Goal: Task Accomplishment & Management: Manage account settings

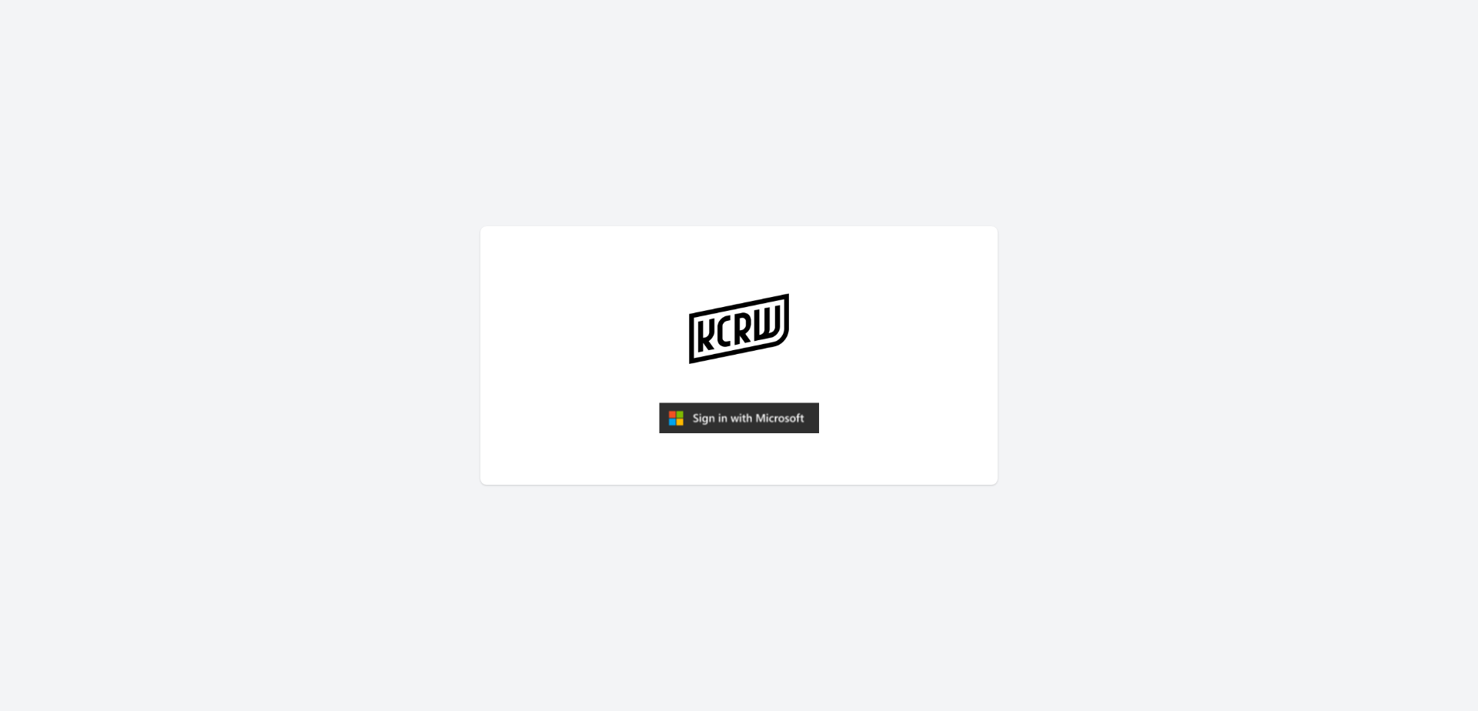
click at [687, 417] on img "submit" at bounding box center [739, 417] width 160 height 31
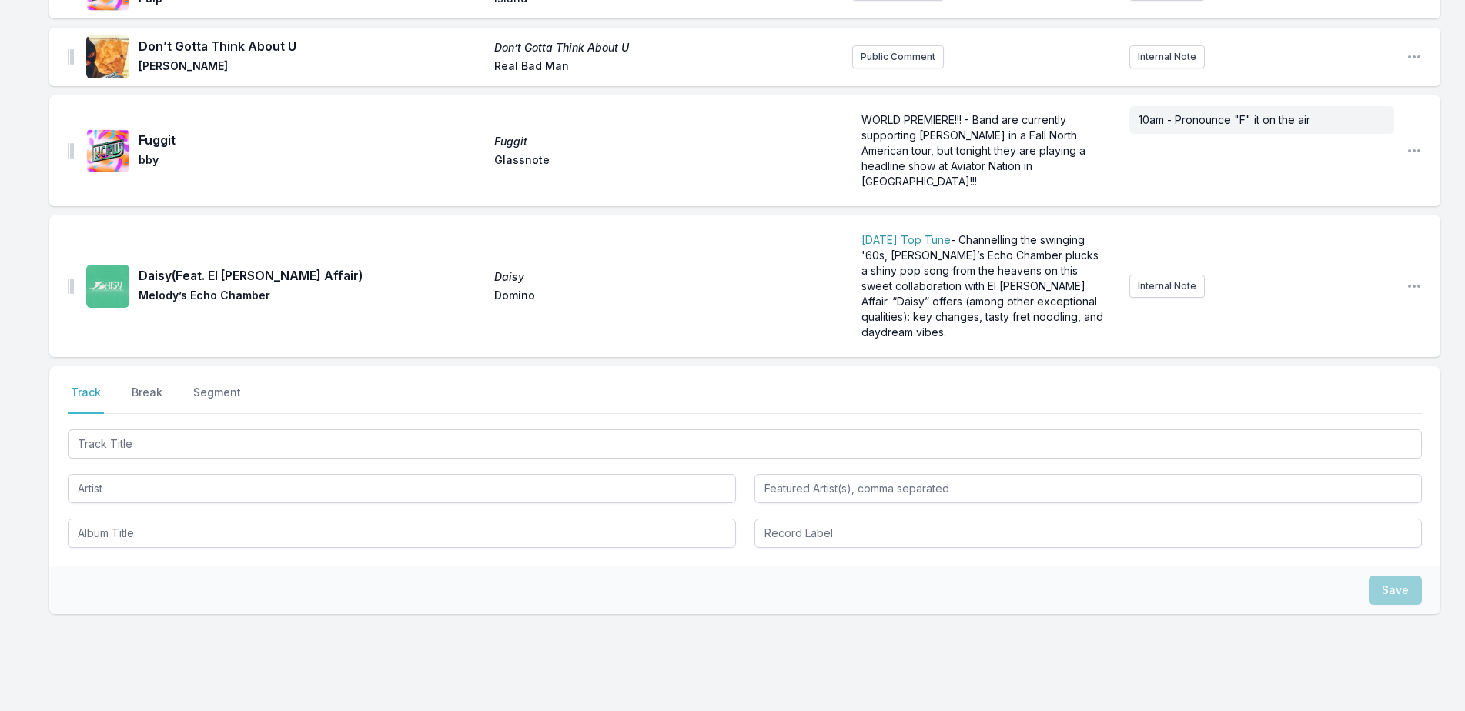
scroll to position [2883, 0]
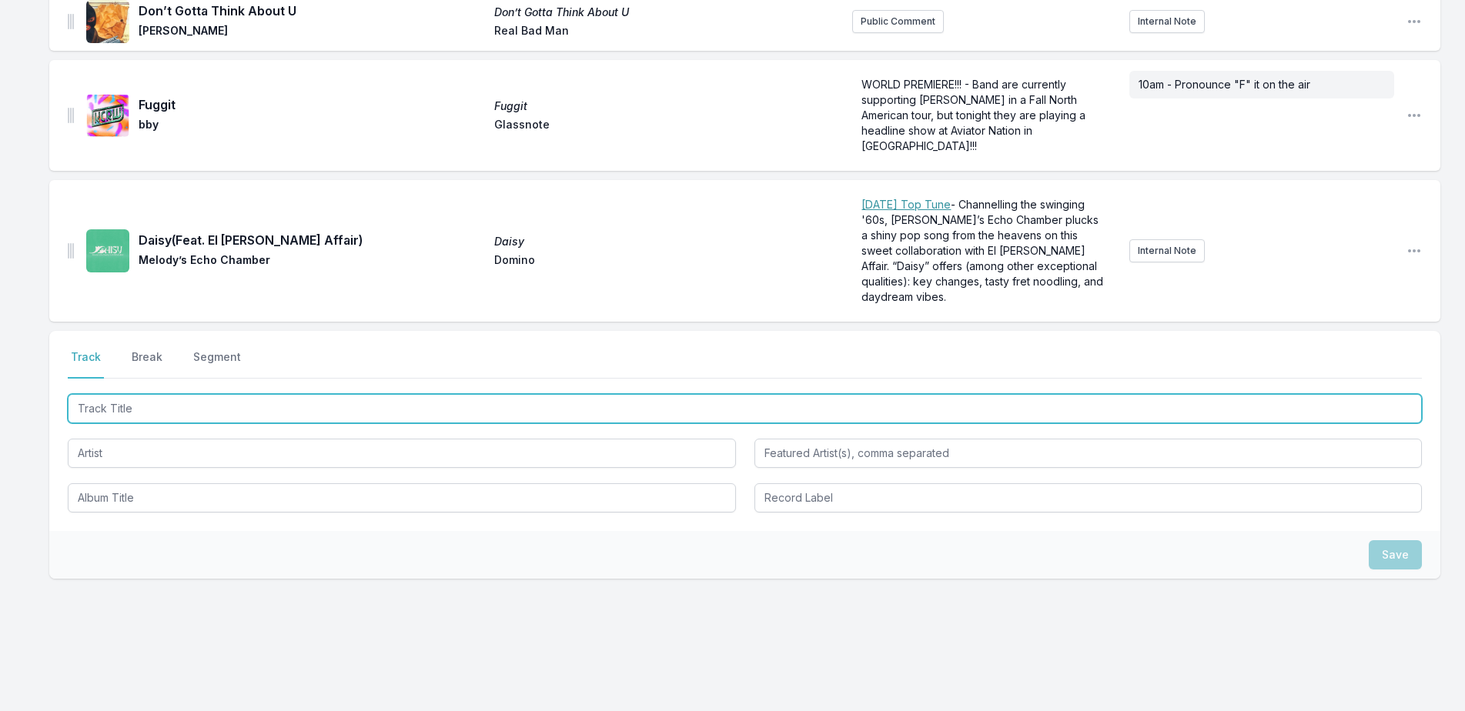
click at [318, 394] on input "Track Title" at bounding box center [745, 408] width 1354 height 29
click at [210, 396] on input "Track Title" at bounding box center [745, 408] width 1354 height 29
type input "[GEOGRAPHIC_DATA]"
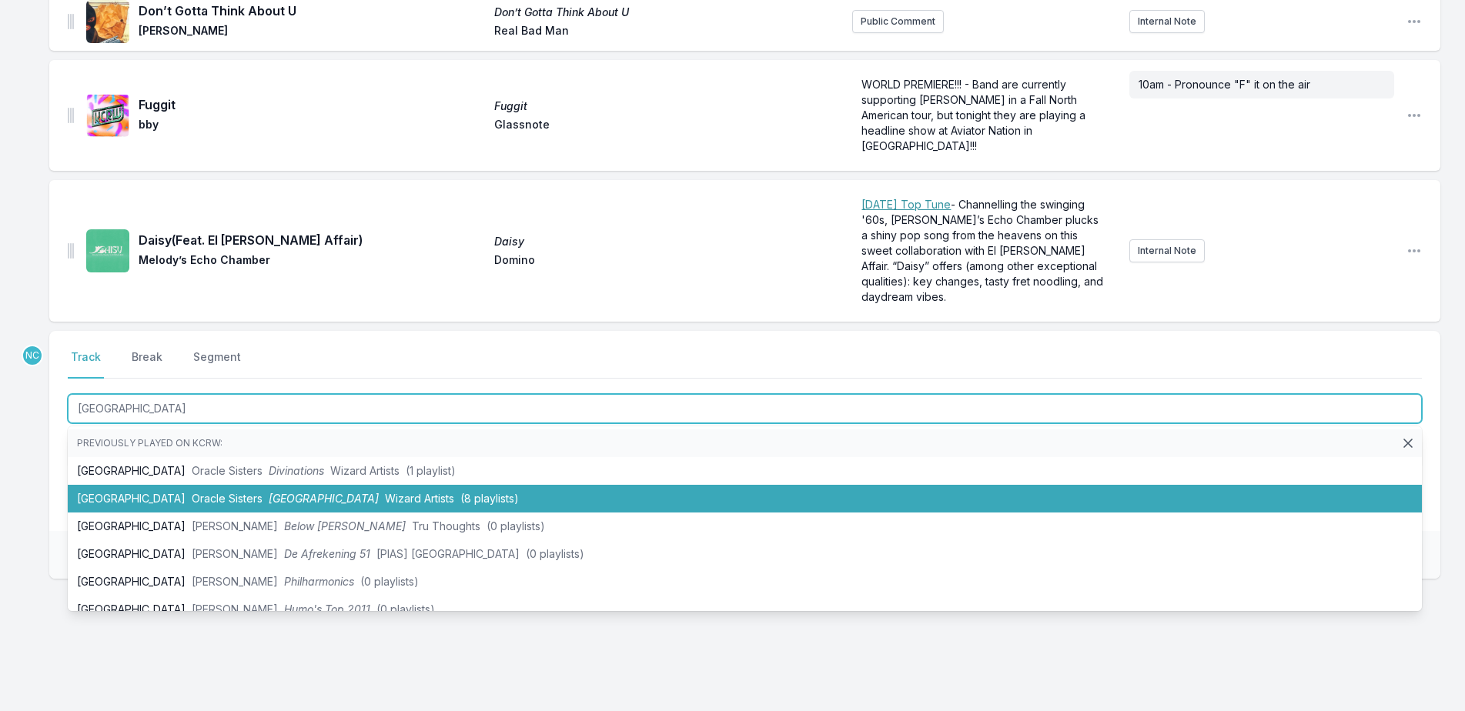
click at [192, 492] on span "Oracle Sisters" at bounding box center [227, 498] width 71 height 13
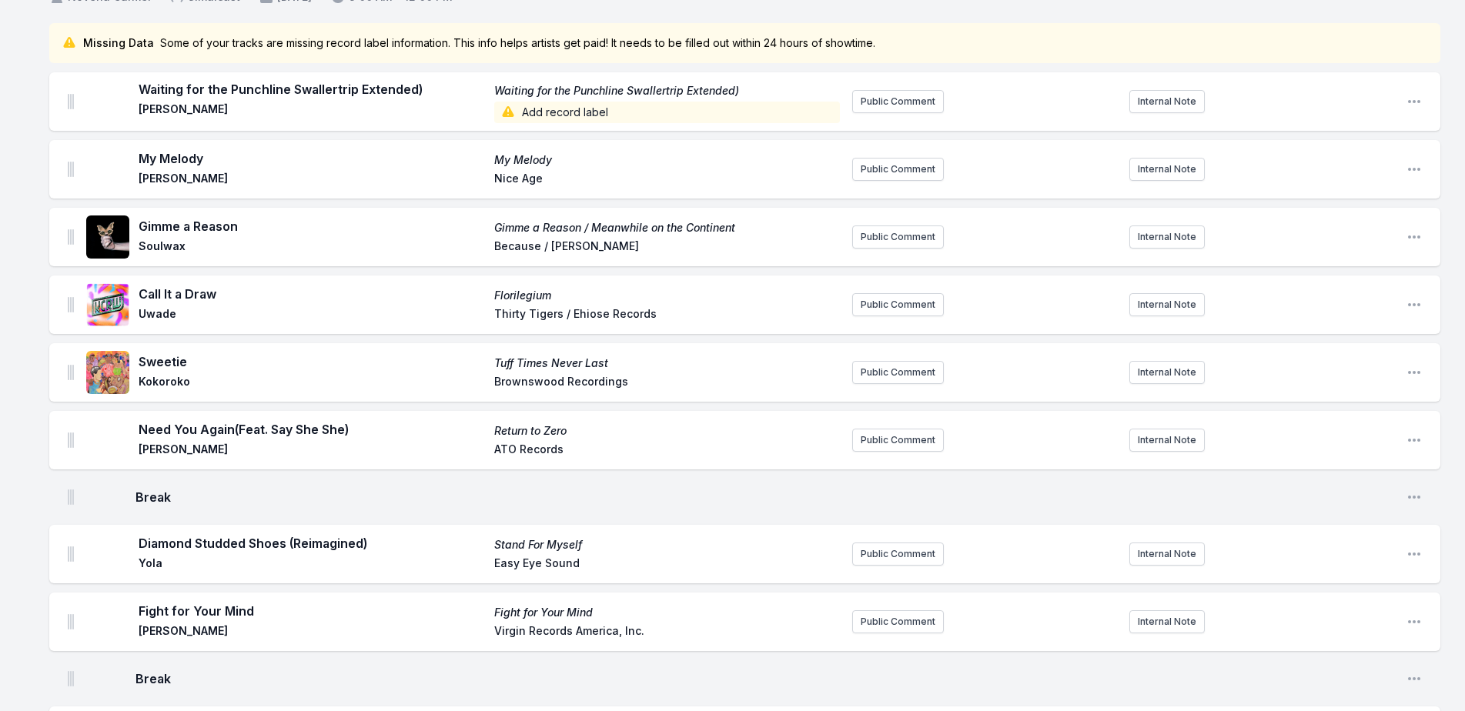
scroll to position [0, 0]
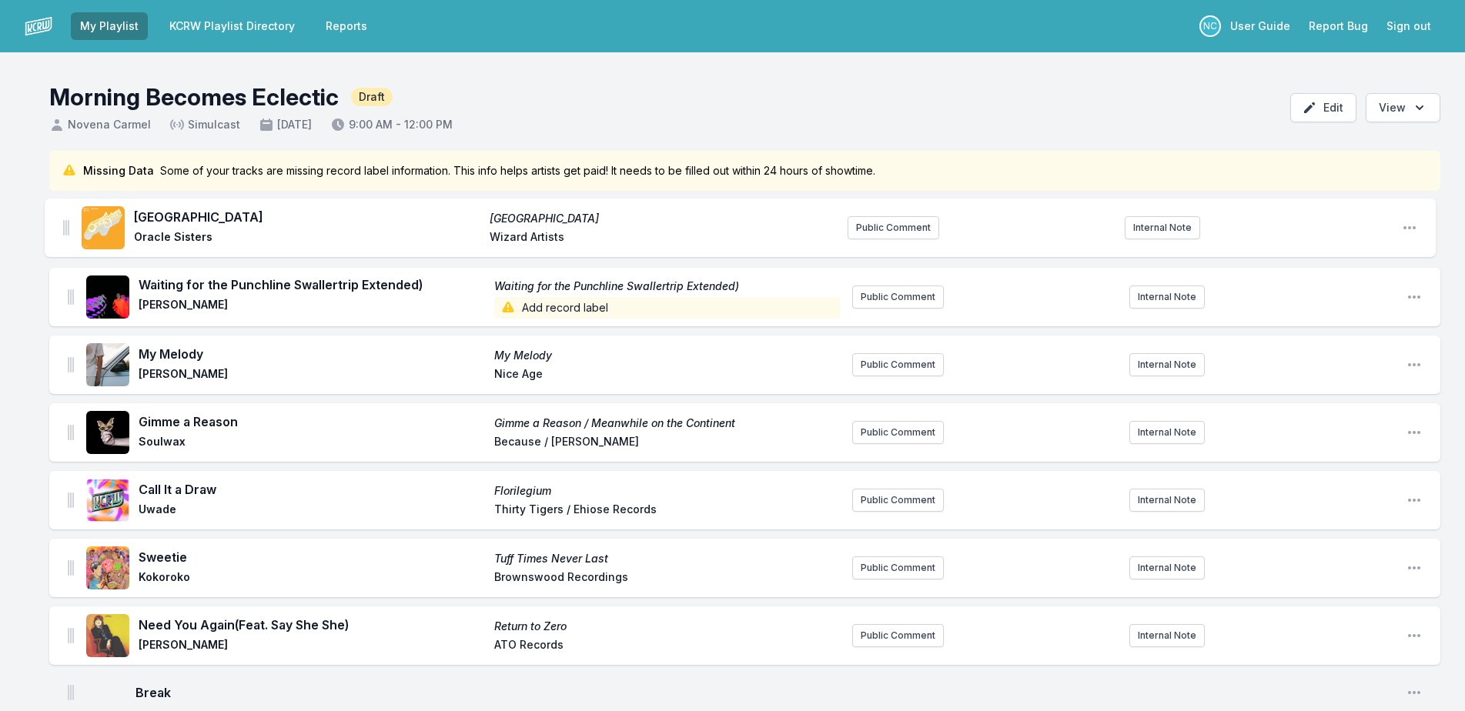
drag, startPoint x: 70, startPoint y: 274, endPoint x: 65, endPoint y: 208, distance: 66.3
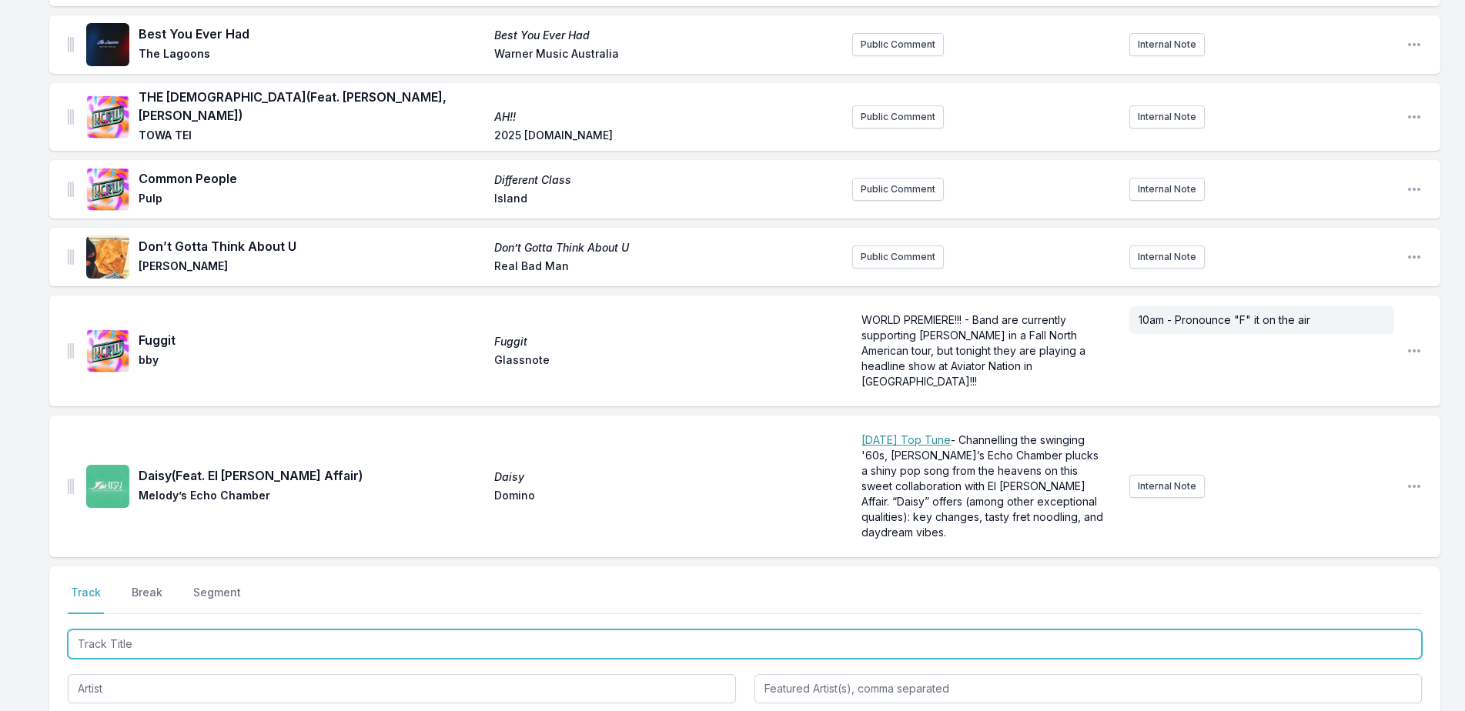
scroll to position [2951, 0]
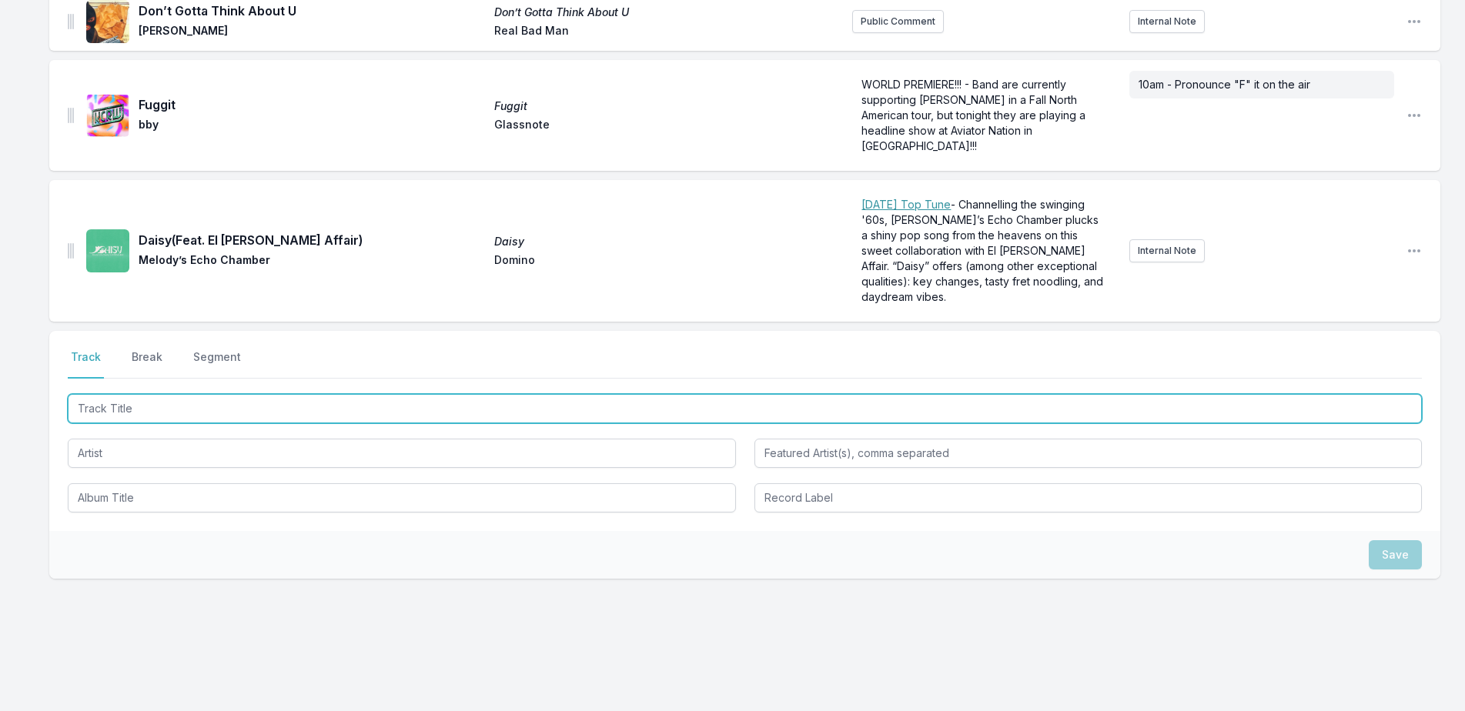
click at [397, 394] on input "Track Title" at bounding box center [745, 408] width 1354 height 29
type input "Strange World"
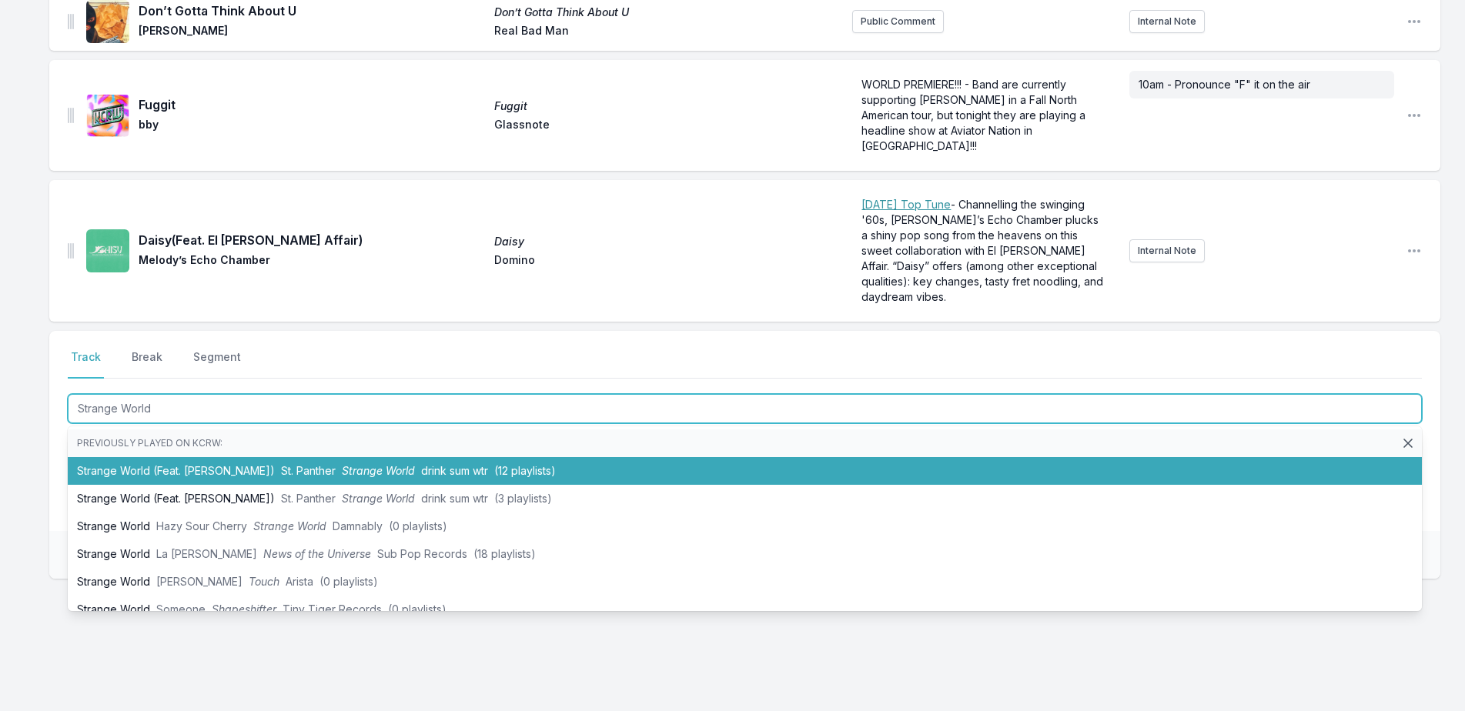
click at [362, 464] on span "Strange World" at bounding box center [378, 470] width 73 height 13
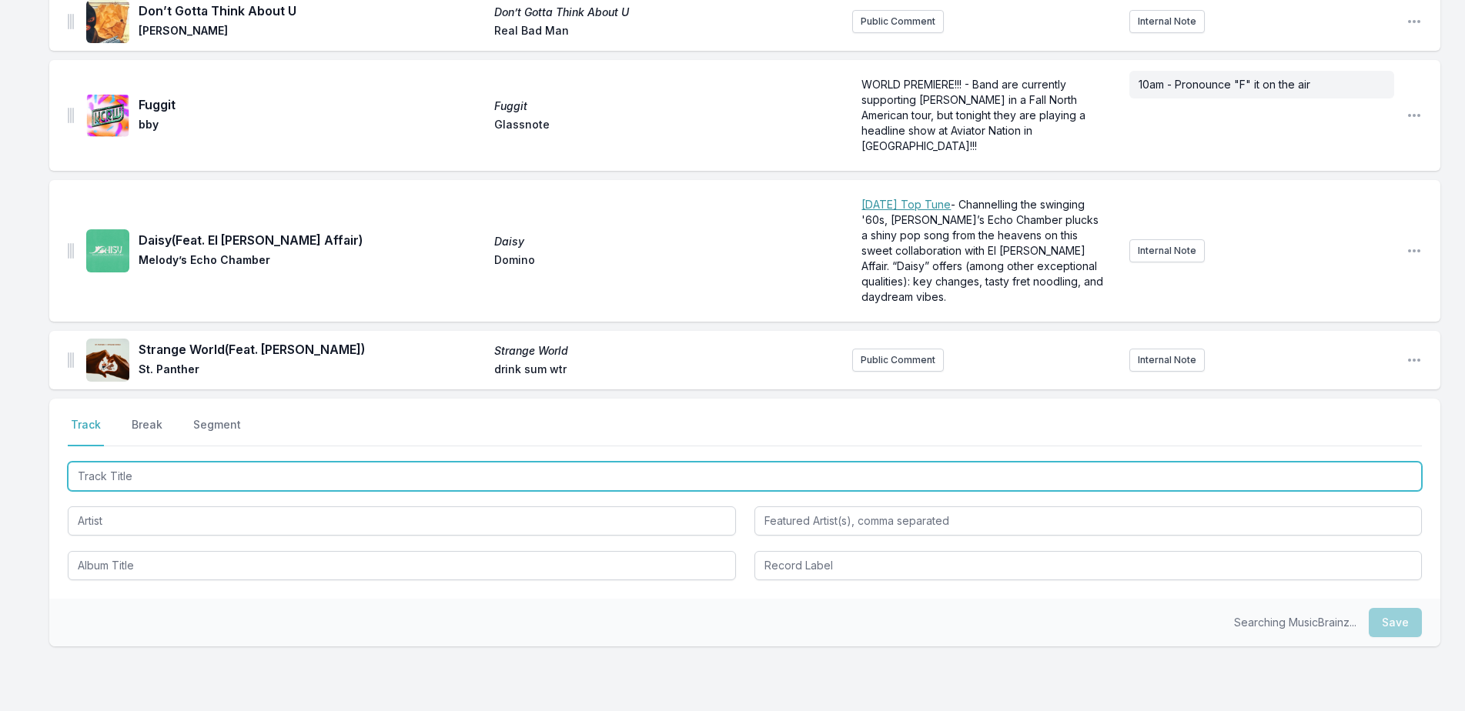
scroll to position [3018, 0]
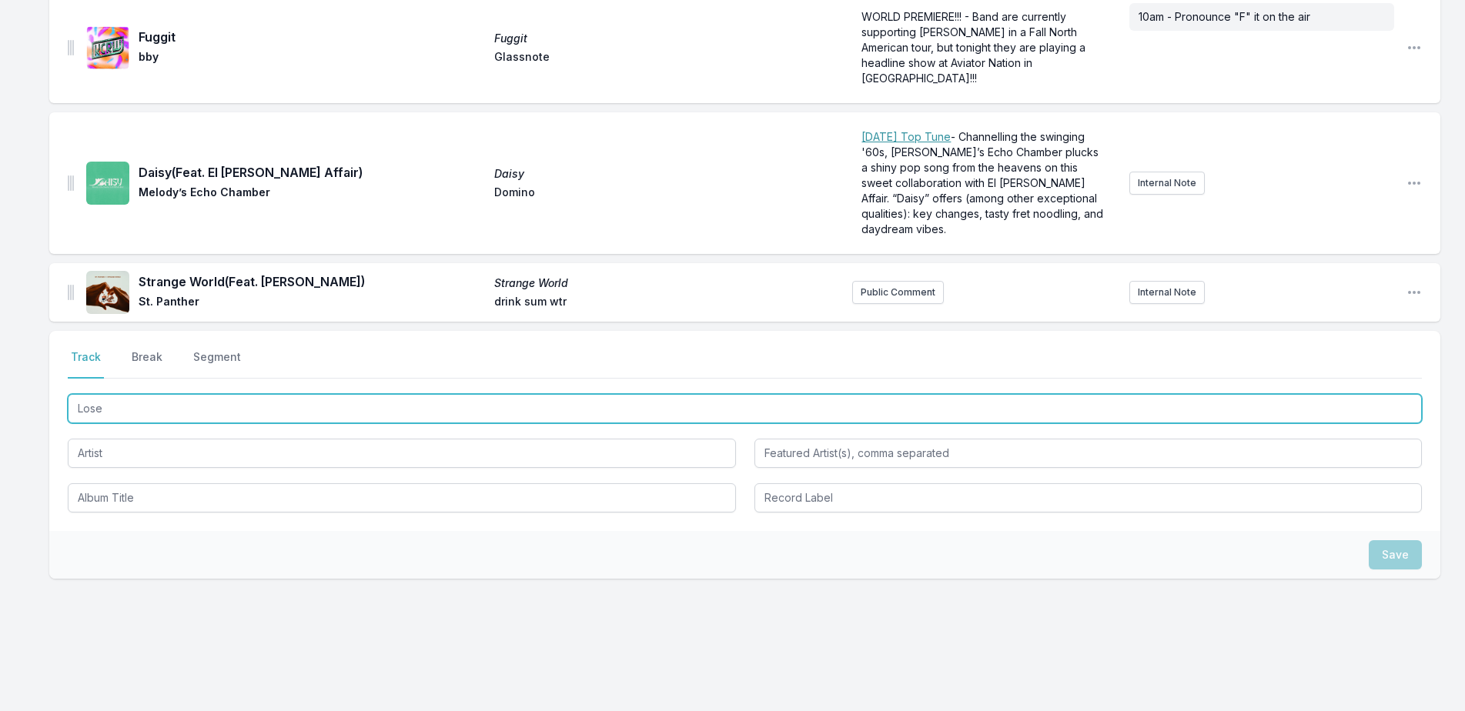
type input "Loser"
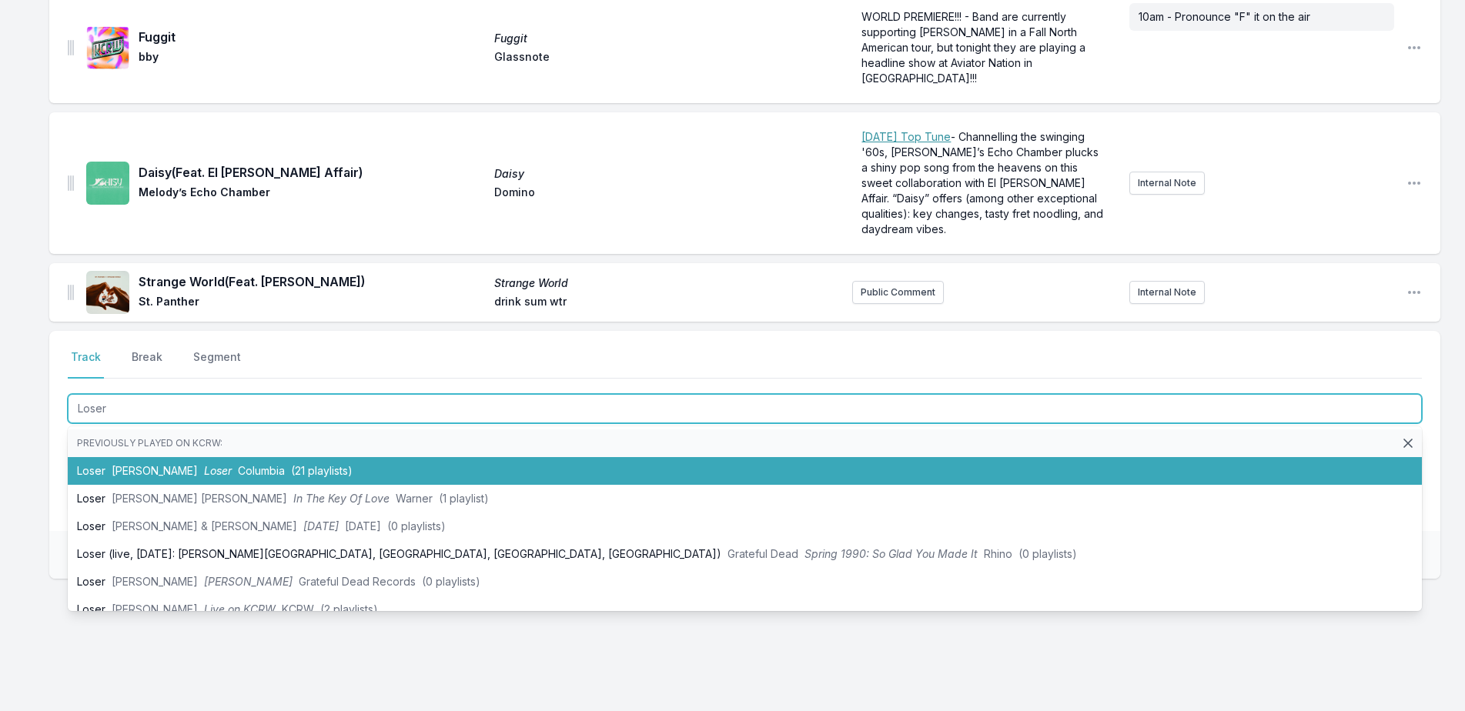
click at [556, 457] on li "Loser [PERSON_NAME] Loser Columbia (21 playlists)" at bounding box center [745, 471] width 1354 height 28
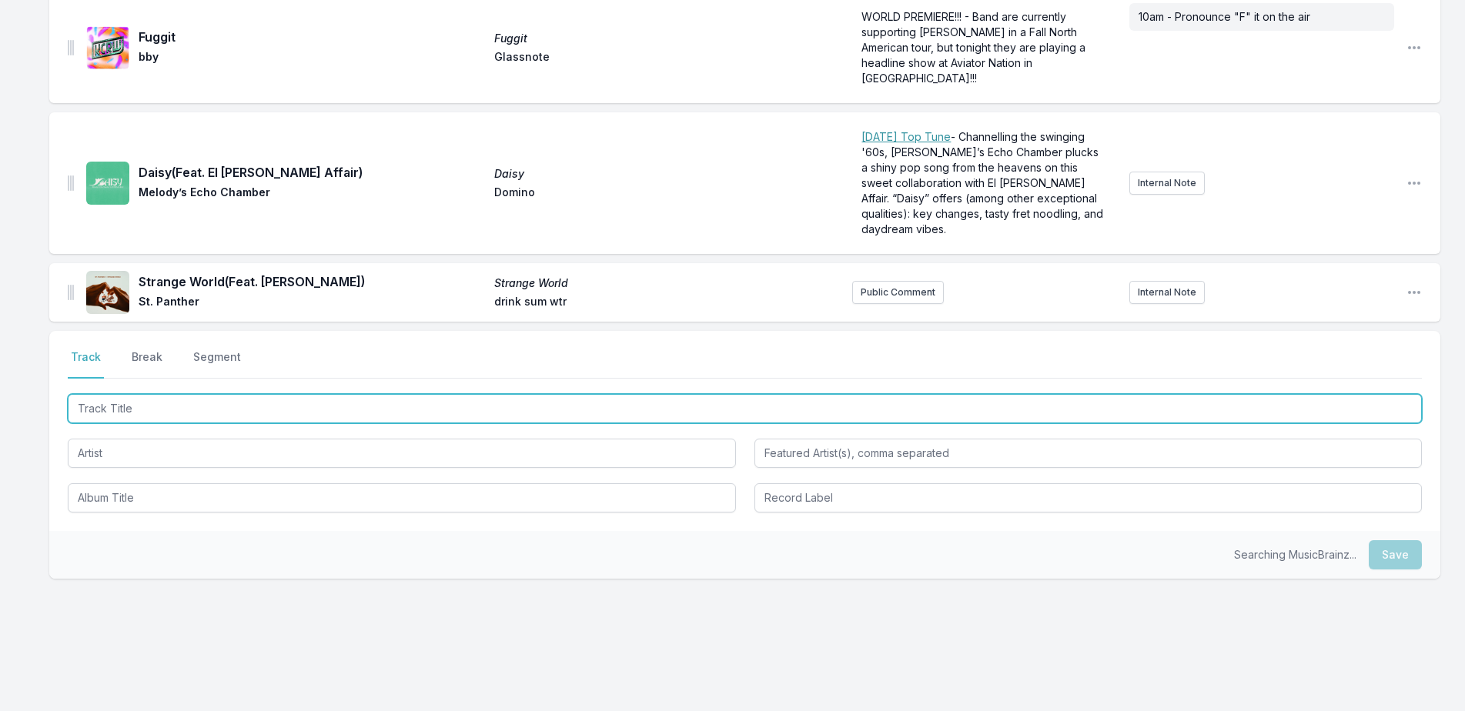
scroll to position [3086, 0]
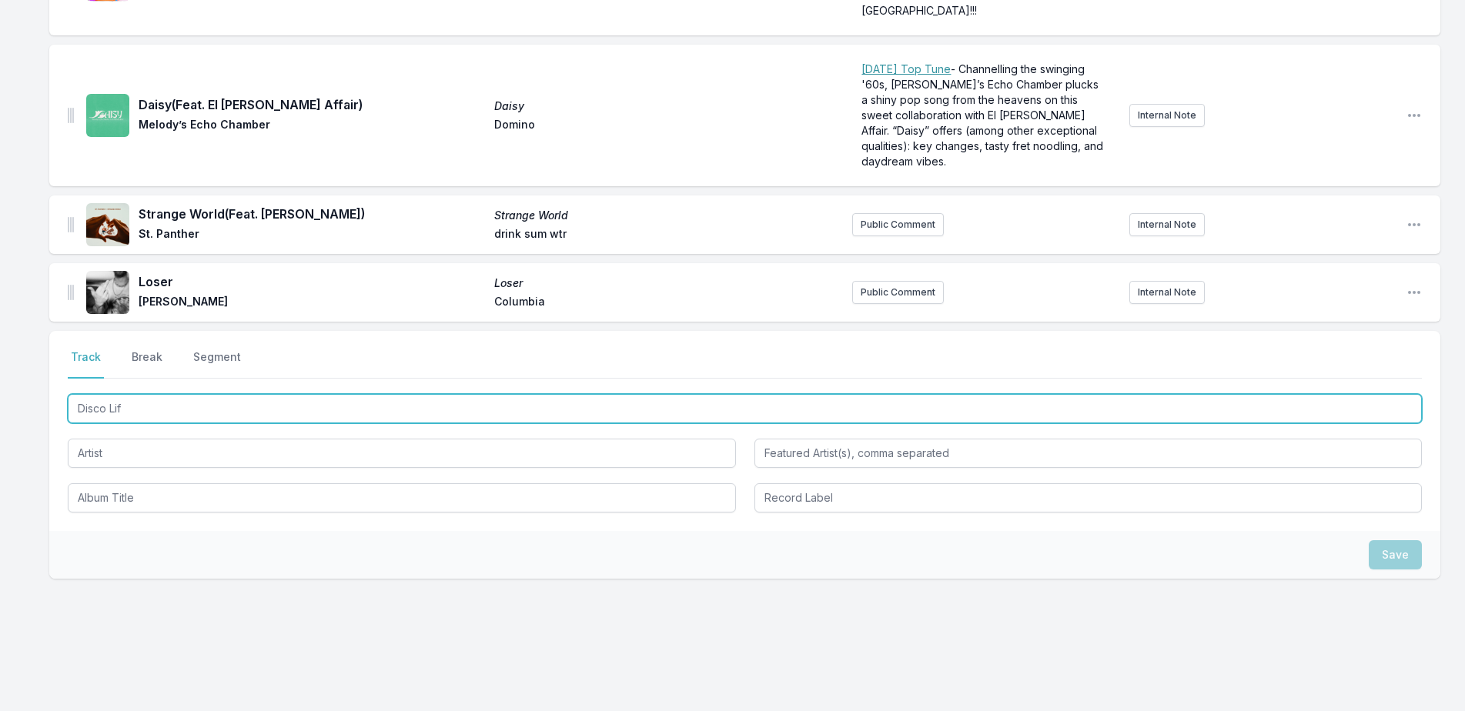
type input "Disco Life"
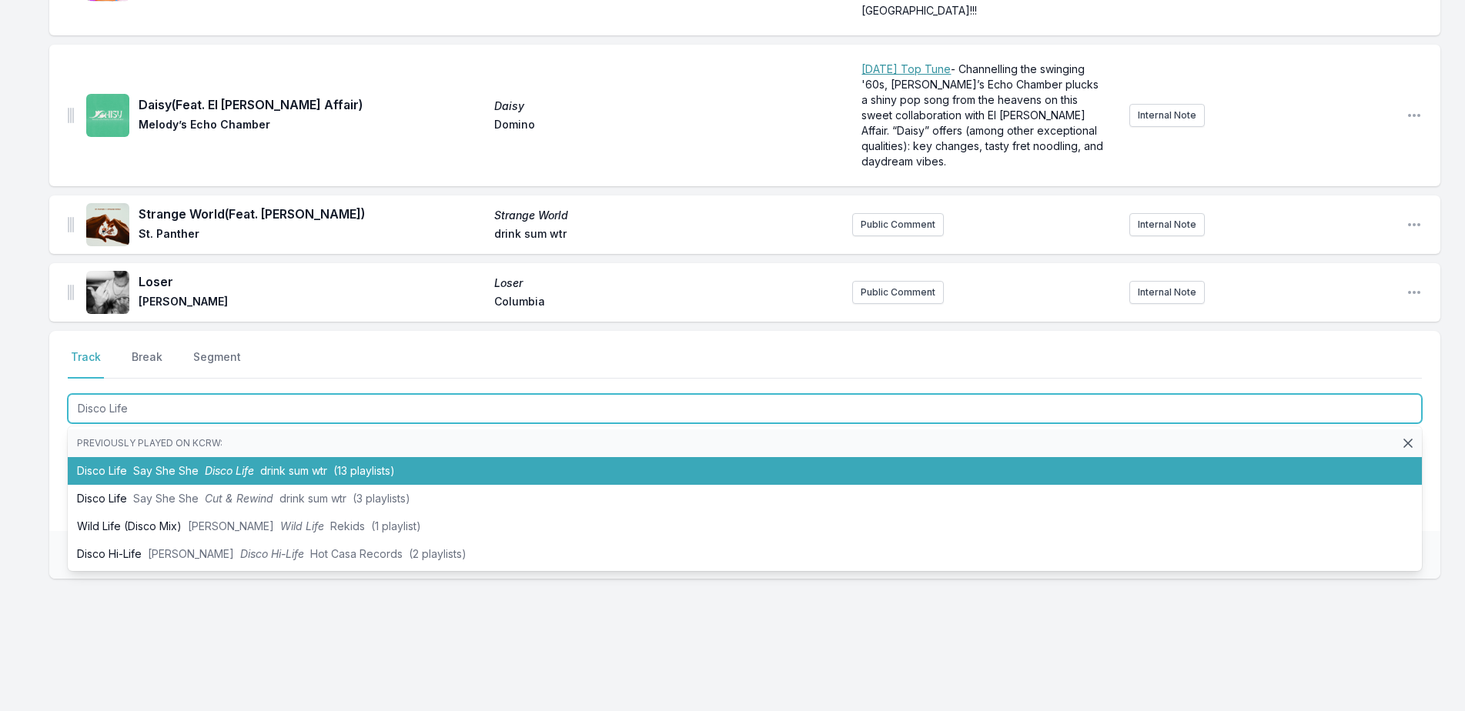
click at [750, 457] on li "Disco Life Say She She Disco Life drink sum wtr (13 playlists)" at bounding box center [745, 471] width 1354 height 28
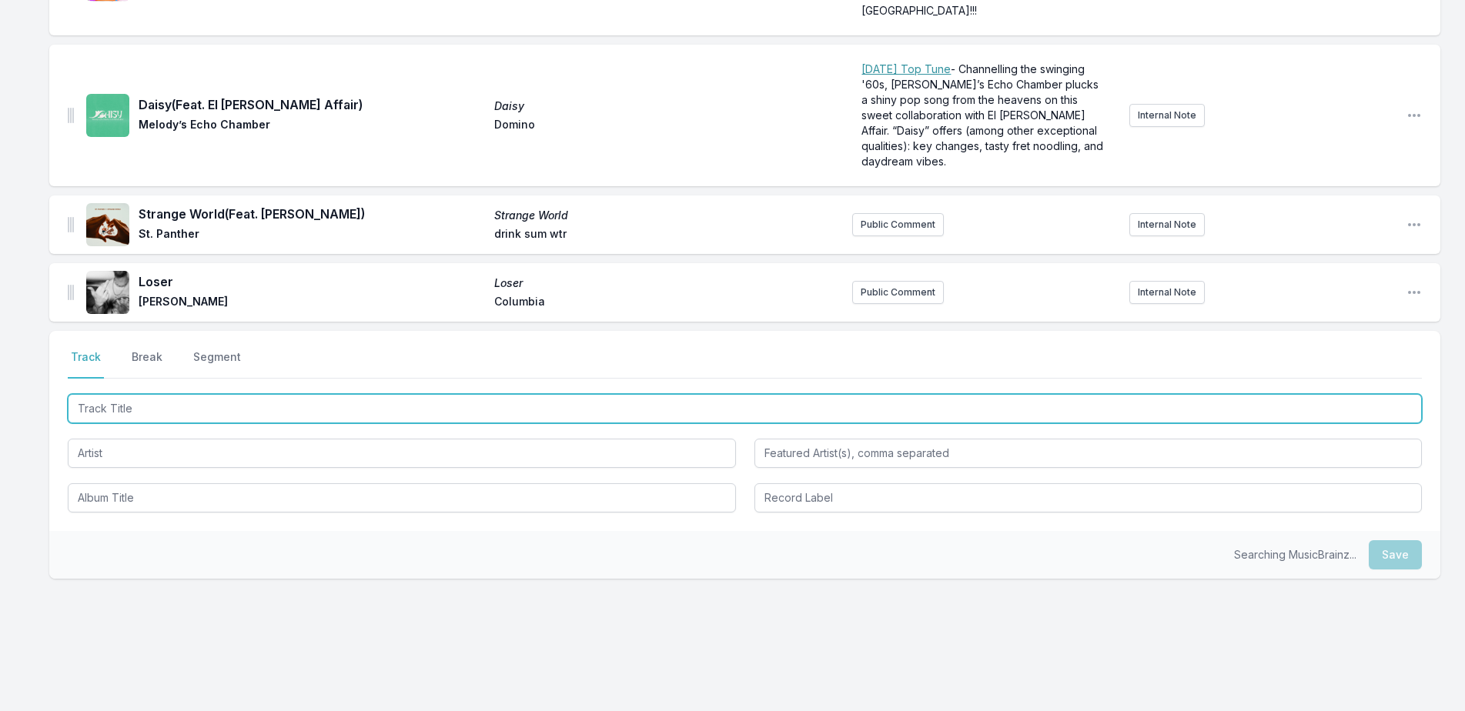
scroll to position [3154, 0]
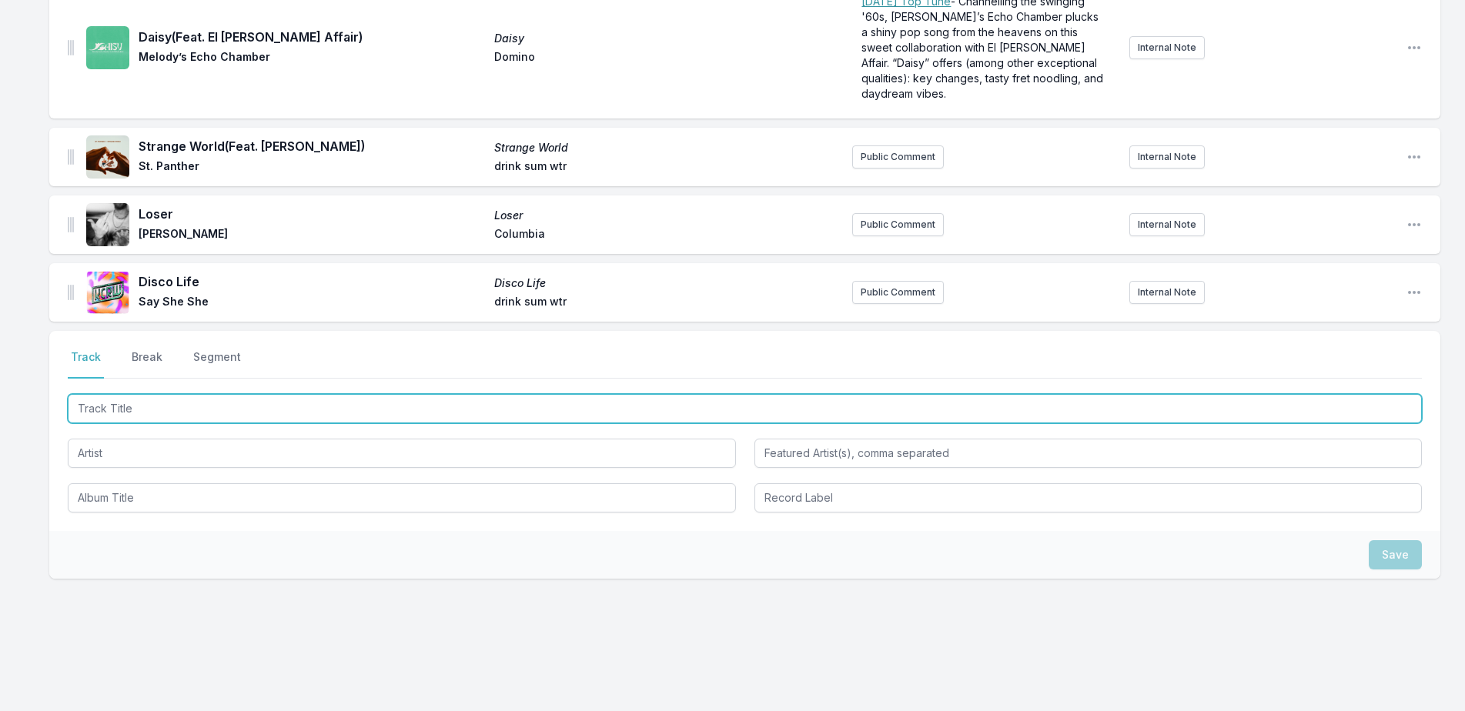
click at [439, 394] on input "Track Title" at bounding box center [745, 408] width 1354 height 29
type input "I Know You Can Feel It"
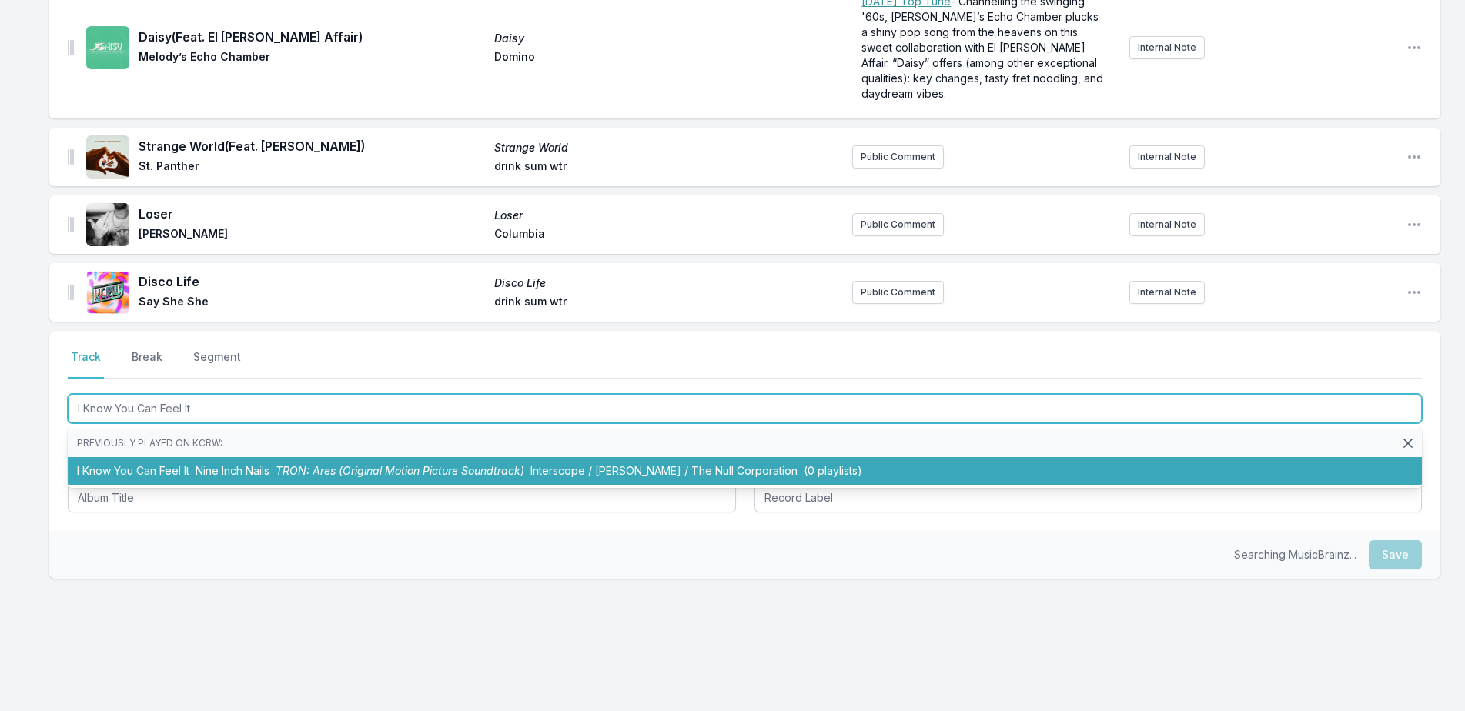
click at [579, 466] on li "I Know You Can Feel It Nine Inch Nails TRON: Ares (Original Motion Picture Soun…" at bounding box center [745, 471] width 1354 height 28
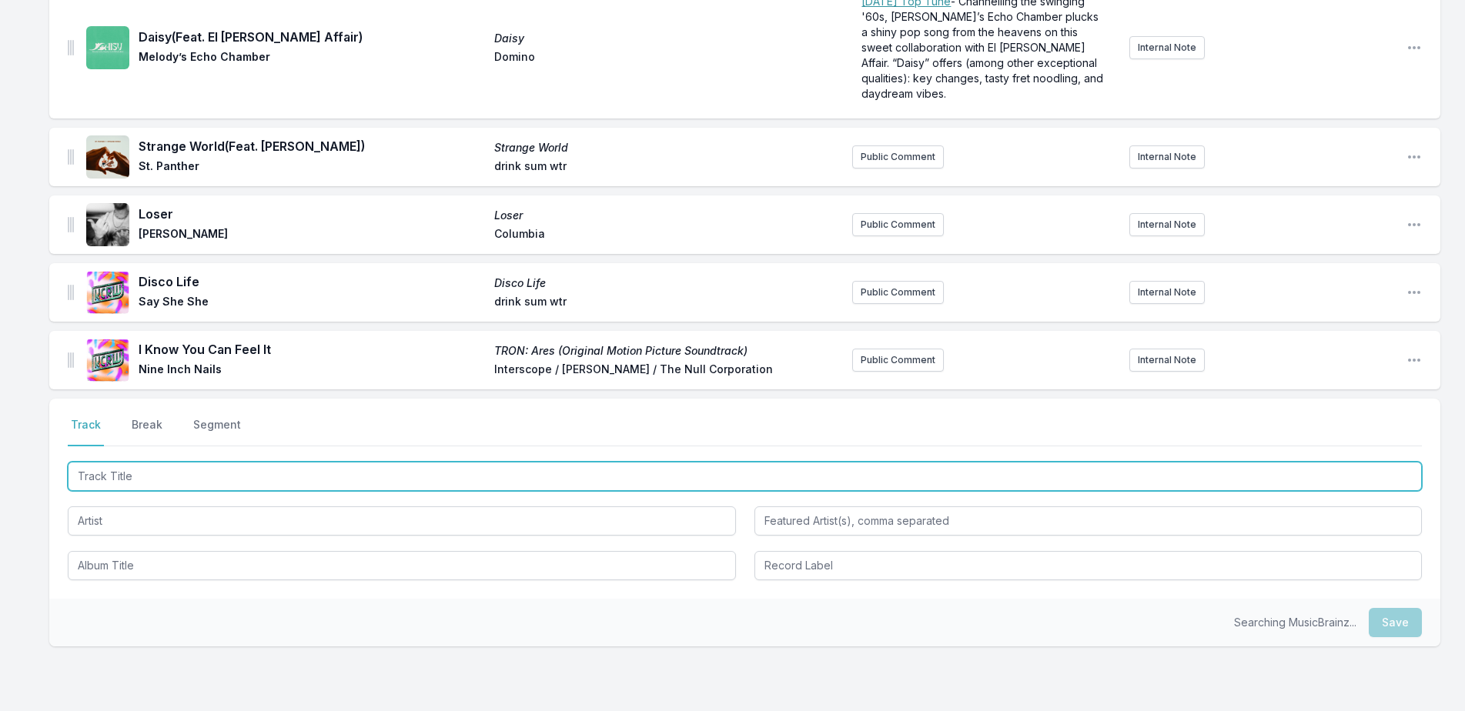
scroll to position [3221, 0]
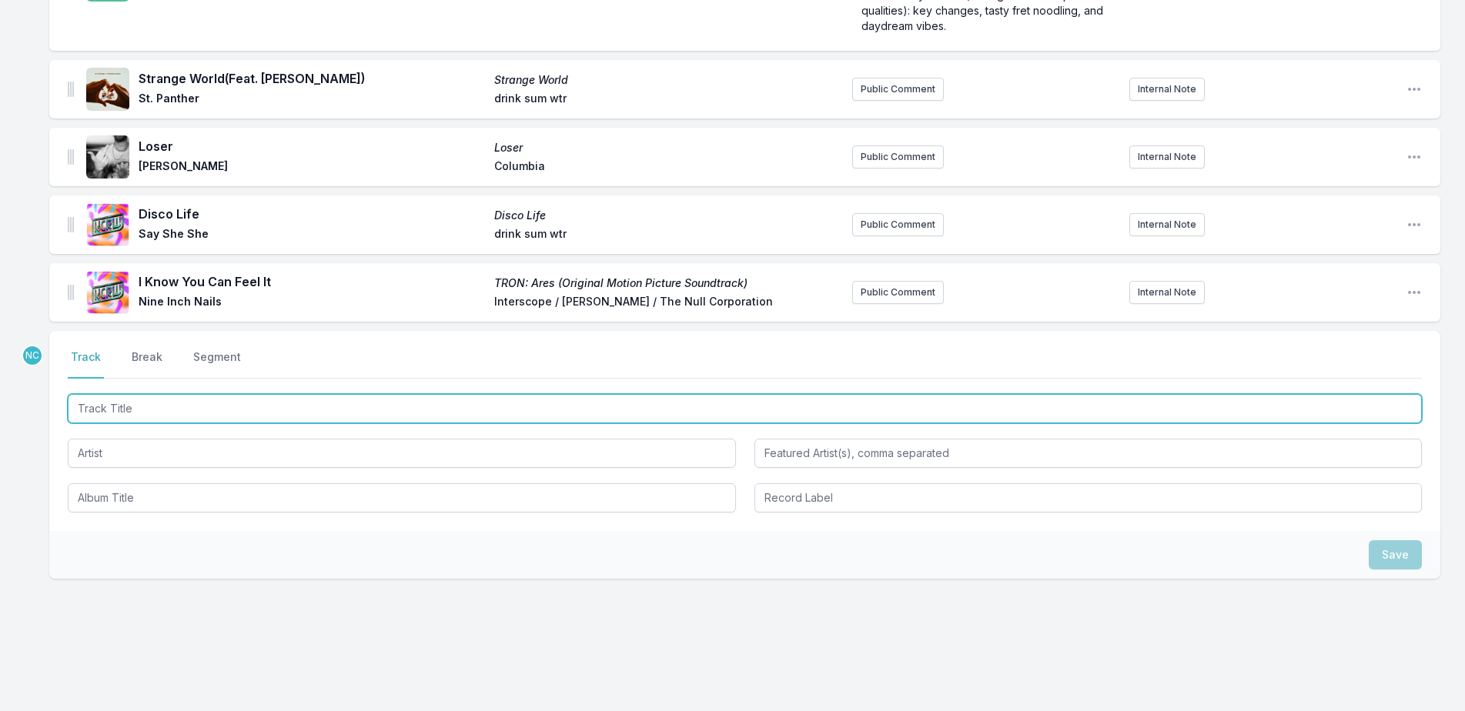
click at [368, 394] on input "Track Title" at bounding box center [745, 408] width 1354 height 29
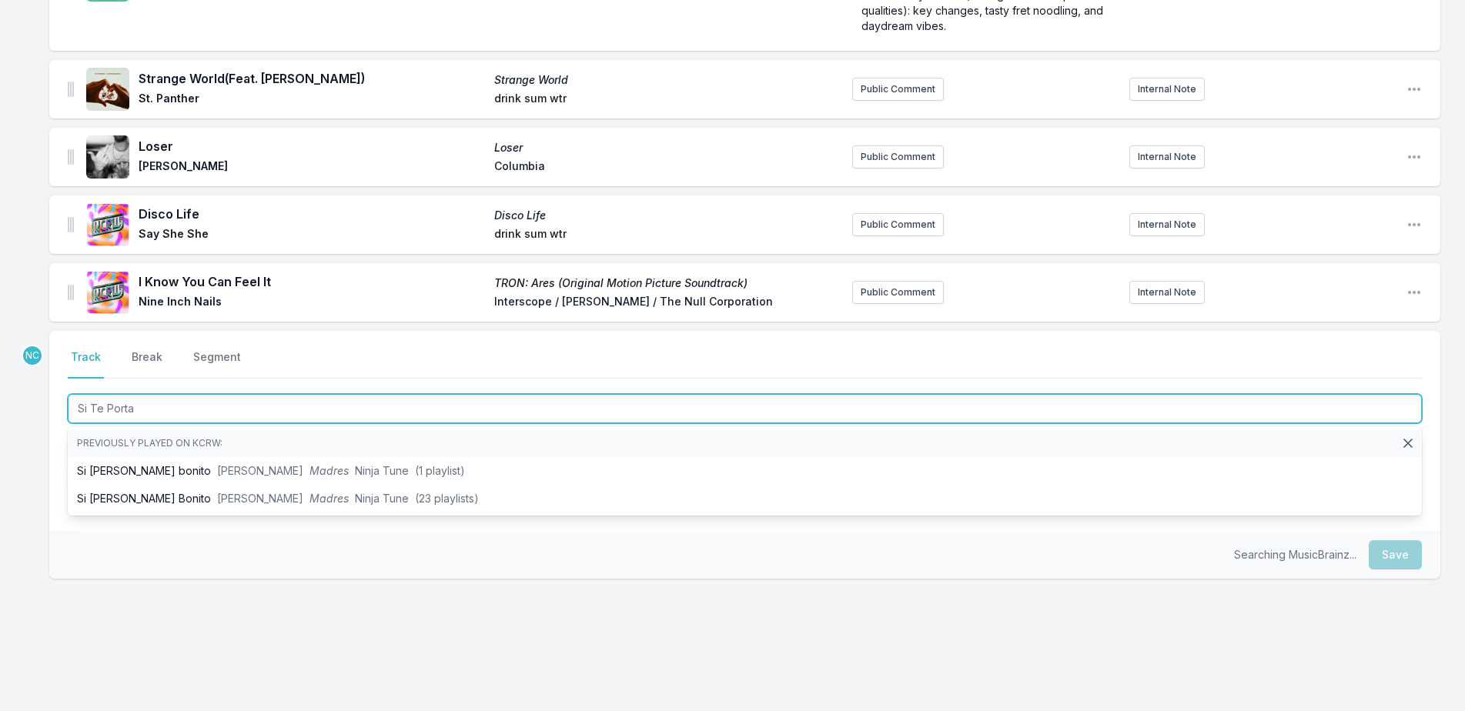
type input "Si [PERSON_NAME]"
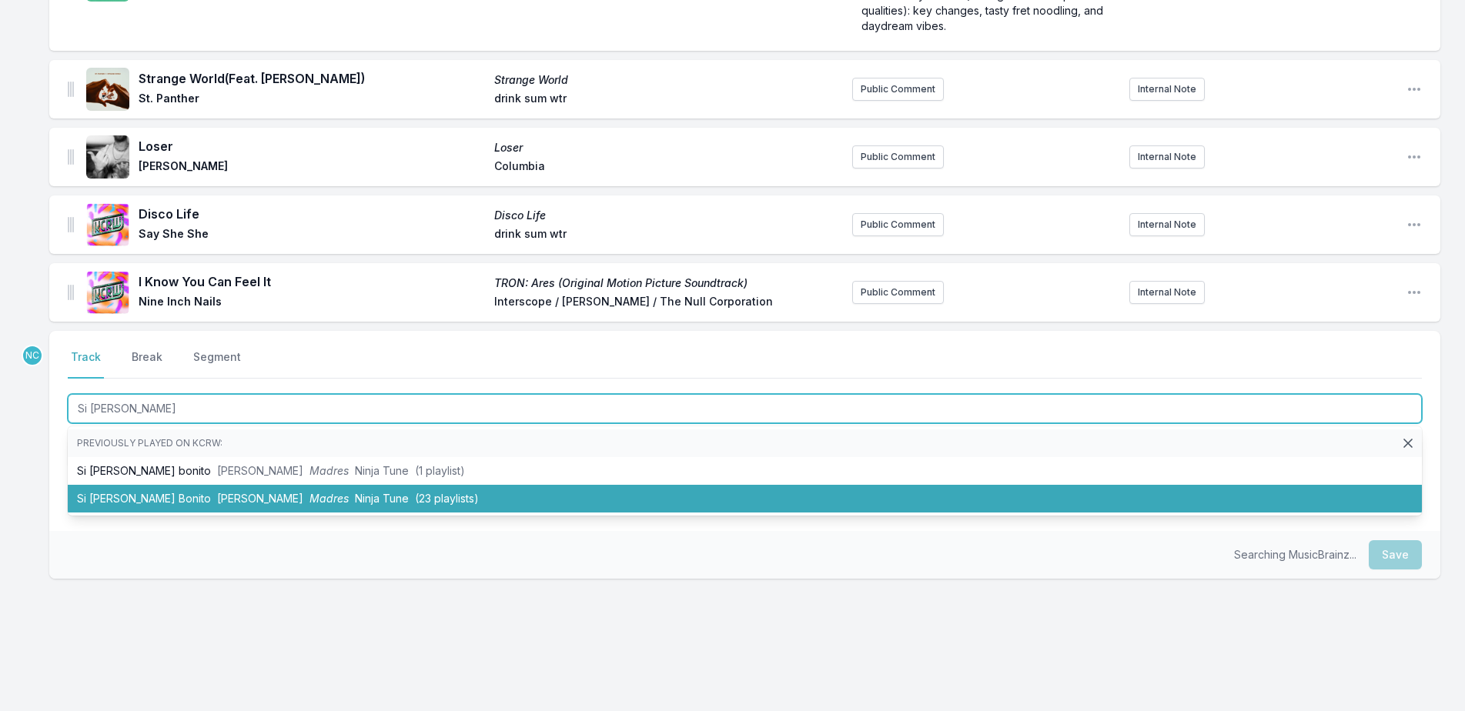
click at [450, 485] on li "Si [PERSON_NAME] Bonito [PERSON_NAME] Madres Ninja Tune (23 playlists)" at bounding box center [745, 499] width 1354 height 28
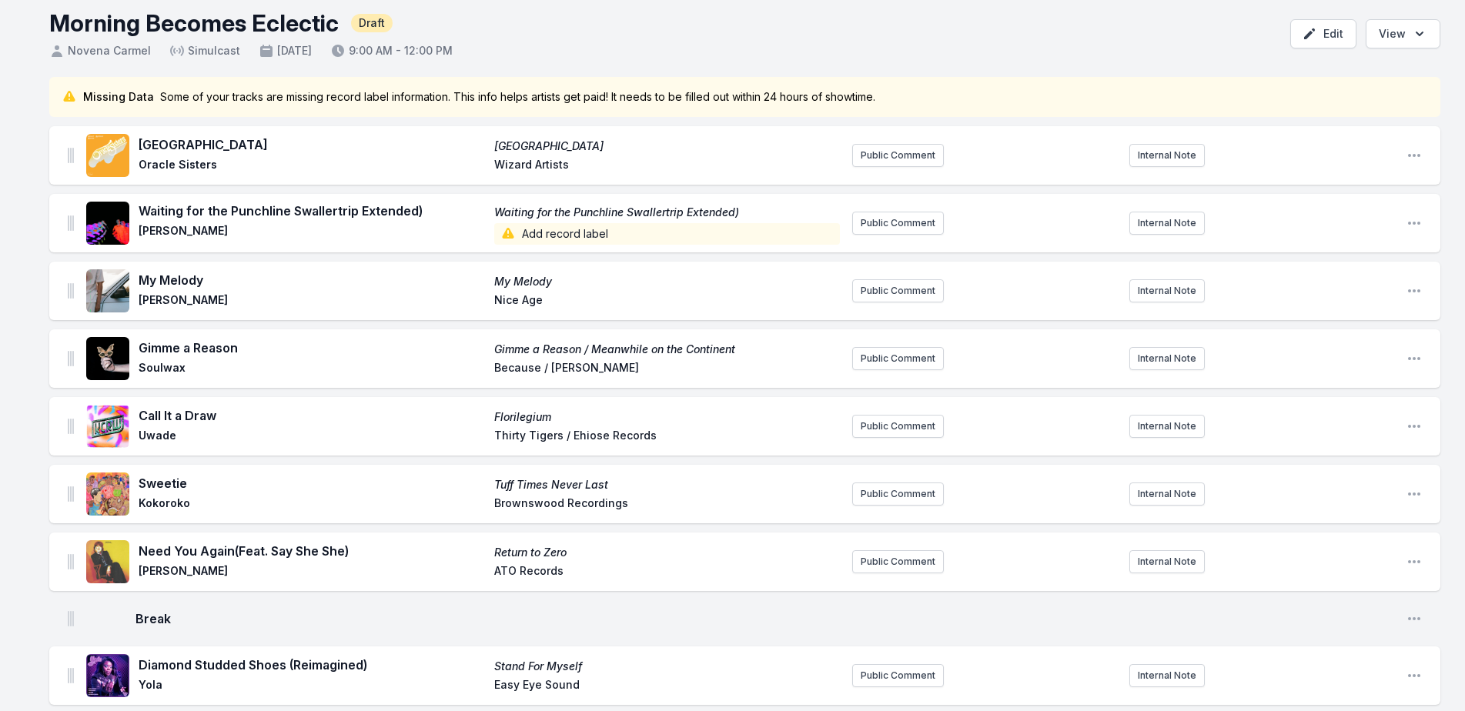
scroll to position [0, 0]
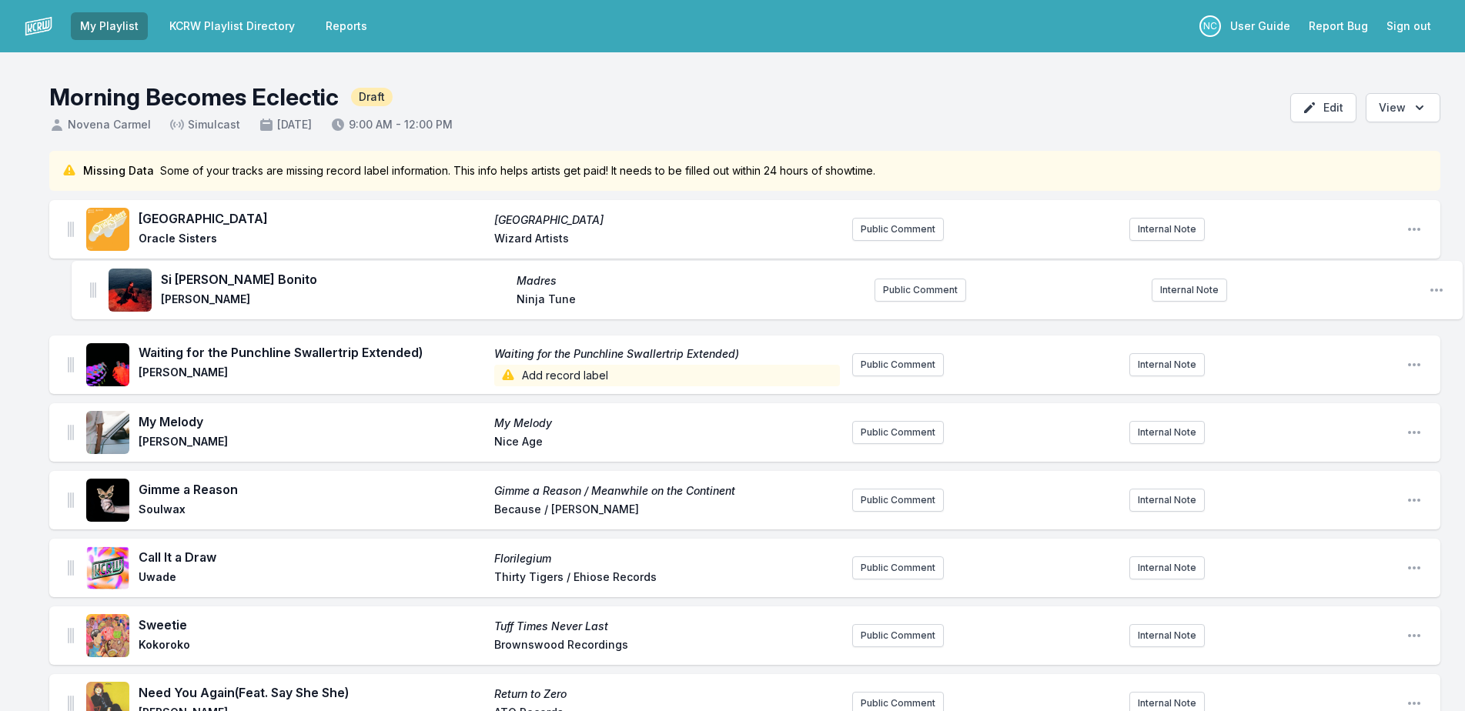
drag, startPoint x: 69, startPoint y: 274, endPoint x: 88, endPoint y: 281, distance: 19.7
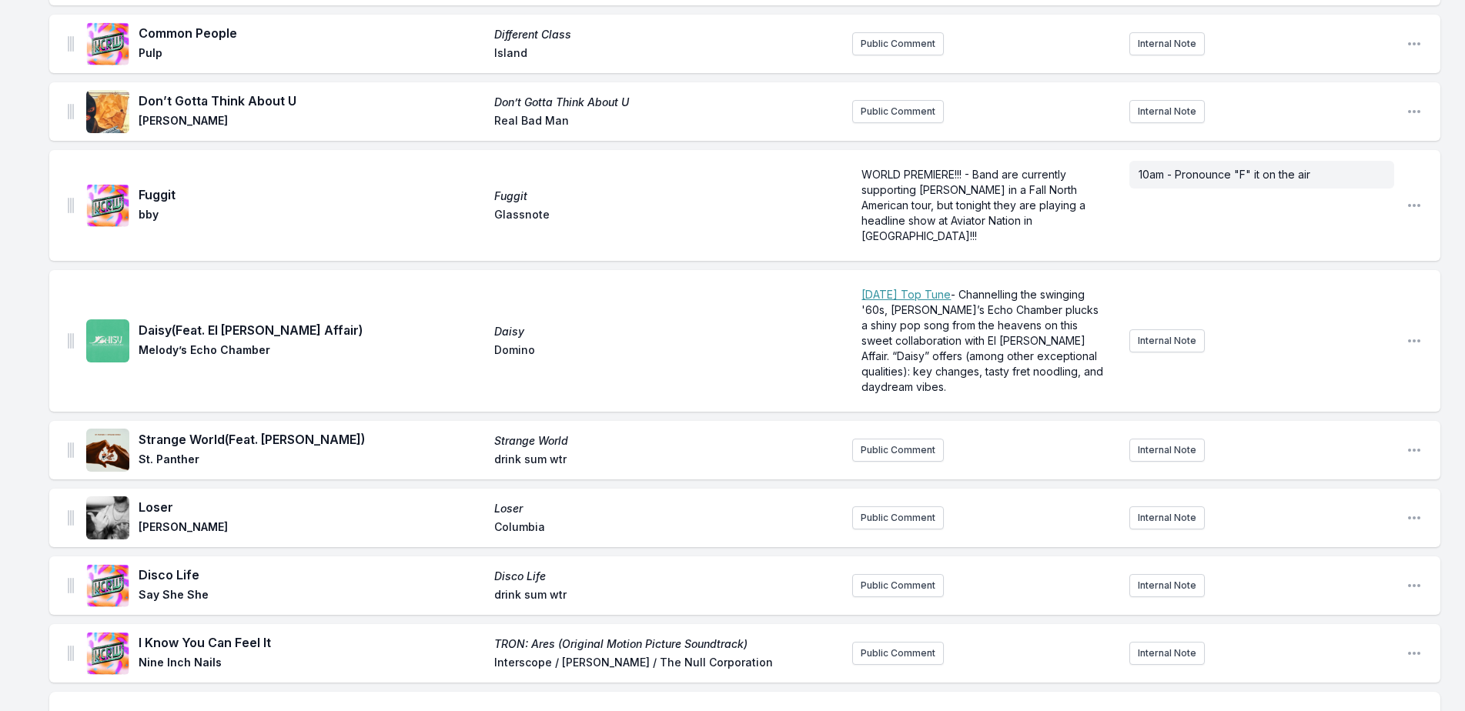
scroll to position [3289, 0]
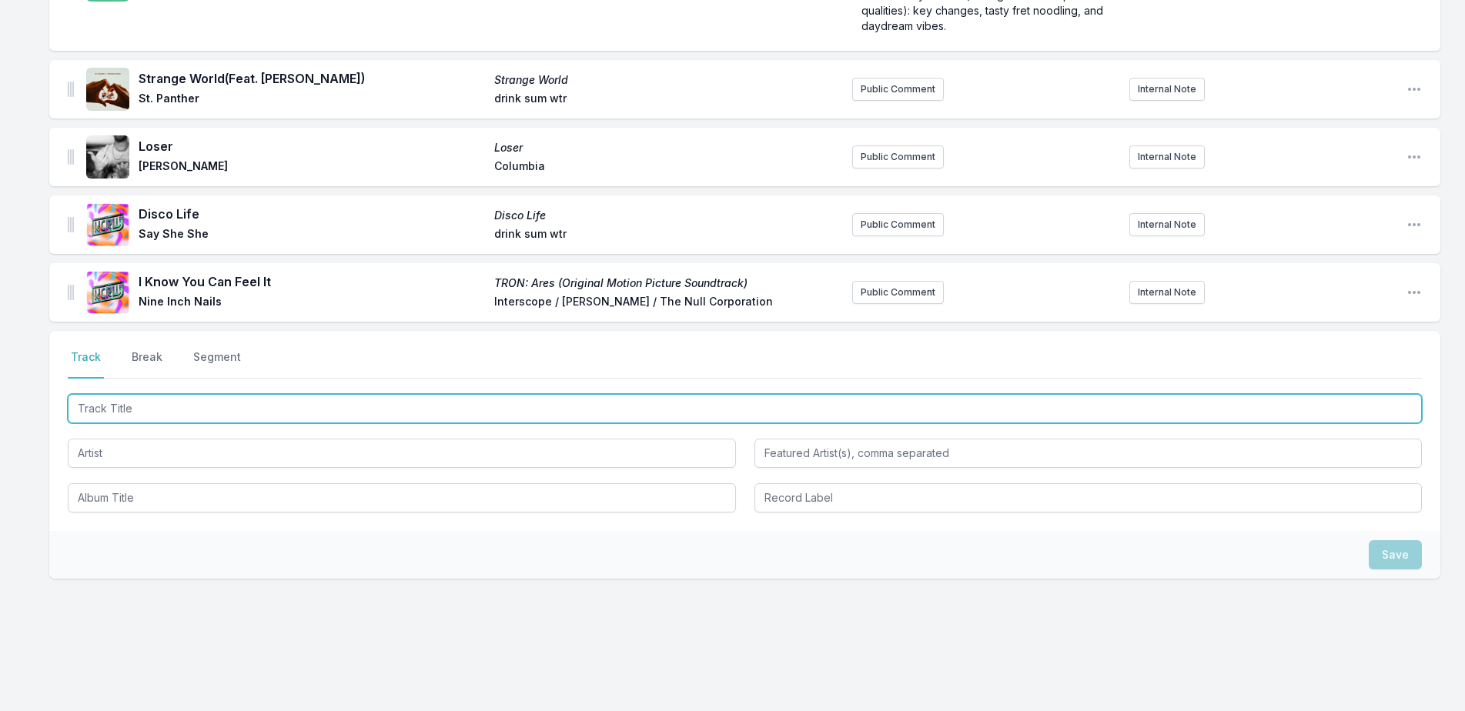
drag, startPoint x: 225, startPoint y: 395, endPoint x: 284, endPoint y: 368, distance: 65.1
click at [235, 394] on input "Track Title" at bounding box center [745, 408] width 1354 height 29
type input "Blast"
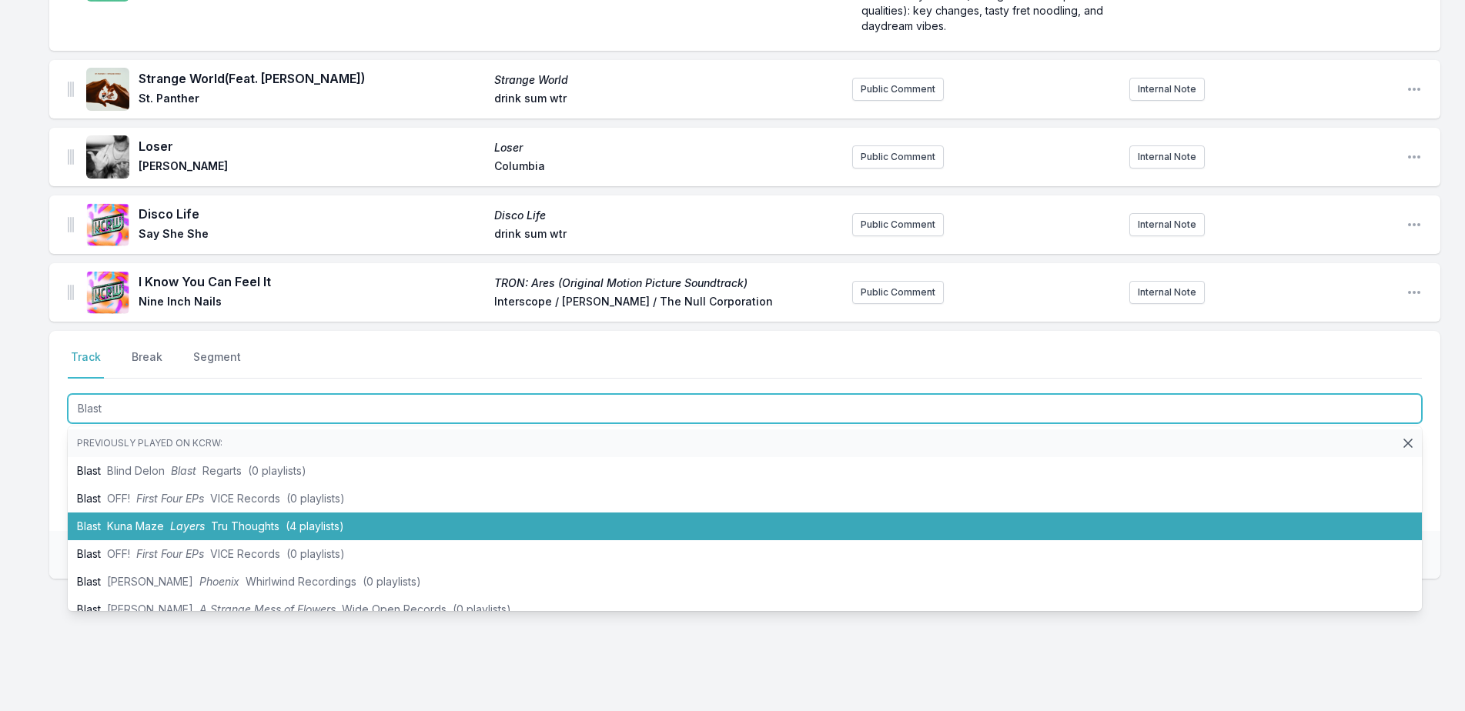
click at [289, 519] on span "(4 playlists)" at bounding box center [315, 525] width 58 height 13
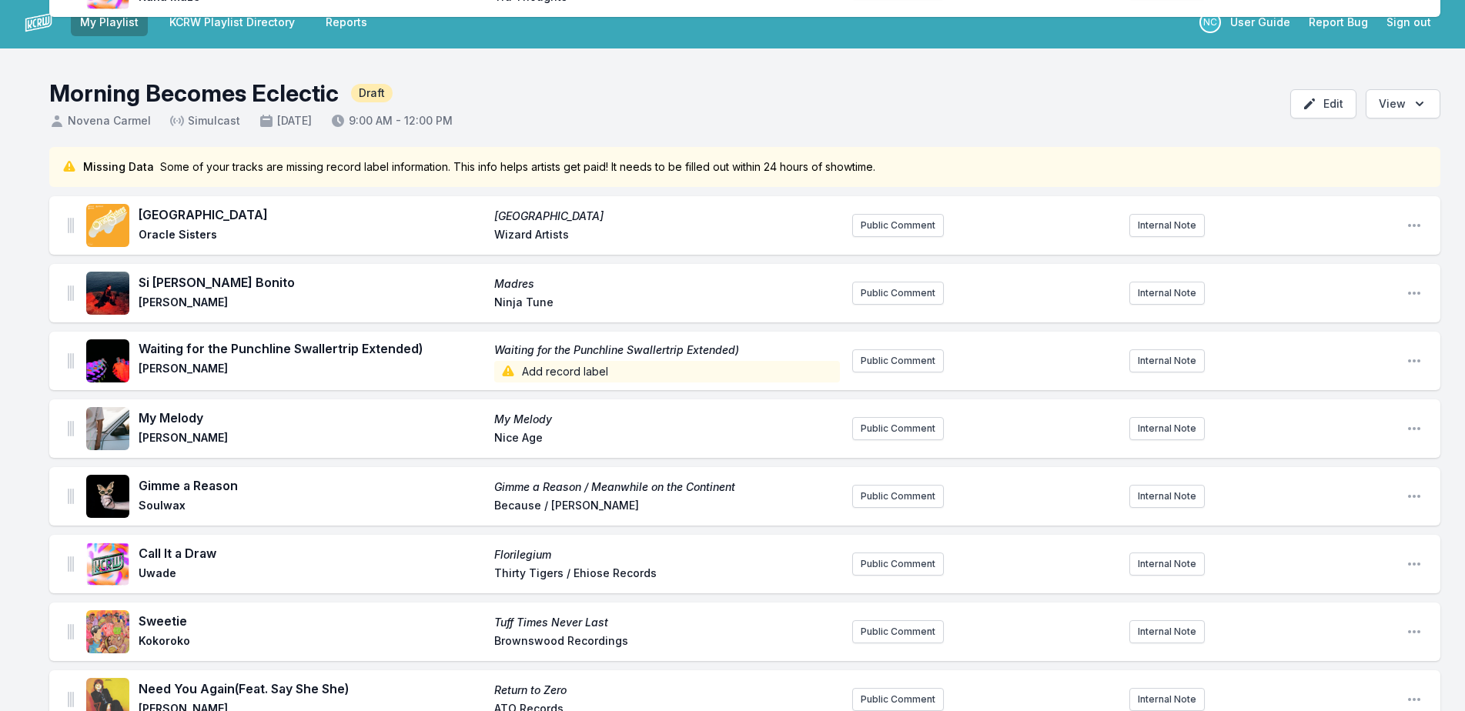
scroll to position [0, 0]
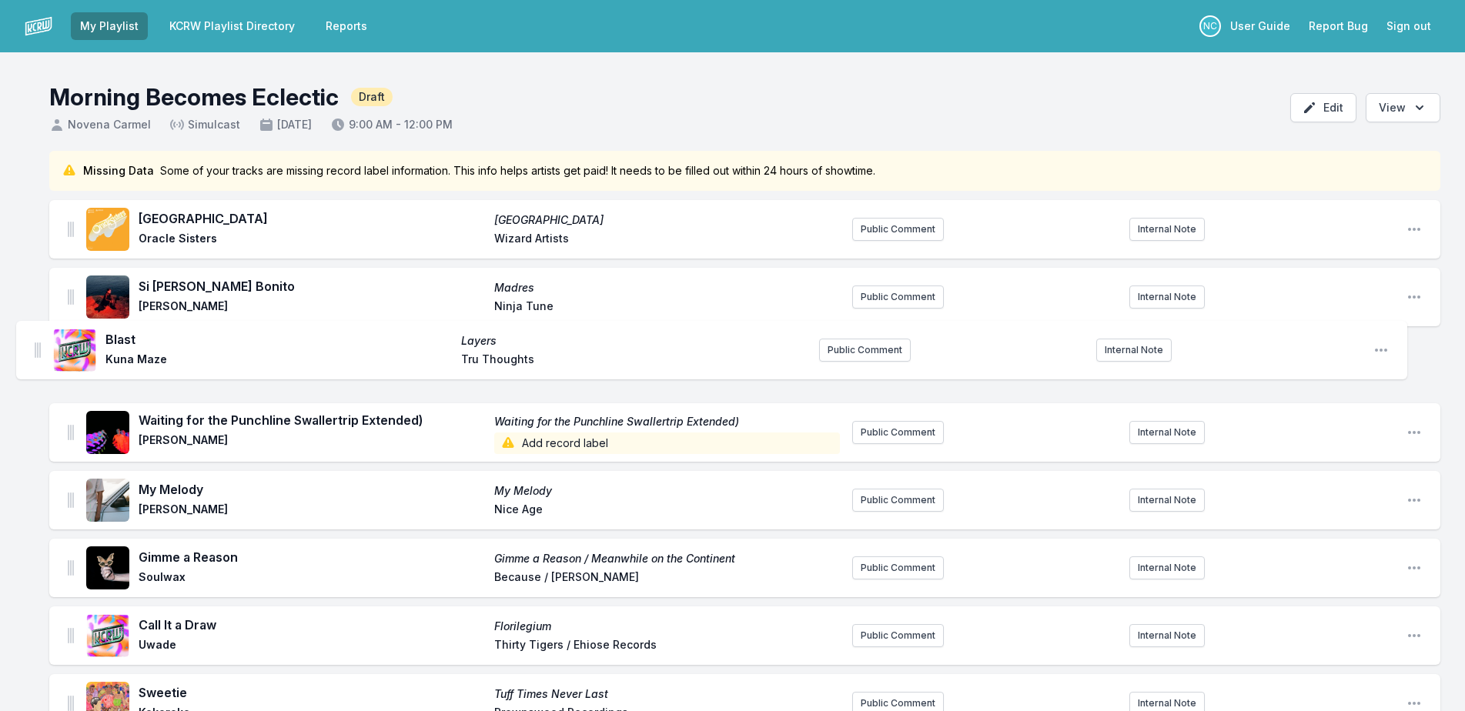
drag, startPoint x: 71, startPoint y: 279, endPoint x: 38, endPoint y: 346, distance: 74.3
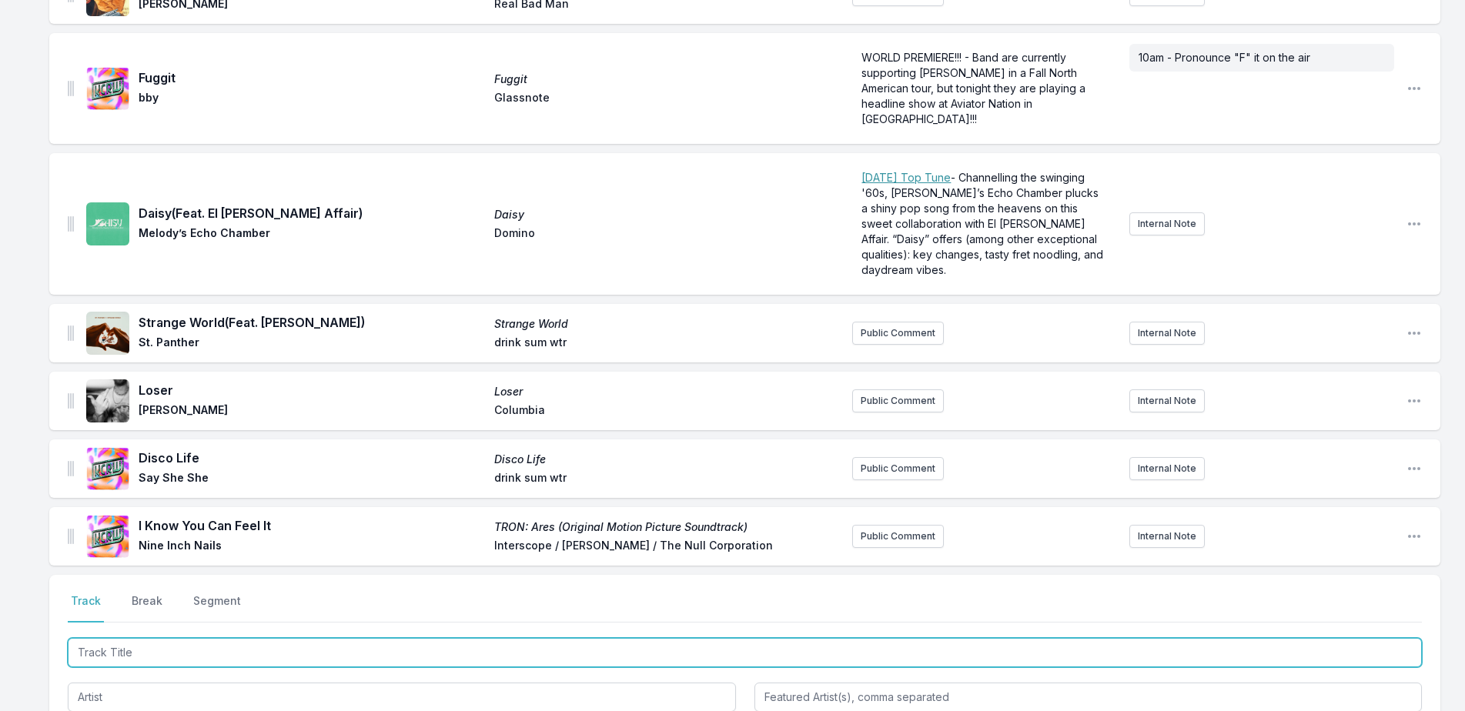
scroll to position [3357, 0]
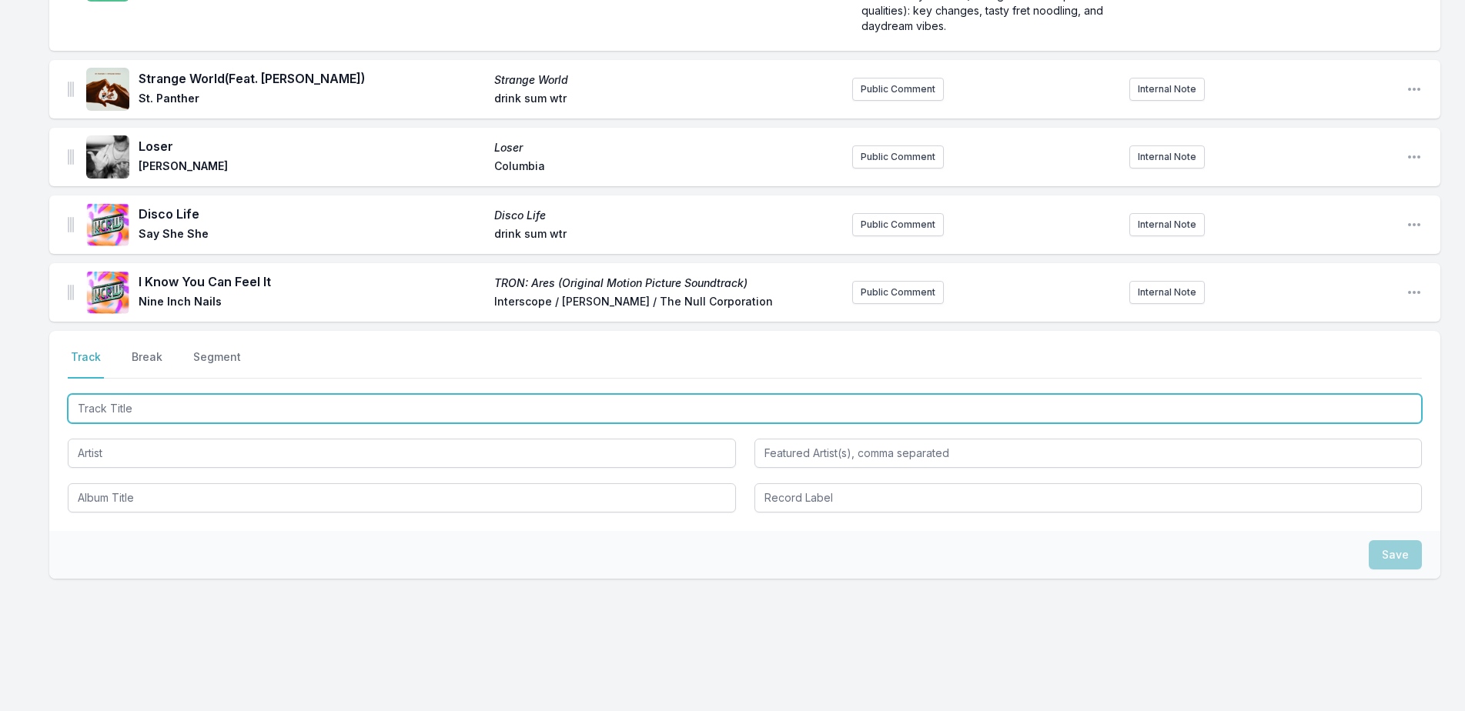
drag, startPoint x: 202, startPoint y: 391, endPoint x: 270, endPoint y: 379, distance: 69.6
click at [203, 394] on input "Track Title" at bounding box center [745, 408] width 1354 height 29
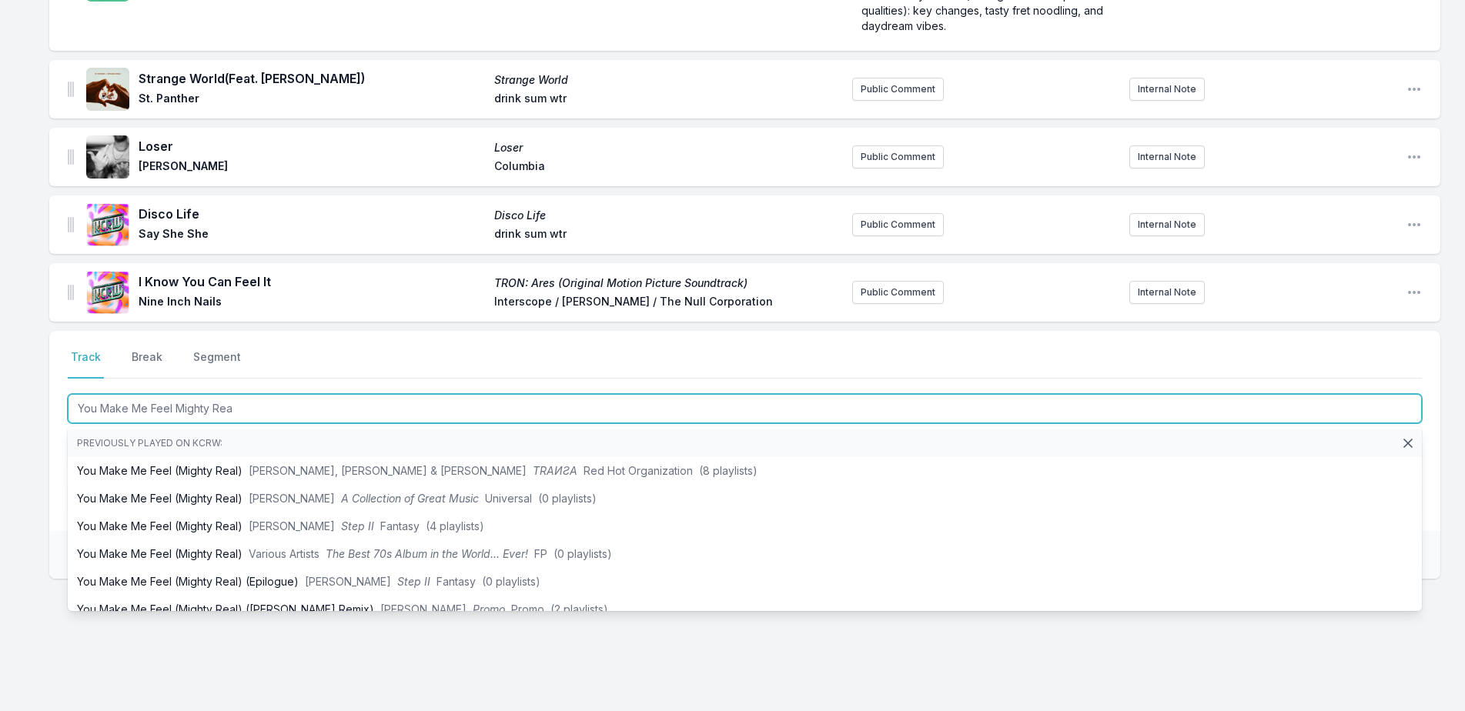
type input "You Make Me Feel Mighty Real"
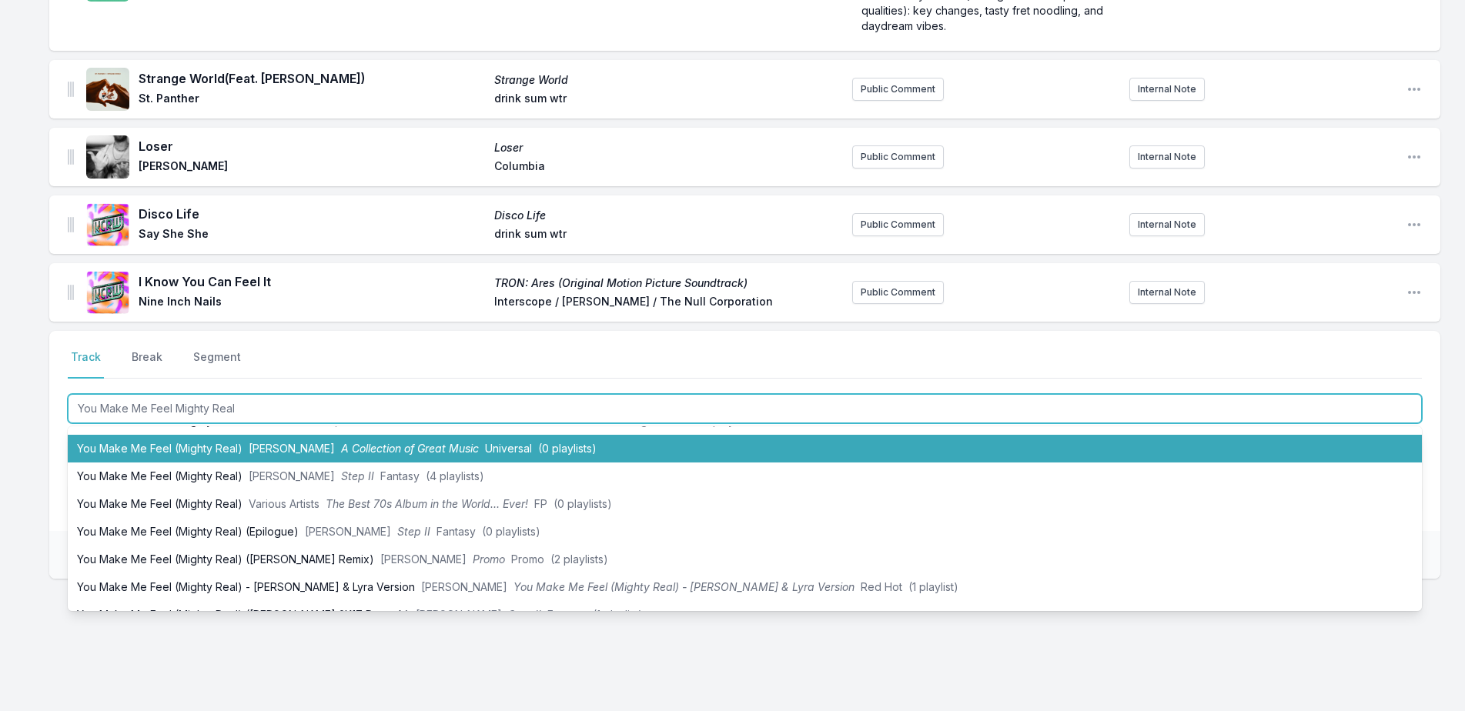
scroll to position [77, 0]
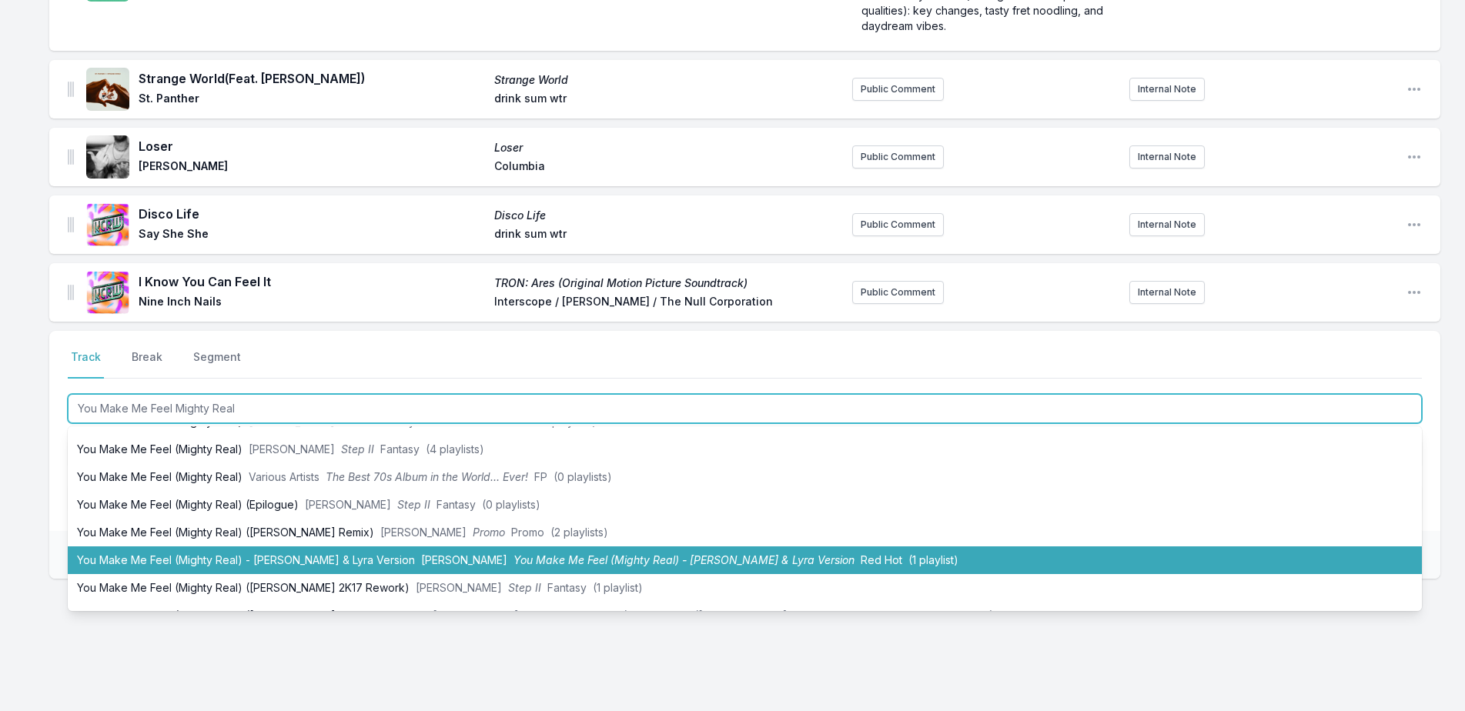
click at [297, 546] on li "You Make Me Feel (Mighty Real) - [PERSON_NAME] & [PERSON_NAME] Version [PERSON_…" at bounding box center [745, 560] width 1354 height 28
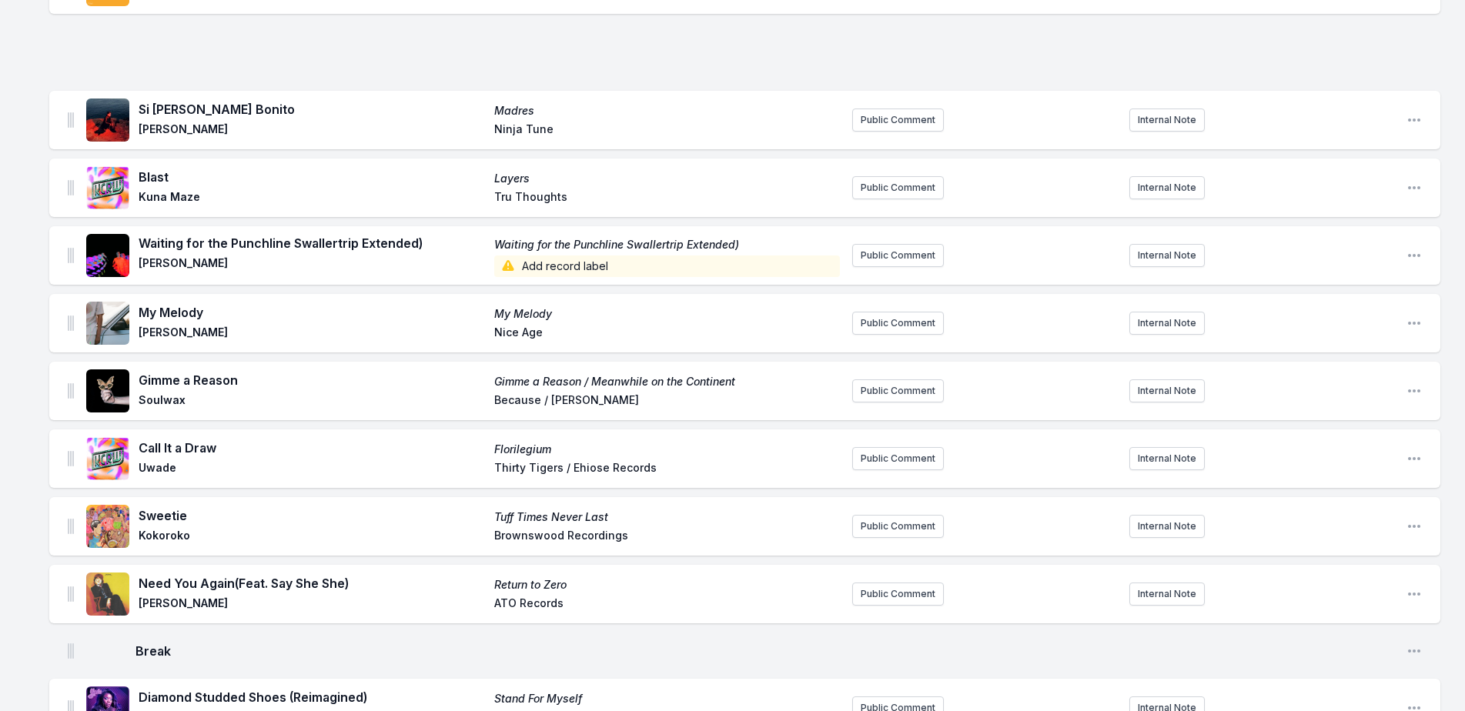
scroll to position [0, 0]
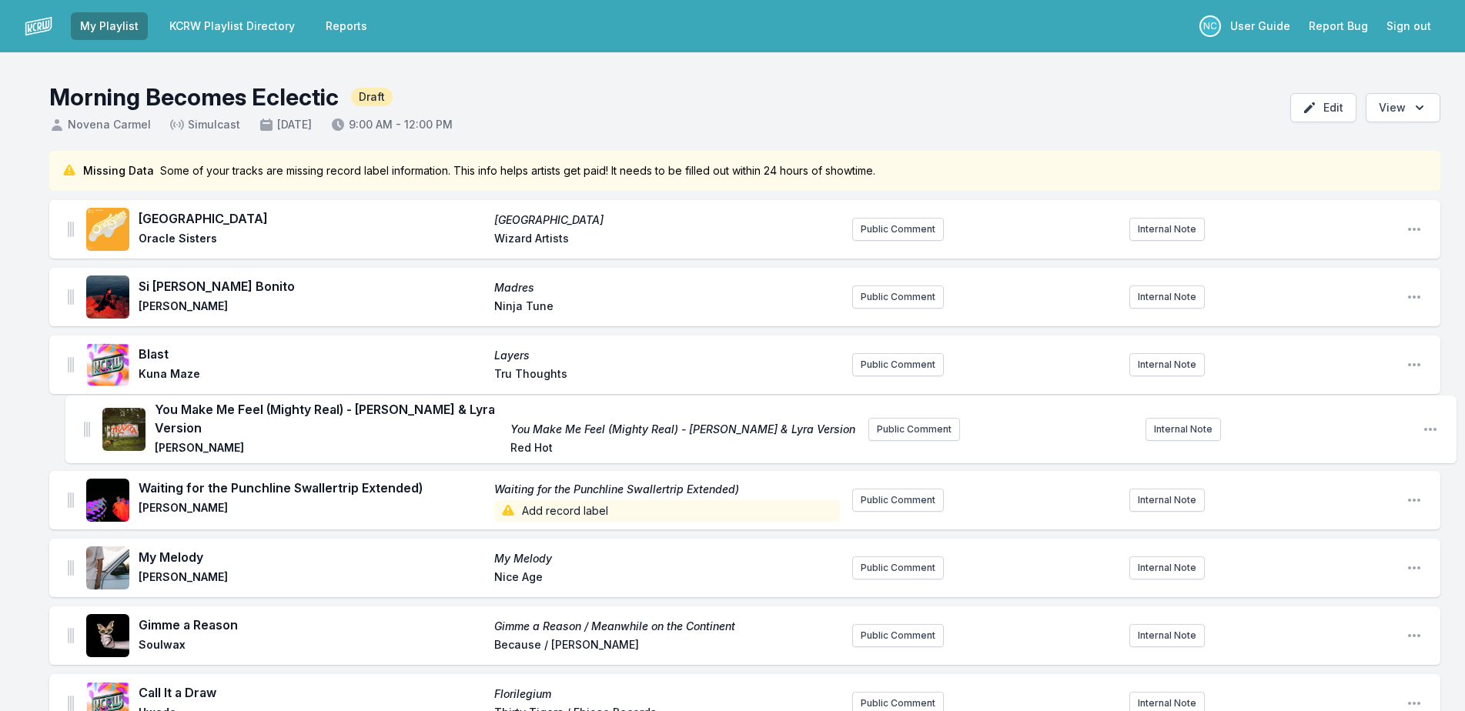
drag, startPoint x: 73, startPoint y: 273, endPoint x: 89, endPoint y: 414, distance: 141.7
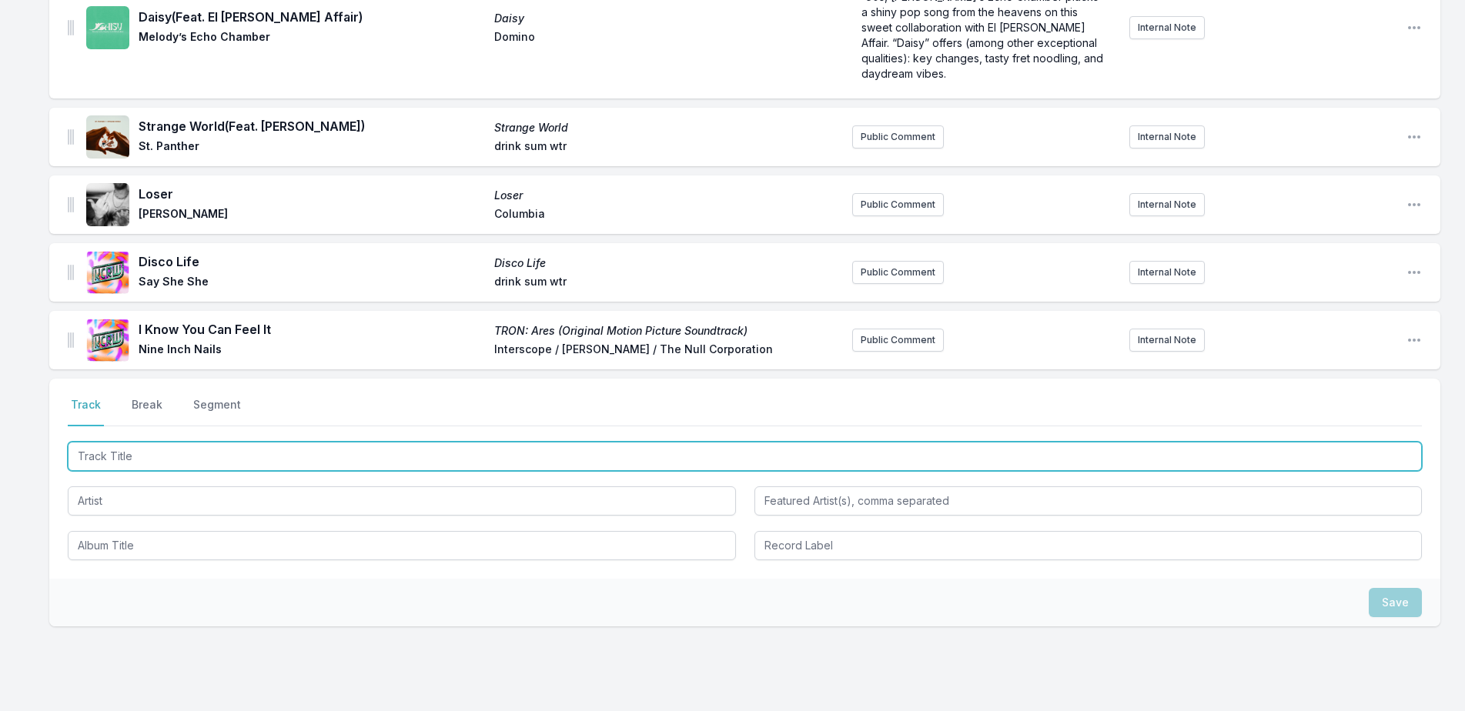
scroll to position [3425, 0]
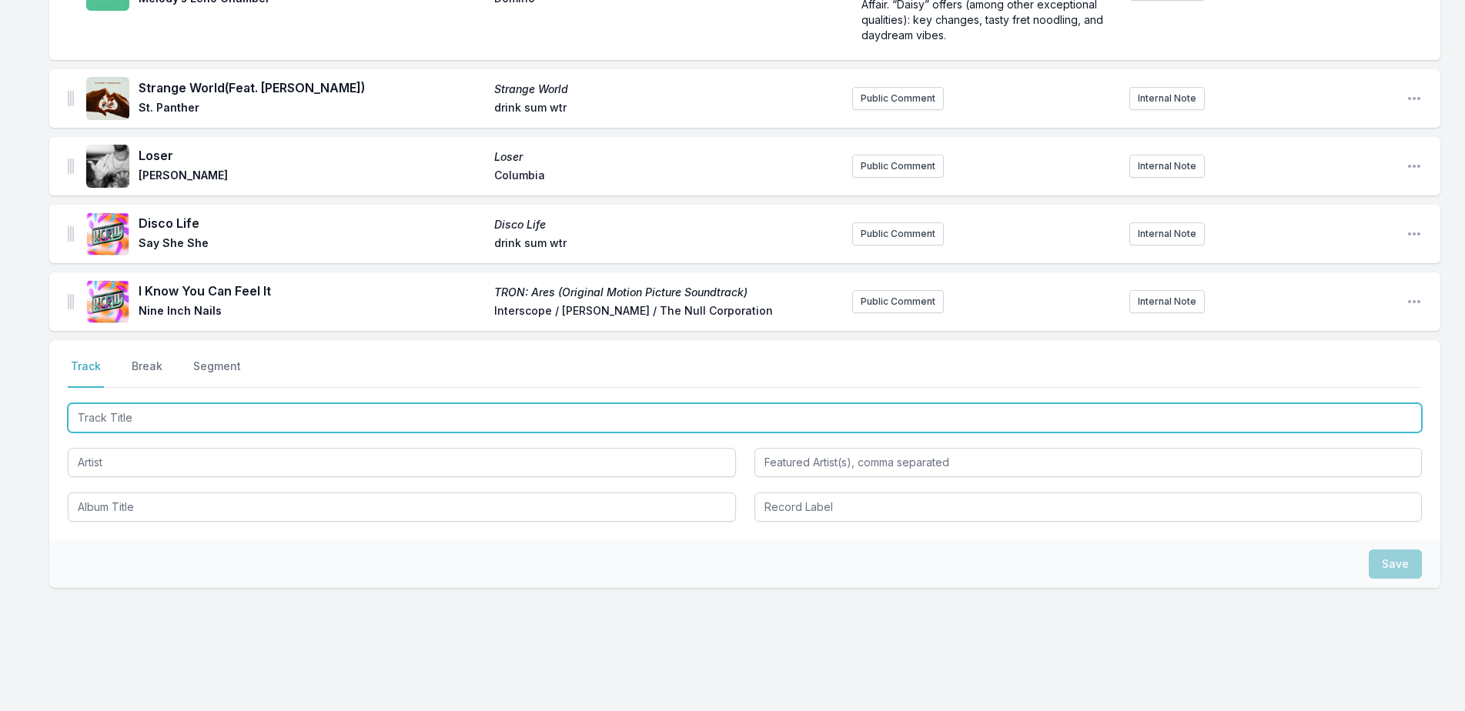
click at [270, 403] on input "Track Title" at bounding box center [745, 417] width 1354 height 29
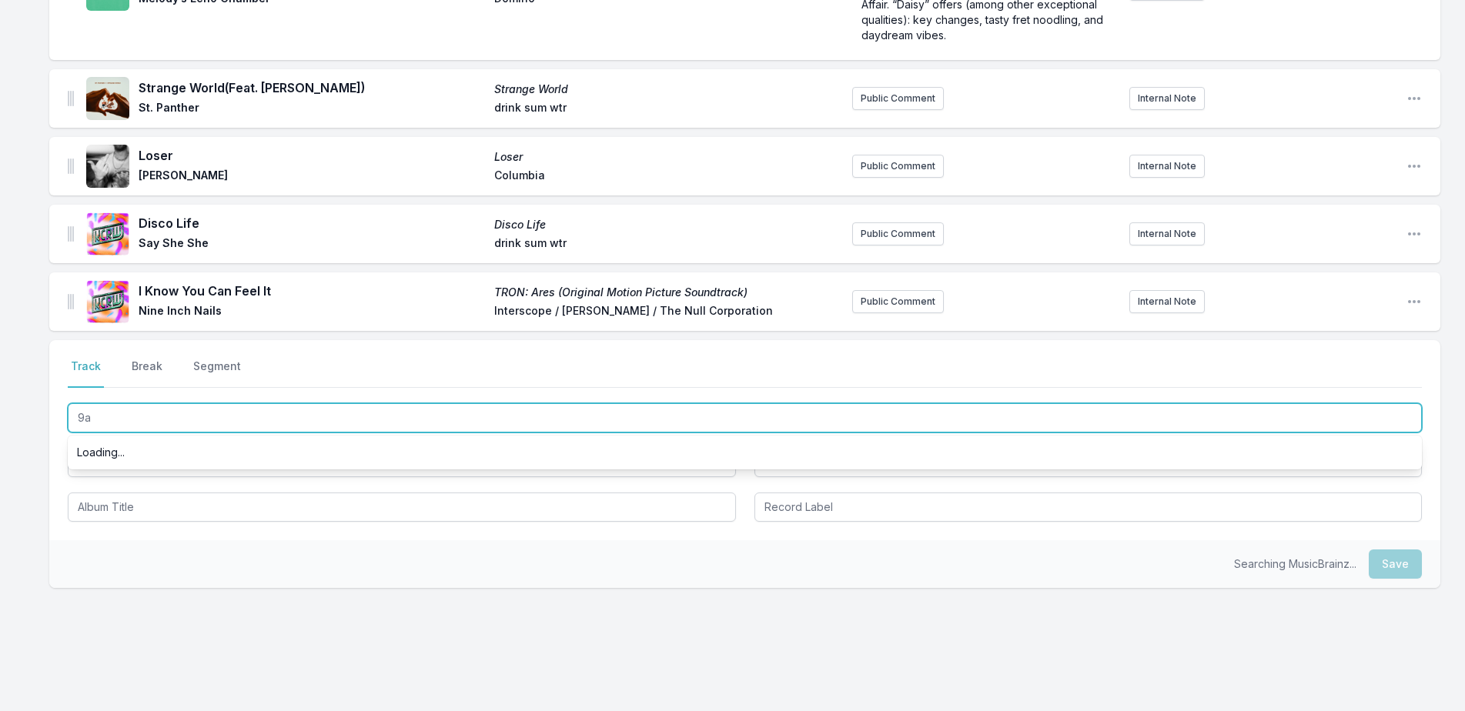
scroll to position [0, 0]
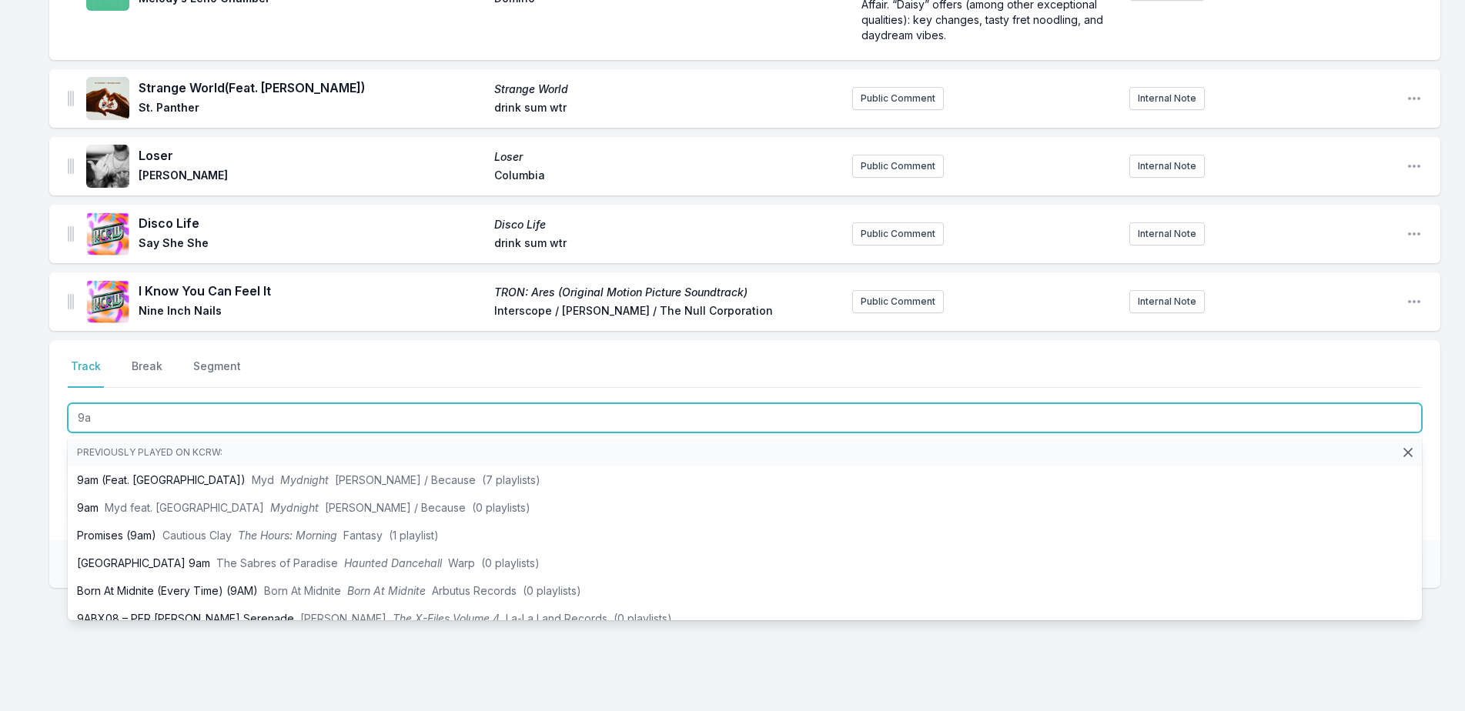
type input "9am"
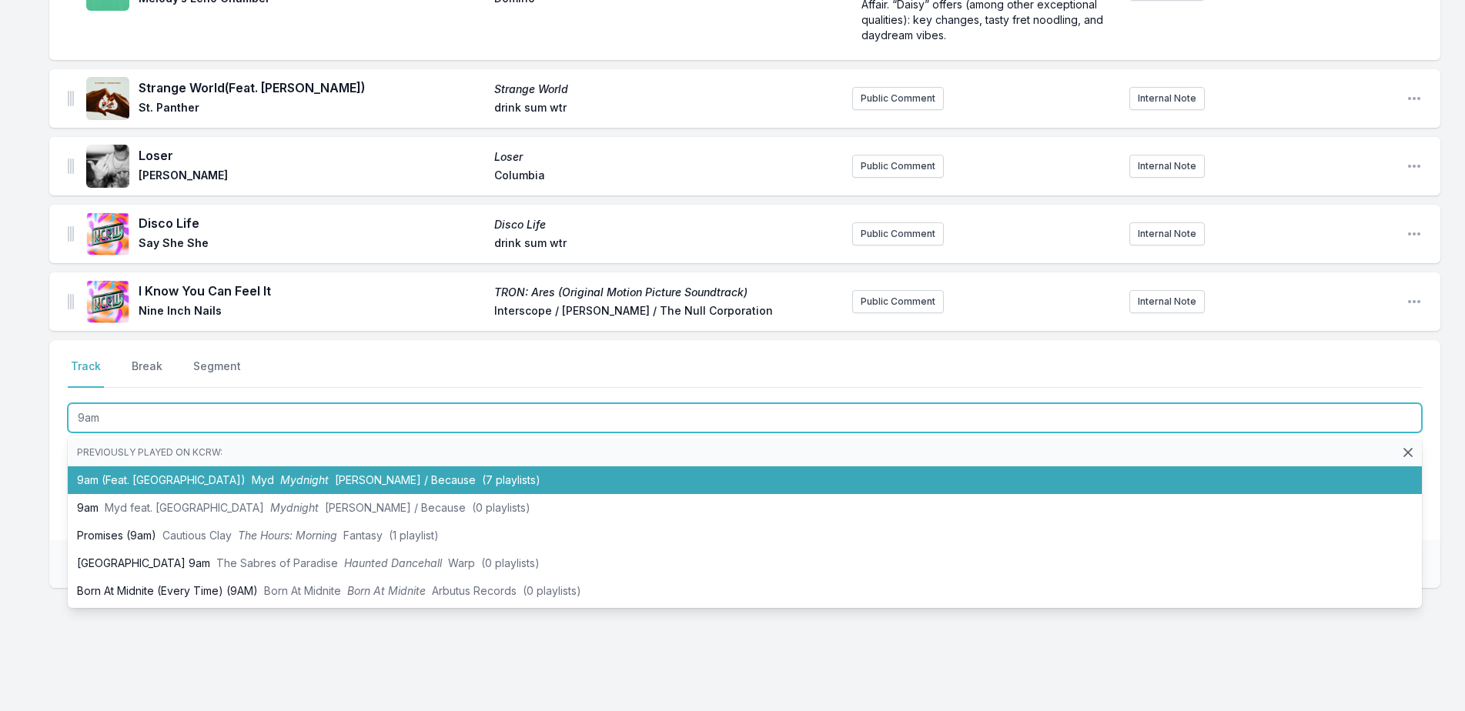
click at [137, 466] on li "9am (Feat. [GEOGRAPHIC_DATA]) Myd Mydnight [PERSON_NAME] / Because (7 playlists)" at bounding box center [745, 480] width 1354 height 28
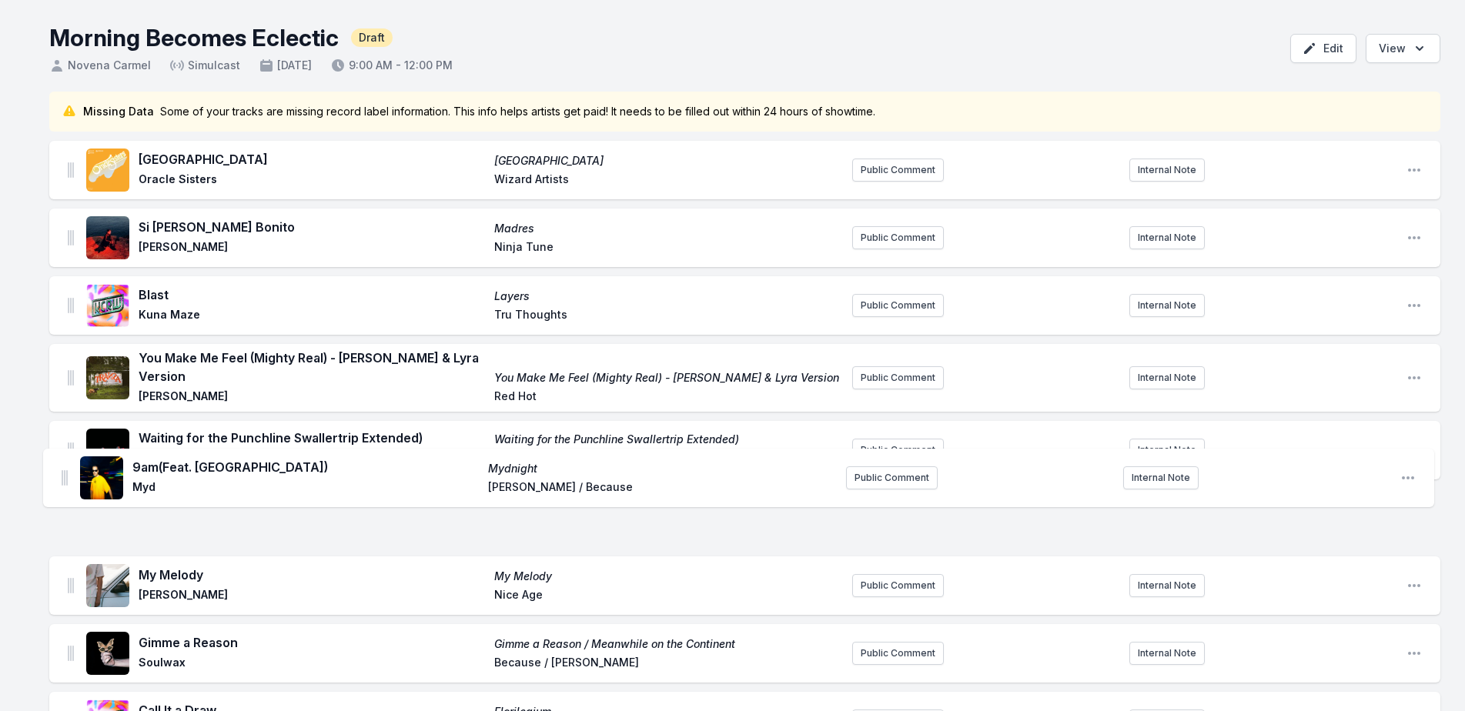
scroll to position [62, 0]
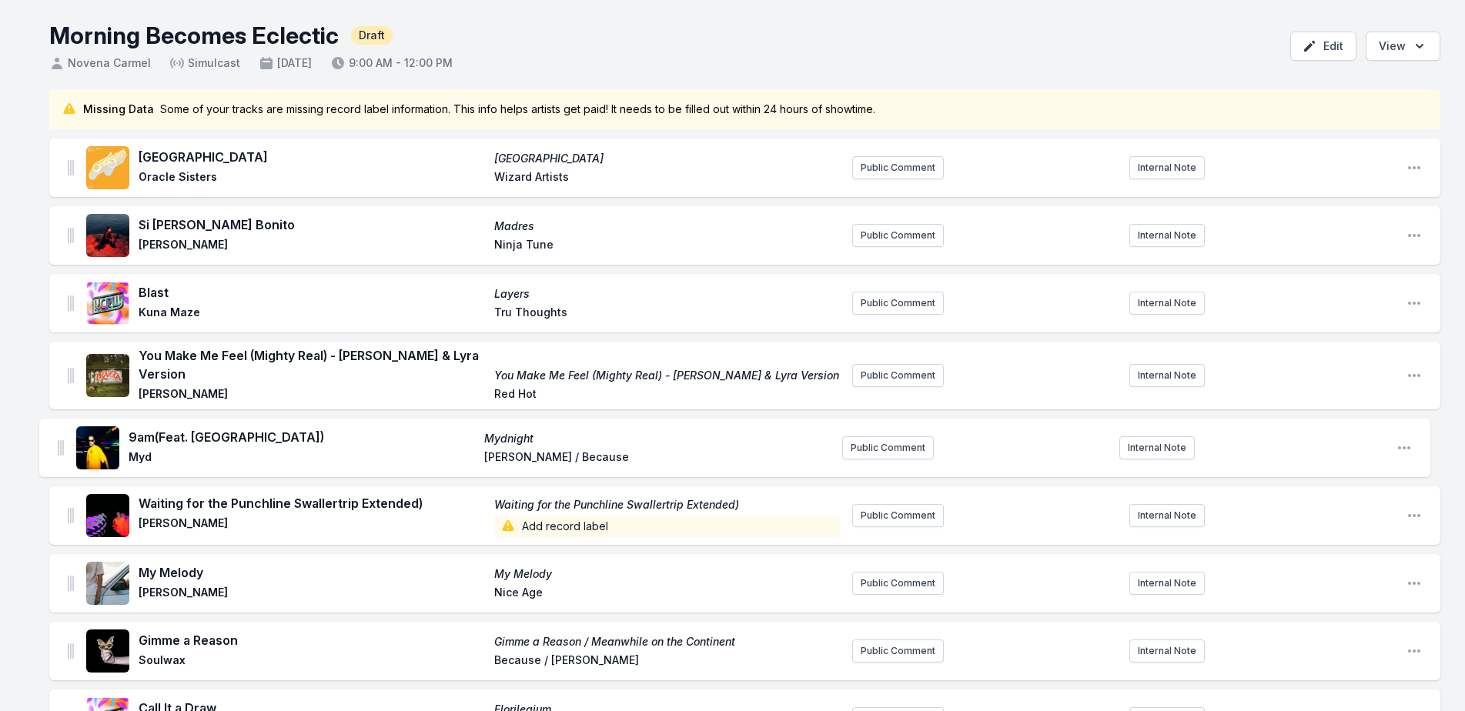
drag, startPoint x: 70, startPoint y: 276, endPoint x: 60, endPoint y: 440, distance: 164.2
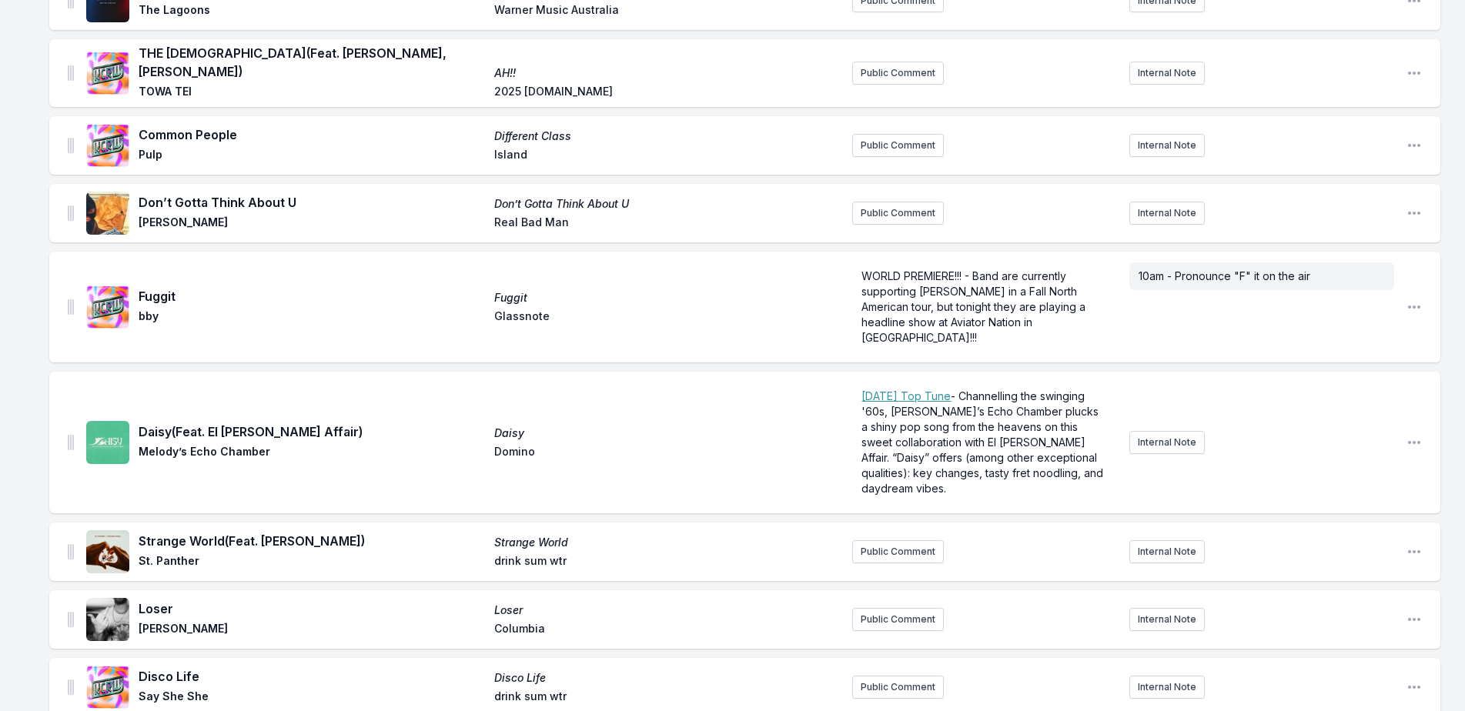
scroll to position [3448, 0]
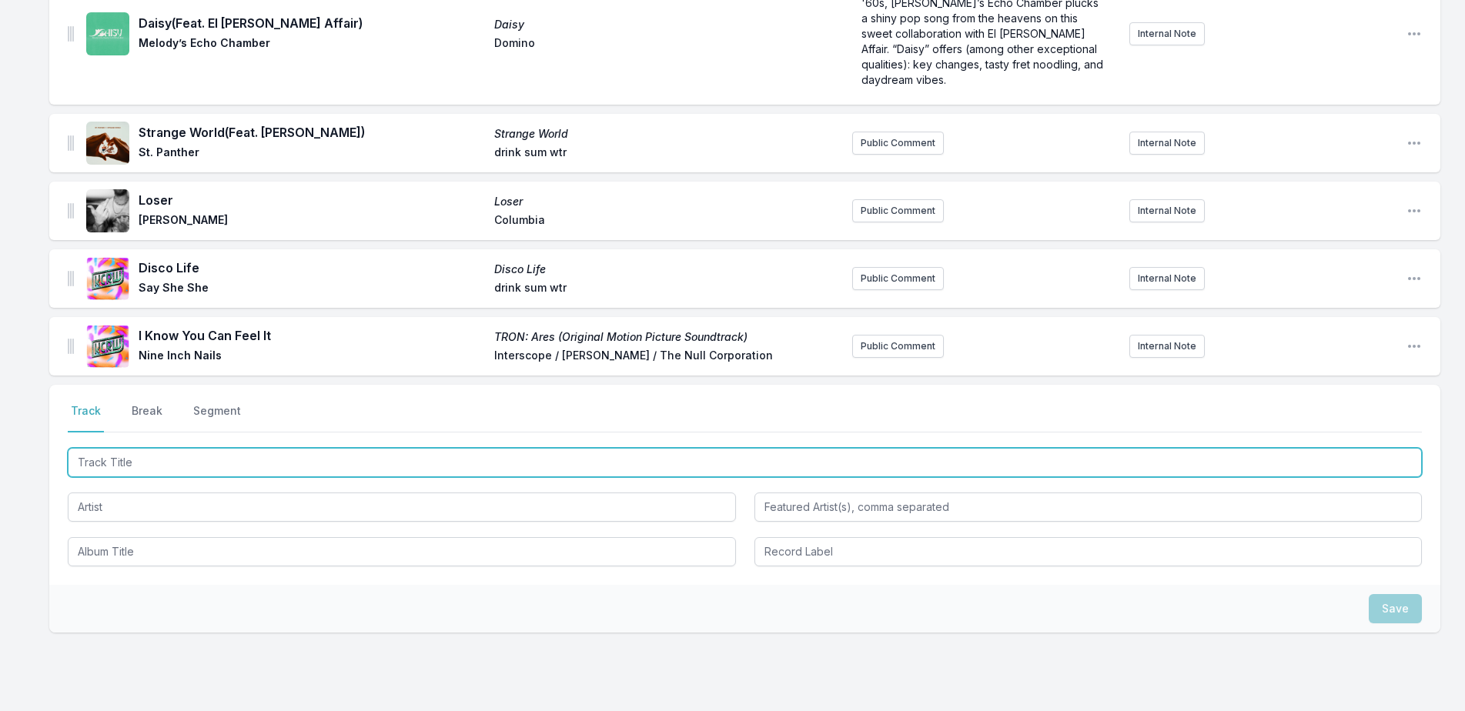
click at [366, 448] on input "Track Title" at bounding box center [745, 462] width 1354 height 29
type input "Match My Mood"
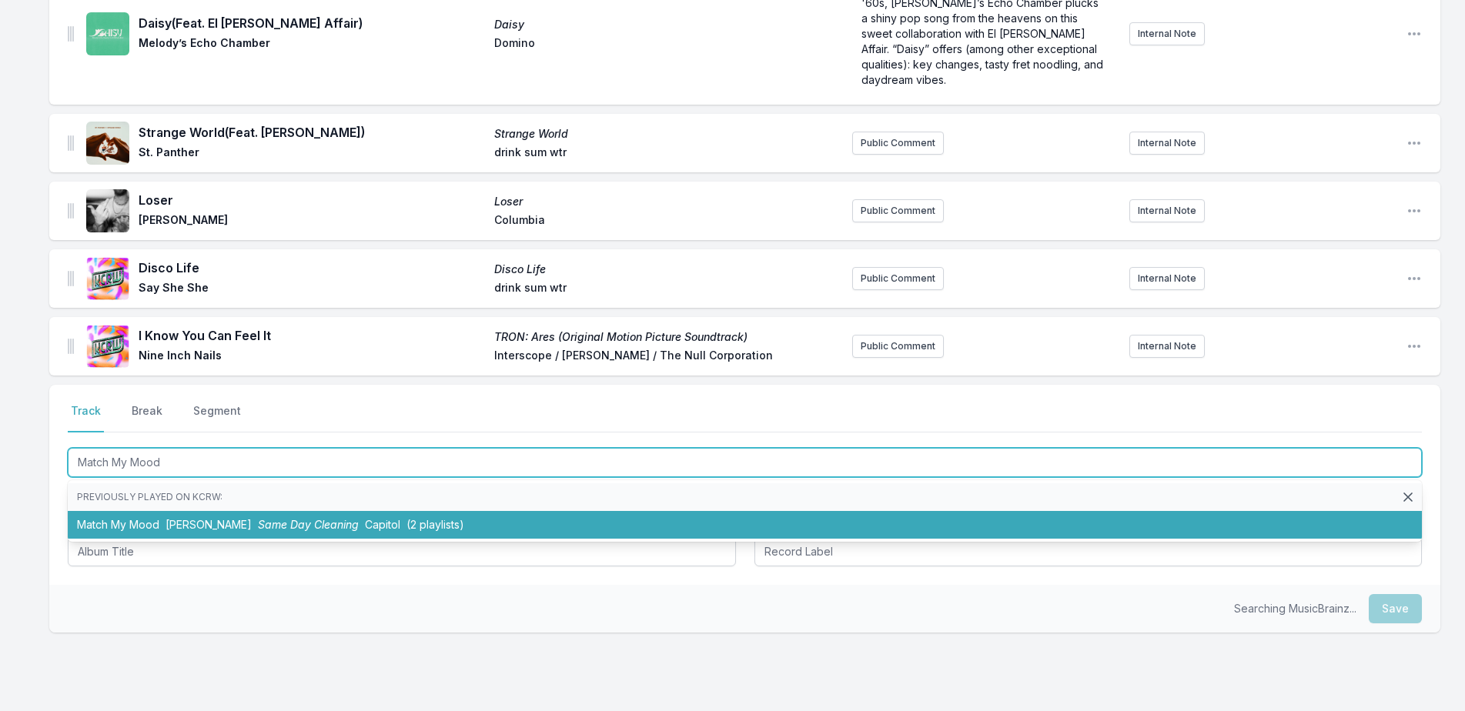
click at [212, 518] on span "[PERSON_NAME]" at bounding box center [208, 524] width 86 height 13
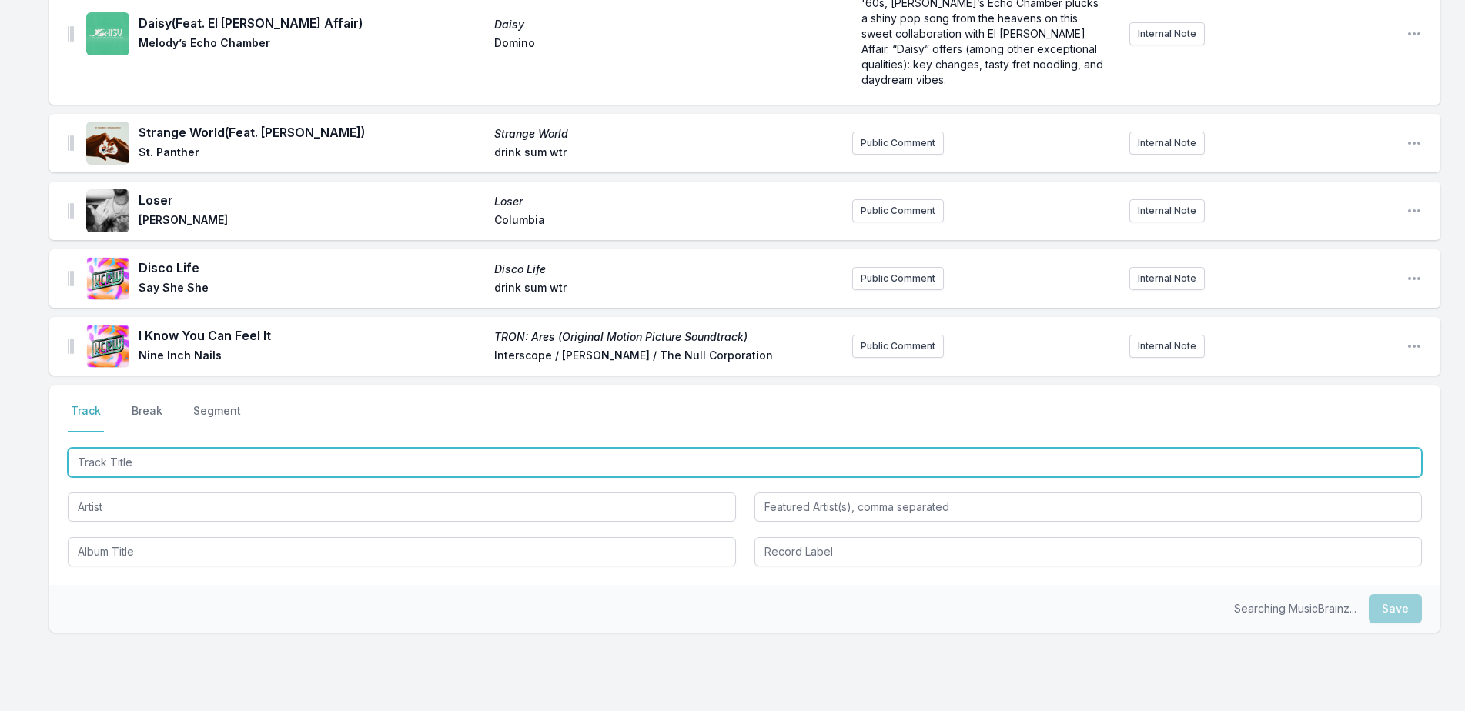
scroll to position [3515, 0]
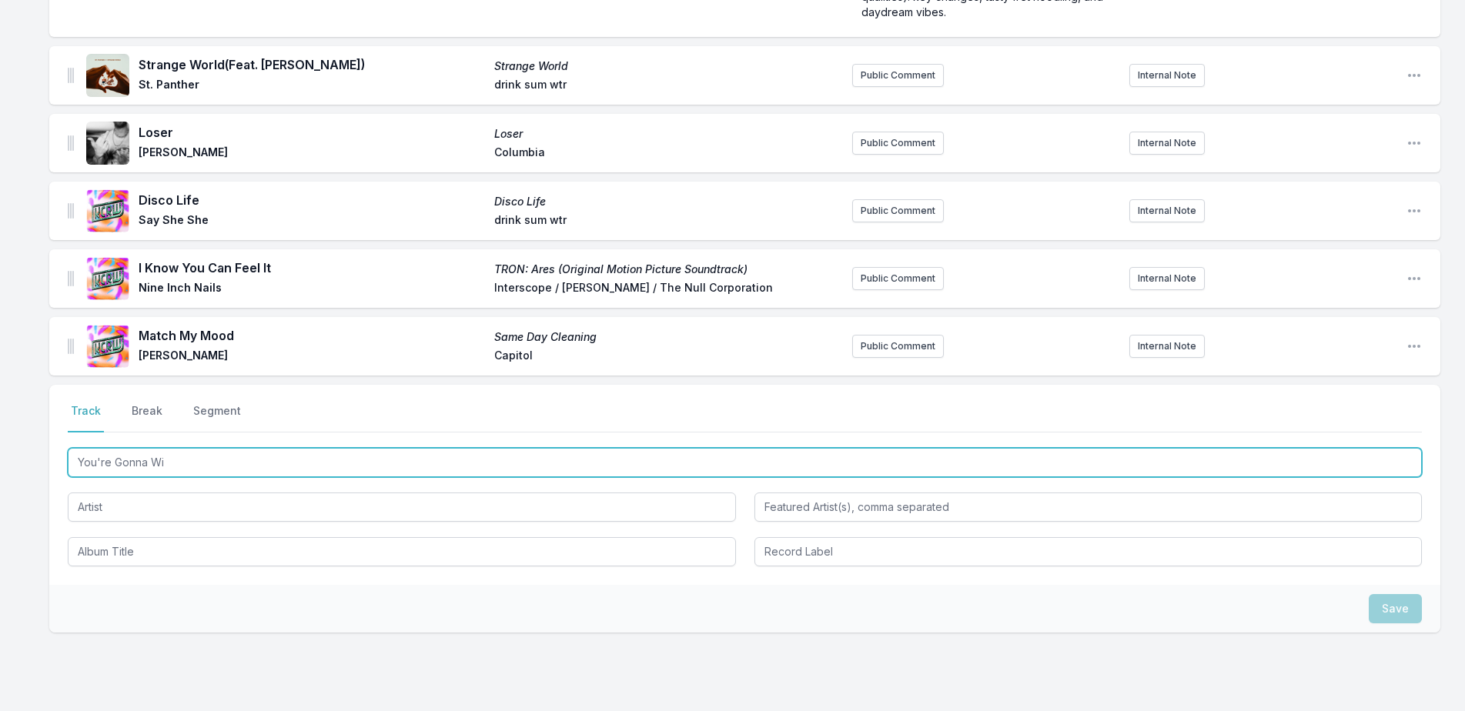
type input "You're Gonna Win"
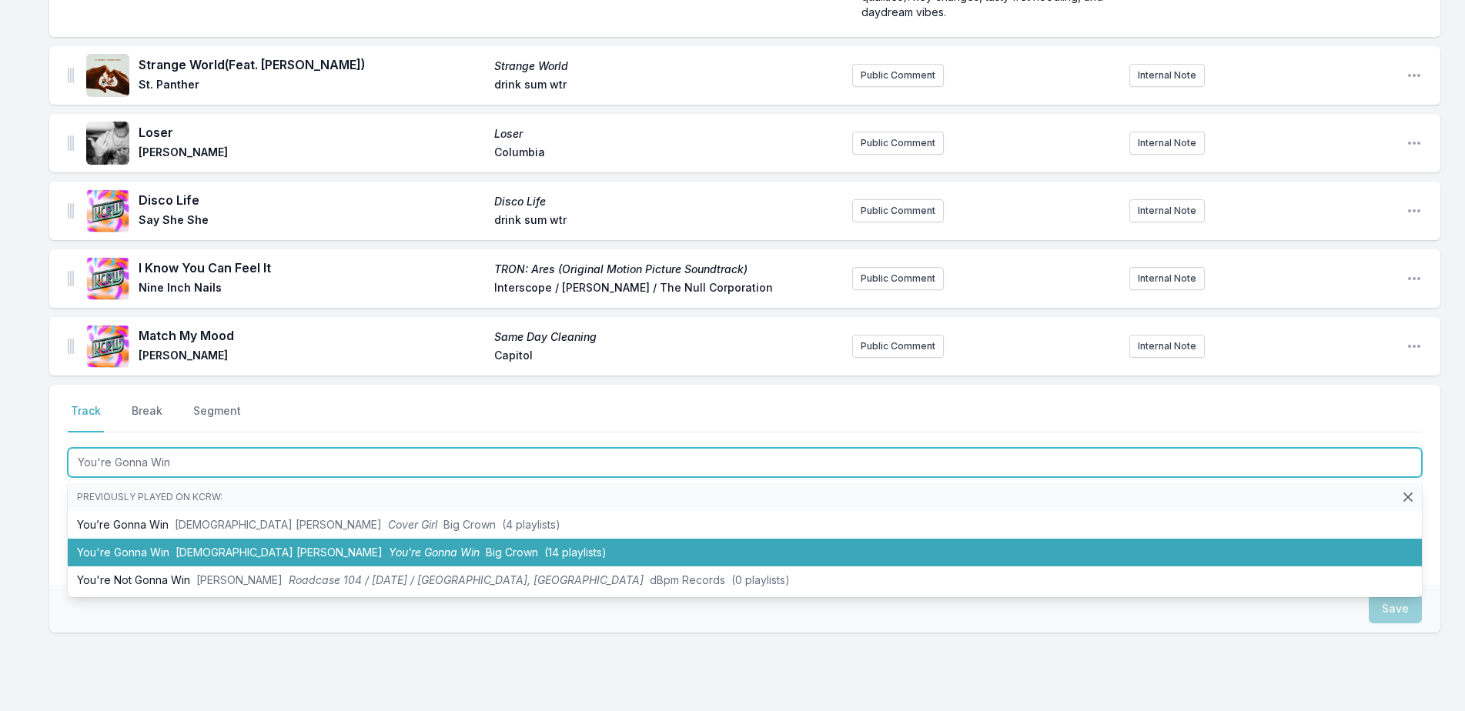
click at [230, 539] on li "You're Gonna Win [DEMOGRAPHIC_DATA] [PERSON_NAME] You're Gonna Win Big Crown (1…" at bounding box center [745, 553] width 1354 height 28
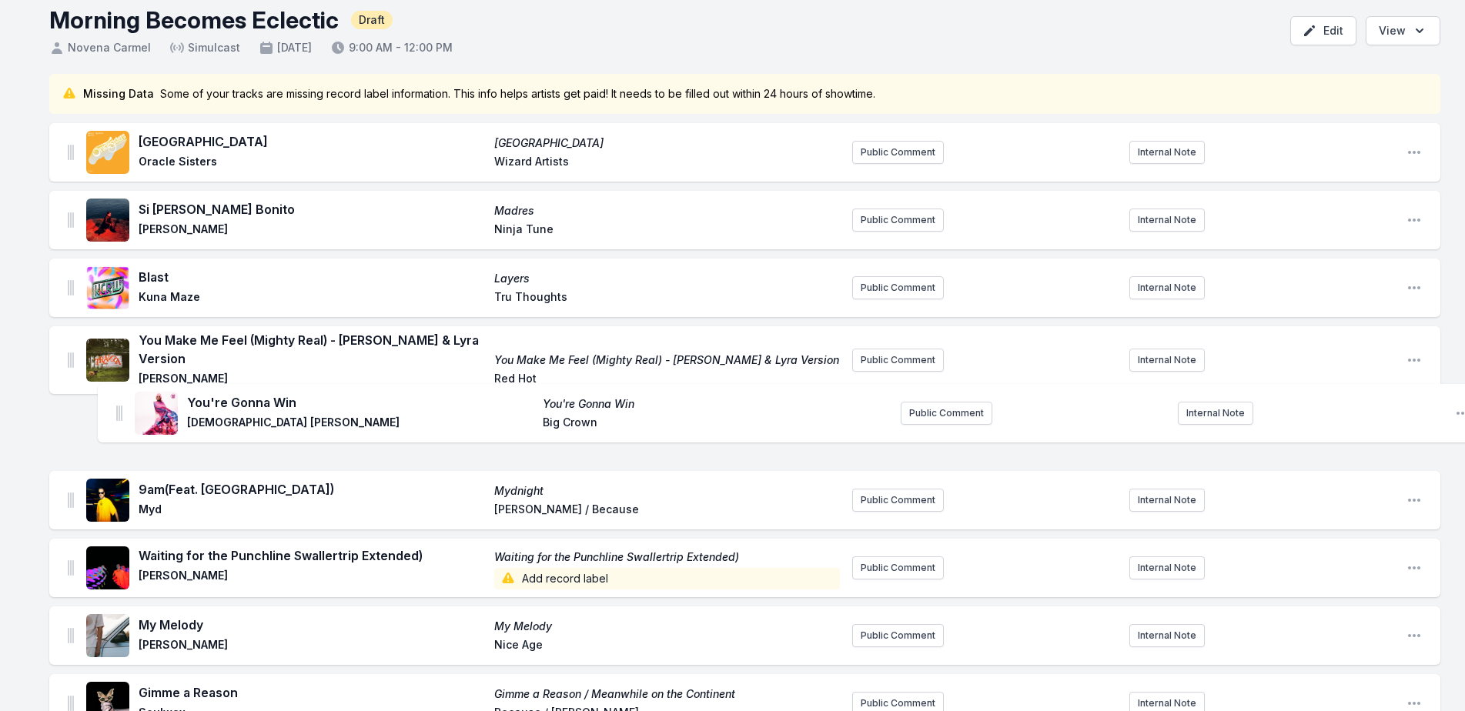
scroll to position [154, 0]
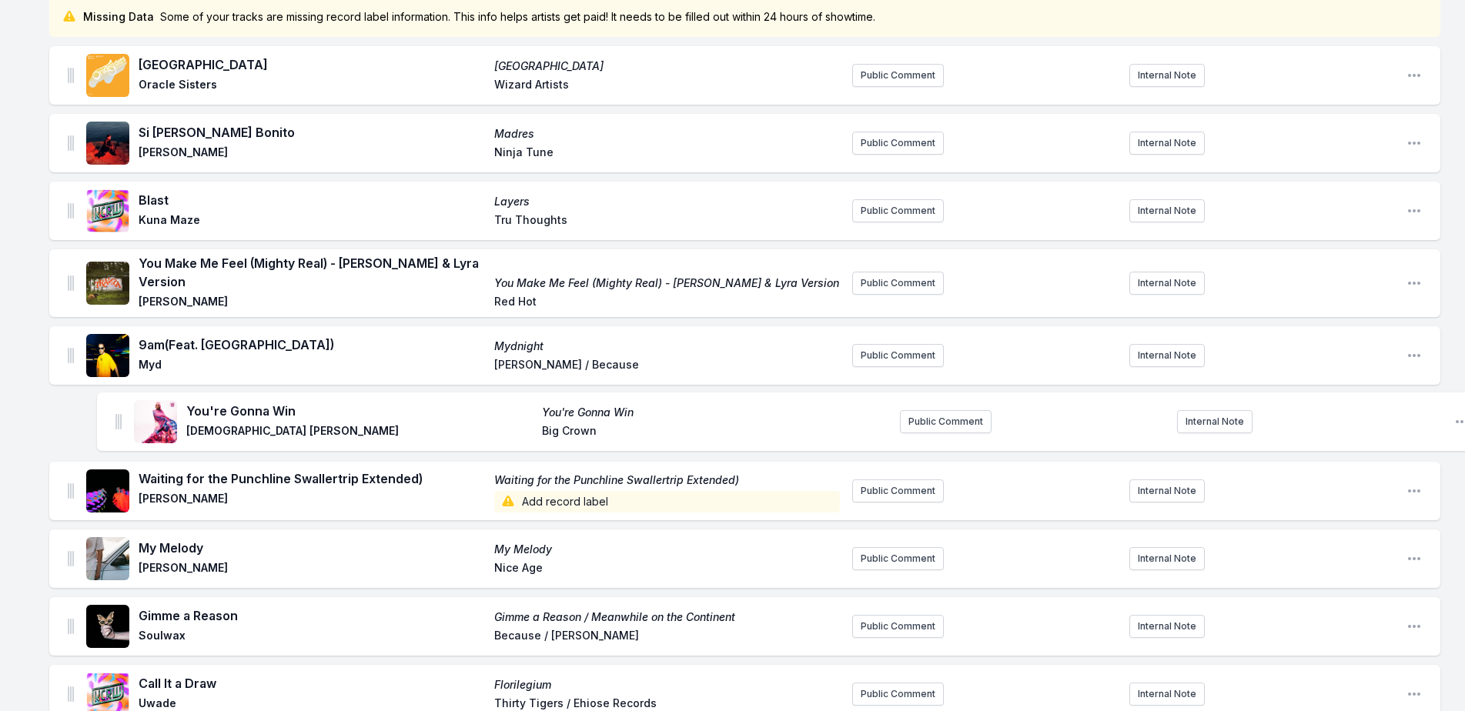
drag, startPoint x: 71, startPoint y: 322, endPoint x: 118, endPoint y: 413, distance: 102.9
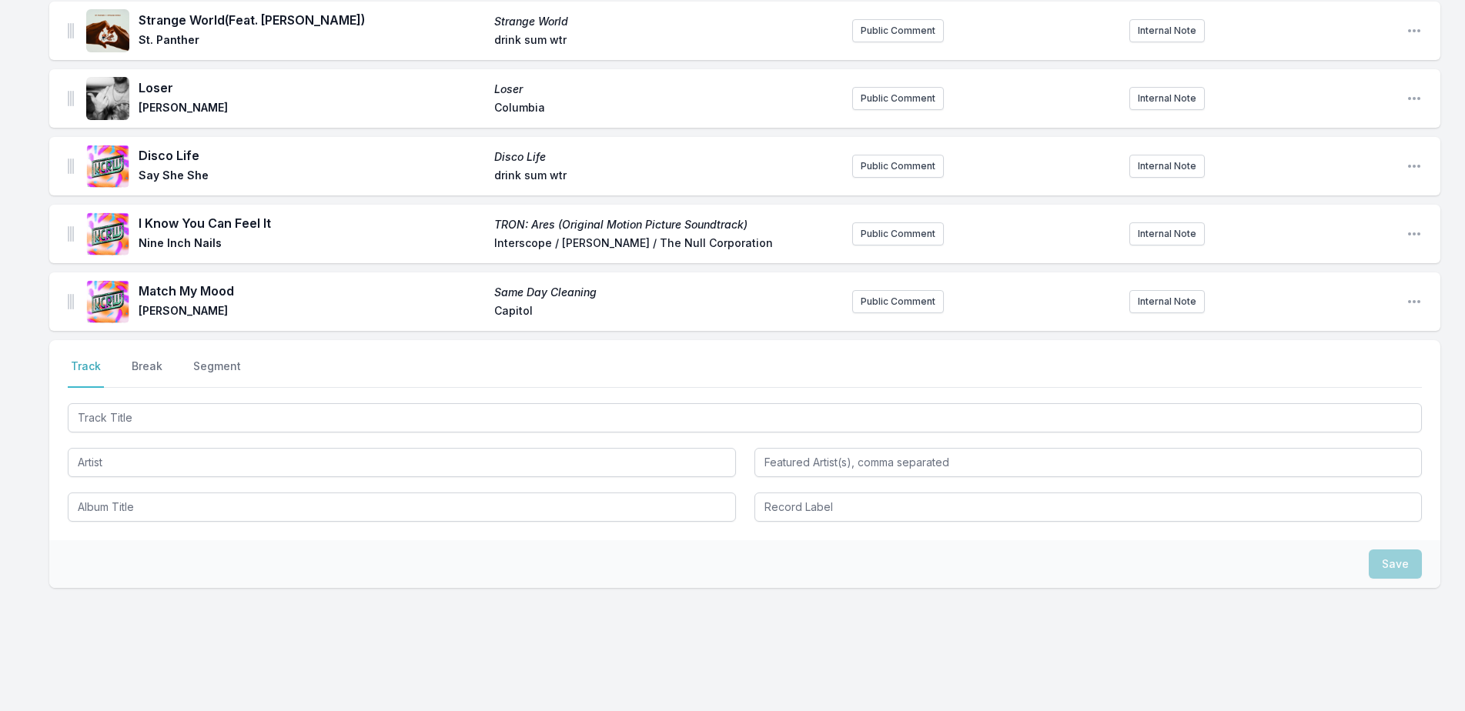
click at [157, 359] on button "Break" at bounding box center [147, 373] width 37 height 29
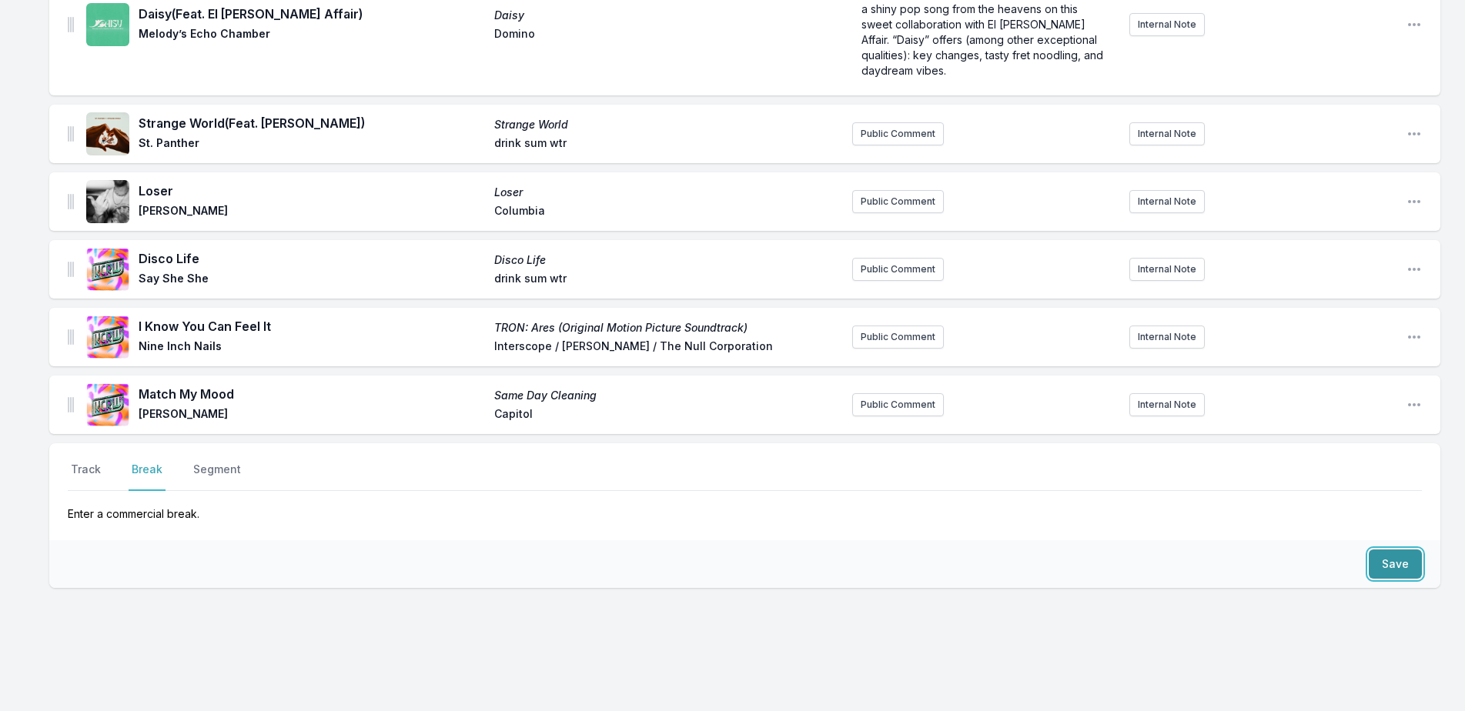
click at [1408, 549] on button "Save" at bounding box center [1394, 563] width 53 height 29
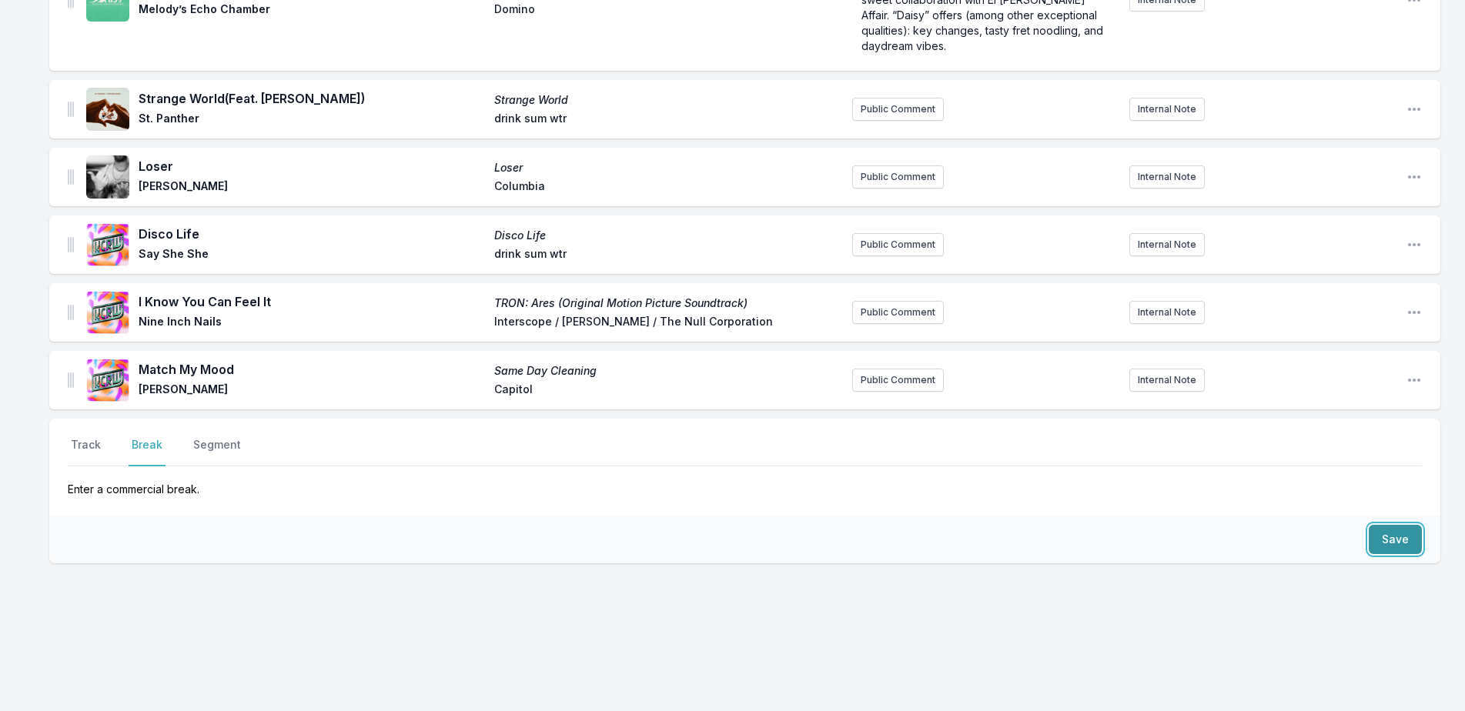
click at [1408, 541] on button "Save" at bounding box center [1394, 539] width 53 height 29
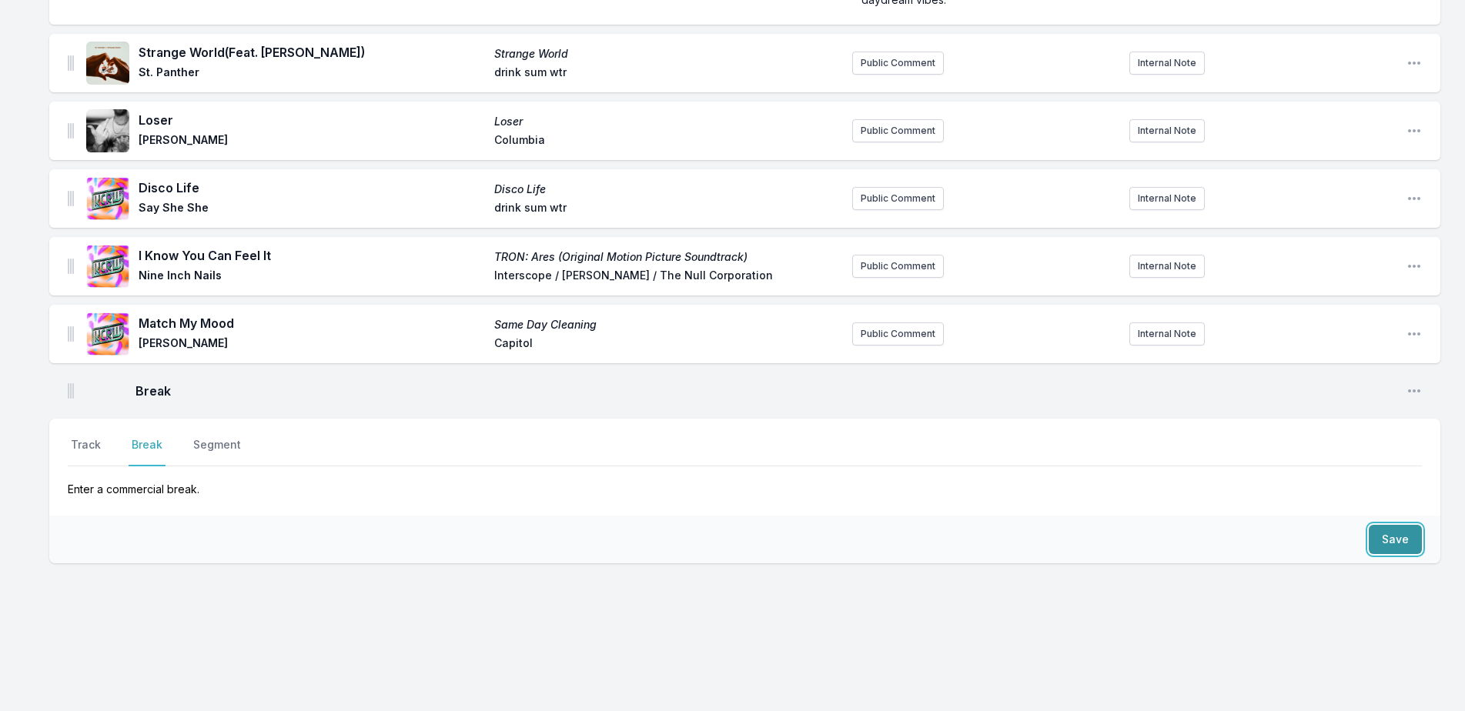
click at [1408, 541] on button "Save" at bounding box center [1394, 539] width 53 height 29
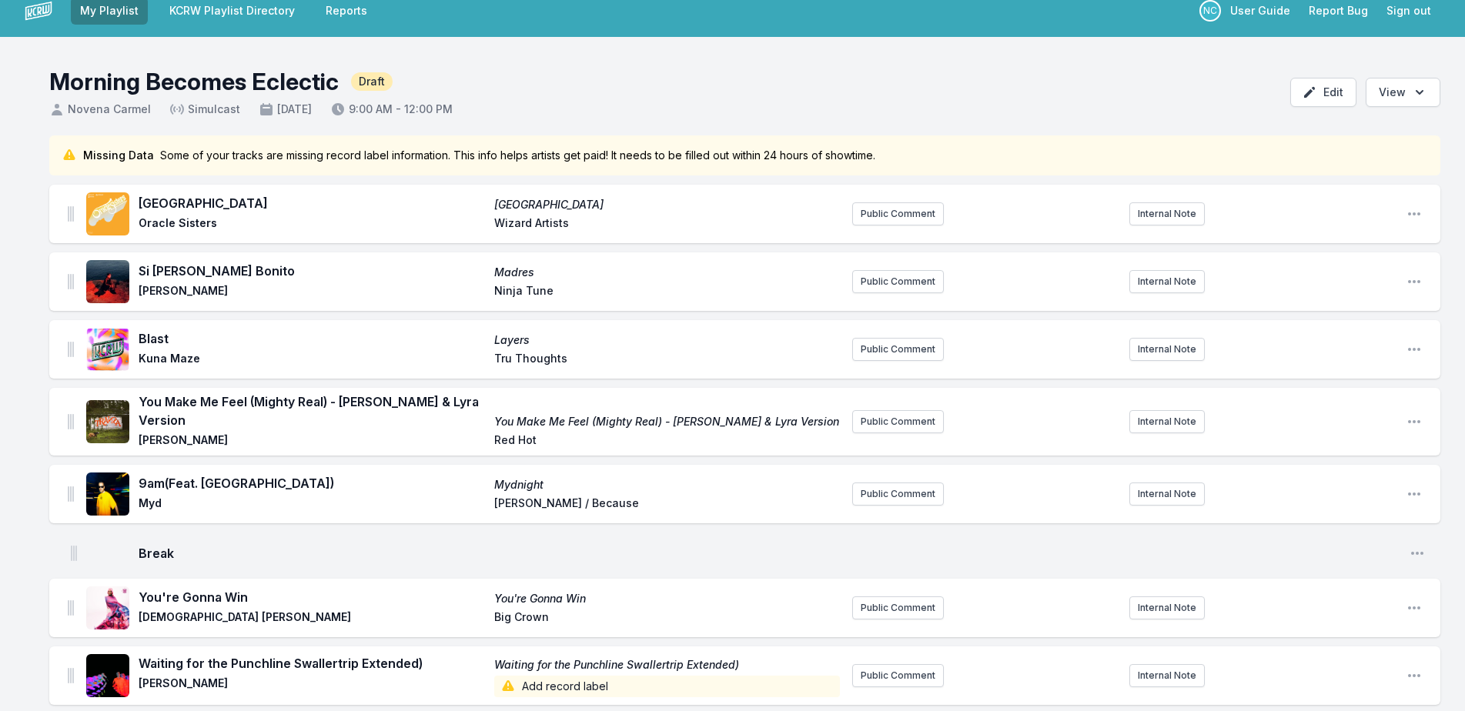
scroll to position [22, 0]
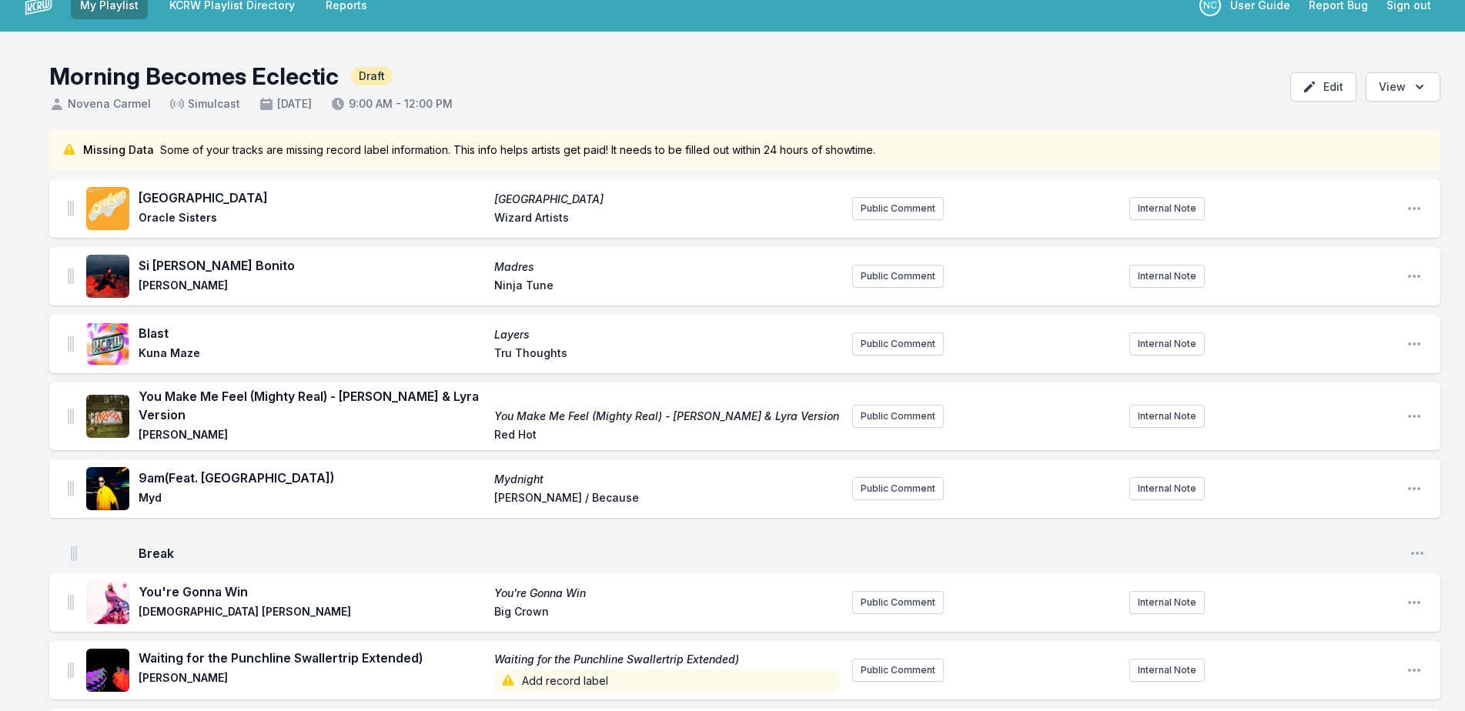
drag, startPoint x: 69, startPoint y: 294, endPoint x: 75, endPoint y: 543, distance: 248.6
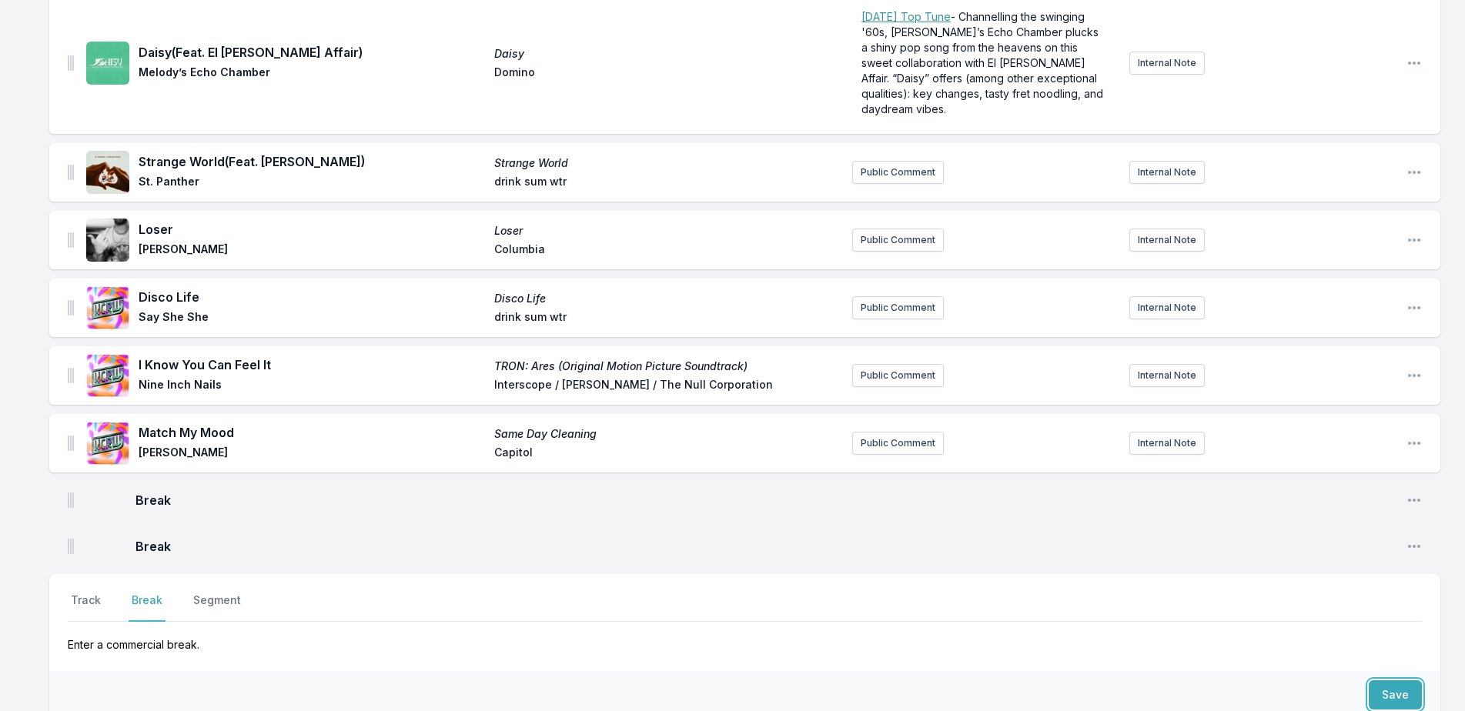
scroll to position [3663, 0]
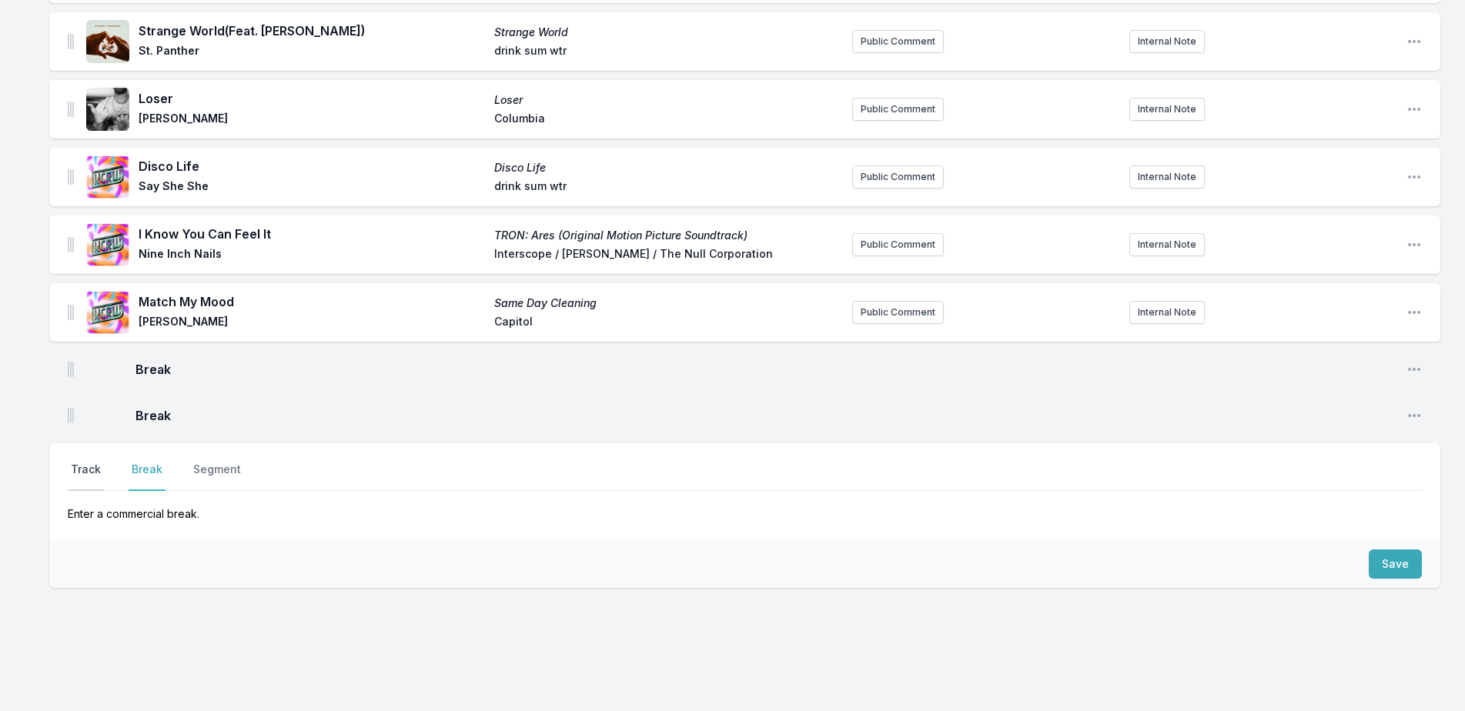
drag, startPoint x: 91, startPoint y: 443, endPoint x: 102, endPoint y: 476, distance: 34.8
click at [90, 462] on button "Track" at bounding box center [86, 476] width 36 height 29
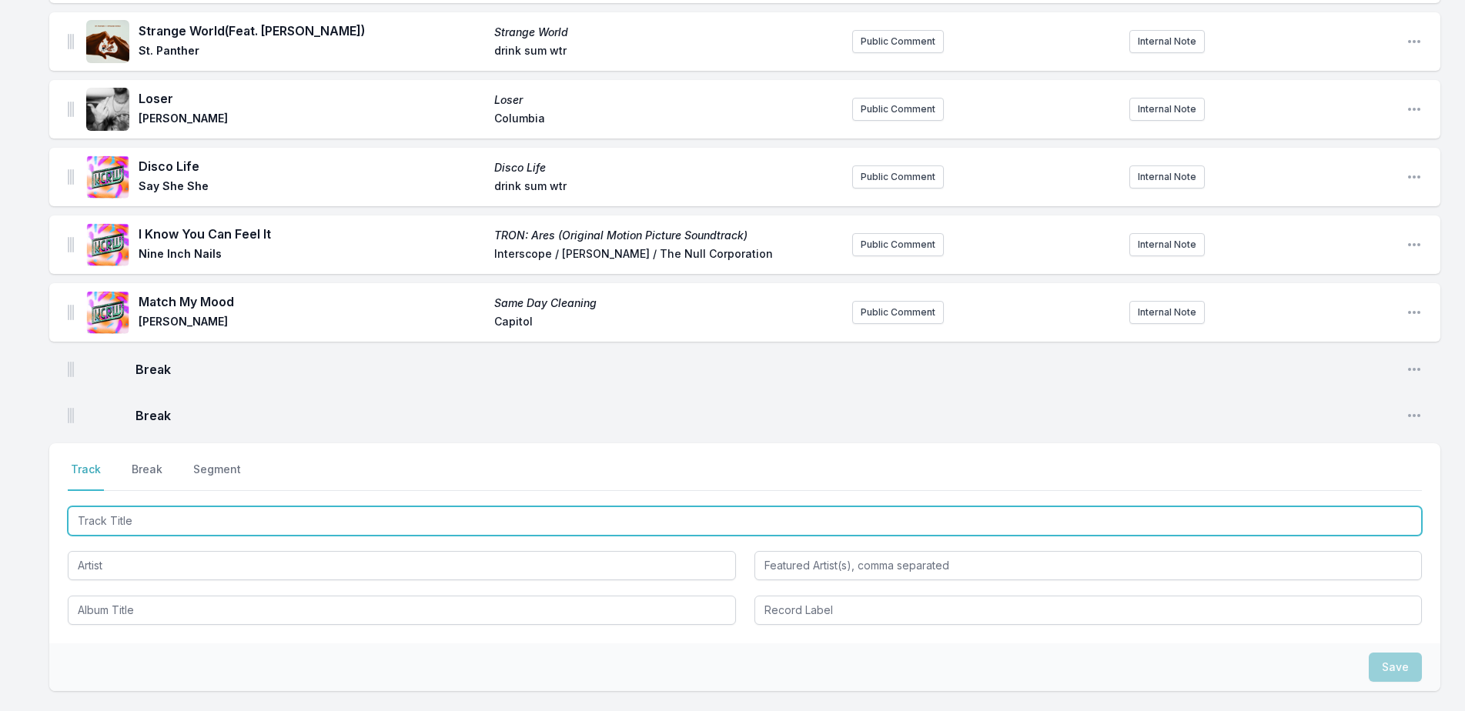
drag, startPoint x: 111, startPoint y: 489, endPoint x: 1024, endPoint y: 184, distance: 962.5
click at [125, 506] on input "Track Title" at bounding box center [745, 520] width 1354 height 29
type input "should sleep"
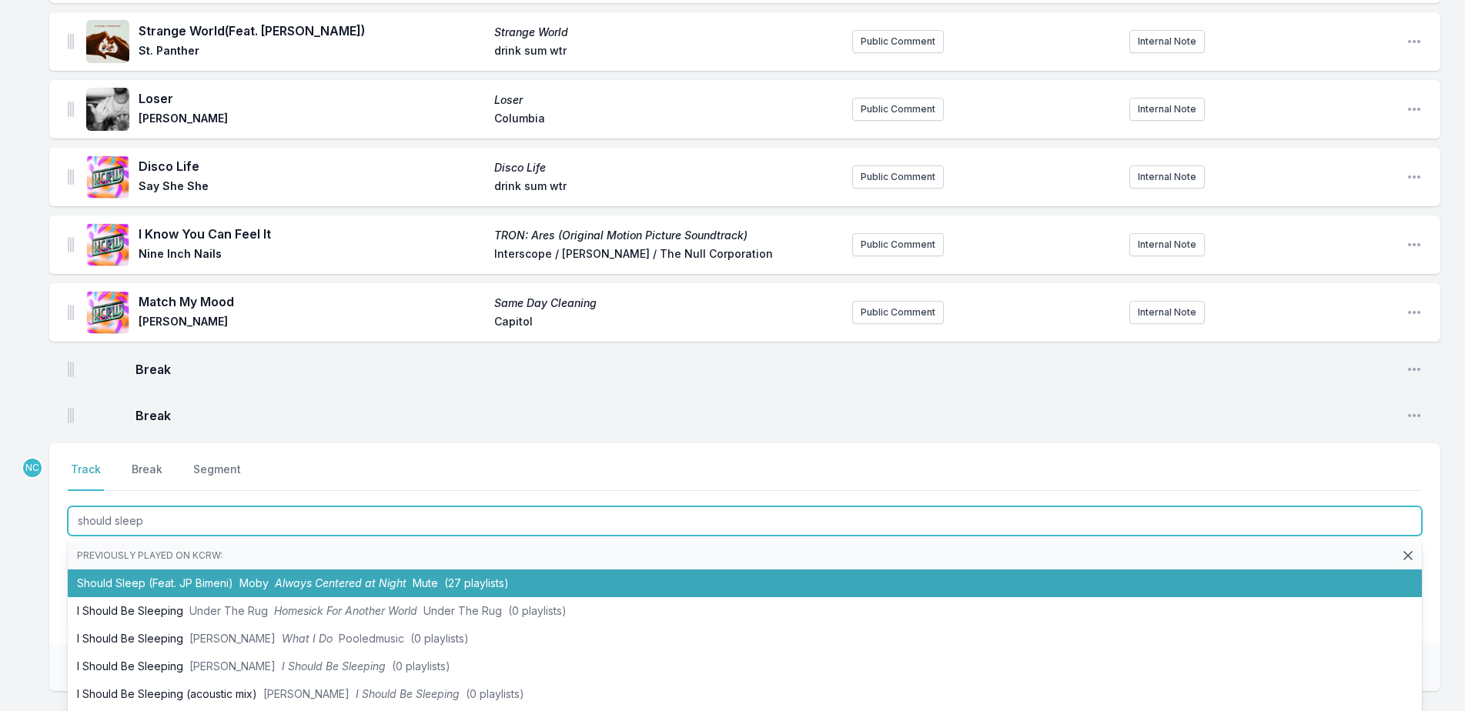
click at [346, 576] on span "Always Centered at Night" at bounding box center [341, 582] width 132 height 13
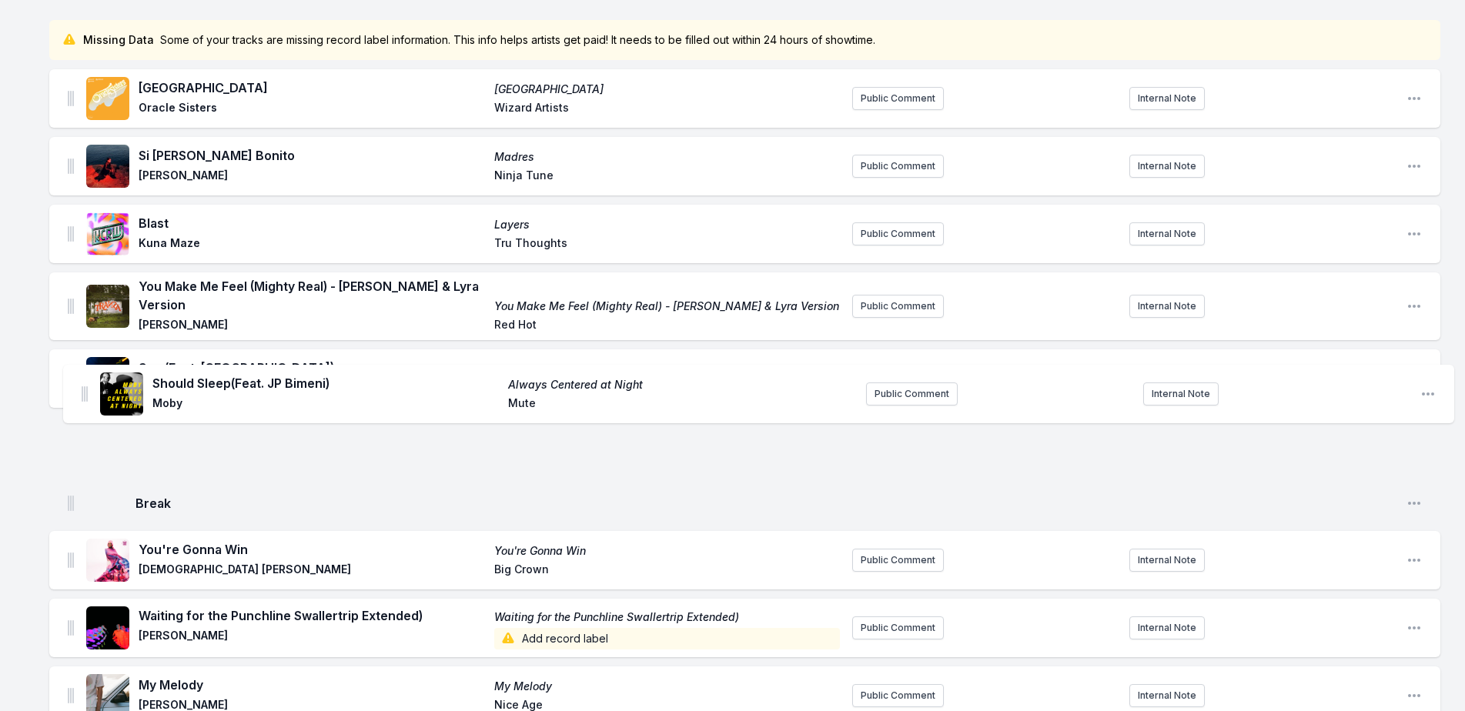
scroll to position [158, 0]
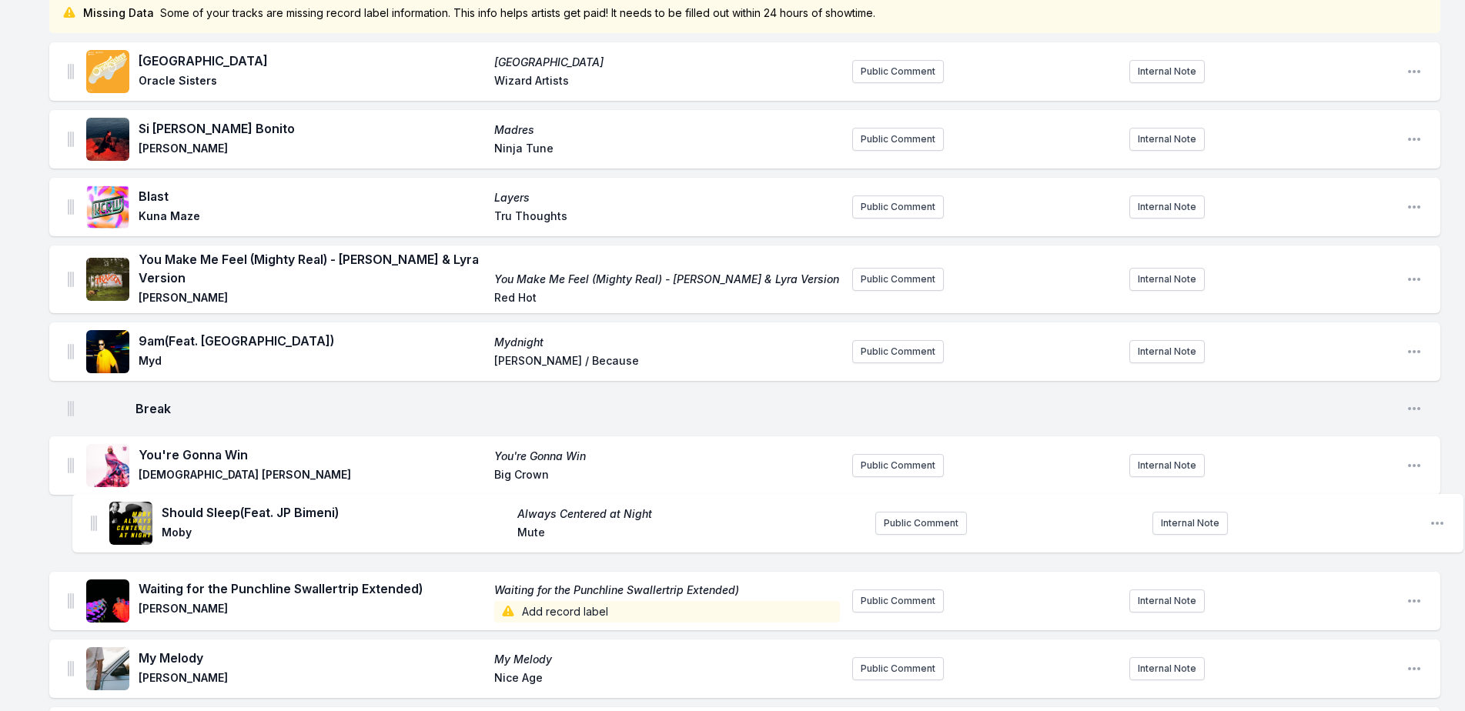
drag, startPoint x: 72, startPoint y: 374, endPoint x: 93, endPoint y: 489, distance: 116.7
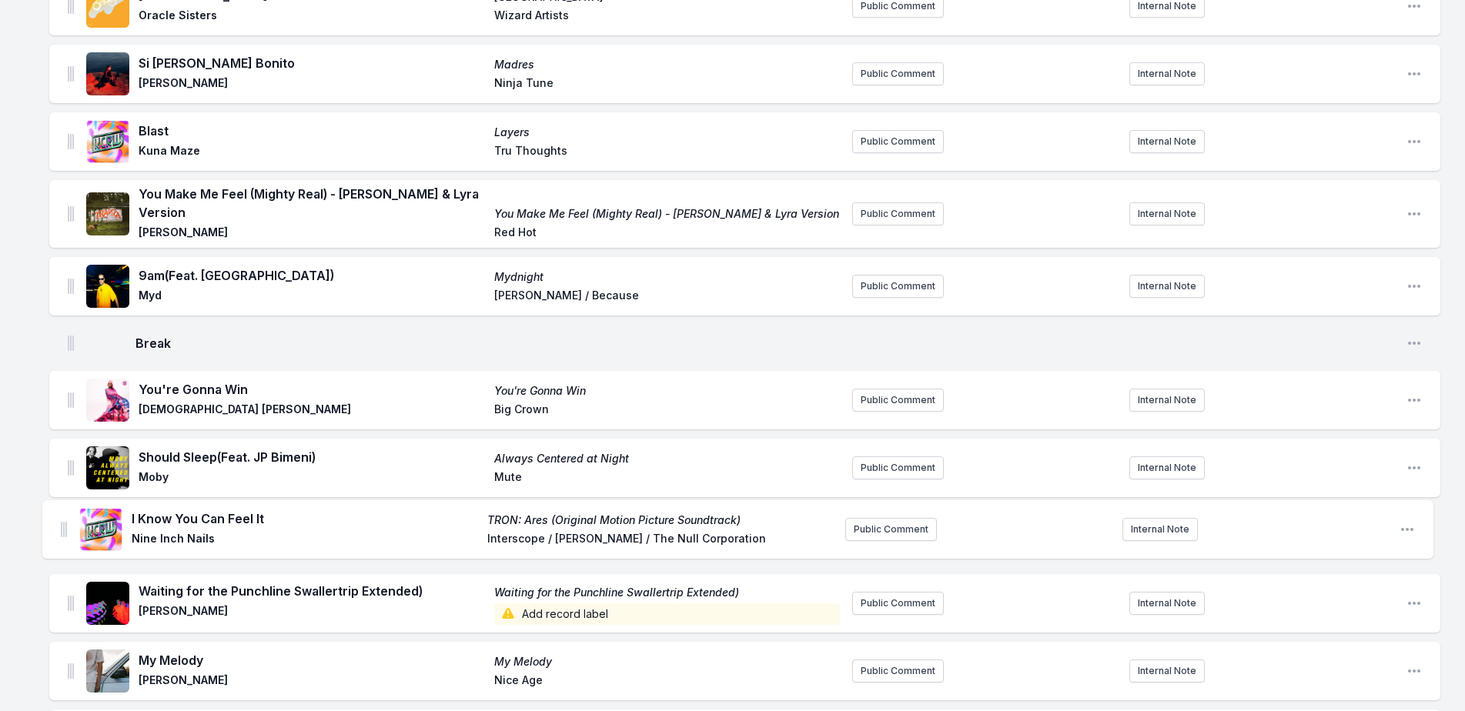
scroll to position [228, 0]
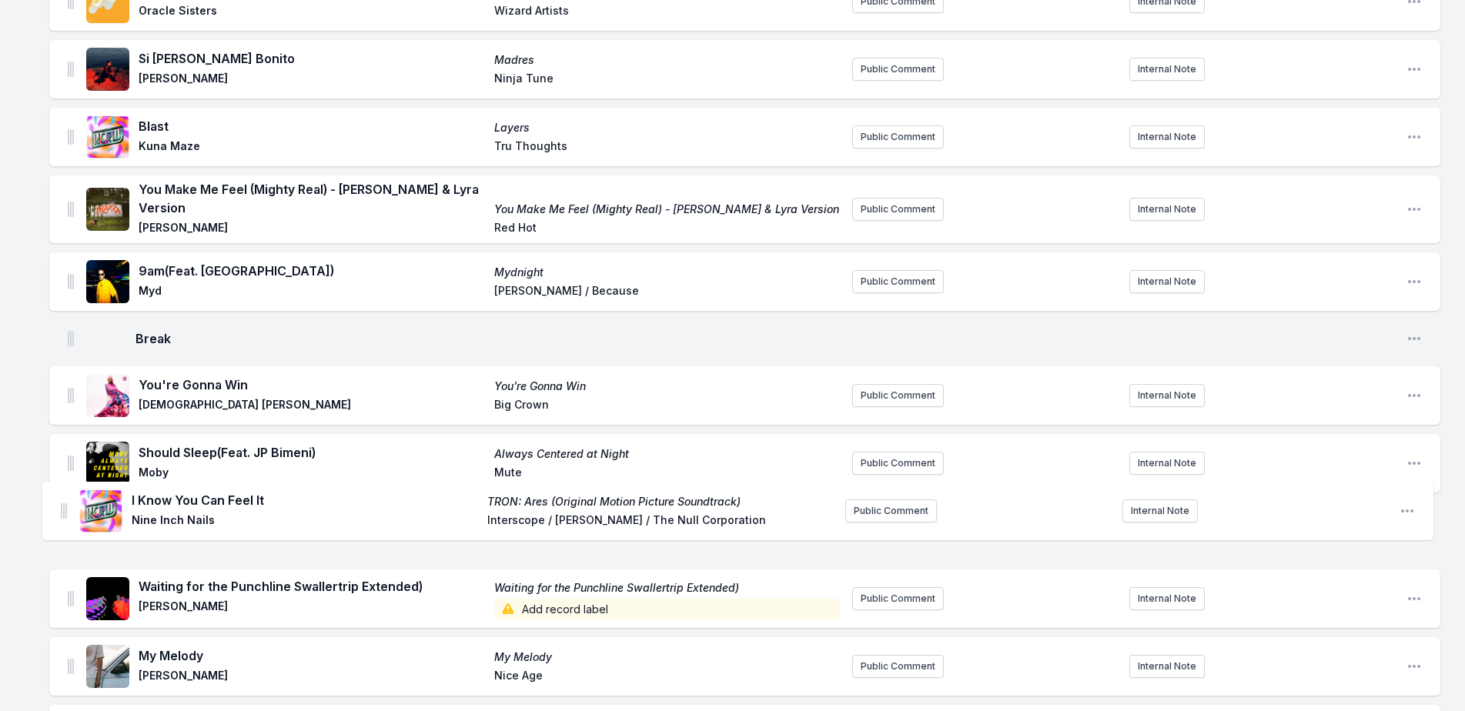
drag, startPoint x: 72, startPoint y: 346, endPoint x: 65, endPoint y: 505, distance: 158.7
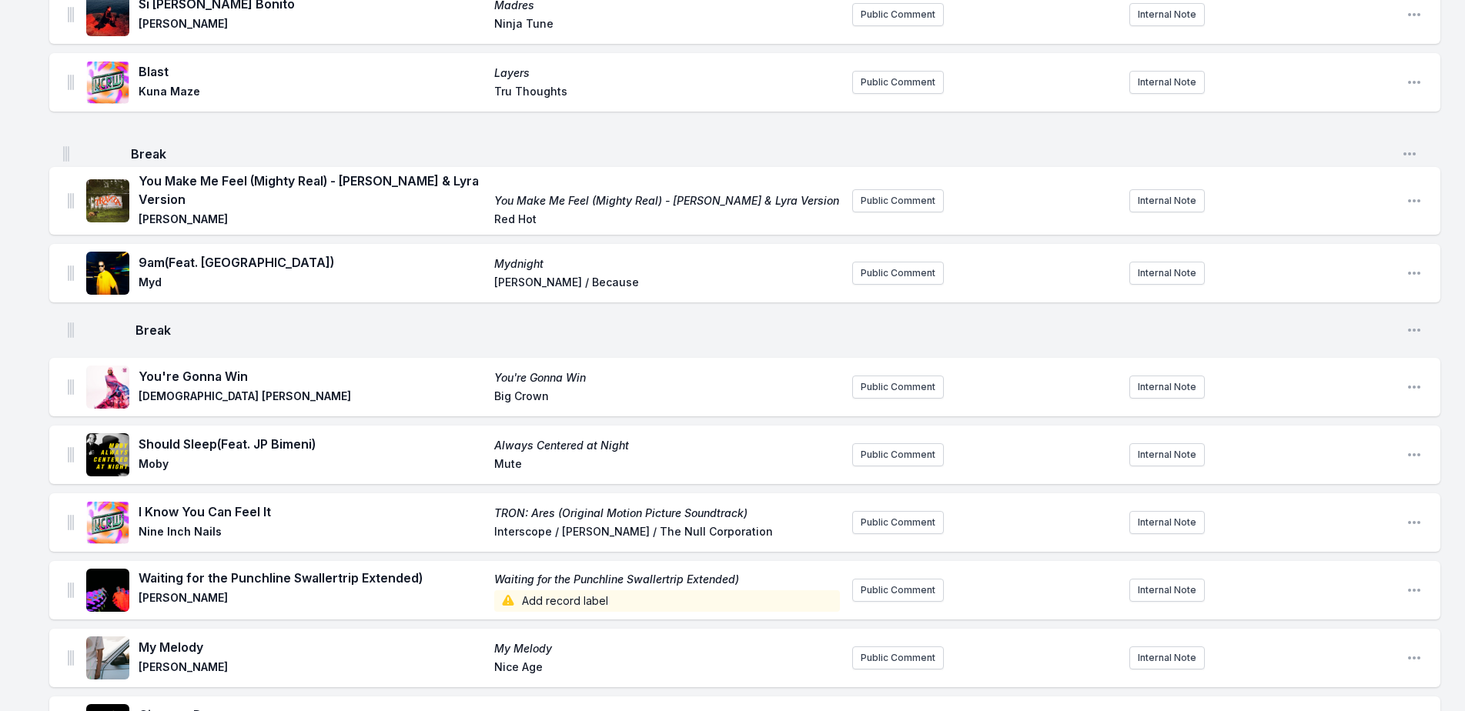
scroll to position [278, 0]
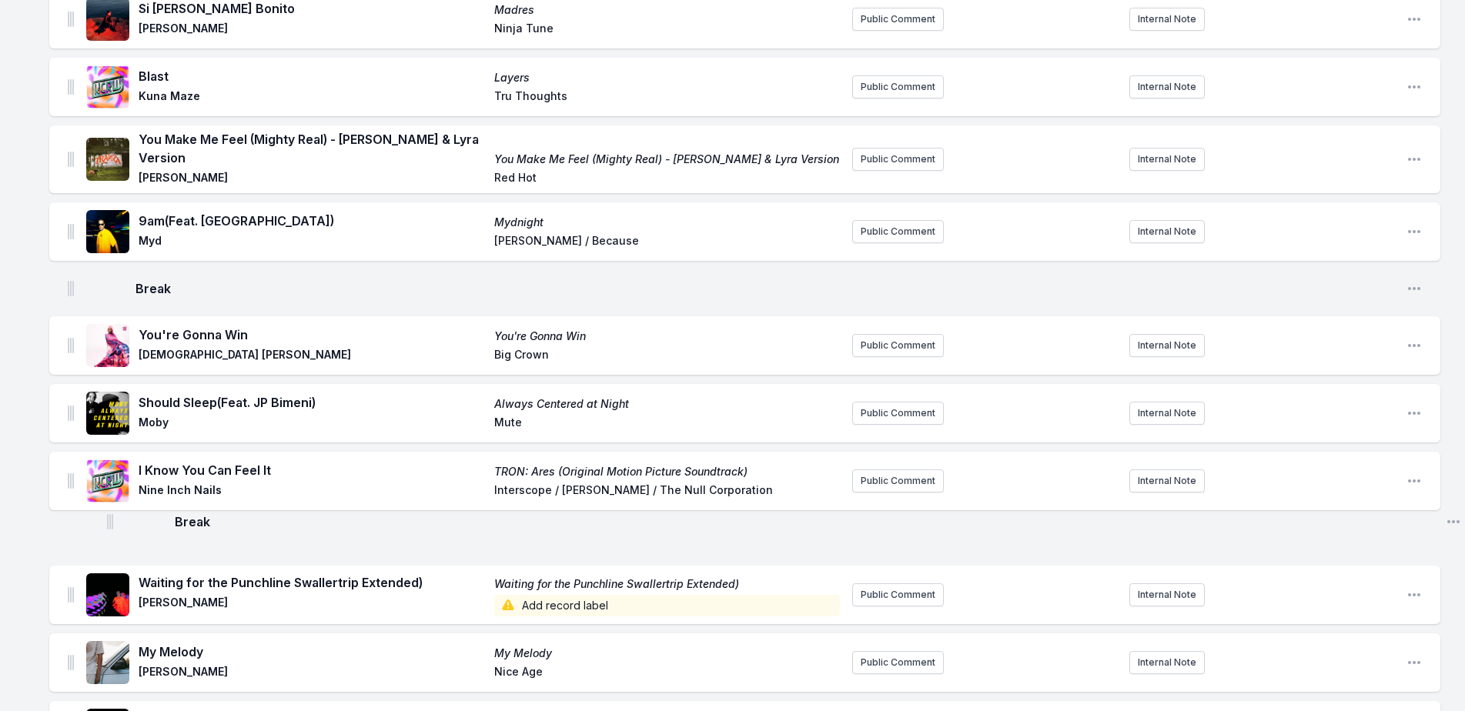
drag, startPoint x: 72, startPoint y: 307, endPoint x: 110, endPoint y: 516, distance: 212.1
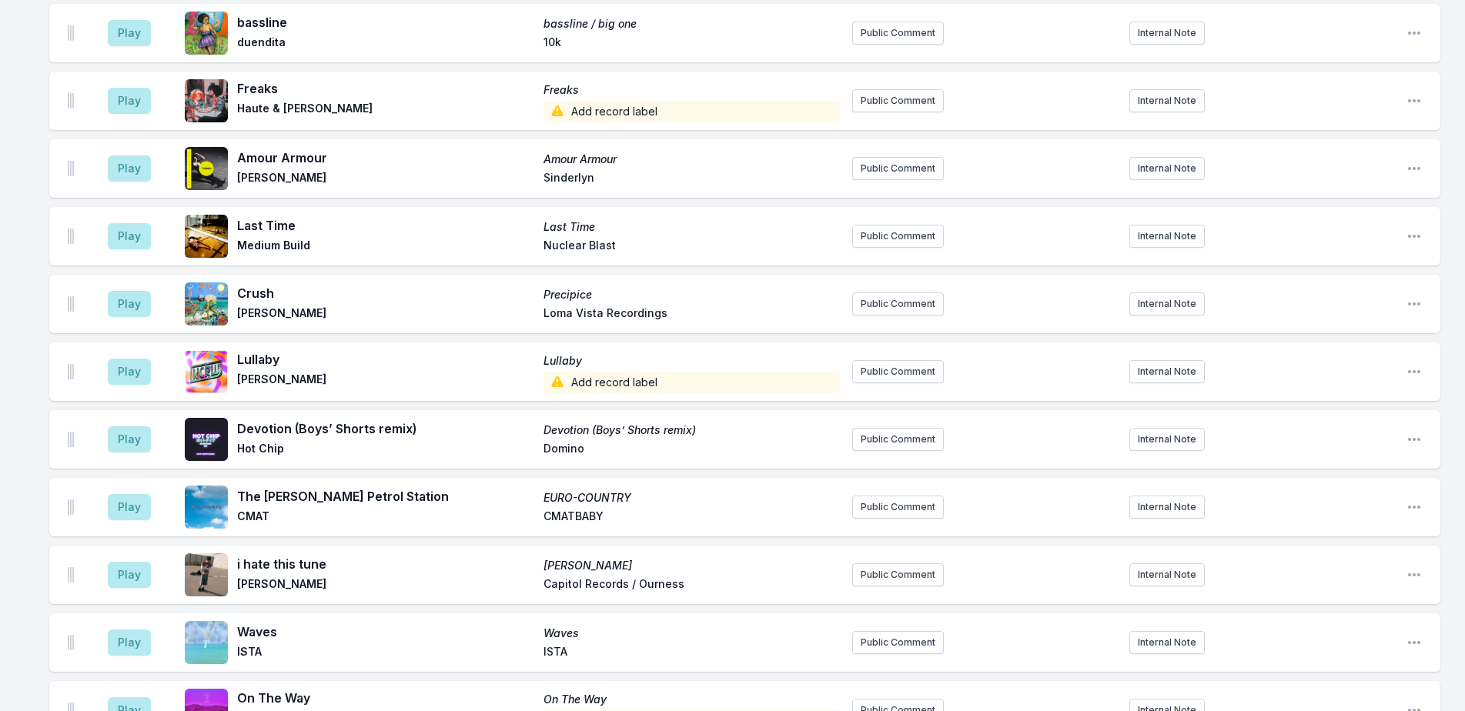
scroll to position [1894, 0]
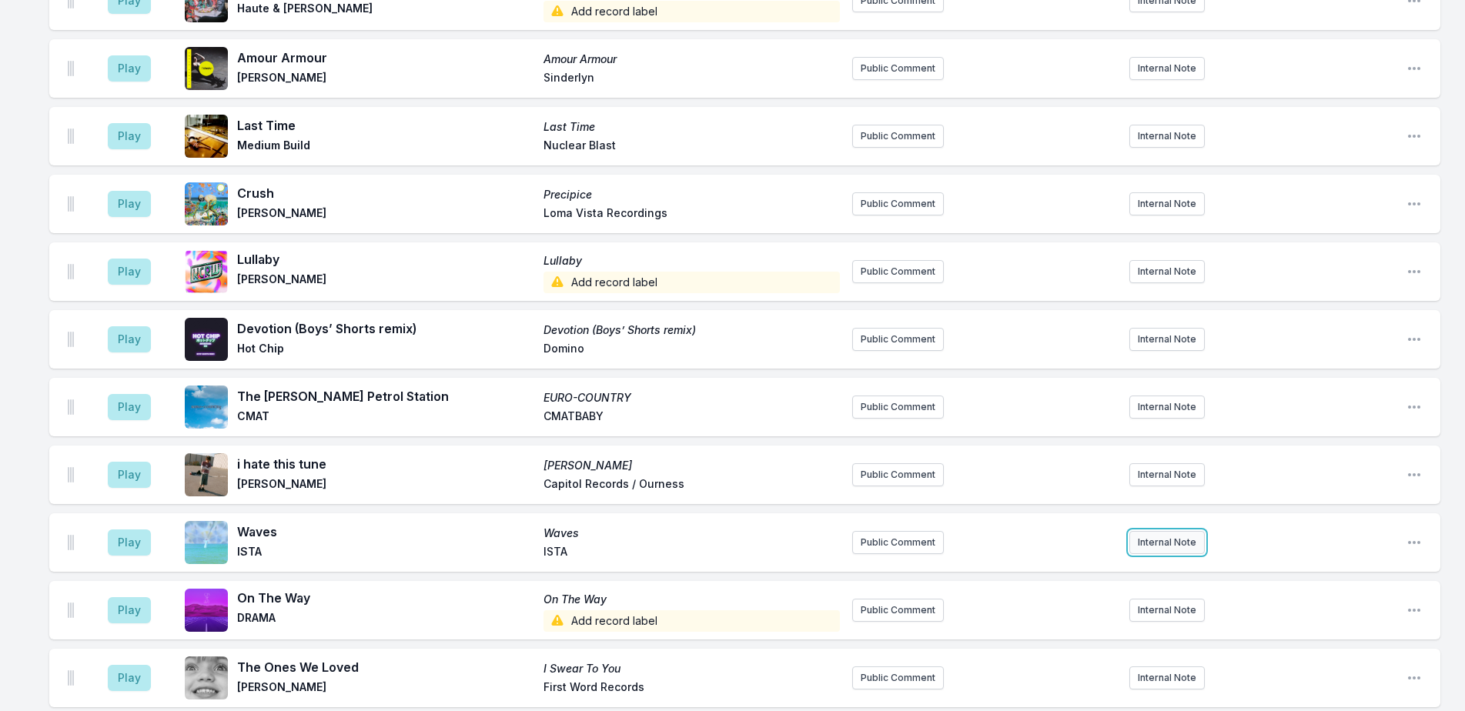
click at [1168, 532] on button "Internal Note" at bounding box center [1166, 542] width 75 height 23
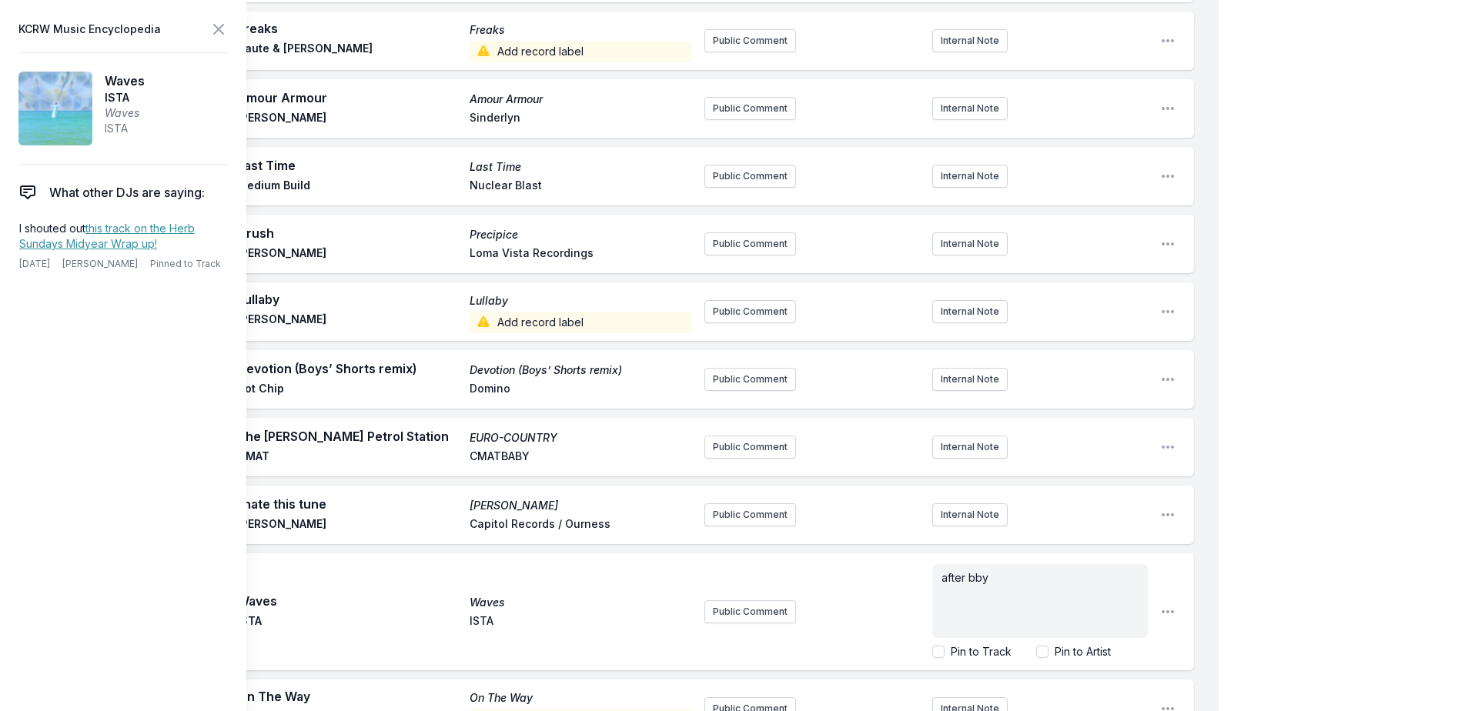
click at [1412, 449] on div "My Playlist KCRW Playlist Directory Reports NC User Guide Report Bug Sign out M…" at bounding box center [732, 500] width 1465 height 4788
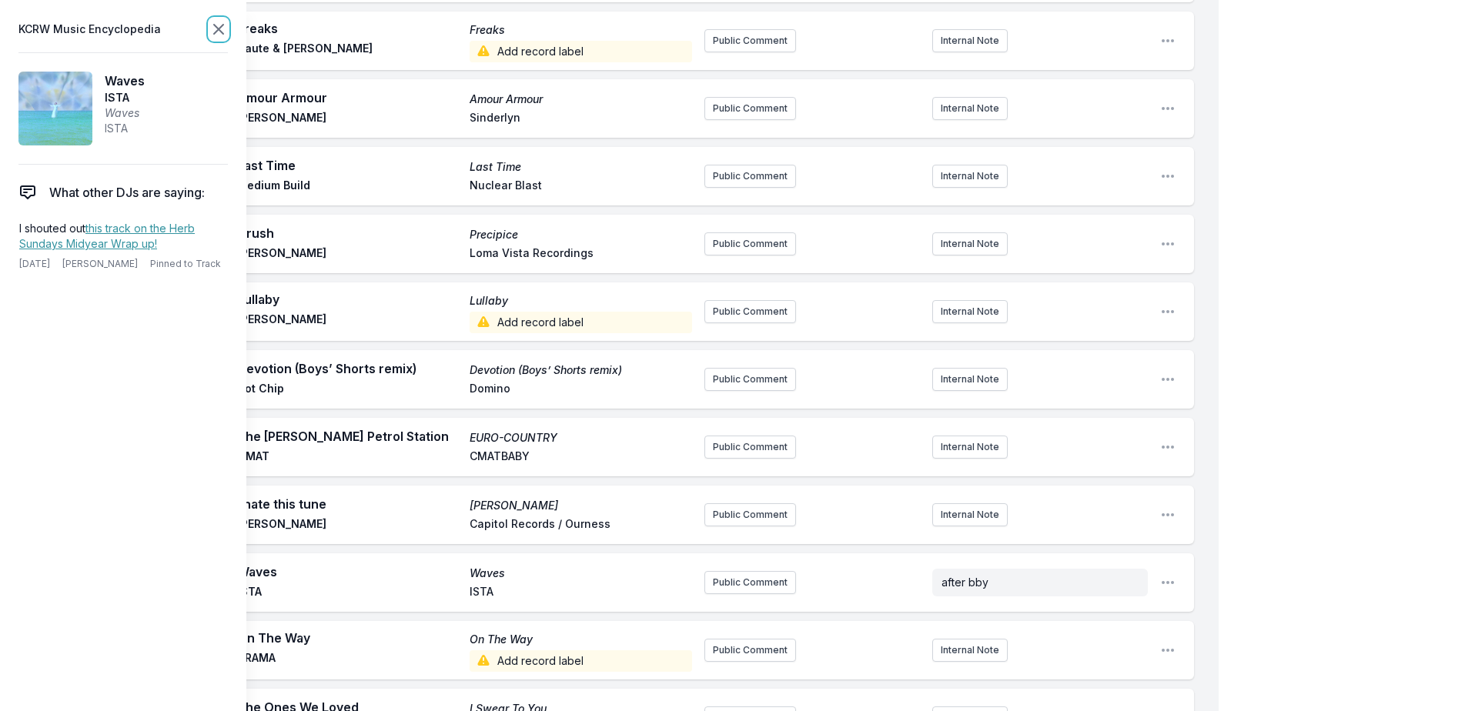
click at [218, 33] on icon at bounding box center [218, 29] width 18 height 18
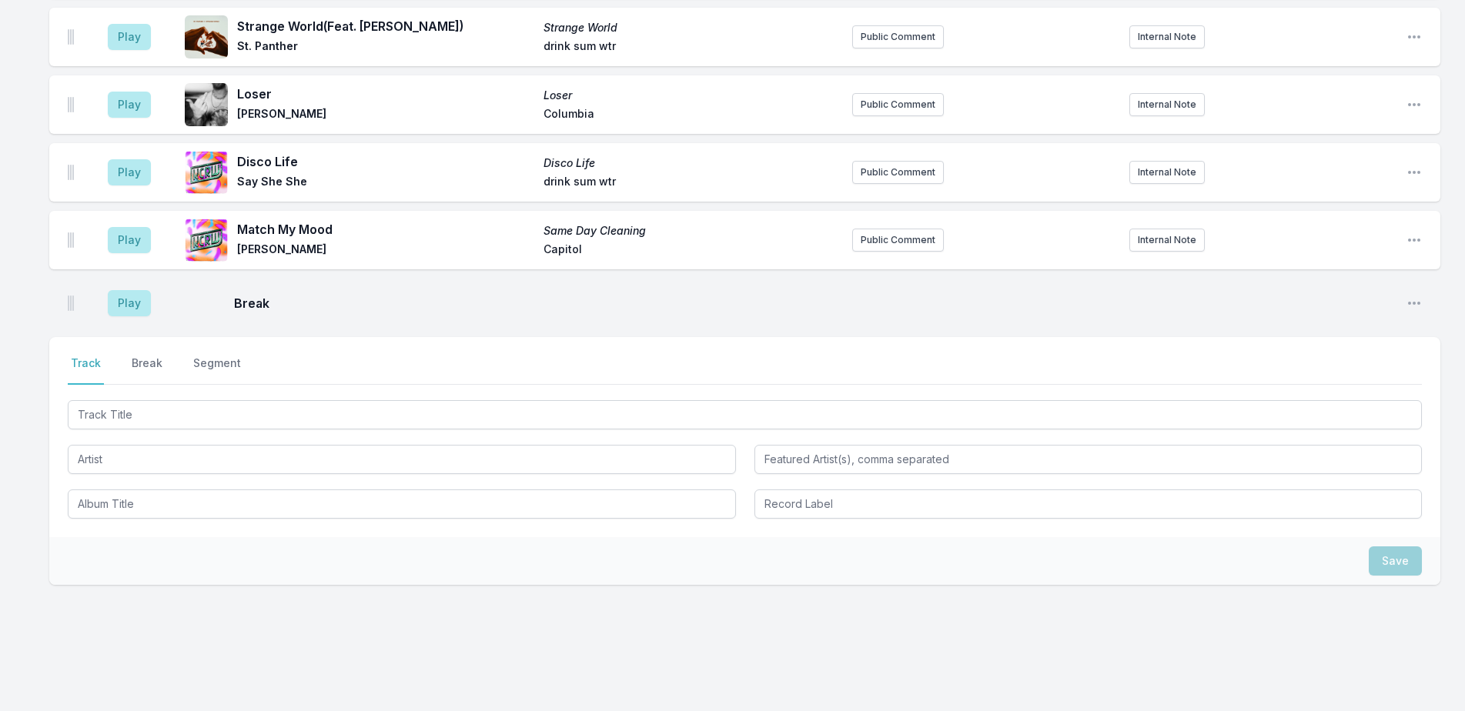
scroll to position [3905, 0]
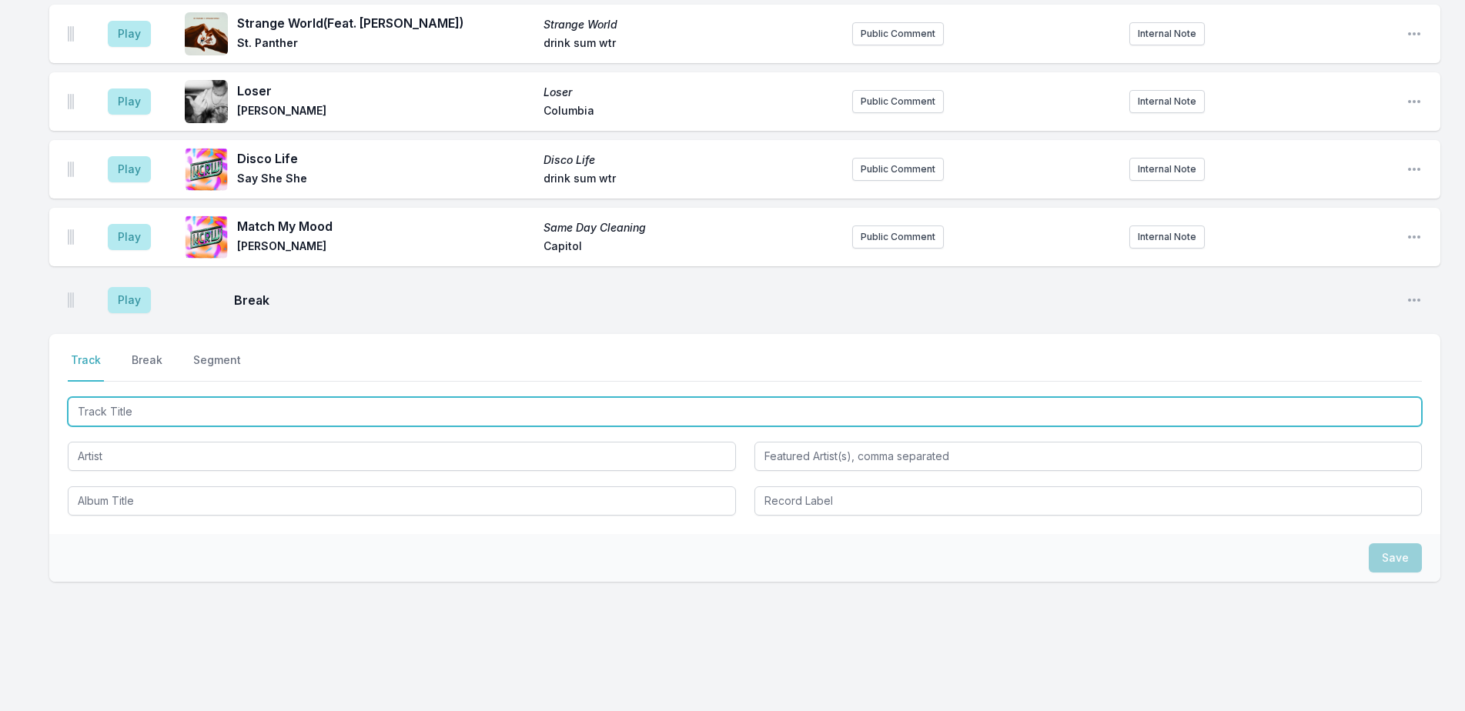
drag, startPoint x: 492, startPoint y: 396, endPoint x: 1441, endPoint y: 28, distance: 1017.4
click at [503, 397] on input "Track Title" at bounding box center [745, 411] width 1354 height 29
type input "Midnight City"
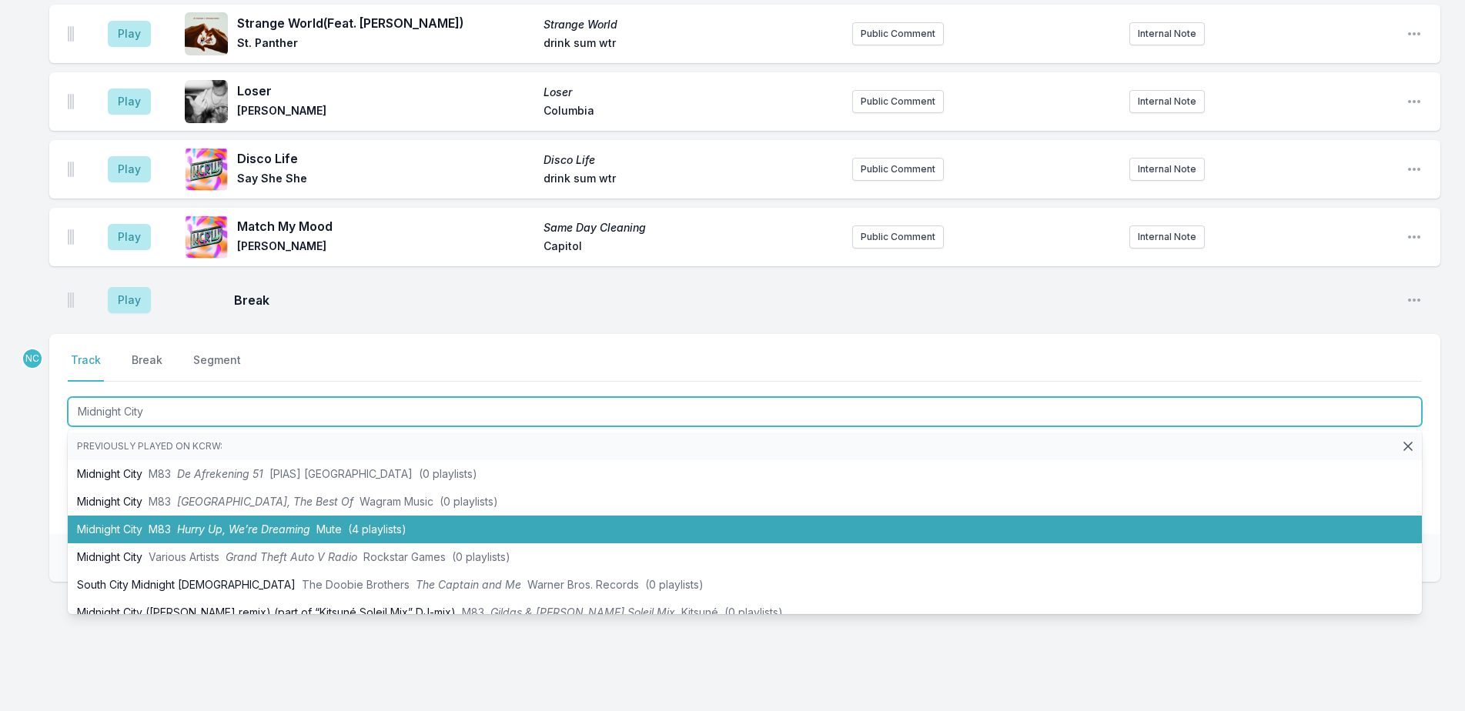
click at [402, 523] on span "(4 playlists)" at bounding box center [377, 529] width 58 height 13
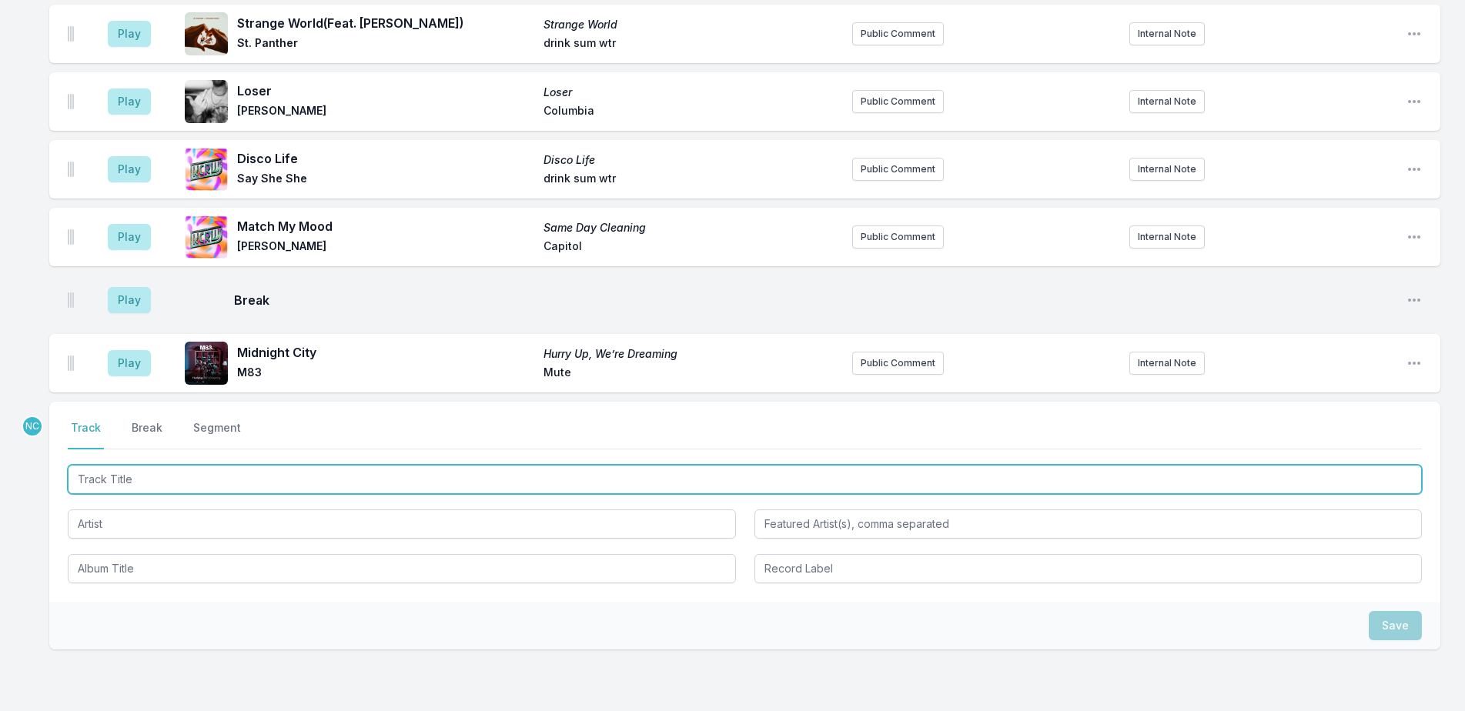
scroll to position [3973, 0]
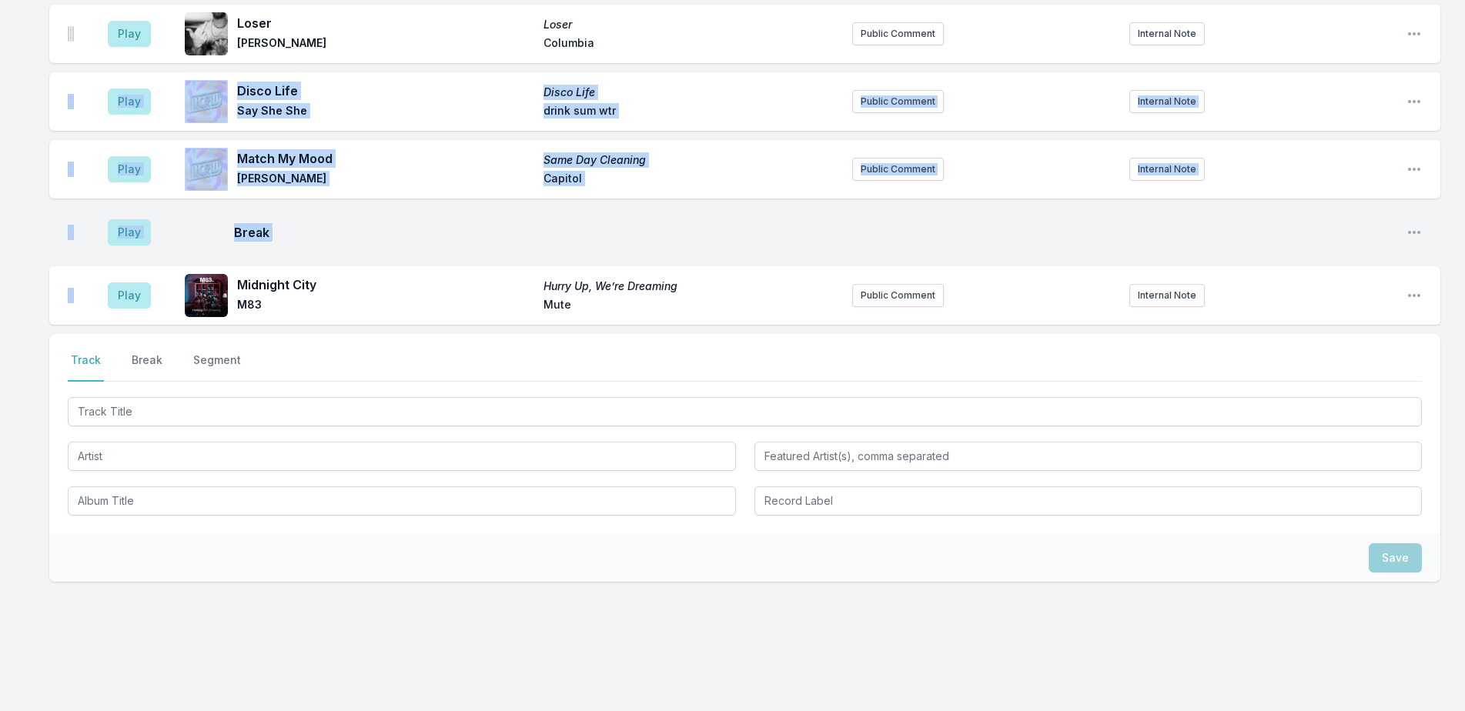
drag, startPoint x: 73, startPoint y: 189, endPoint x: 57, endPoint y: 59, distance: 130.3
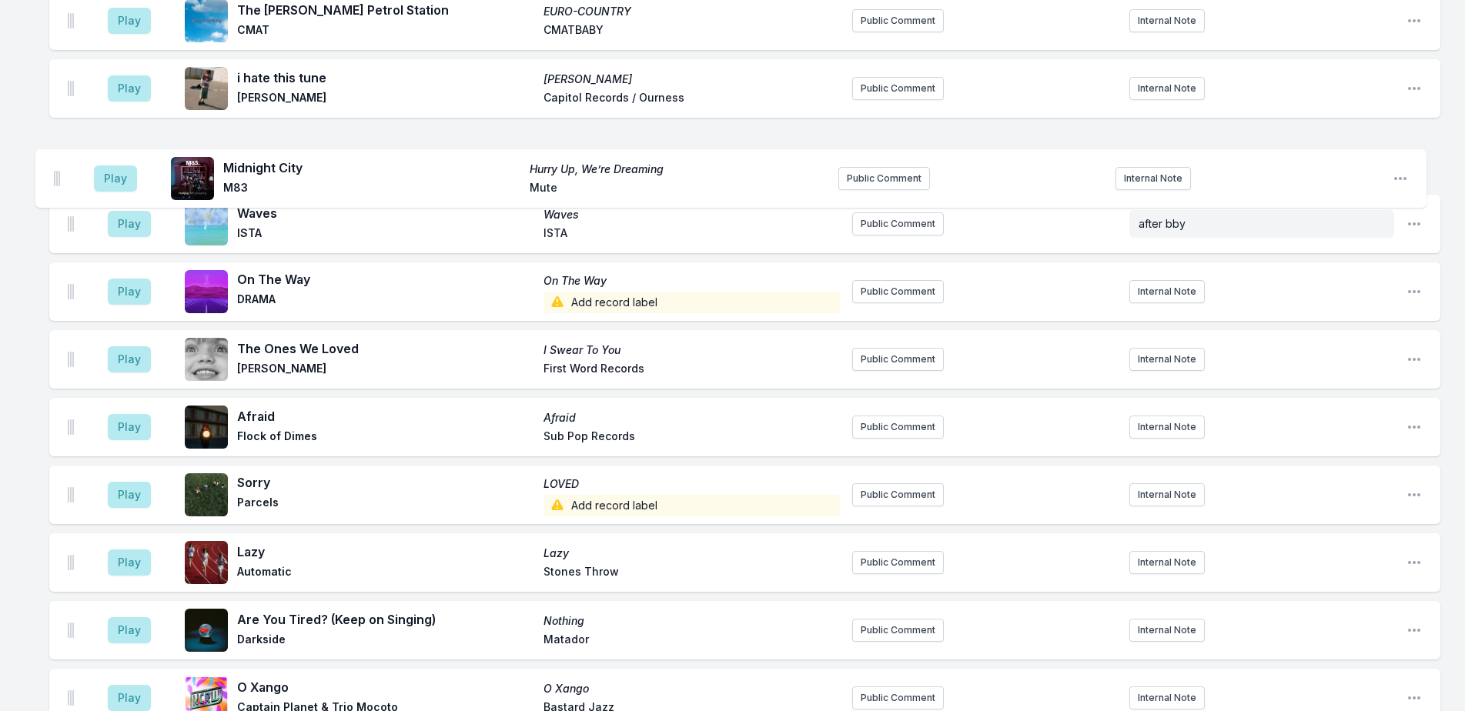
scroll to position [2279, 0]
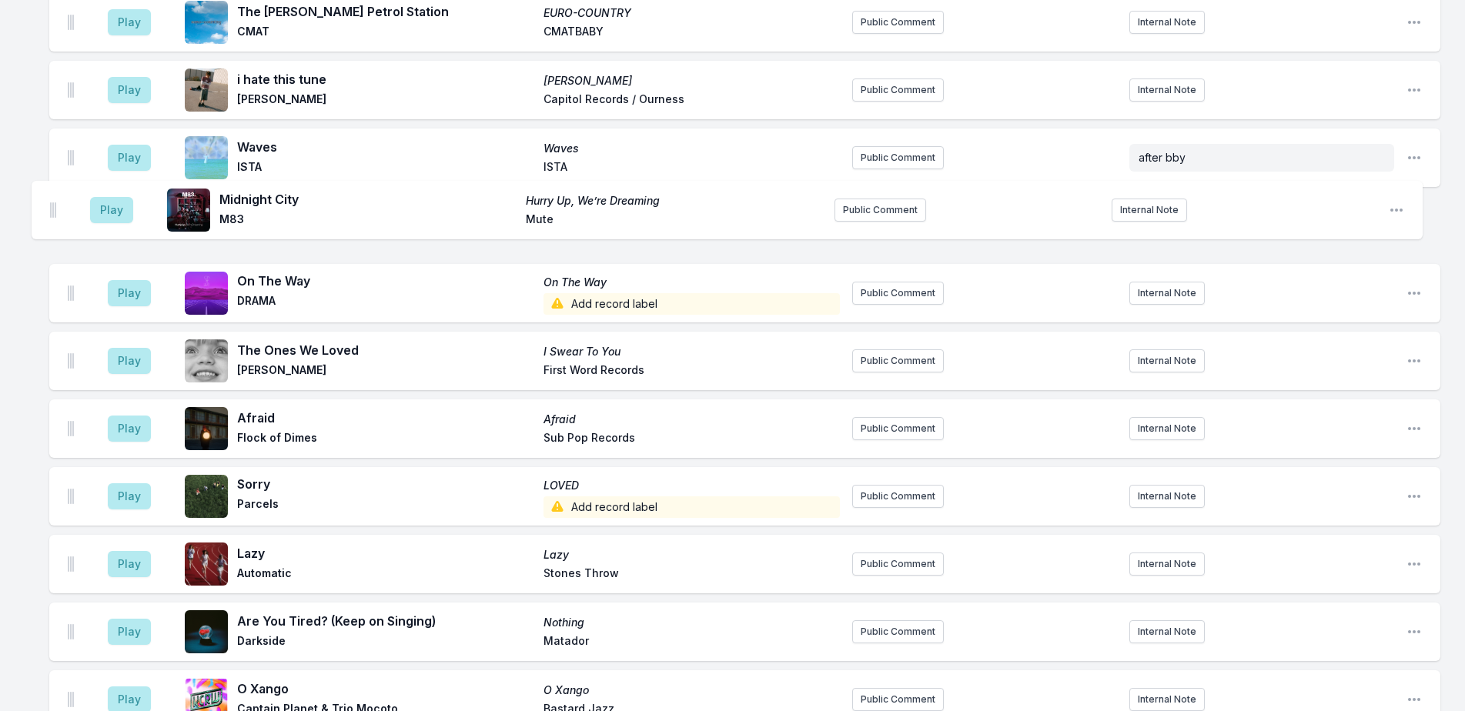
drag, startPoint x: 71, startPoint y: 278, endPoint x: 53, endPoint y: 204, distance: 76.0
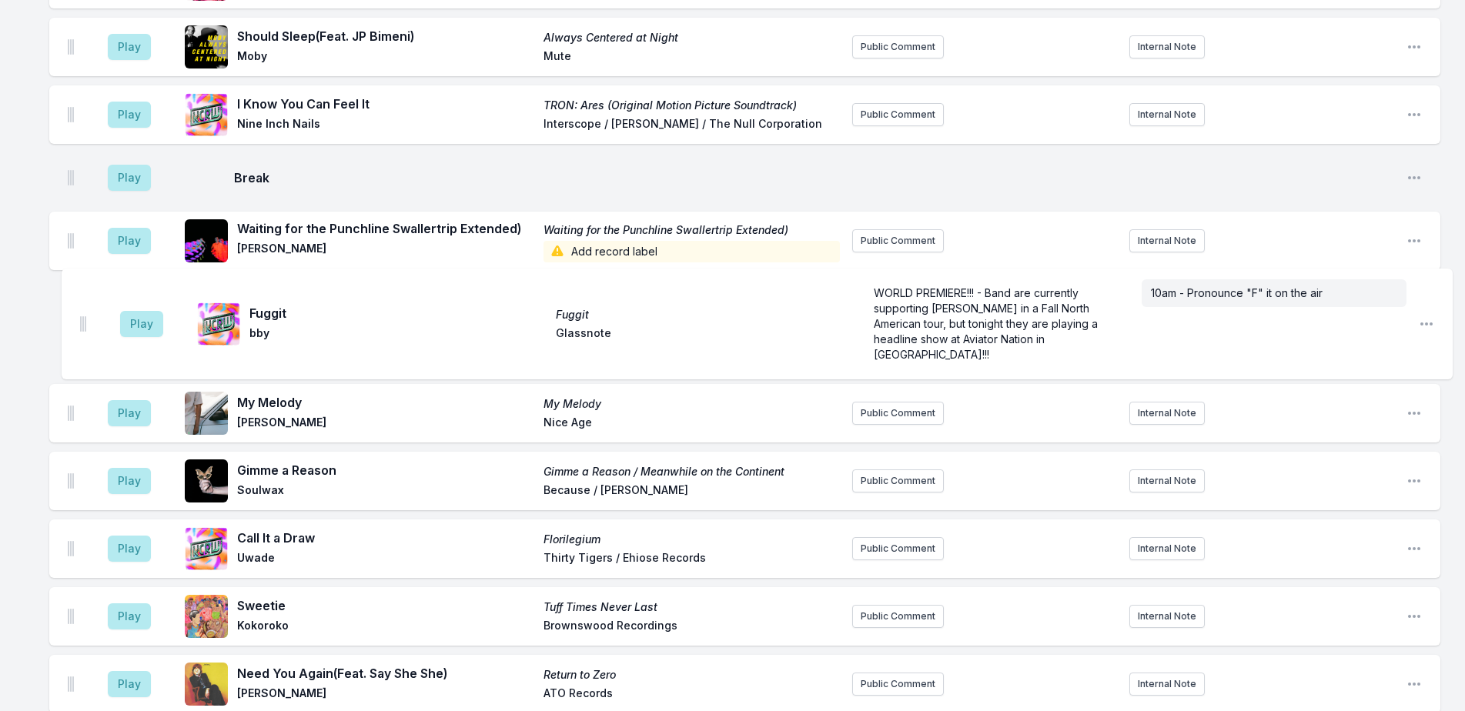
scroll to position [654, 0]
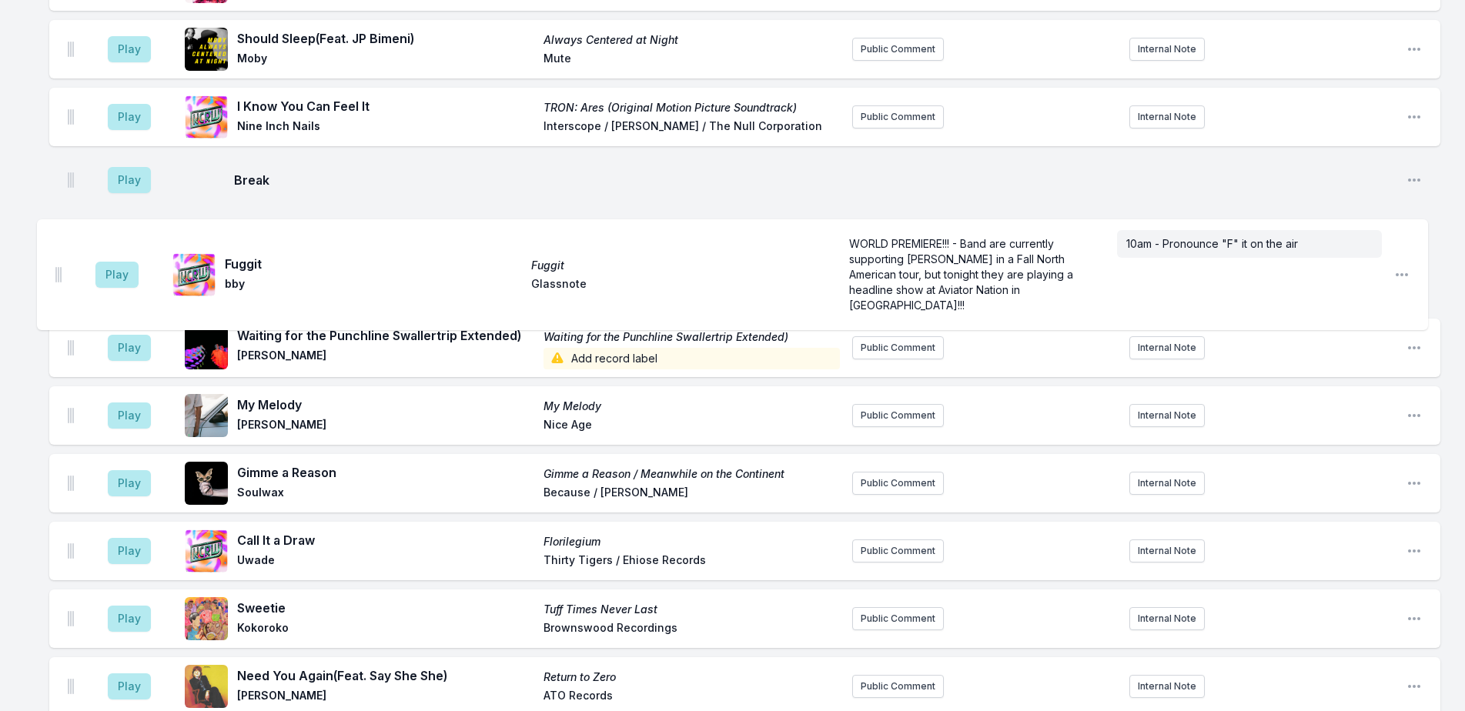
drag, startPoint x: 70, startPoint y: 162, endPoint x: 56, endPoint y: 258, distance: 97.2
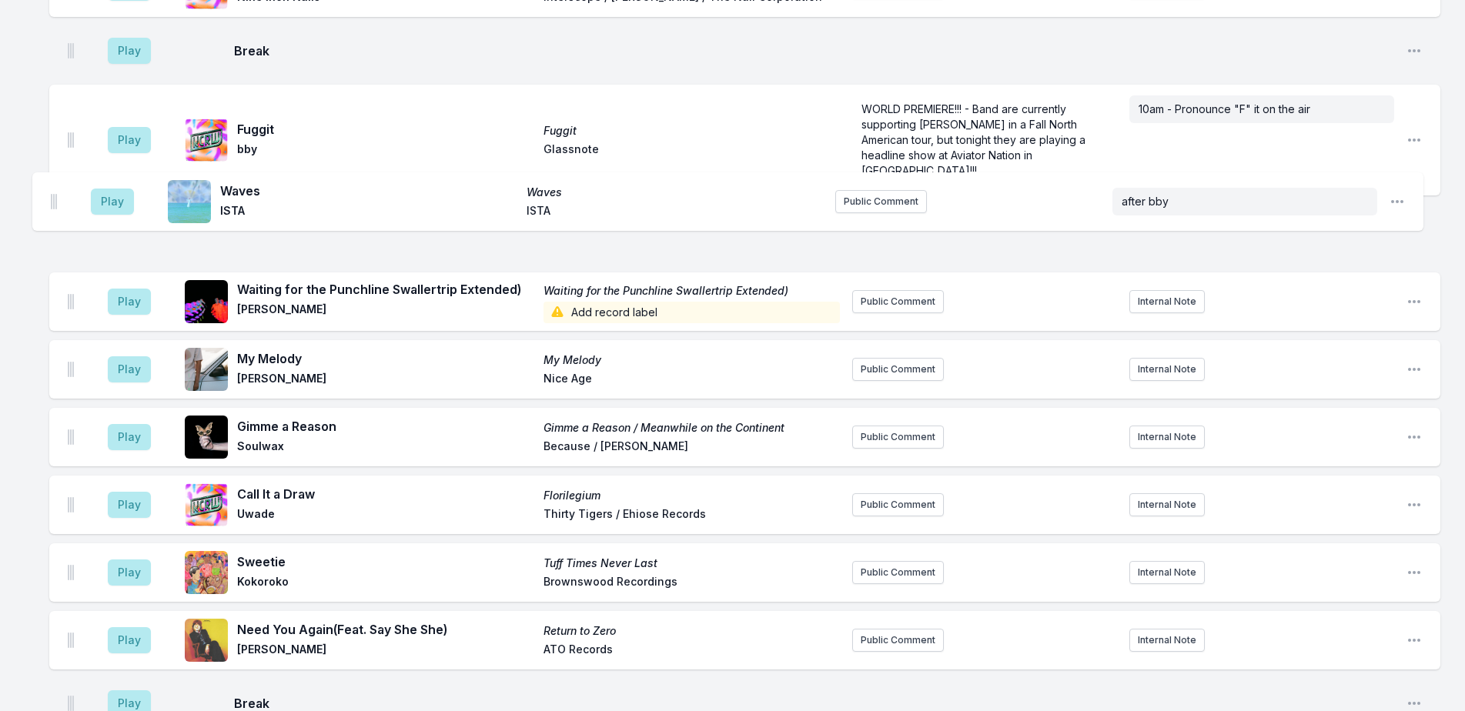
scroll to position [783, 0]
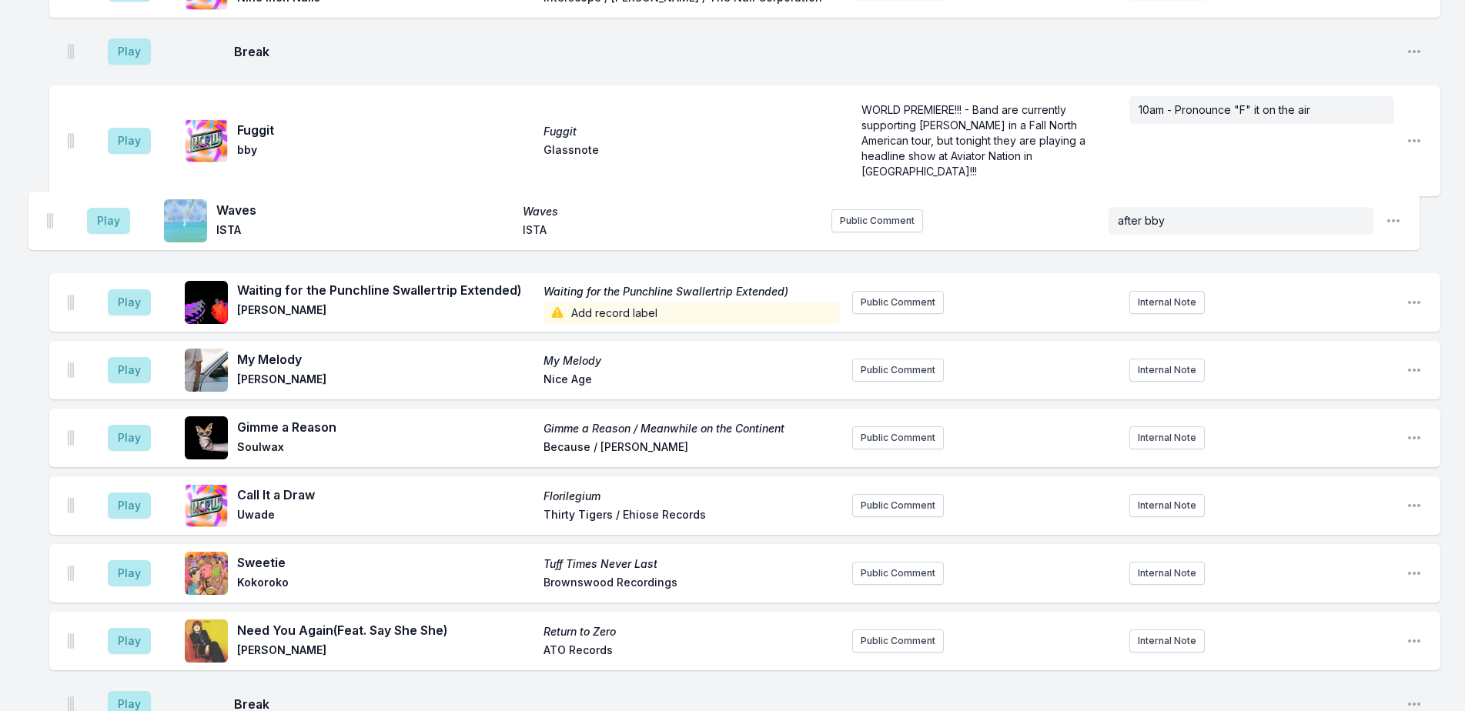
drag, startPoint x: 72, startPoint y: 500, endPoint x: 51, endPoint y: 203, distance: 297.8
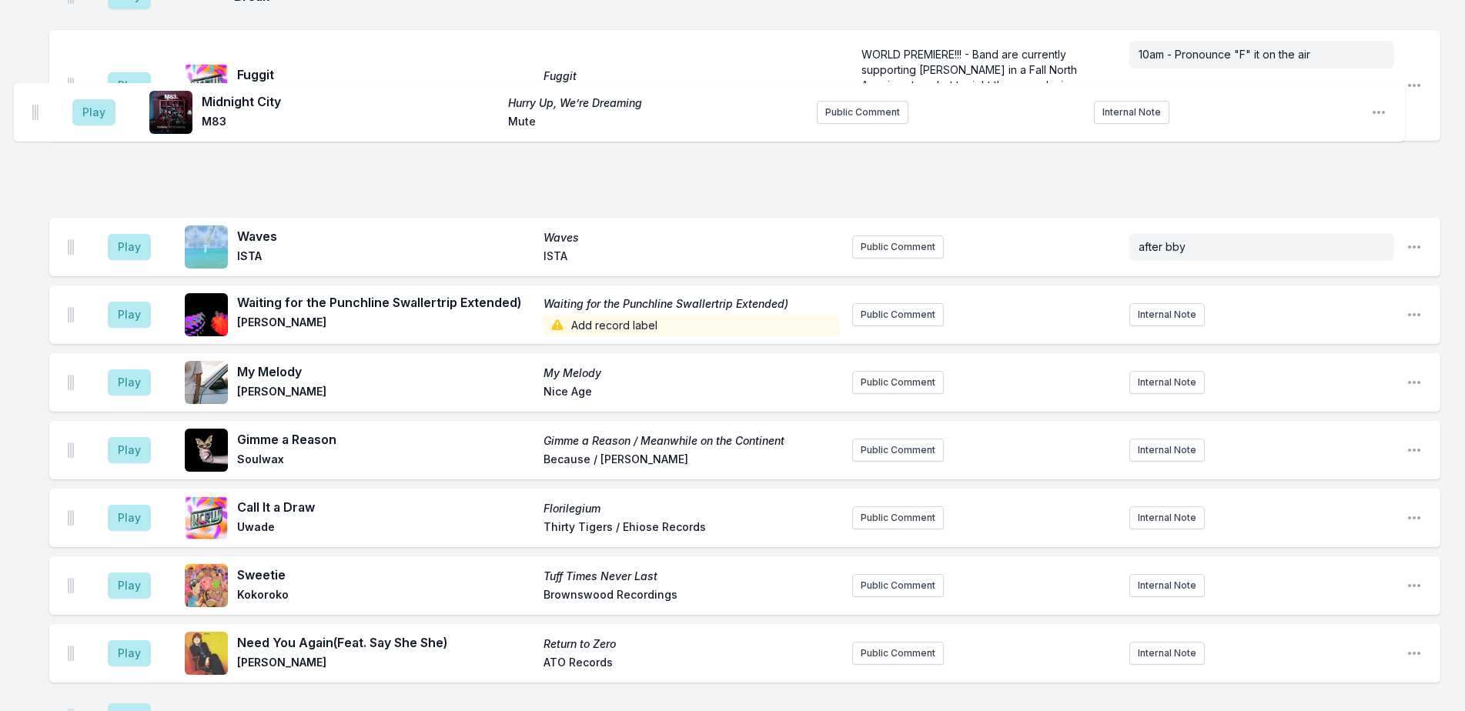
scroll to position [830, 0]
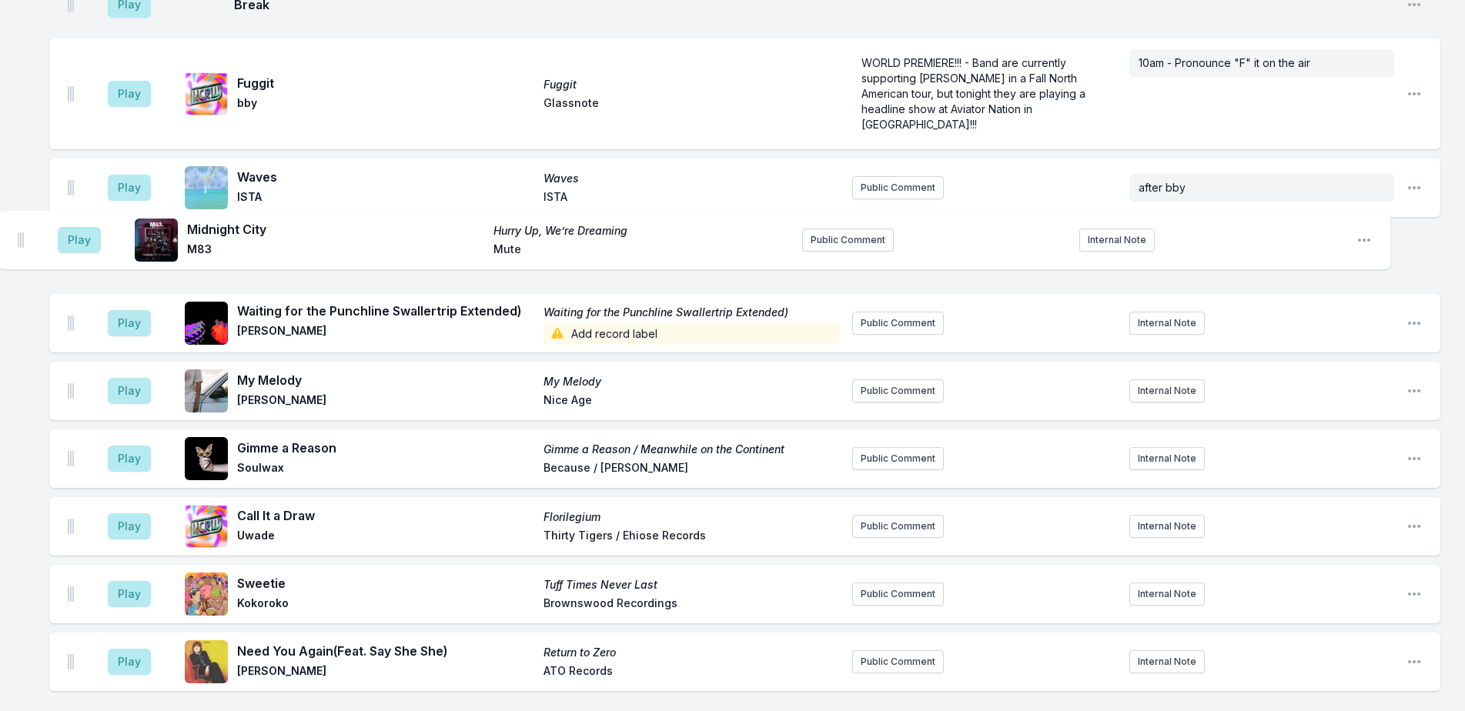
drag, startPoint x: 69, startPoint y: 286, endPoint x: 20, endPoint y: 227, distance: 76.5
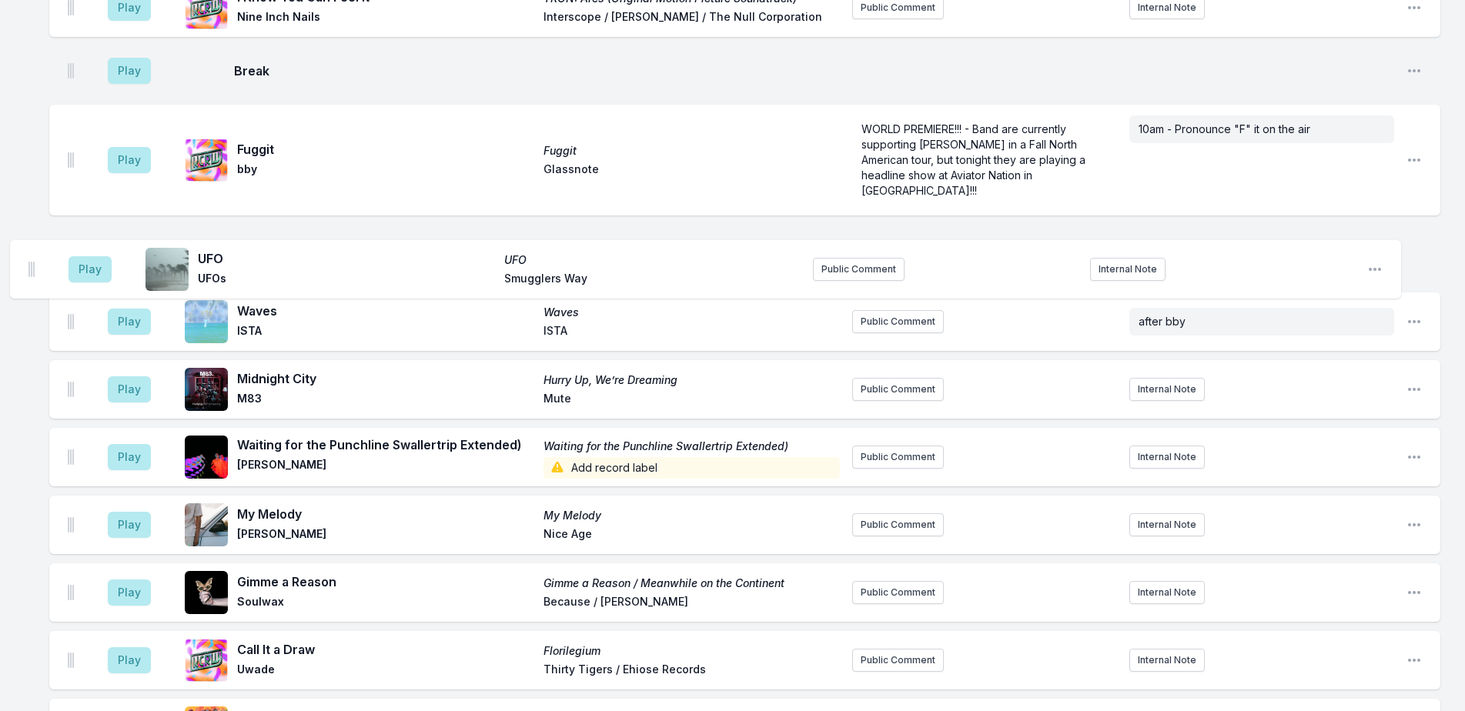
scroll to position [760, 0]
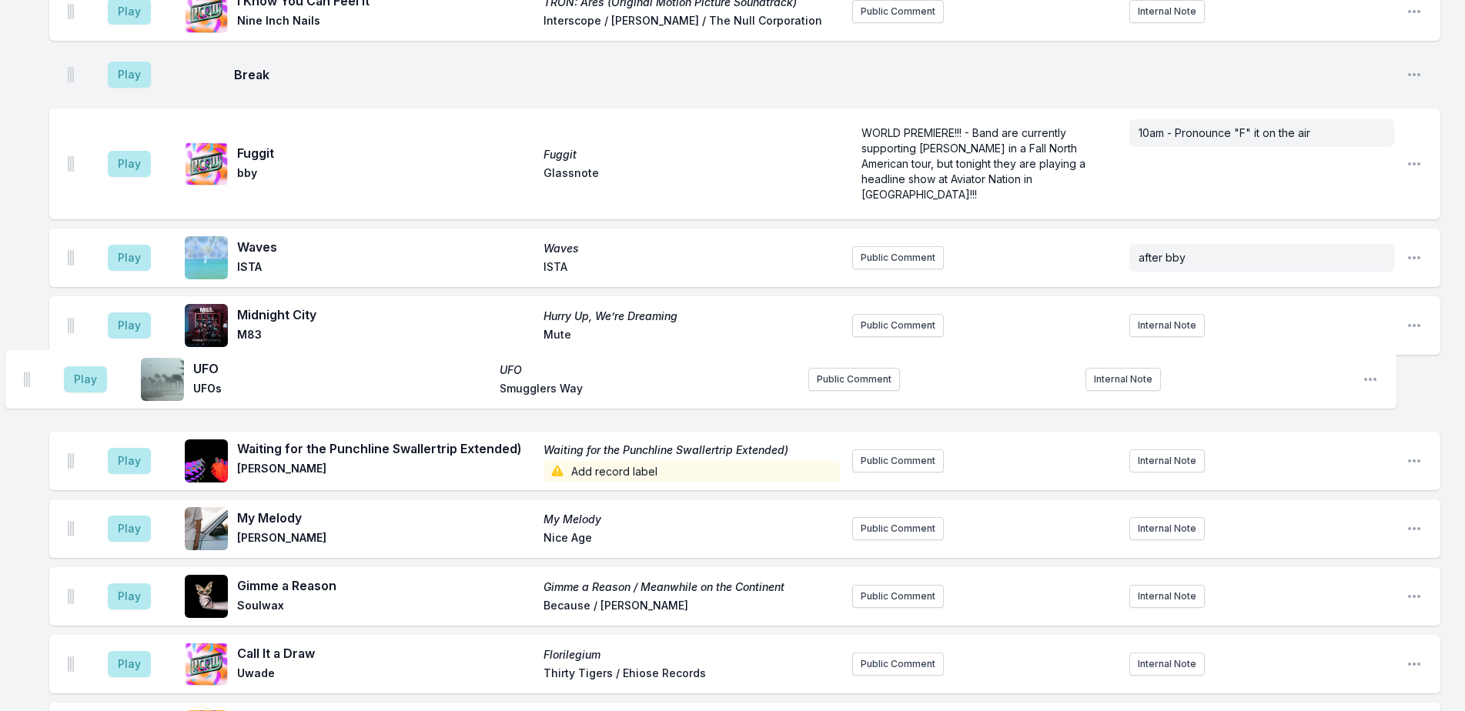
drag, startPoint x: 69, startPoint y: 426, endPoint x: 25, endPoint y: 370, distance: 71.3
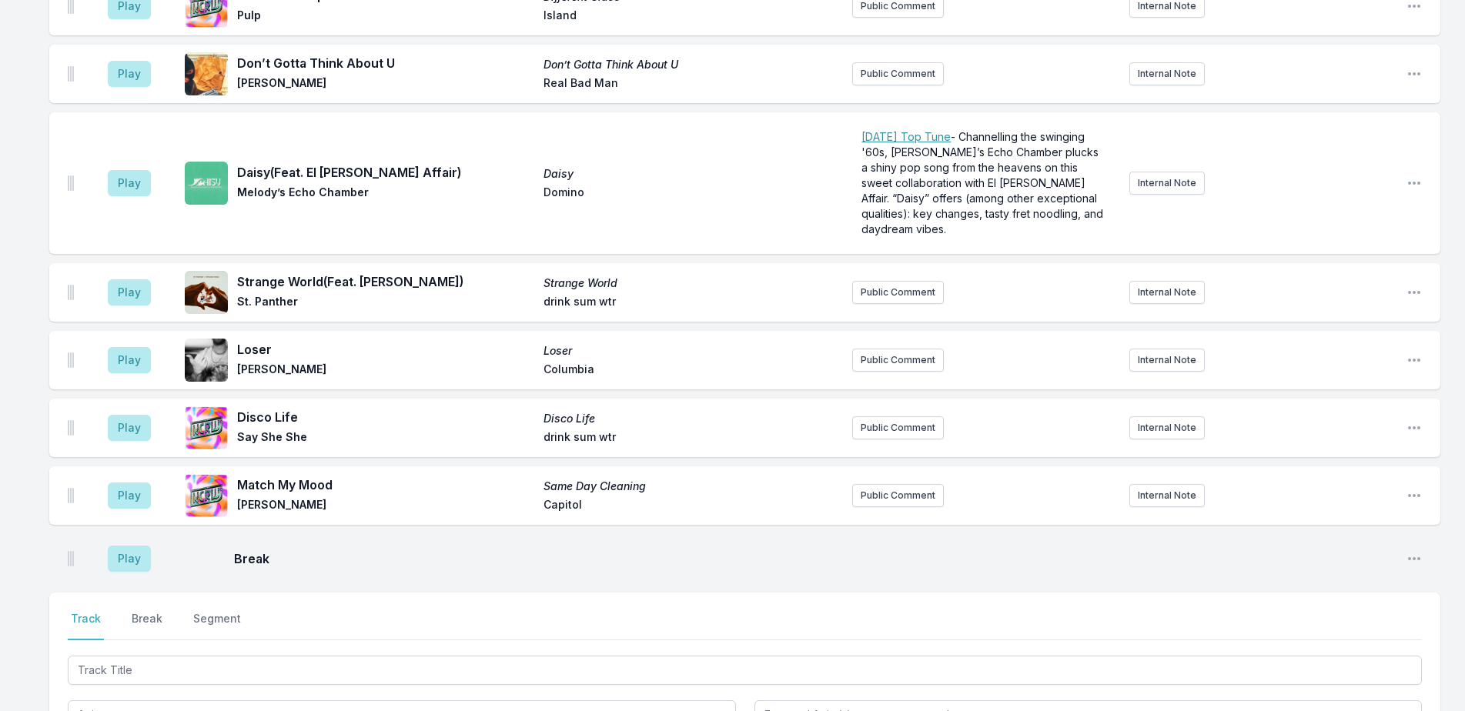
scroll to position [3973, 0]
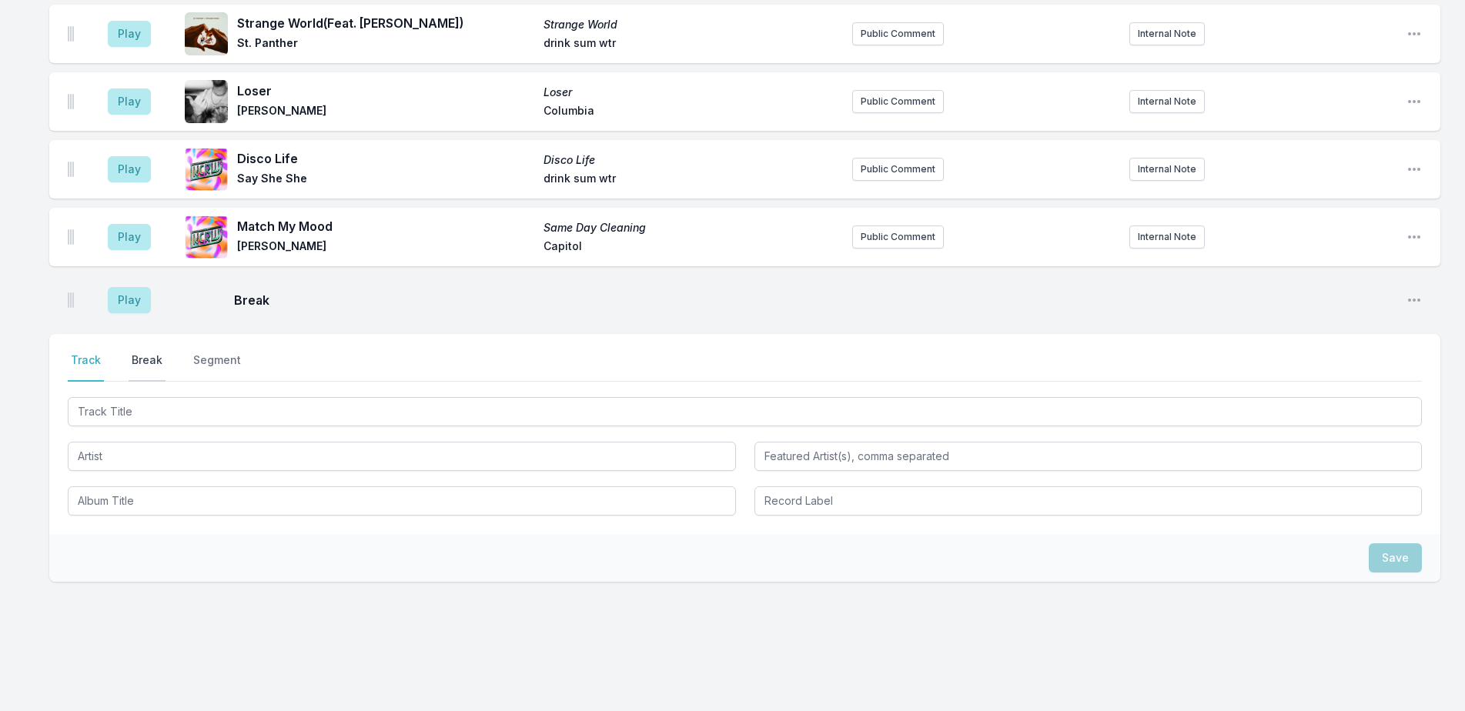
click at [156, 352] on button "Break" at bounding box center [147, 366] width 37 height 29
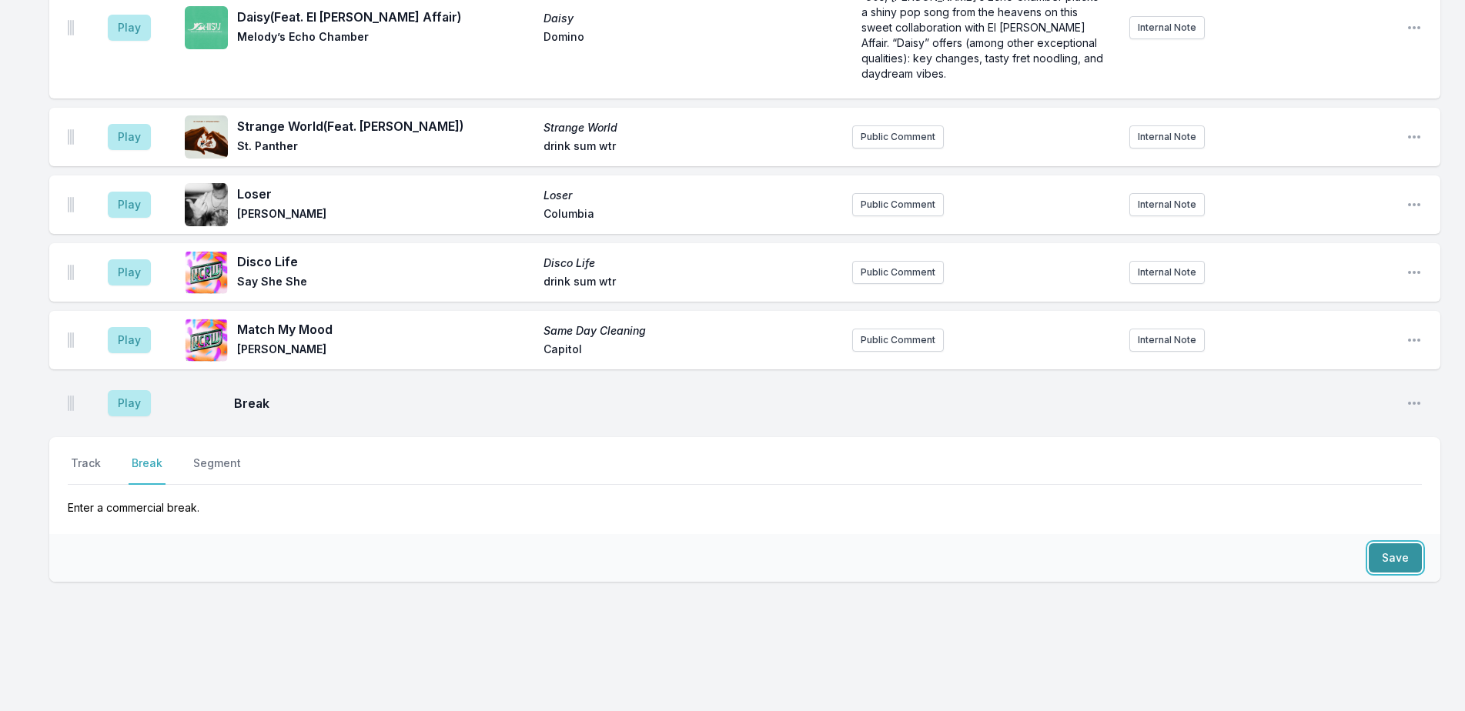
click at [1393, 543] on button "Save" at bounding box center [1394, 557] width 53 height 29
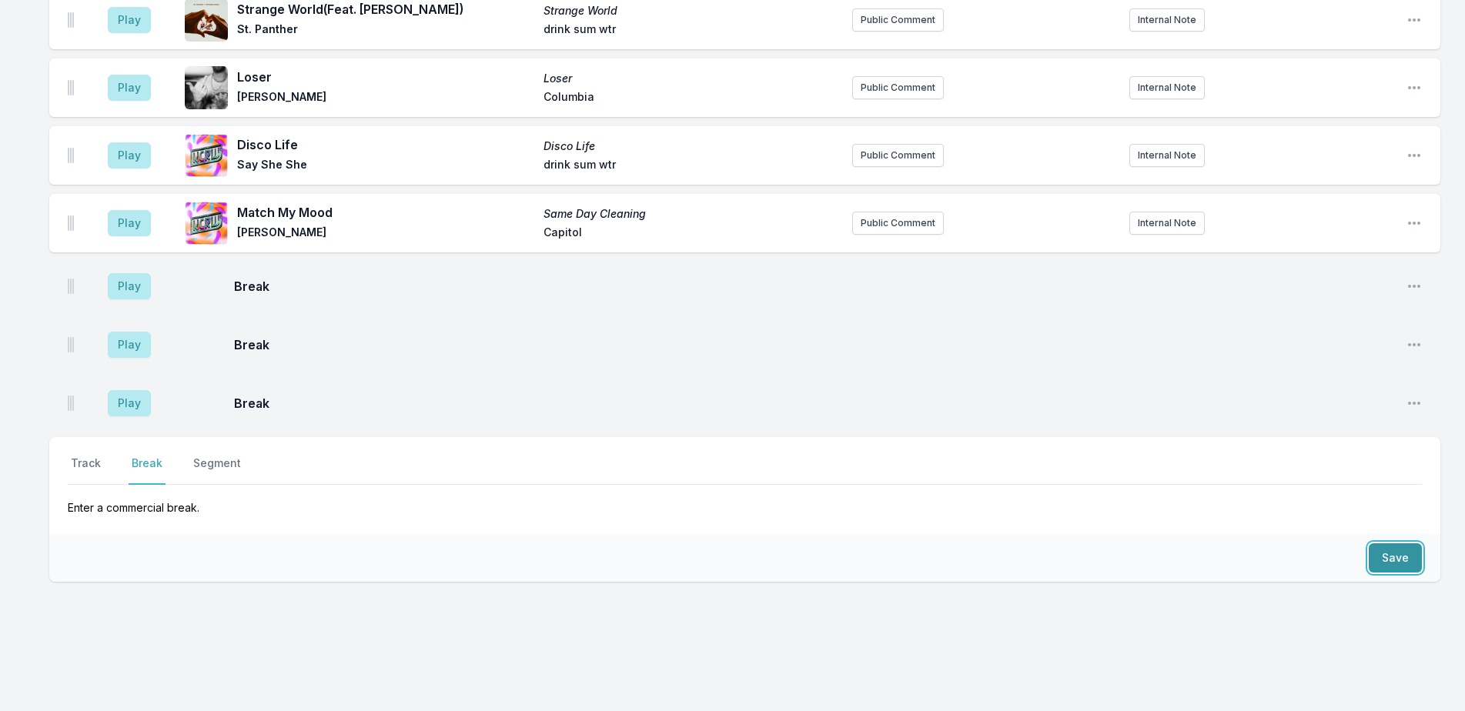
click at [1393, 543] on button "Save" at bounding box center [1394, 557] width 53 height 29
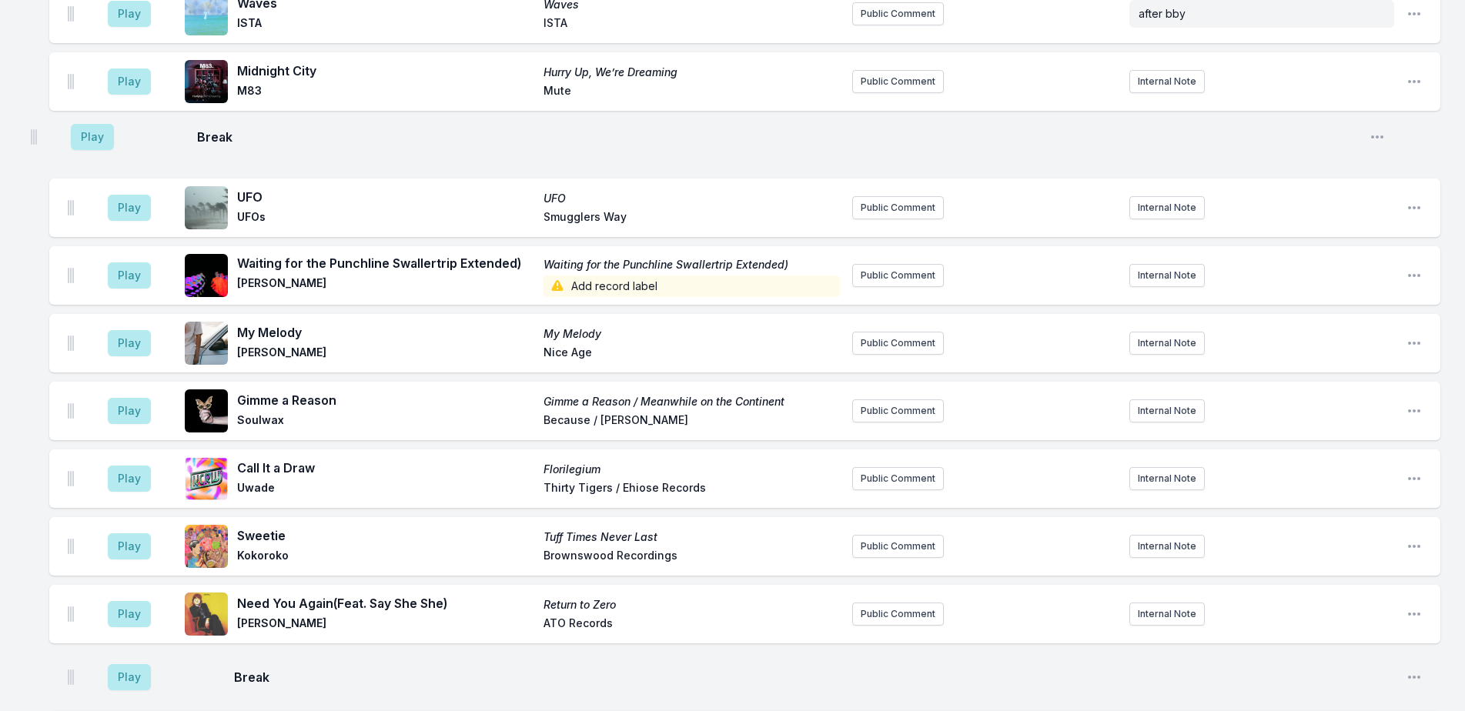
scroll to position [990, 0]
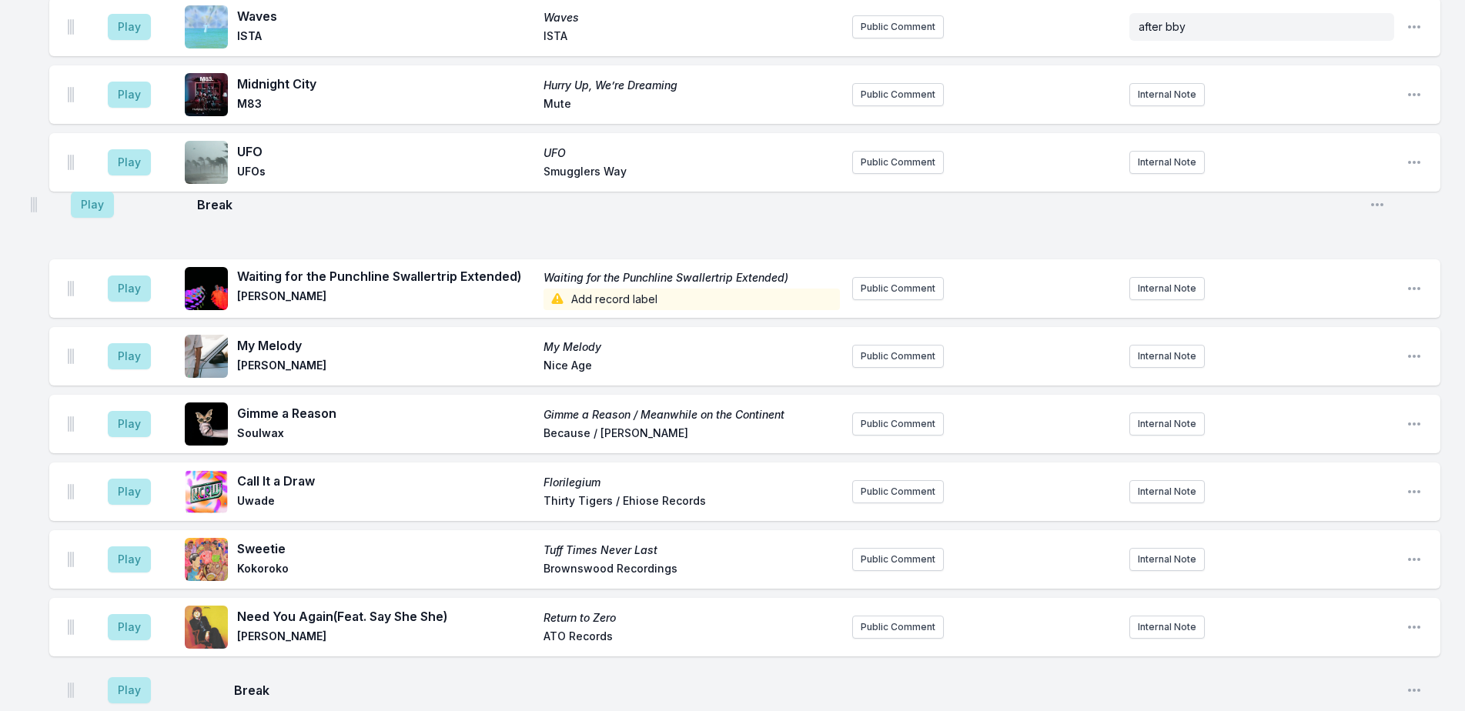
drag, startPoint x: 68, startPoint y: 263, endPoint x: 32, endPoint y: 196, distance: 76.5
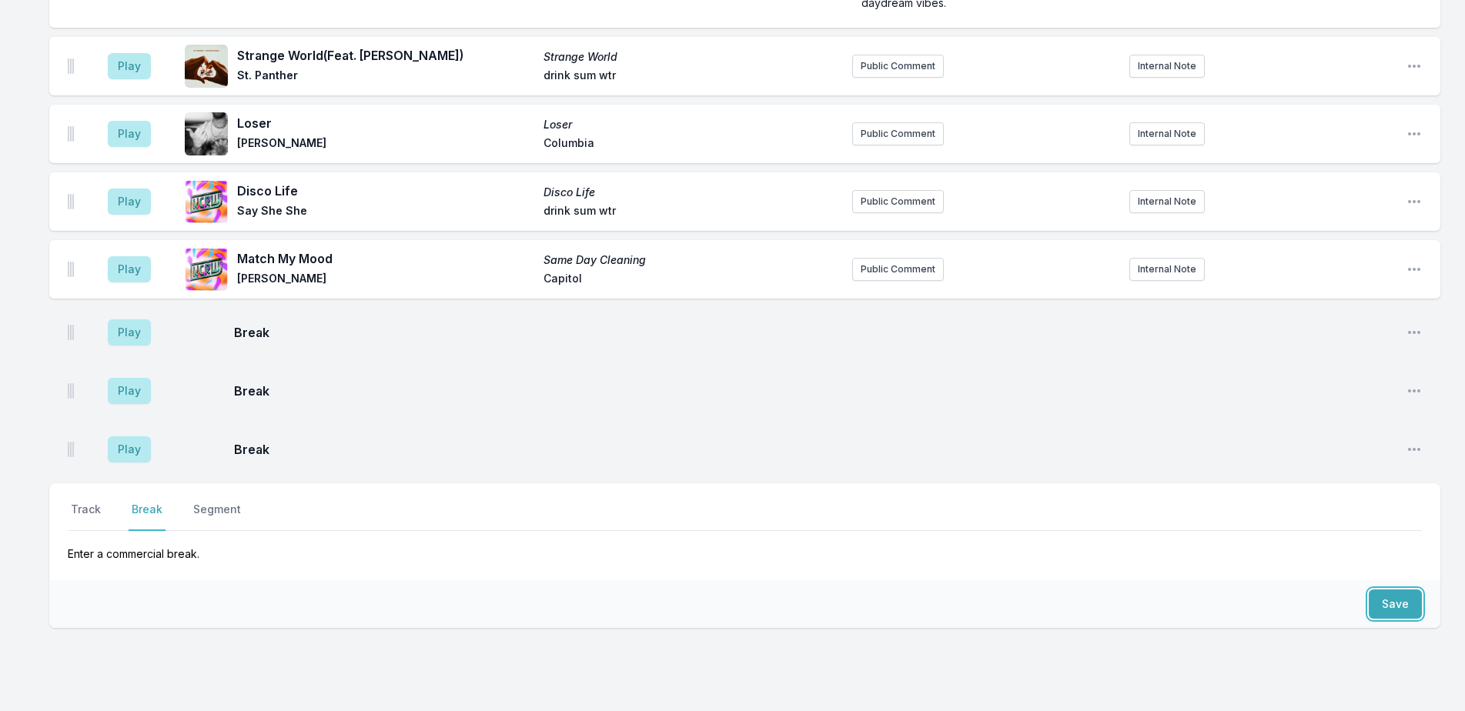
scroll to position [4048, 0]
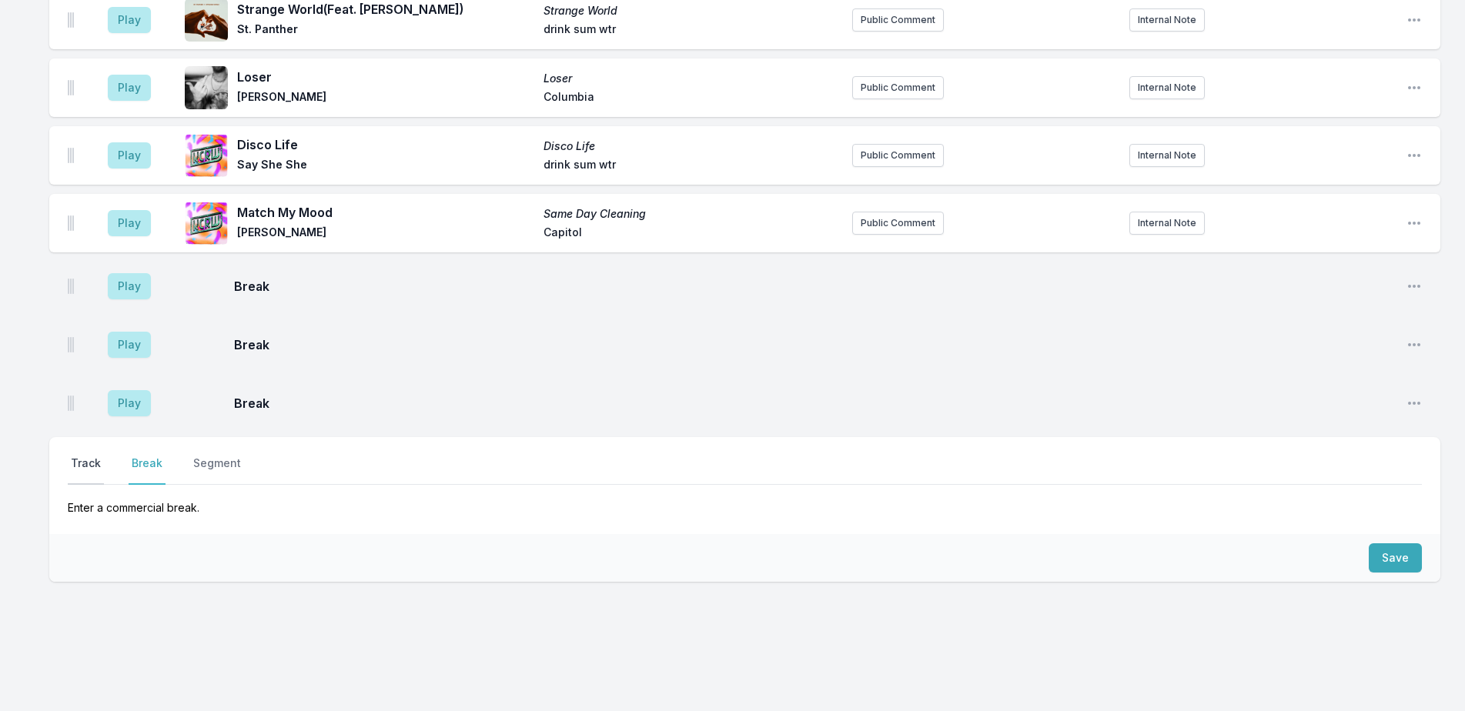
click at [99, 456] on button "Track" at bounding box center [86, 470] width 36 height 29
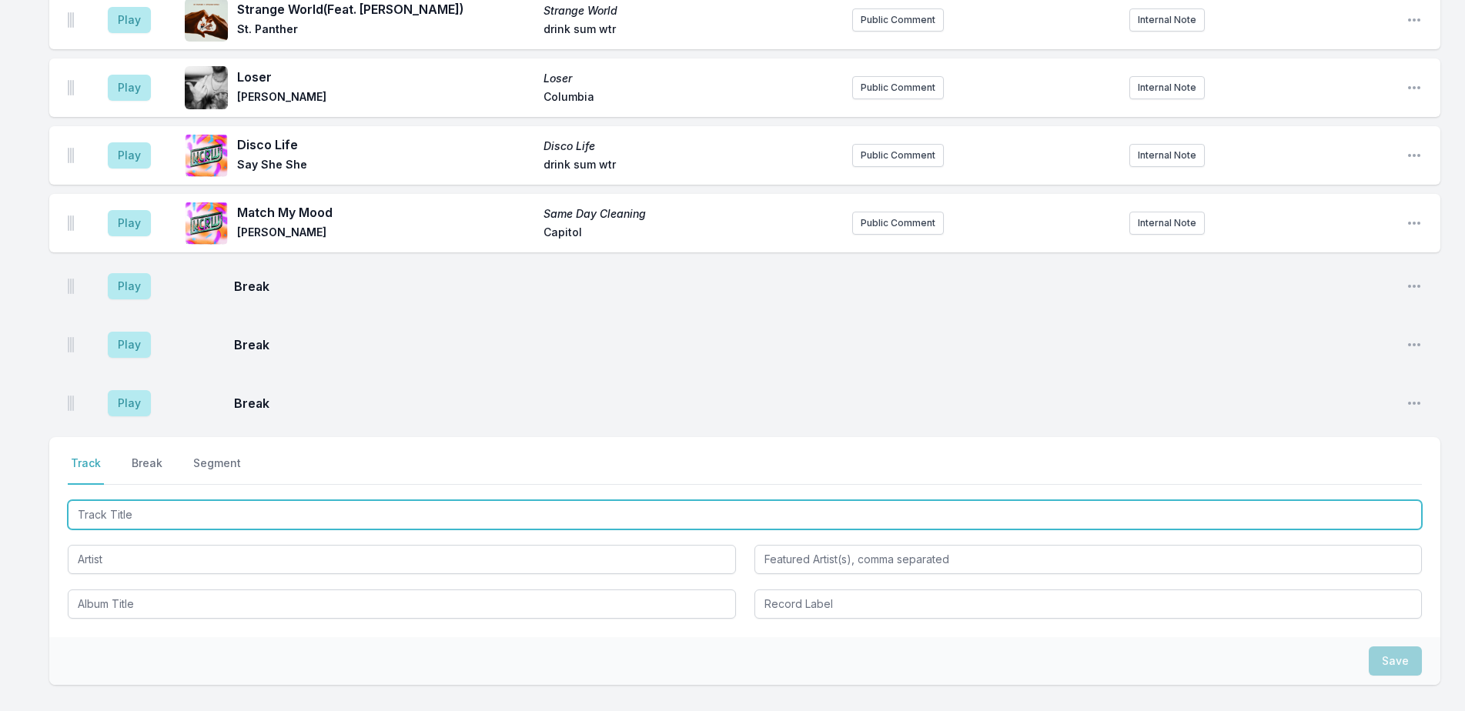
click at [155, 500] on input "Track Title" at bounding box center [745, 514] width 1354 height 29
type input "Last Time"
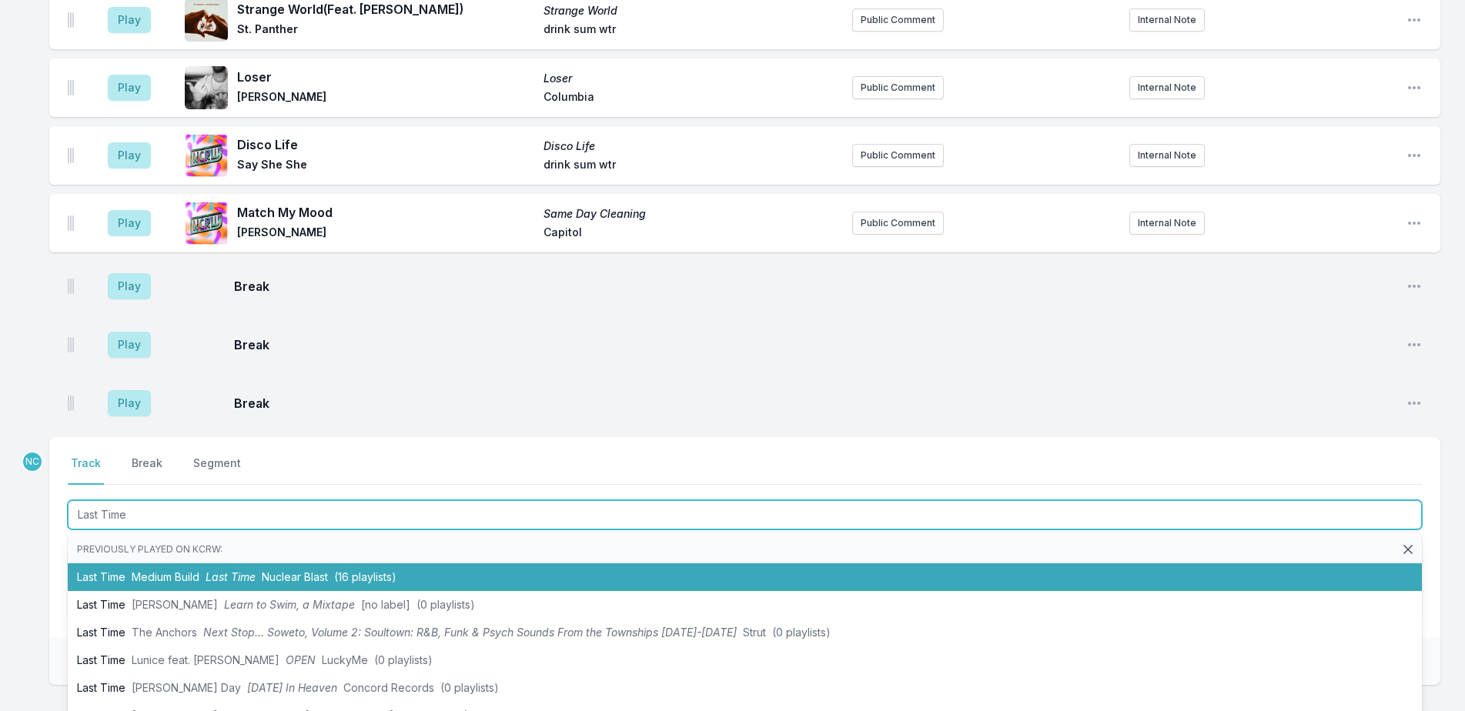
click at [218, 570] on span "Last Time" at bounding box center [230, 576] width 50 height 13
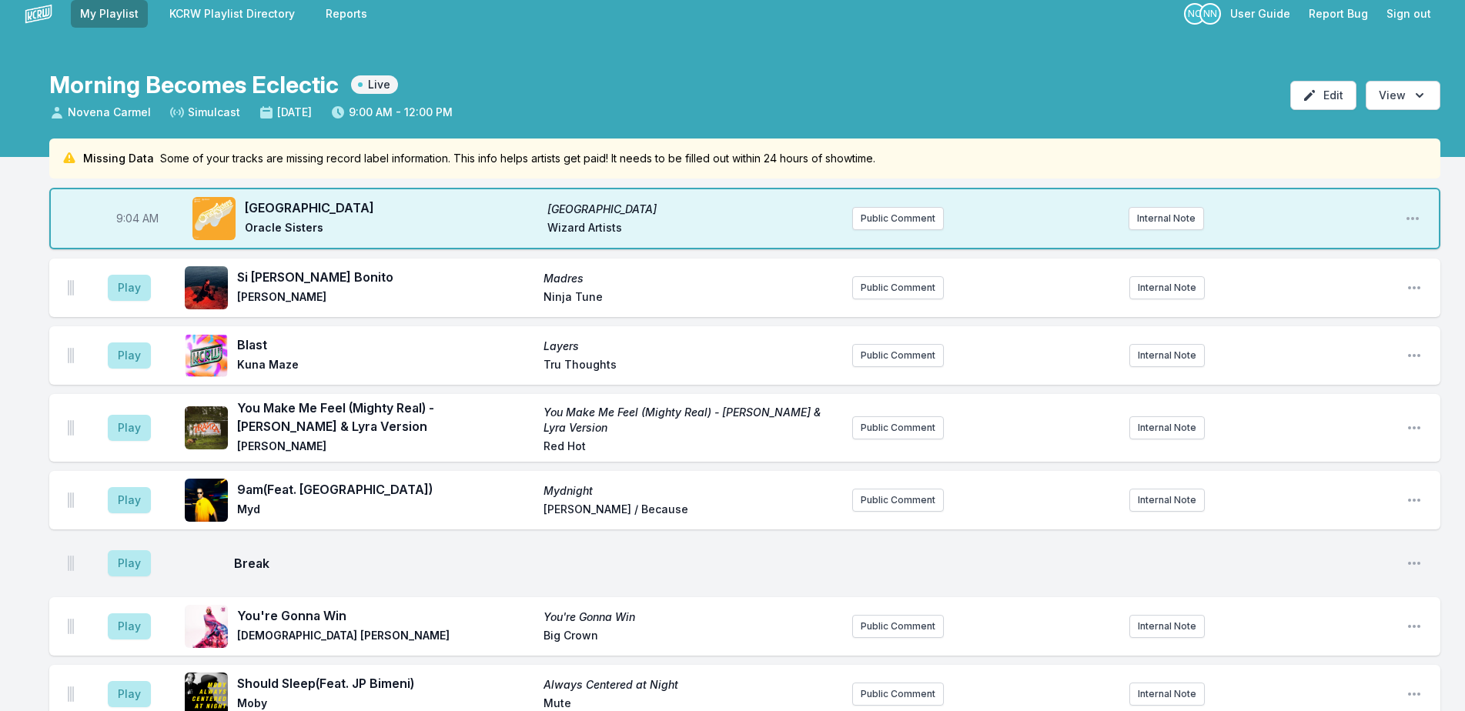
scroll to position [0, 0]
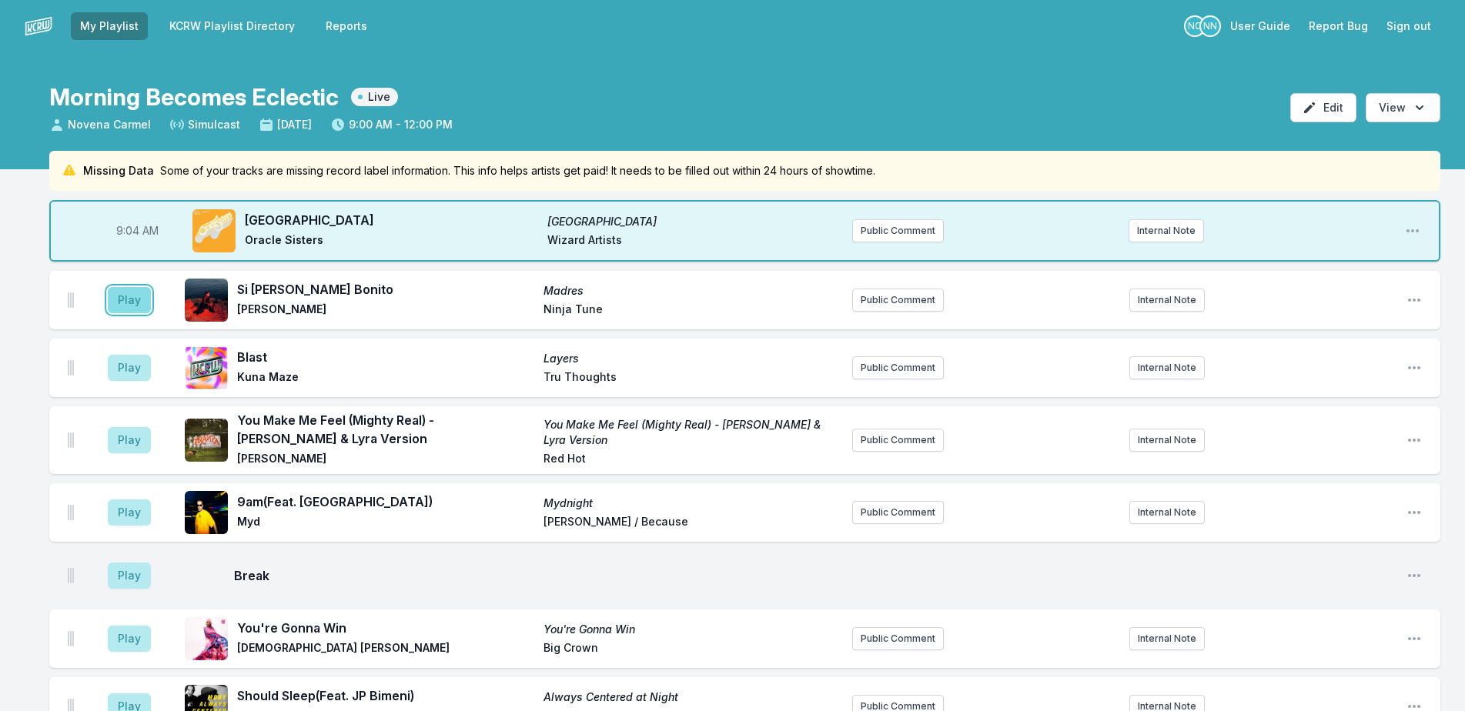
click at [134, 294] on button "Play" at bounding box center [129, 300] width 43 height 26
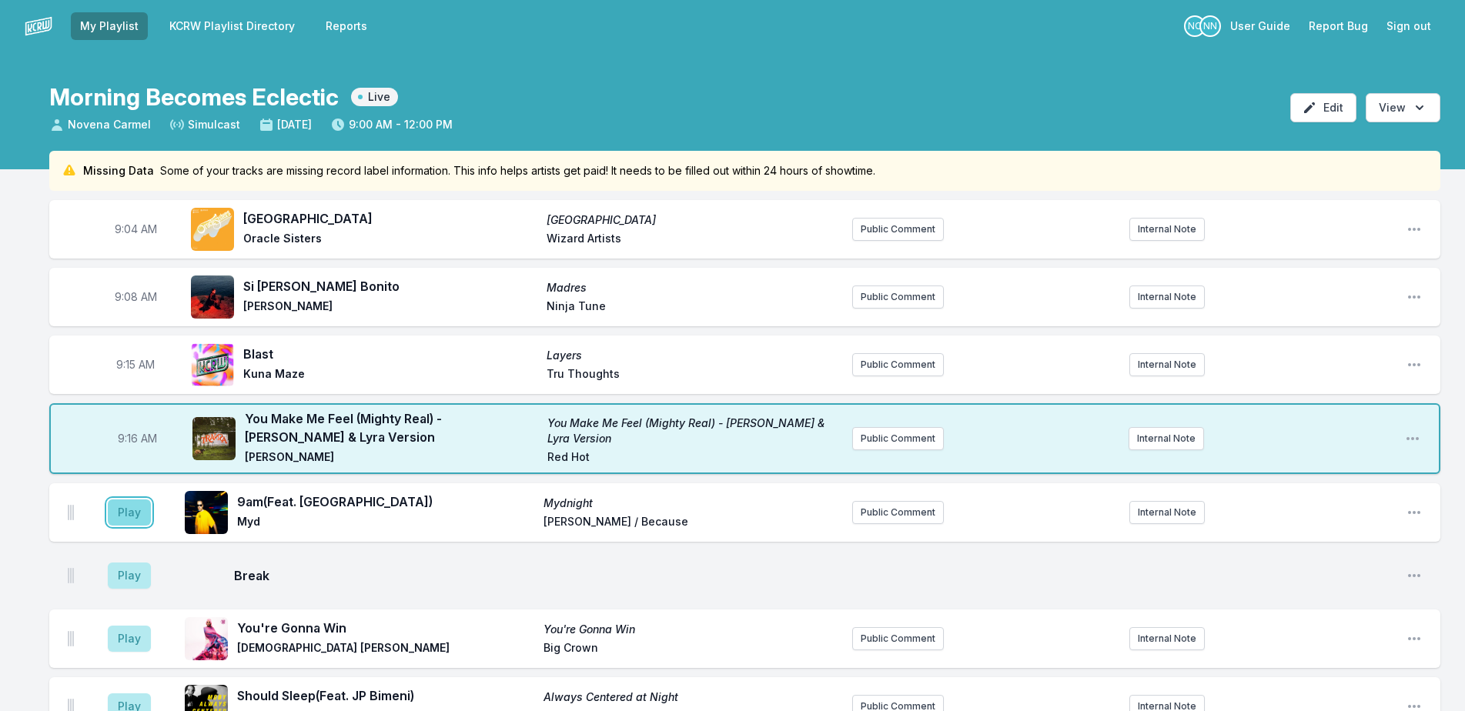
click at [140, 506] on button "Play" at bounding box center [129, 512] width 43 height 26
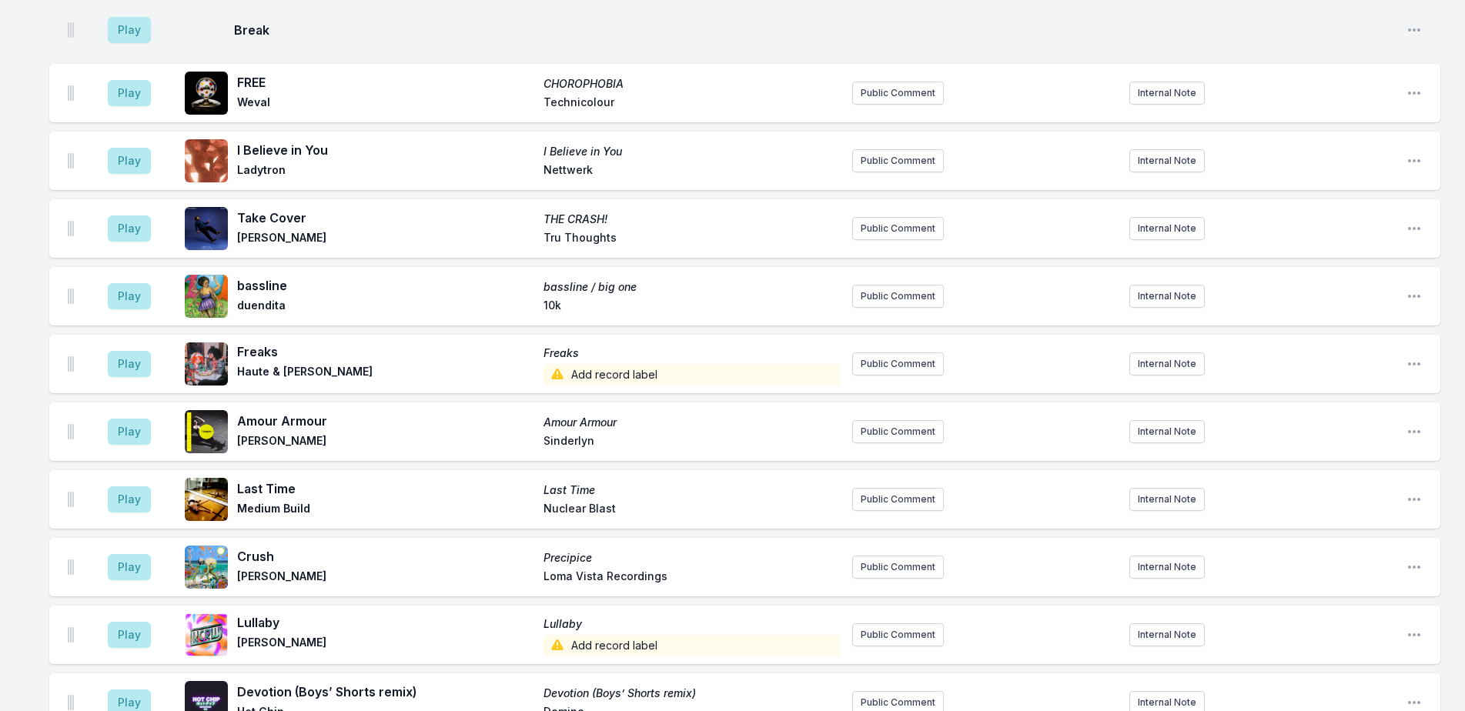
scroll to position [1847, 0]
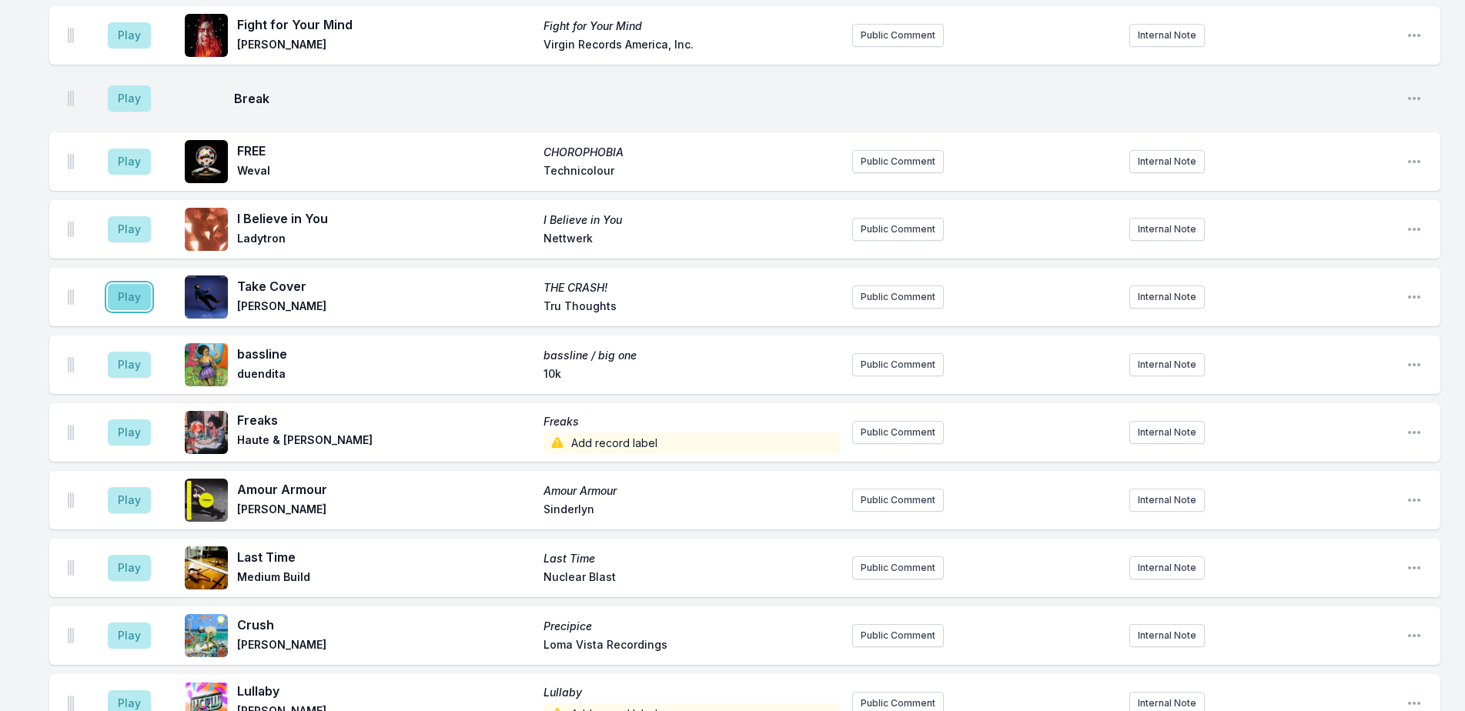
click at [135, 297] on button "Play" at bounding box center [129, 297] width 43 height 26
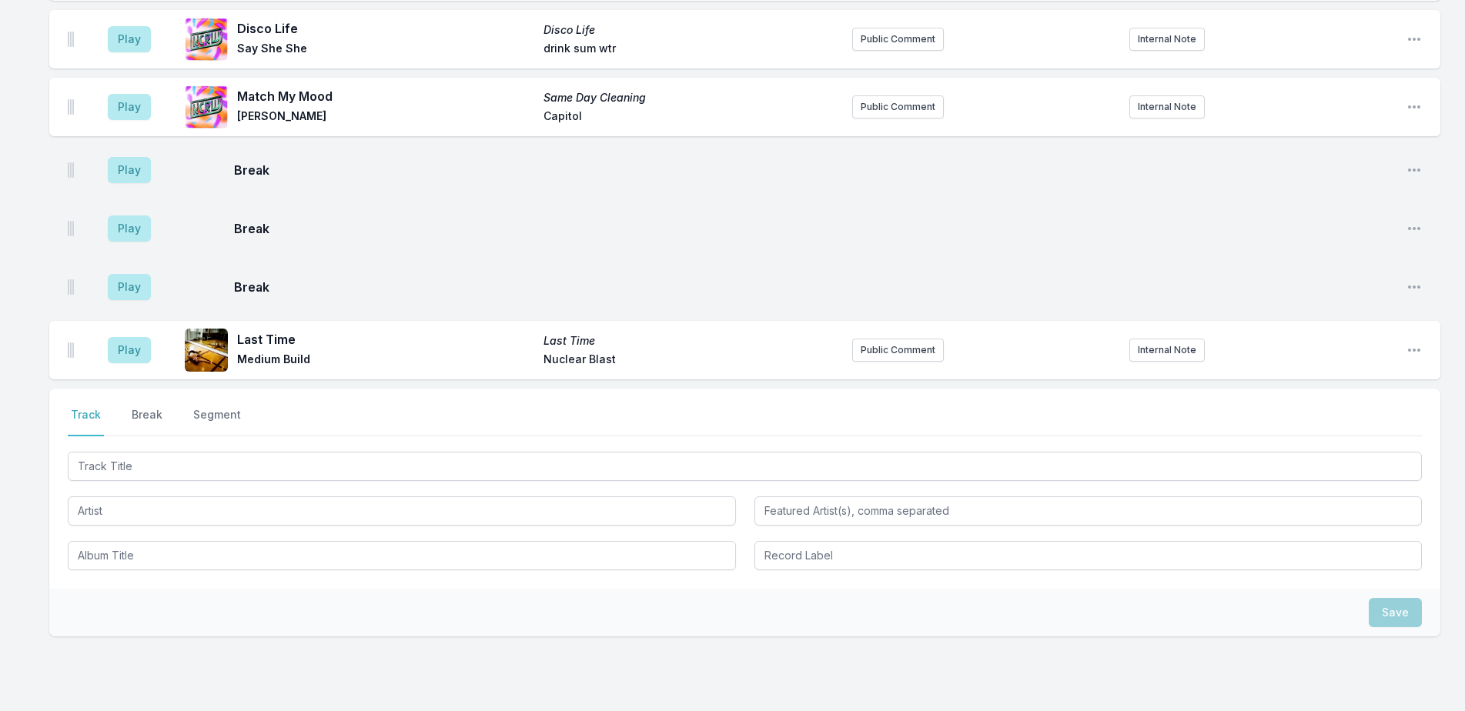
scroll to position [4302, 0]
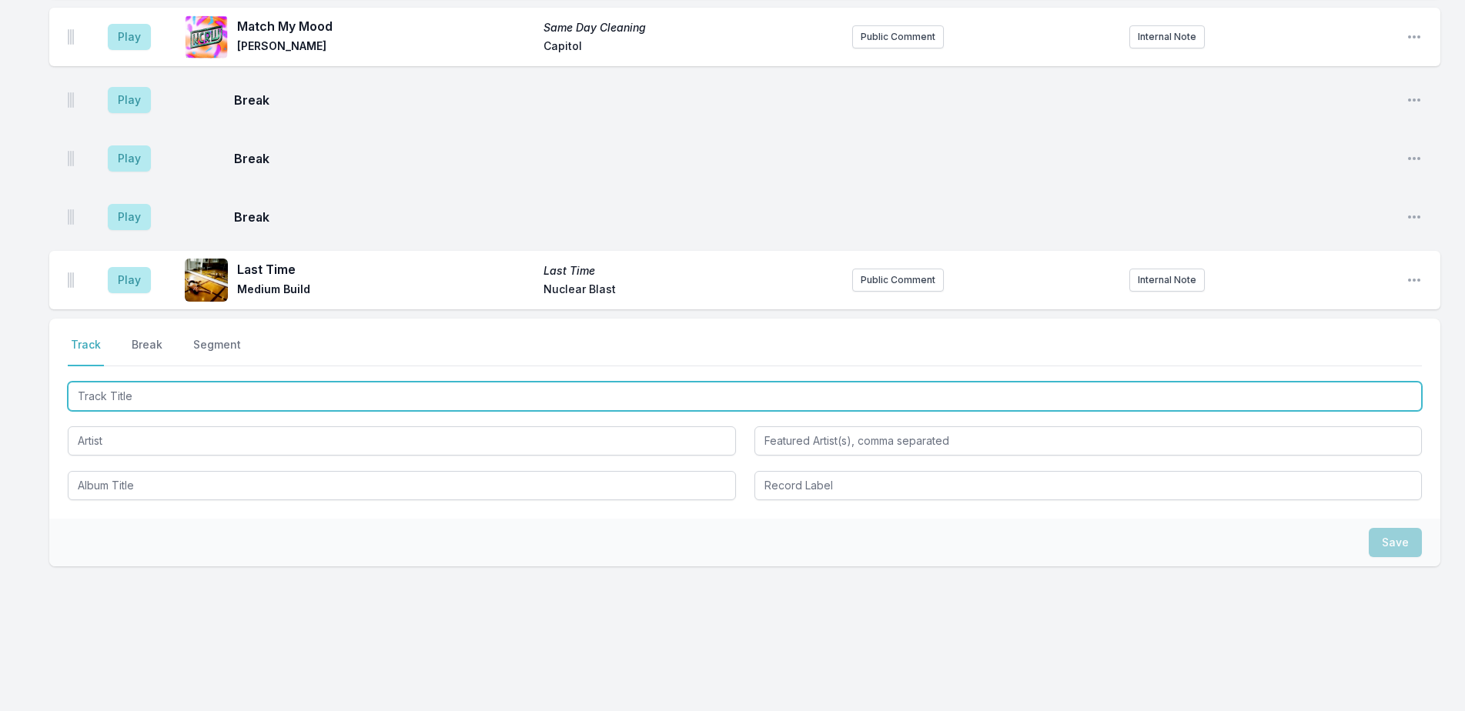
drag, startPoint x: 257, startPoint y: 401, endPoint x: 984, endPoint y: 61, distance: 802.9
click at [269, 398] on input "Track Title" at bounding box center [745, 396] width 1354 height 29
type input "The Battle Against Giants"
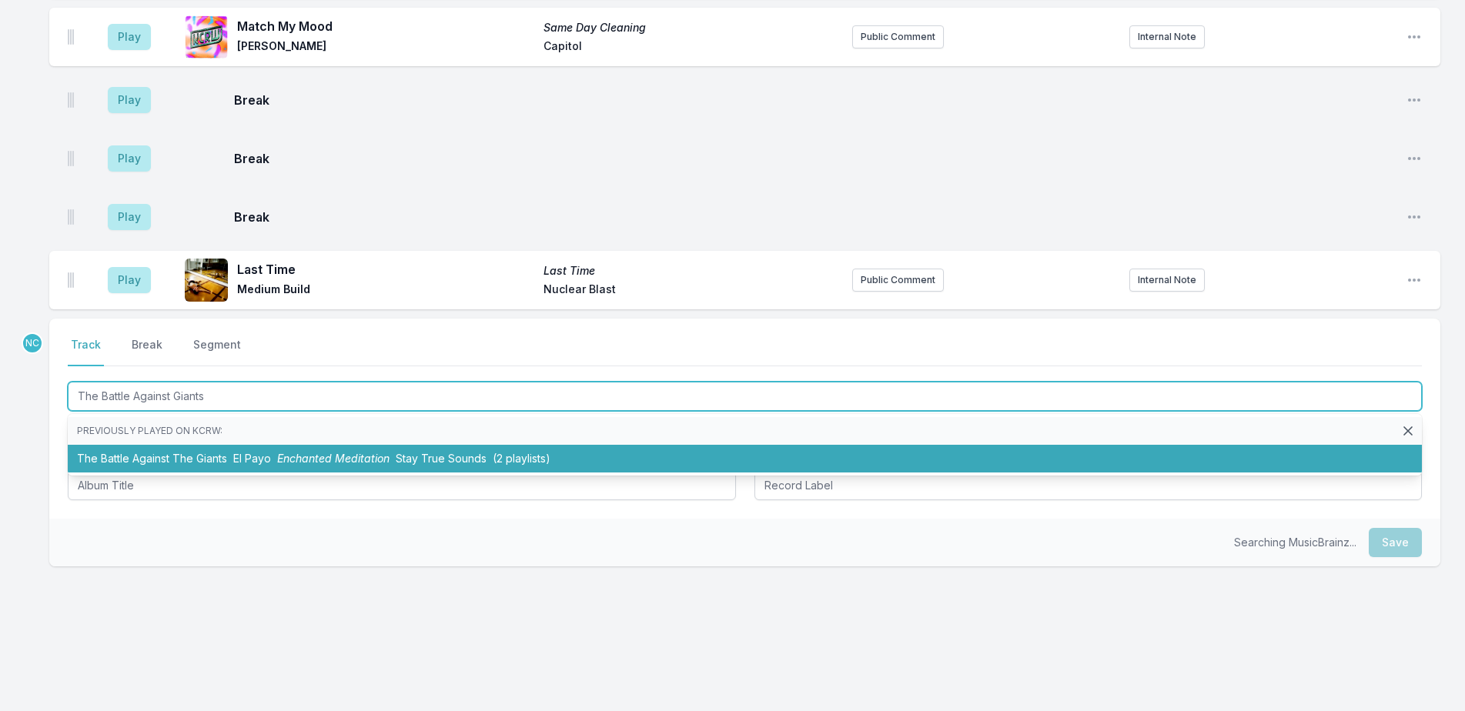
click at [303, 460] on span "Enchanted Meditation" at bounding box center [333, 458] width 112 height 13
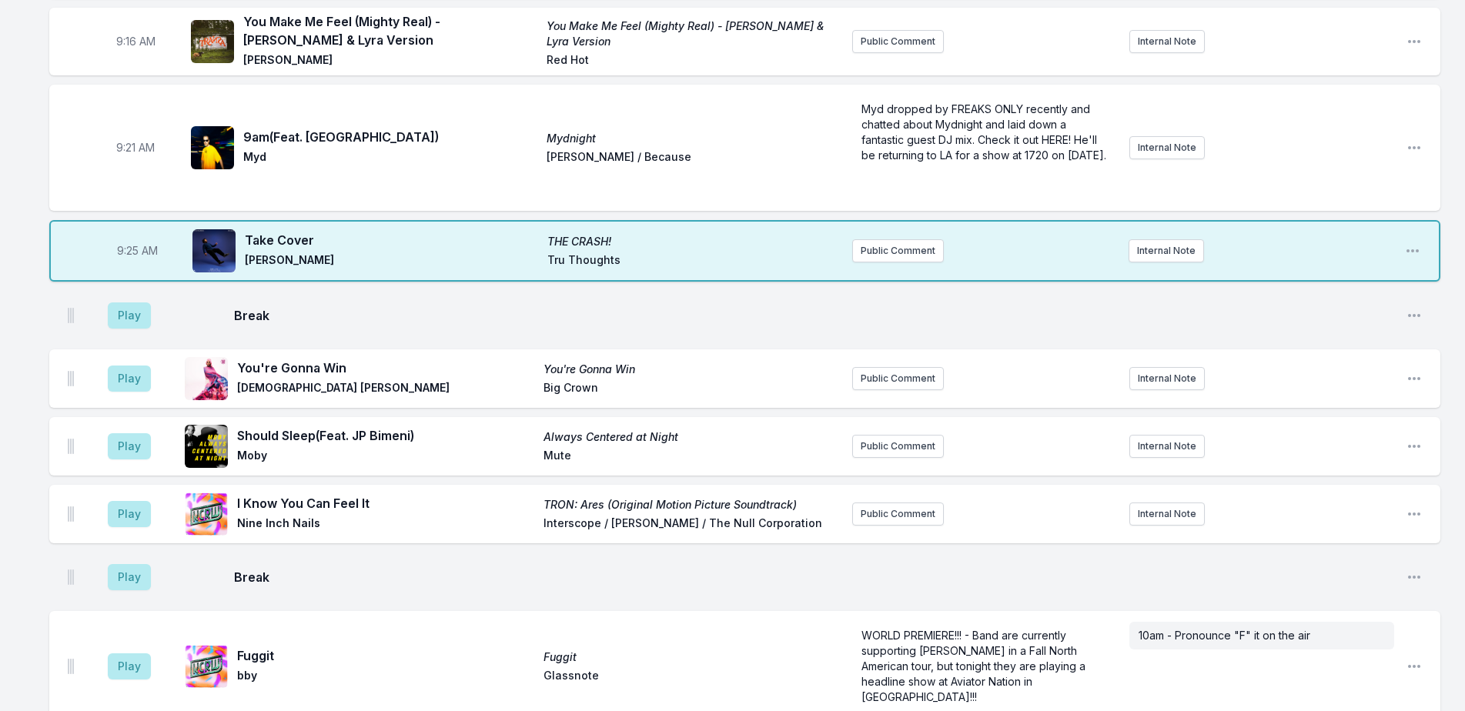
scroll to position [368, 0]
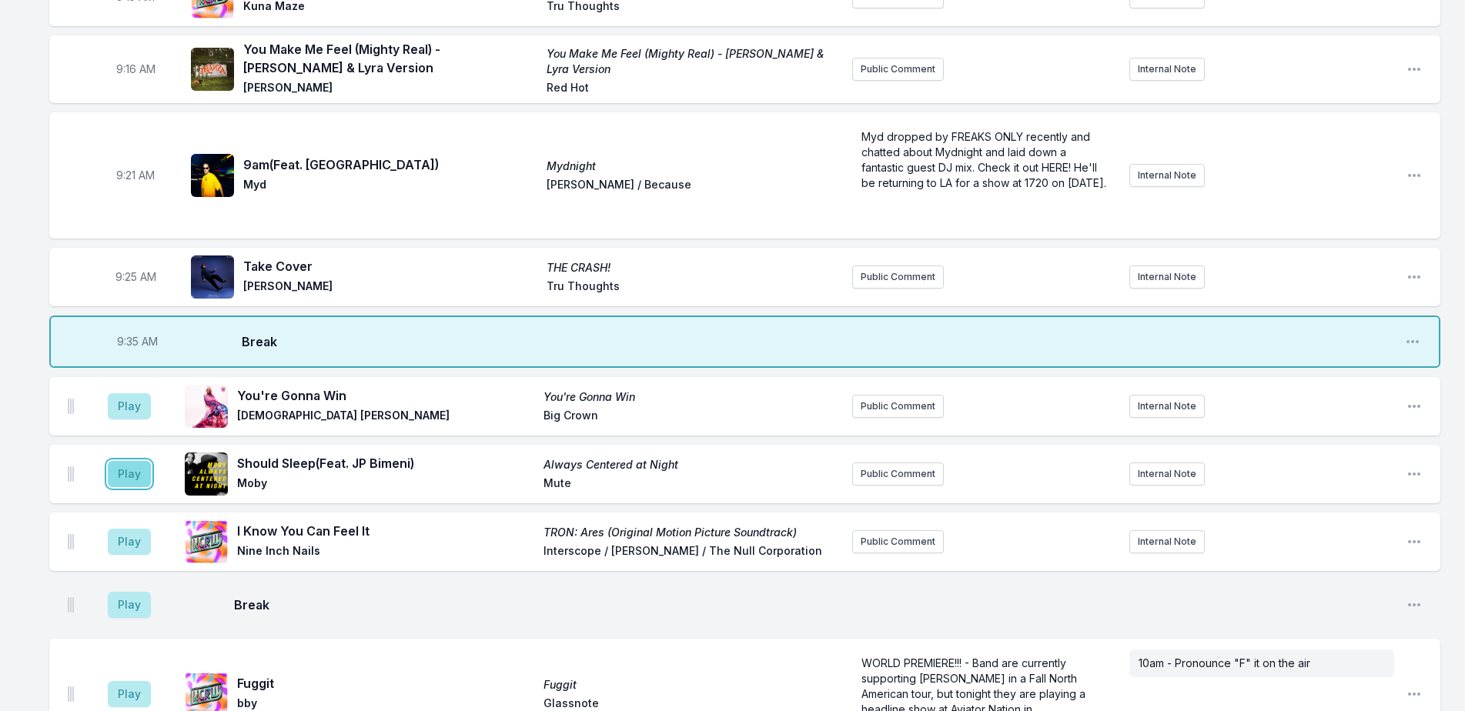
click at [136, 487] on button "Play" at bounding box center [129, 474] width 43 height 26
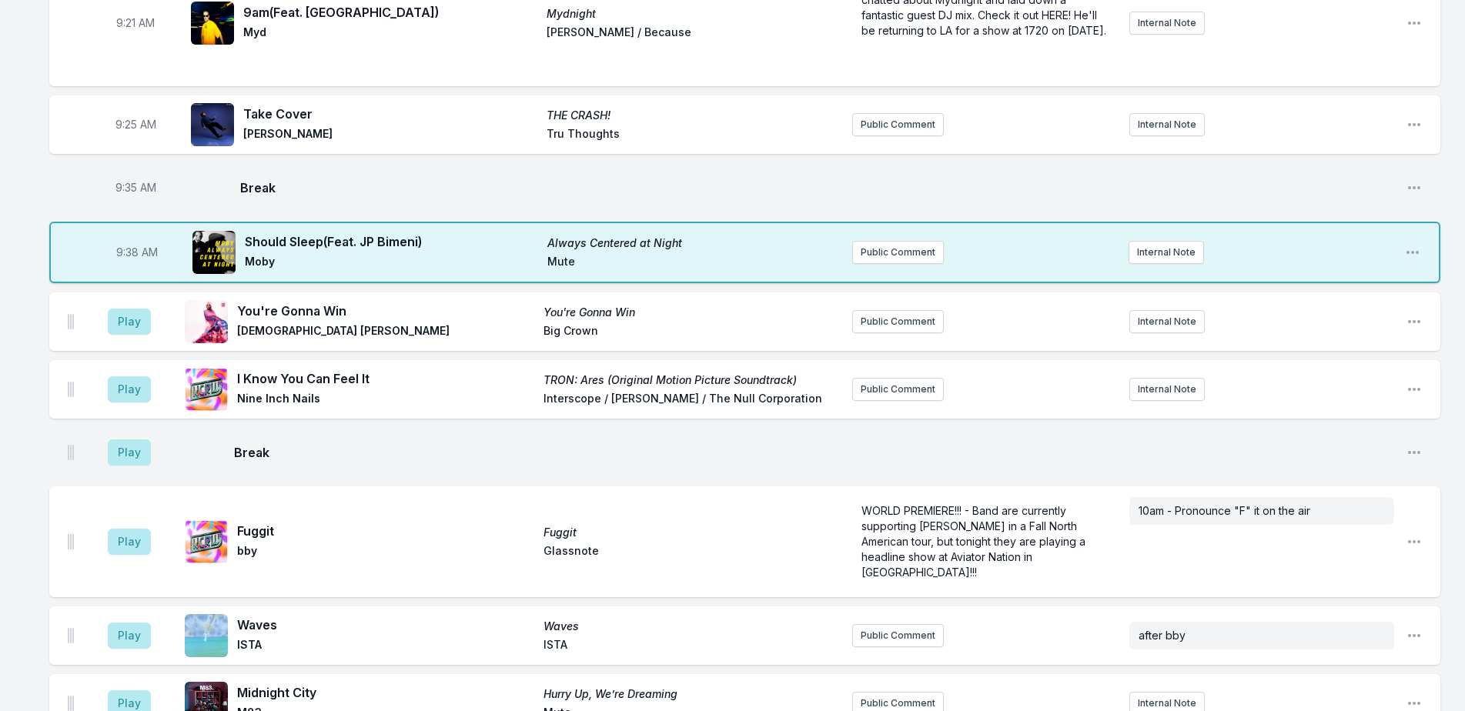
scroll to position [522, 0]
click at [122, 400] on button "Play" at bounding box center [129, 388] width 43 height 26
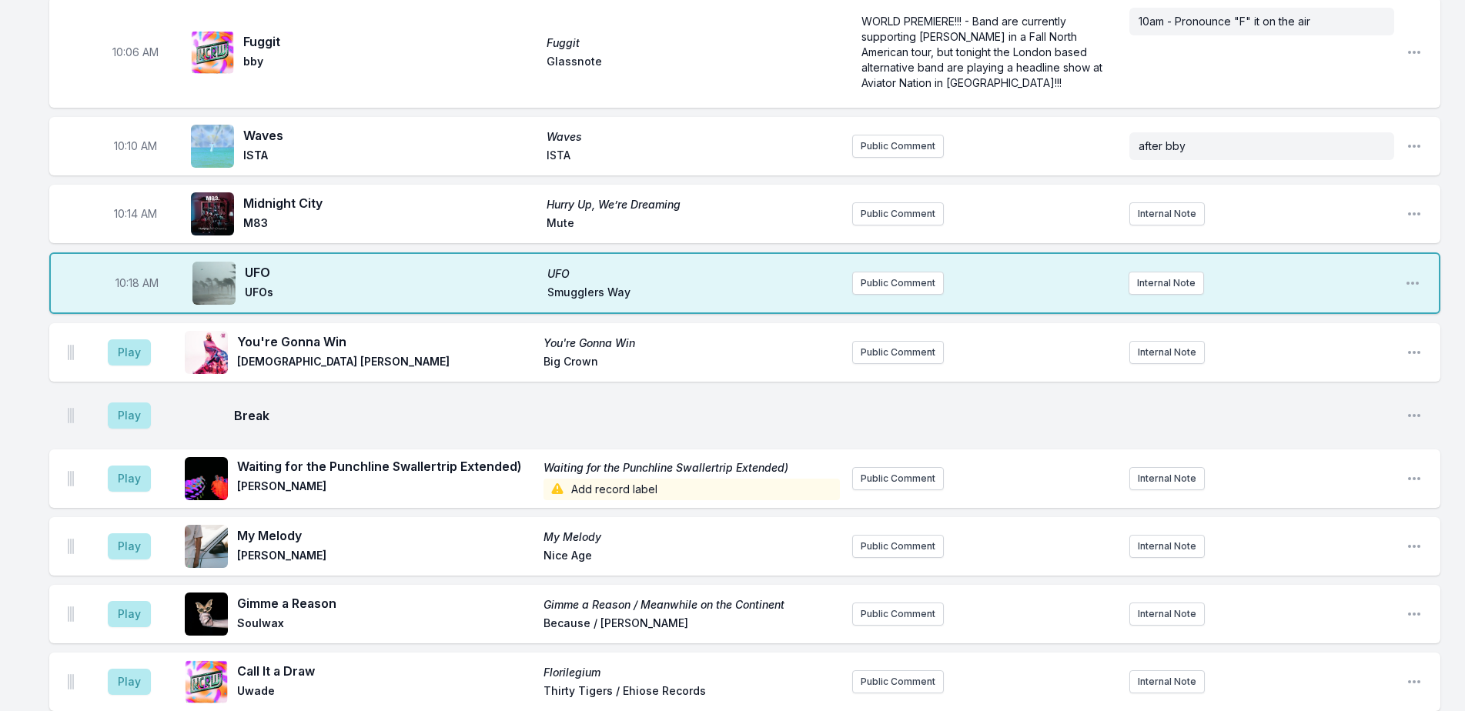
scroll to position [1060, 0]
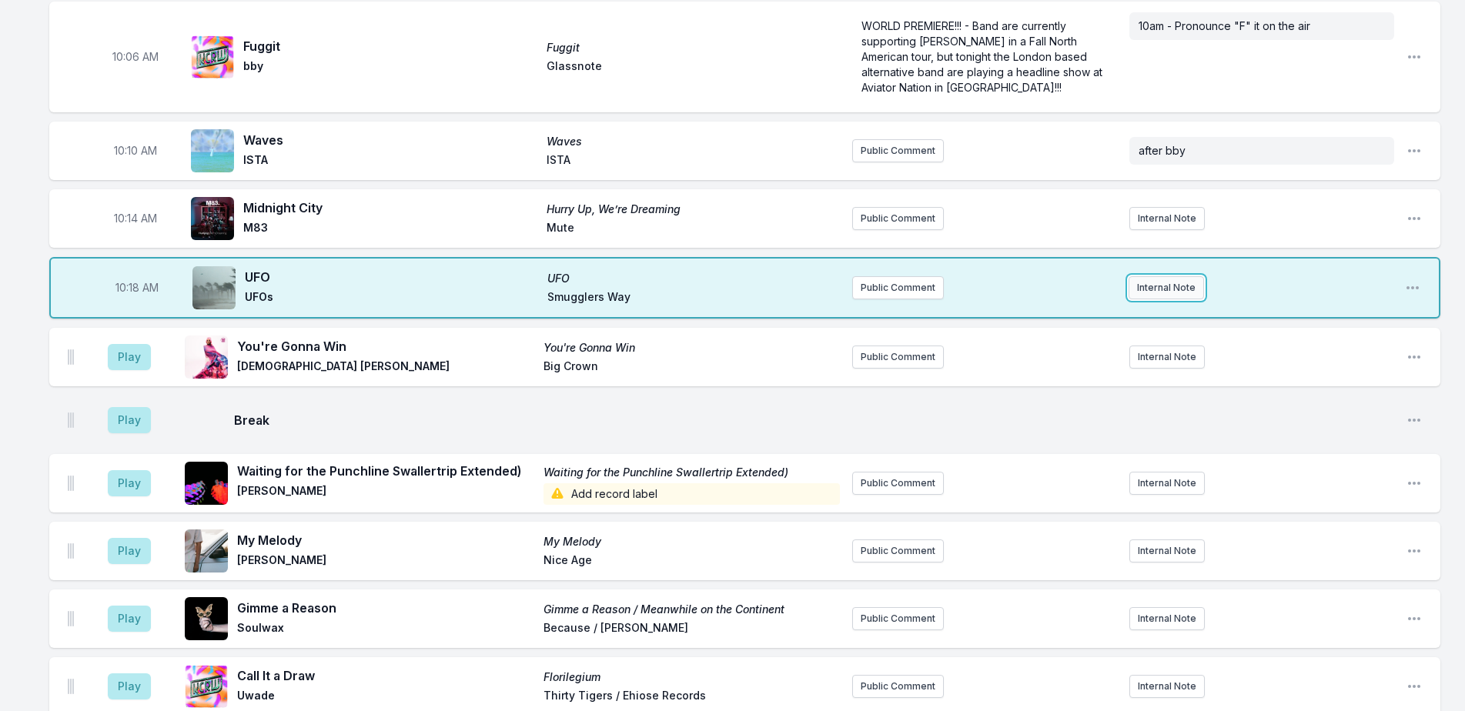
click at [1146, 299] on button "Internal Note" at bounding box center [1165, 287] width 75 height 23
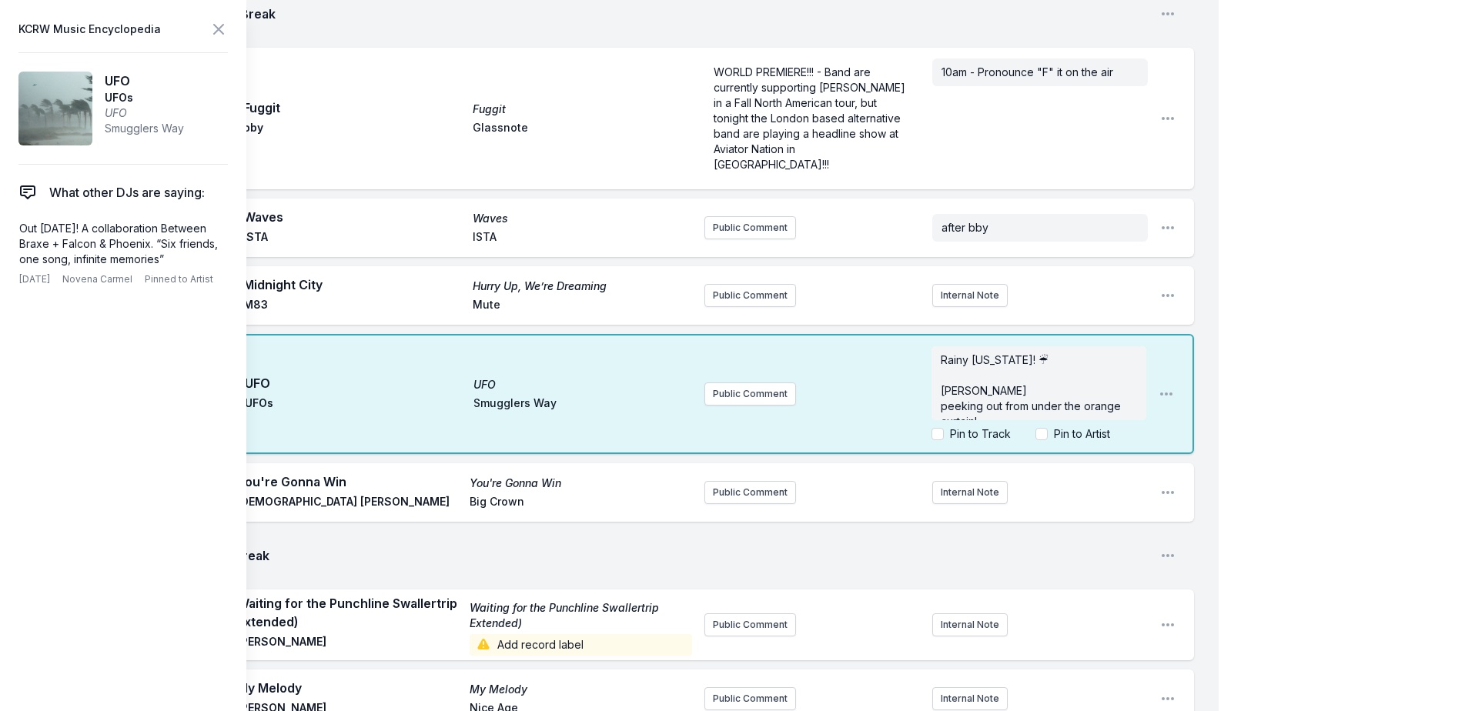
scroll to position [154, 0]
drag, startPoint x: 1025, startPoint y: 379, endPoint x: 959, endPoint y: 362, distance: 68.3
click at [959, 362] on div "Rainy [US_STATE]! ☔ ﻿ [PERSON_NAME] ​​peeking out from under the orange curtain…" at bounding box center [1038, 383] width 215 height 74
drag, startPoint x: 1021, startPoint y: 362, endPoint x: 960, endPoint y: 349, distance: 62.9
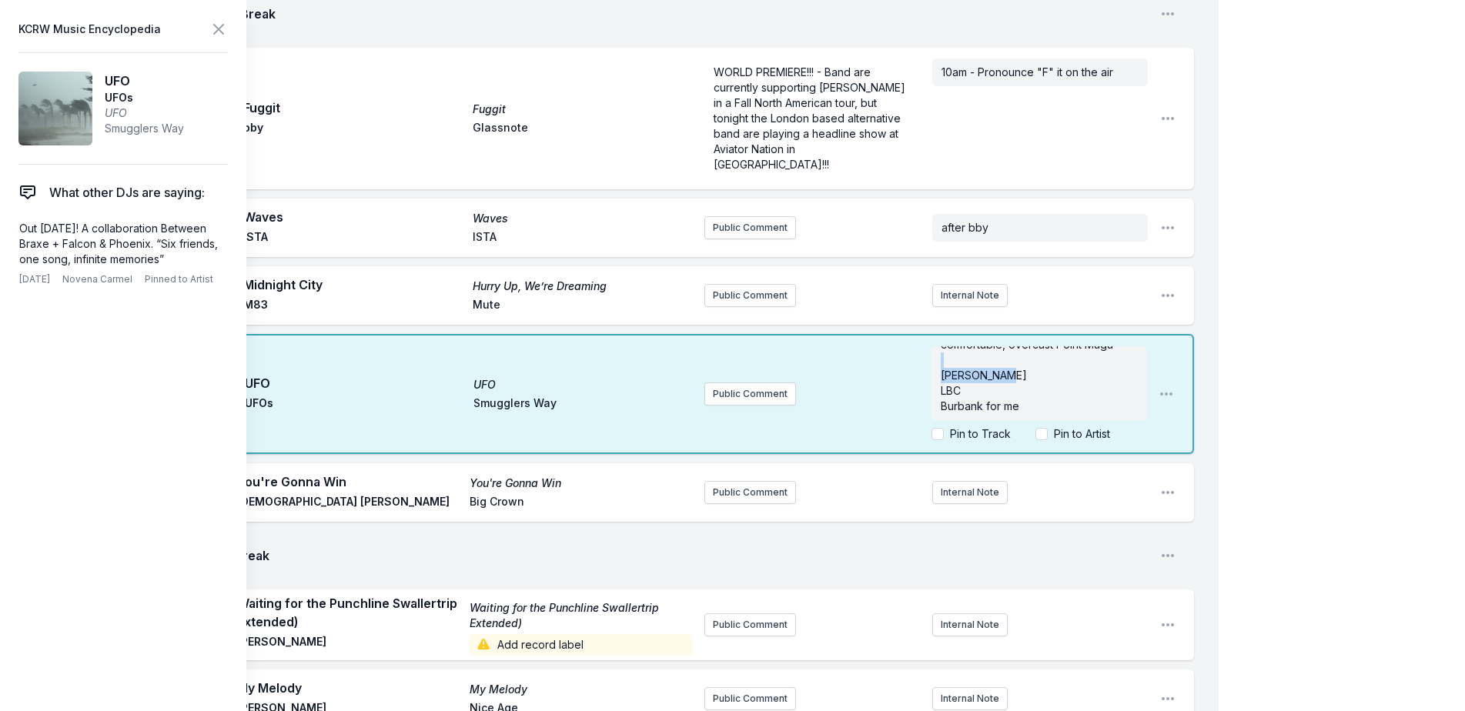
click at [960, 349] on div "Rainy [US_STATE]! ☔ ﻿ [PERSON_NAME] ​​peeking out from under the orange curtain…" at bounding box center [1038, 383] width 215 height 74
drag, startPoint x: 1040, startPoint y: 342, endPoint x: 940, endPoint y: 346, distance: 99.3
click at [940, 346] on div "Rainy [US_STATE]! ☔ ﻿ [PERSON_NAME] ​​peeking out from under the orange curtain…" at bounding box center [1038, 383] width 215 height 74
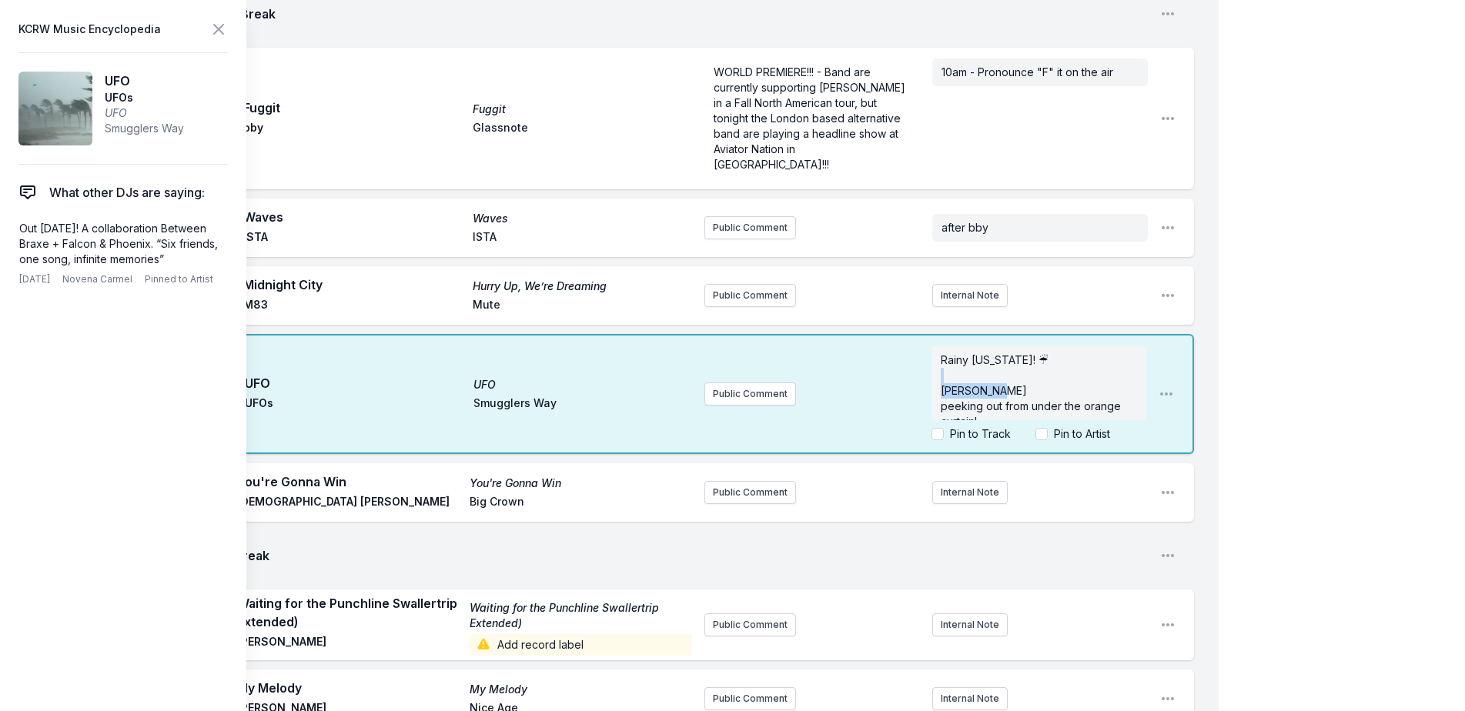
drag, startPoint x: 1030, startPoint y: 371, endPoint x: 950, endPoint y: 354, distance: 81.8
click at [950, 354] on div "Rainy [US_STATE]! ☔ ﻿ [PERSON_NAME] ​​peeking out from under the orange curtain…" at bounding box center [1038, 383] width 215 height 74
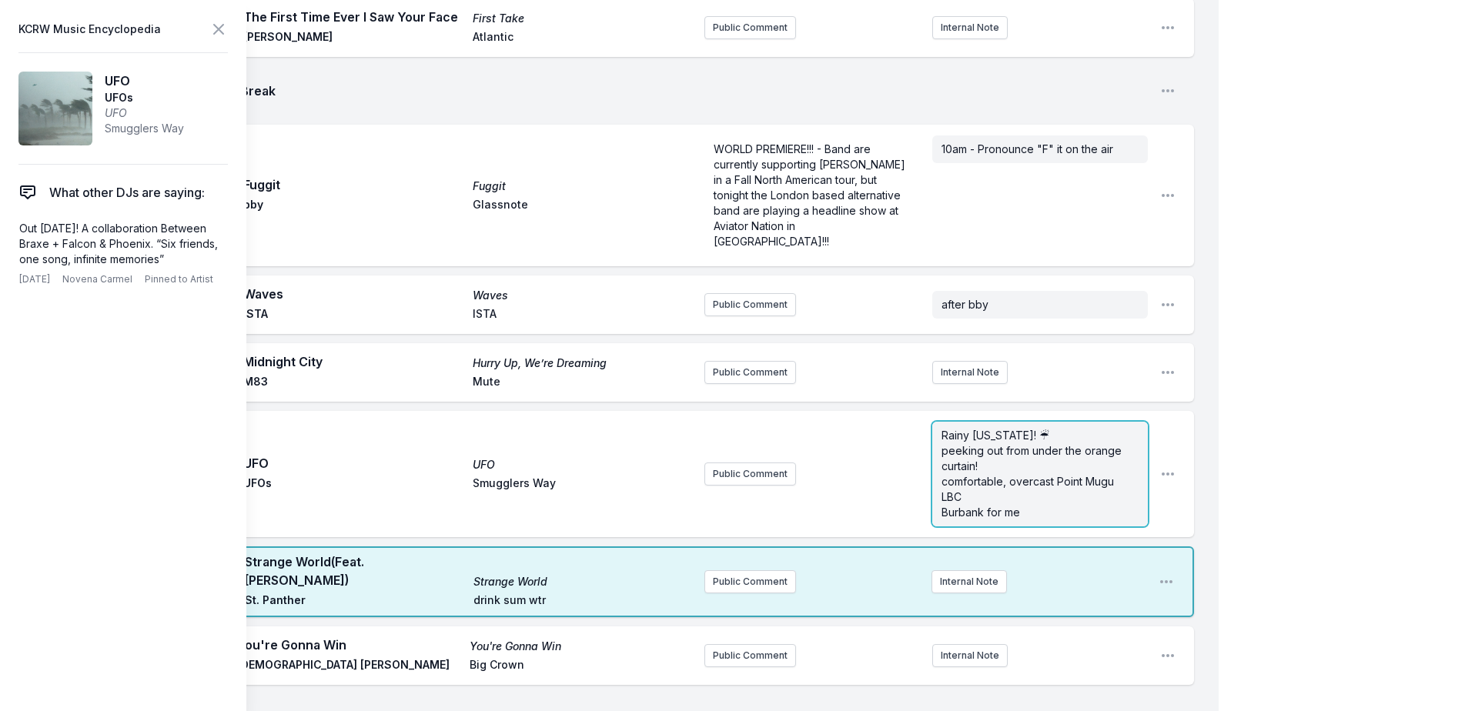
click at [1087, 496] on form "Rainy [US_STATE]! ☔ ​​peeking out from under the orange curtain! ​​comfortable,…" at bounding box center [1039, 474] width 215 height 105
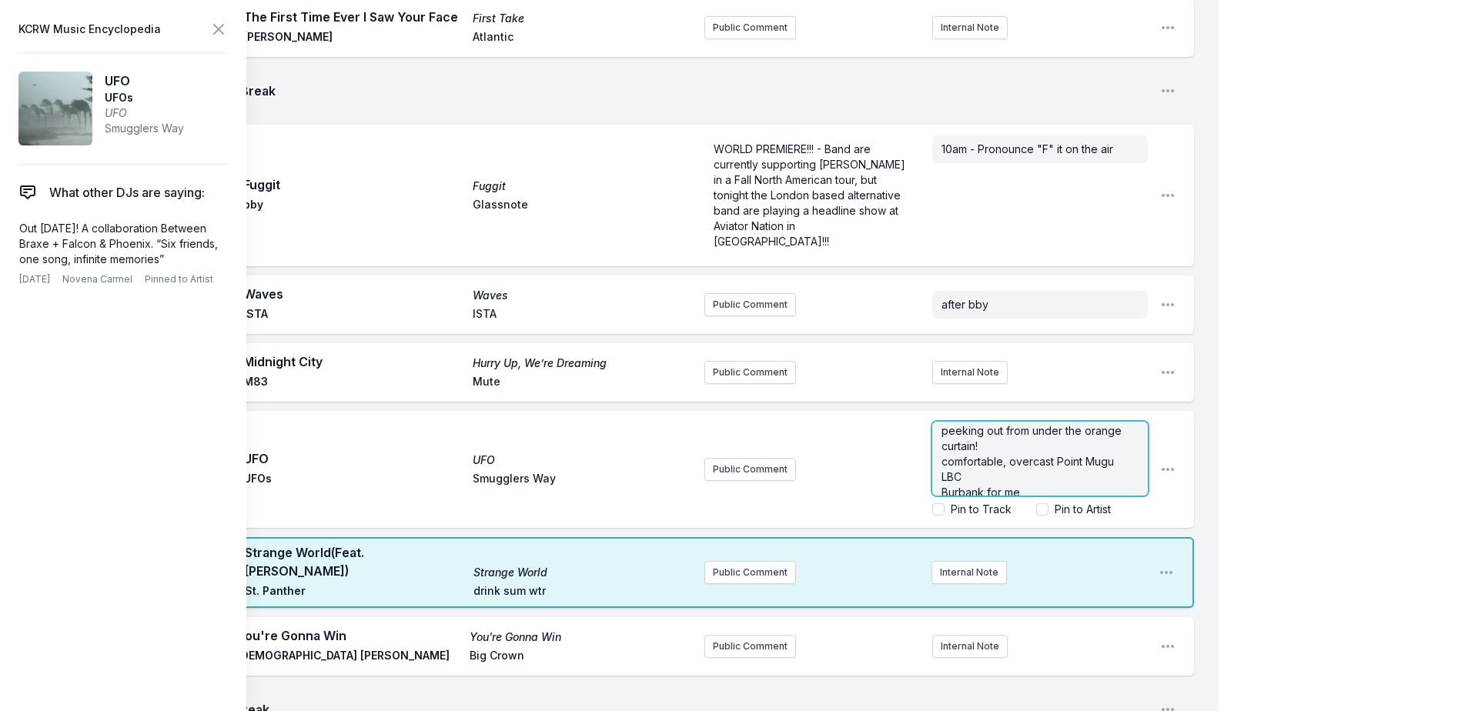
scroll to position [31, 0]
click at [1058, 474] on p "​​Burbank for me" at bounding box center [1039, 481] width 197 height 15
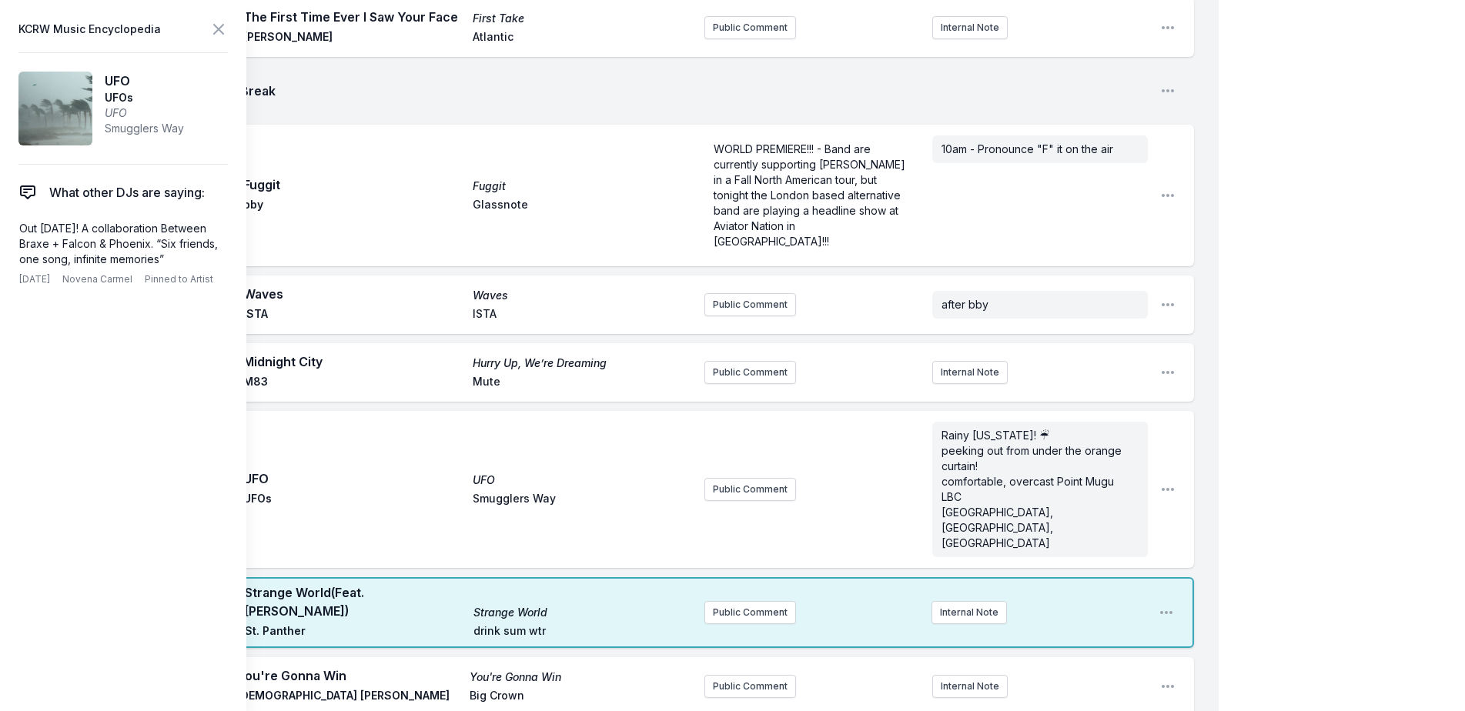
scroll to position [0, 0]
click at [216, 25] on icon at bounding box center [218, 29] width 18 height 18
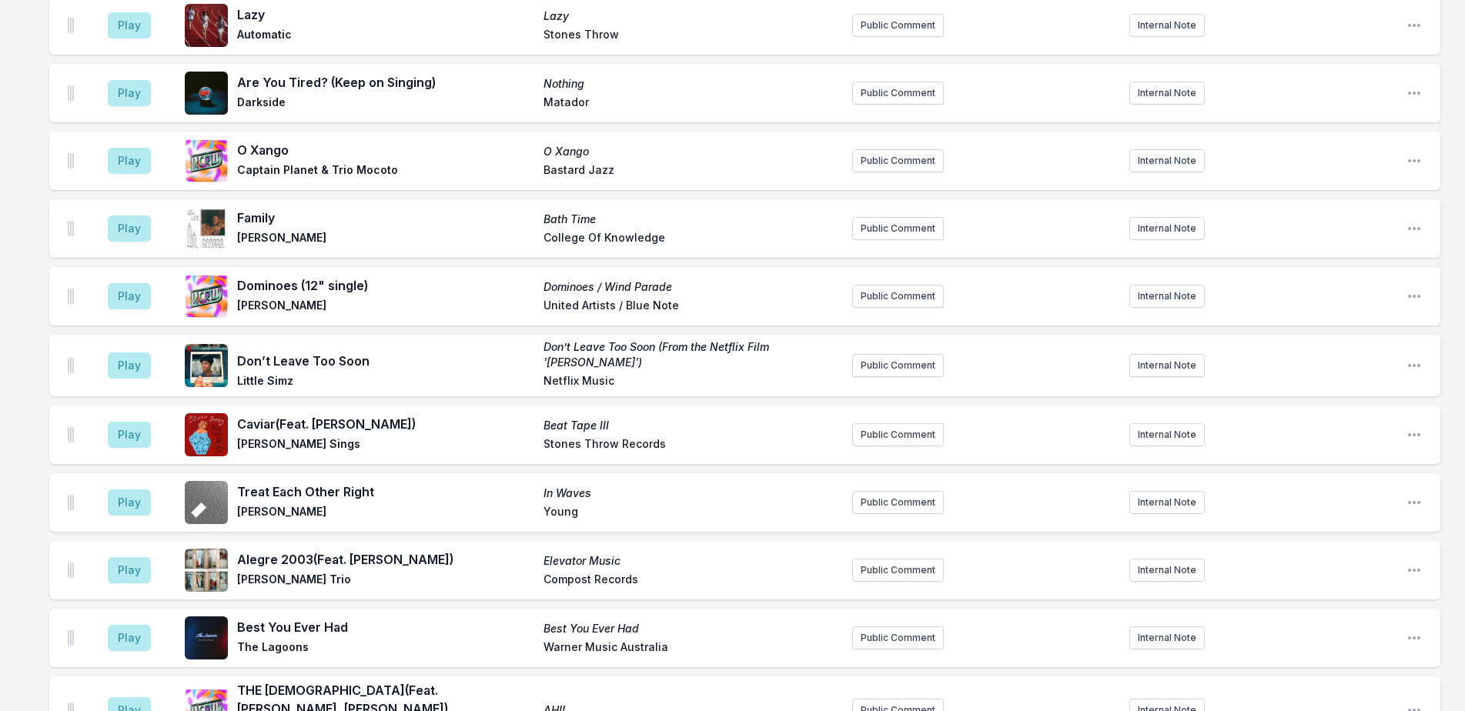
scroll to position [3675, 0]
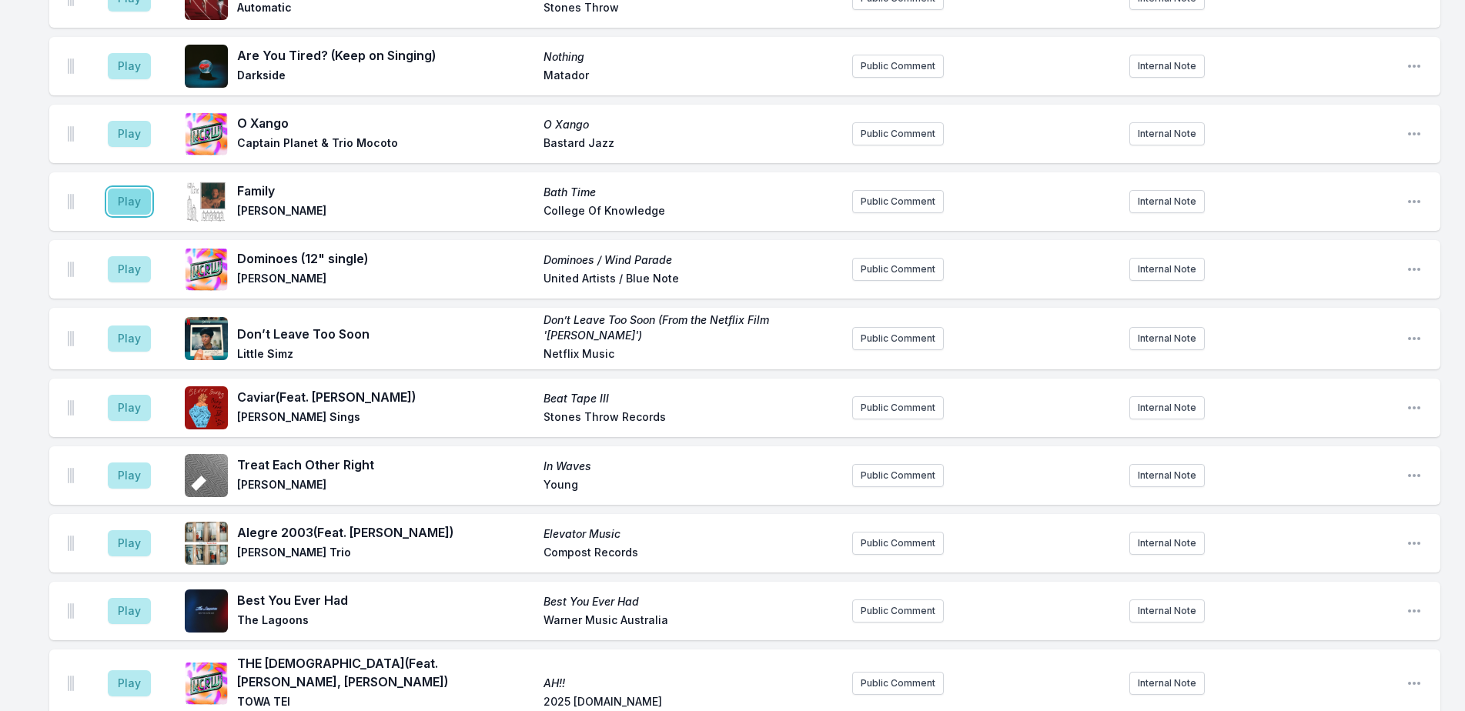
click at [122, 201] on button "Play" at bounding box center [129, 202] width 43 height 26
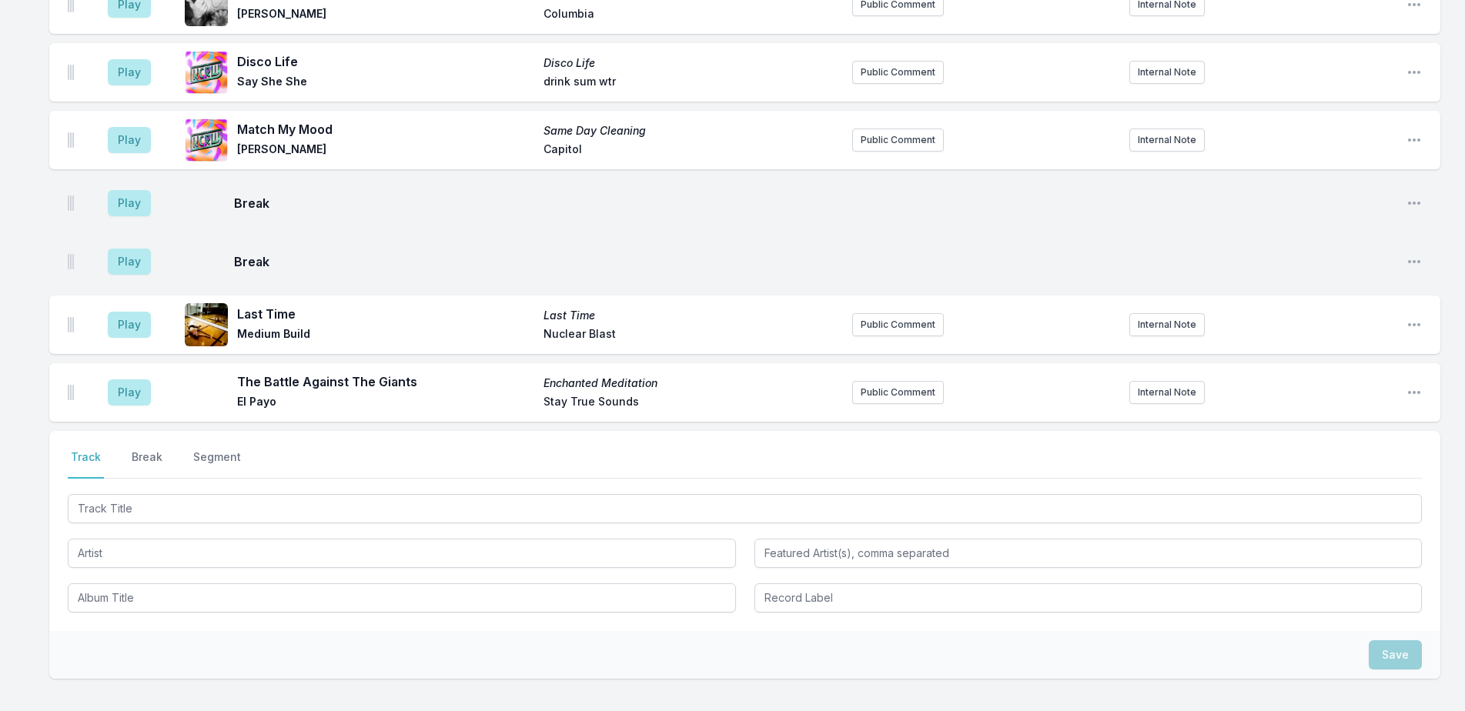
scroll to position [4758, 0]
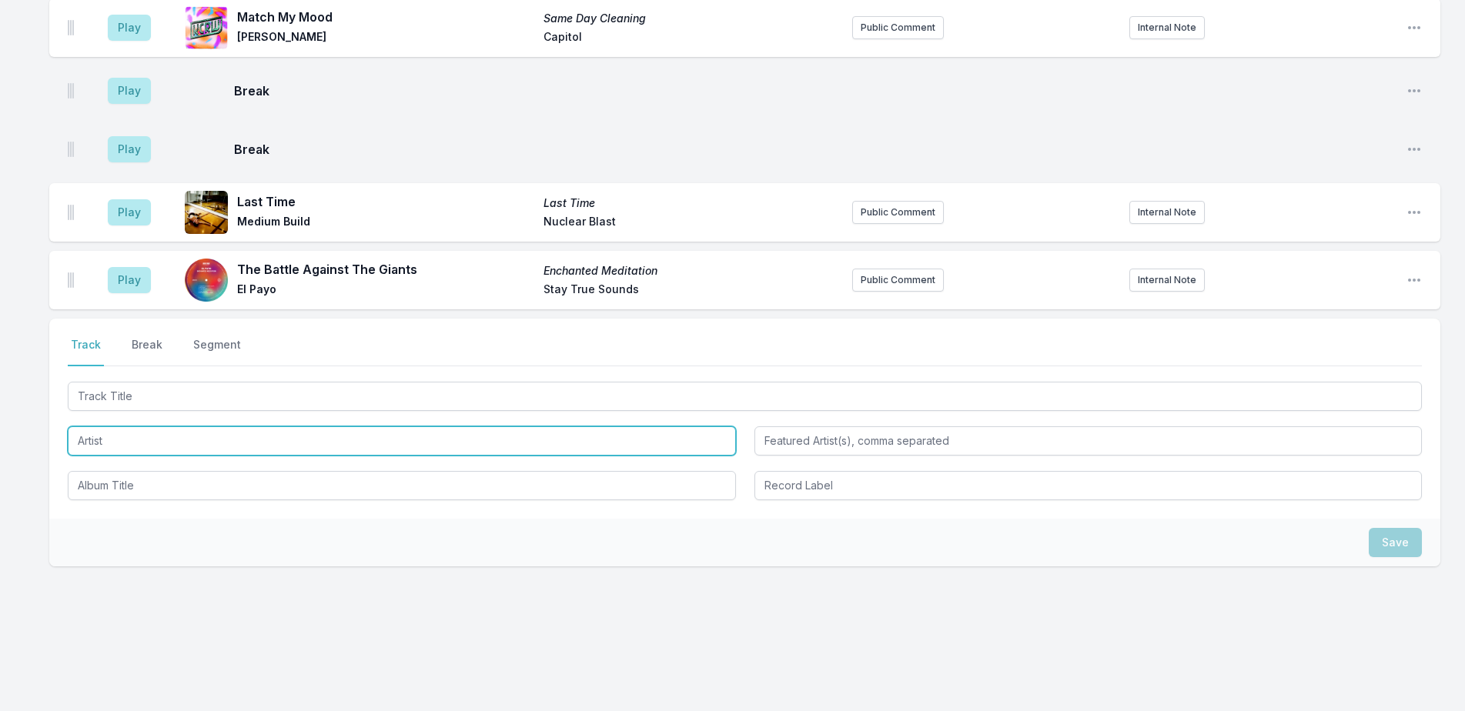
click at [249, 443] on input "Artist" at bounding box center [402, 440] width 668 height 29
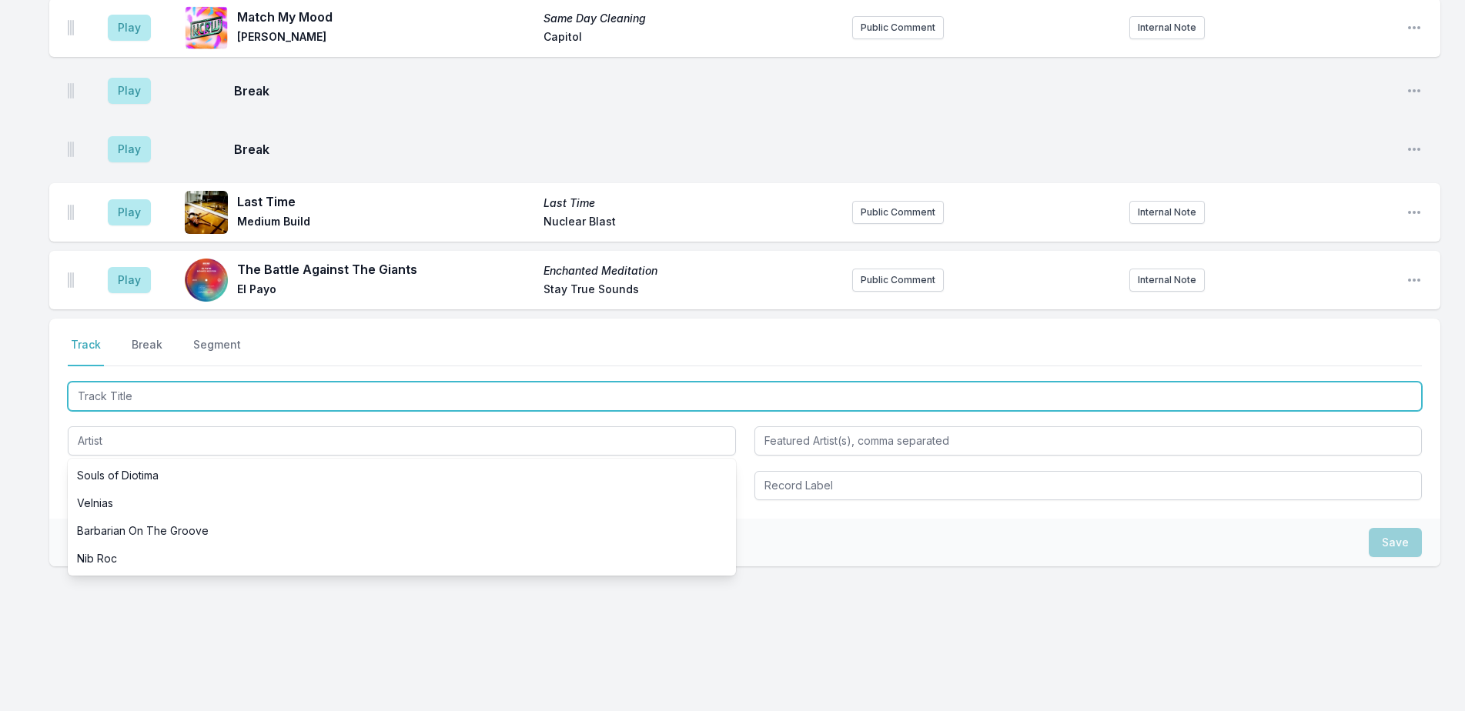
click at [257, 394] on input "Track Title" at bounding box center [745, 396] width 1354 height 29
type input "Happy With You"
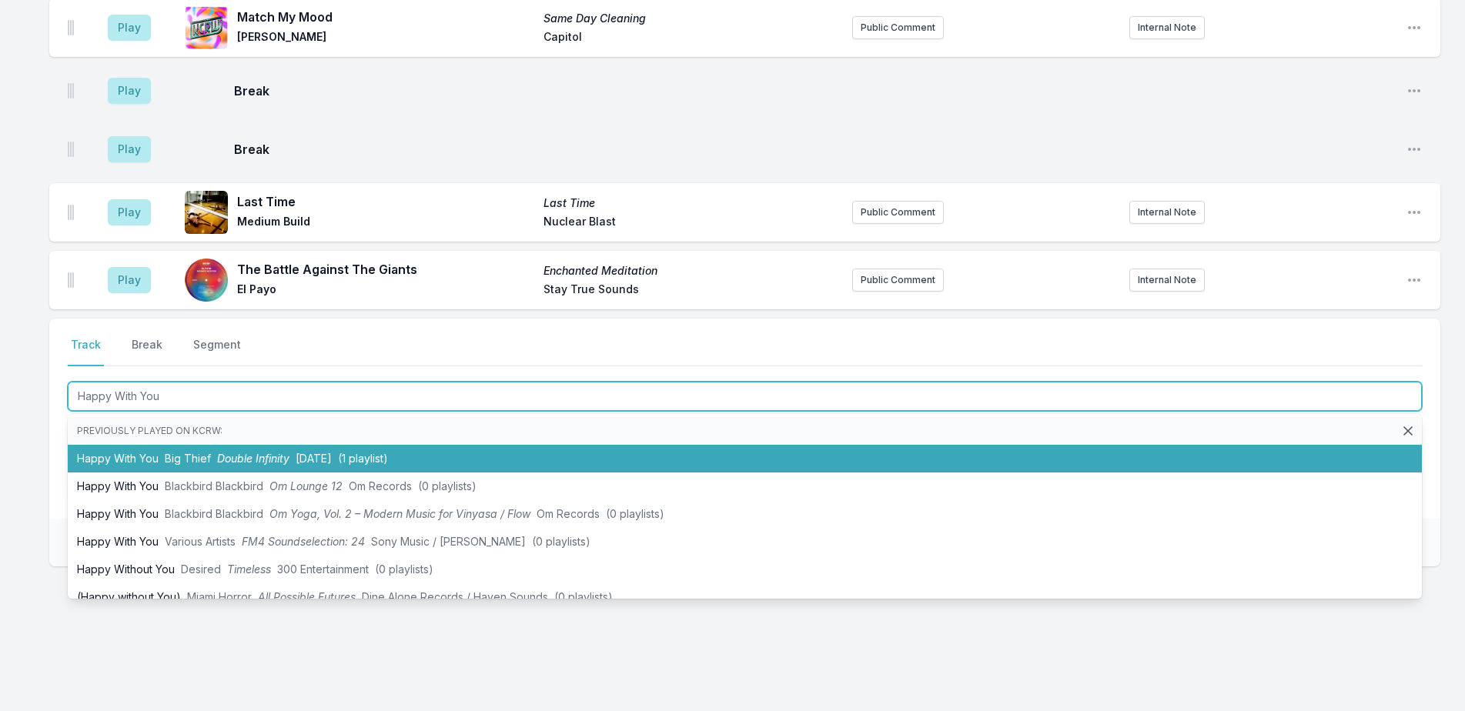
click at [210, 452] on span "Big Thief" at bounding box center [188, 458] width 46 height 13
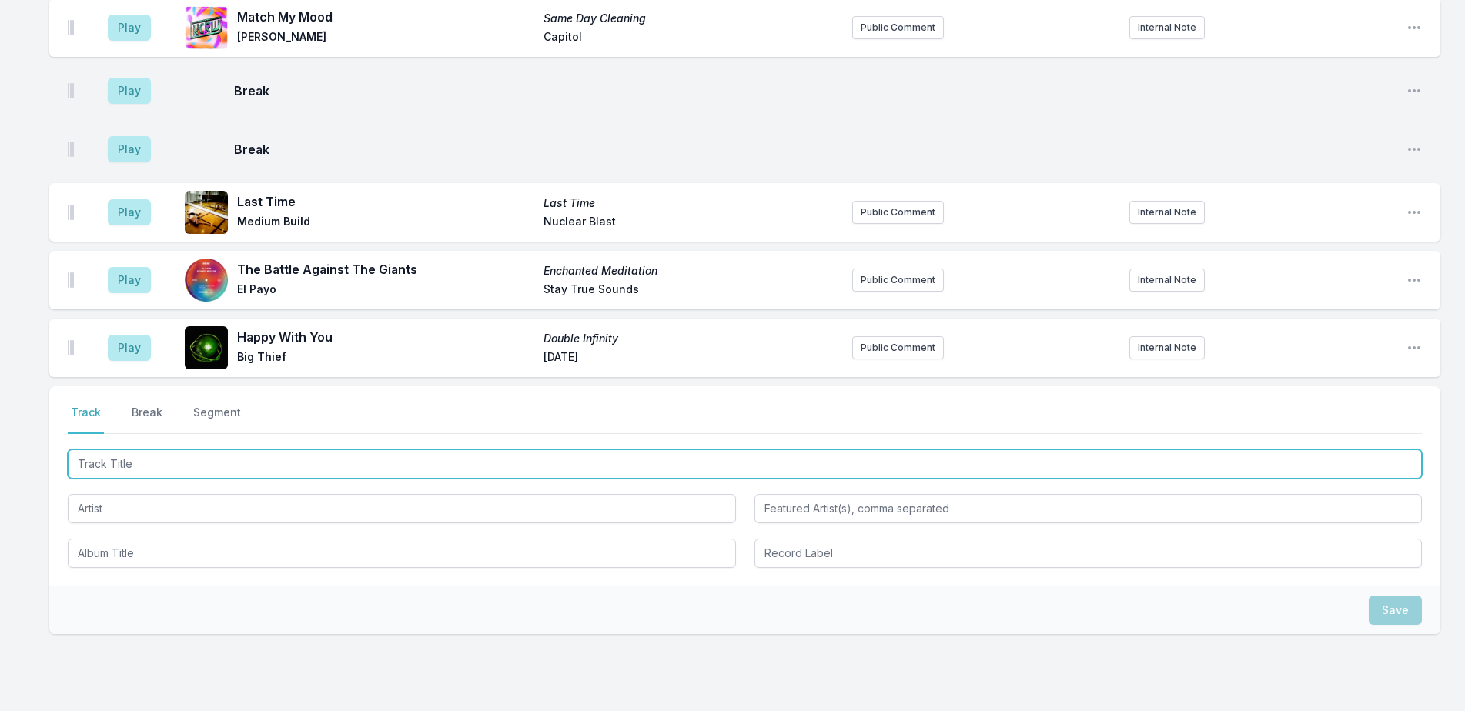
scroll to position [4825, 0]
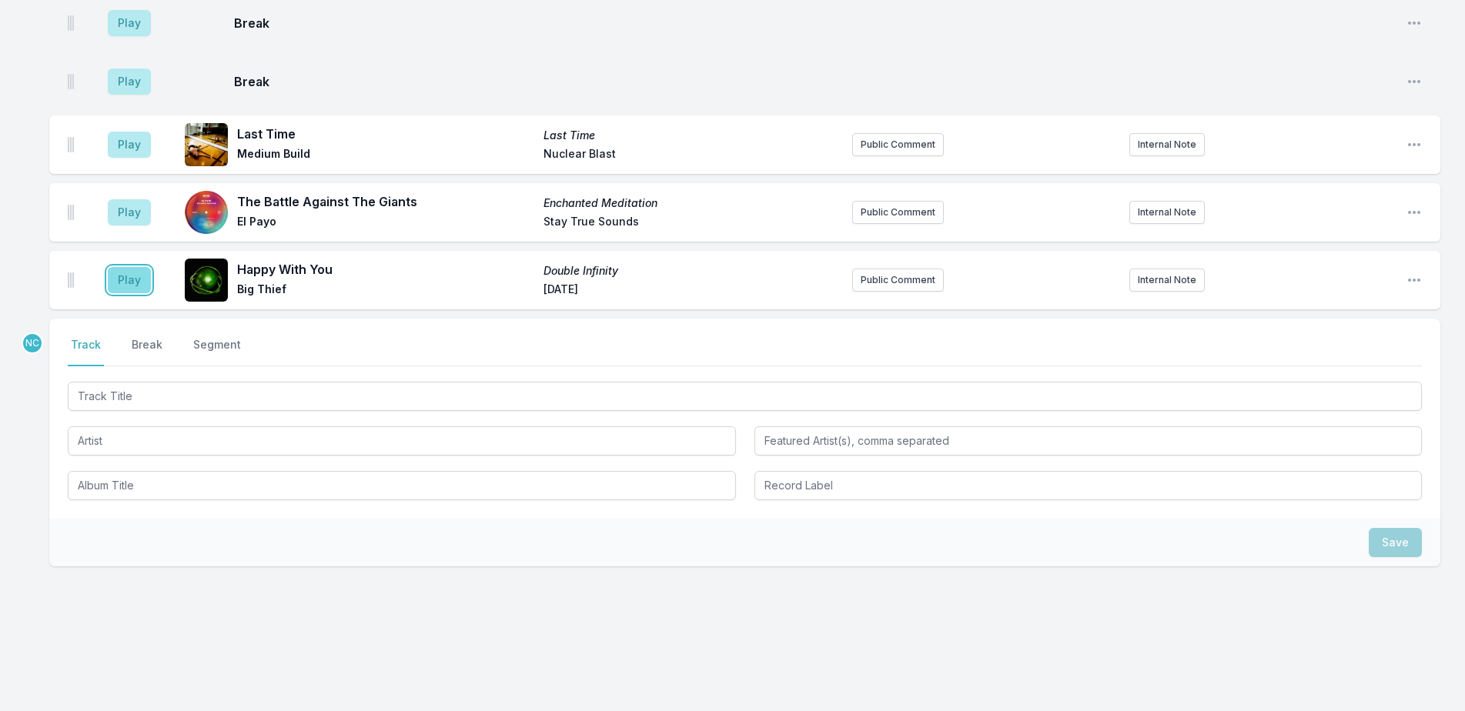
click at [122, 280] on button "Play" at bounding box center [129, 280] width 43 height 26
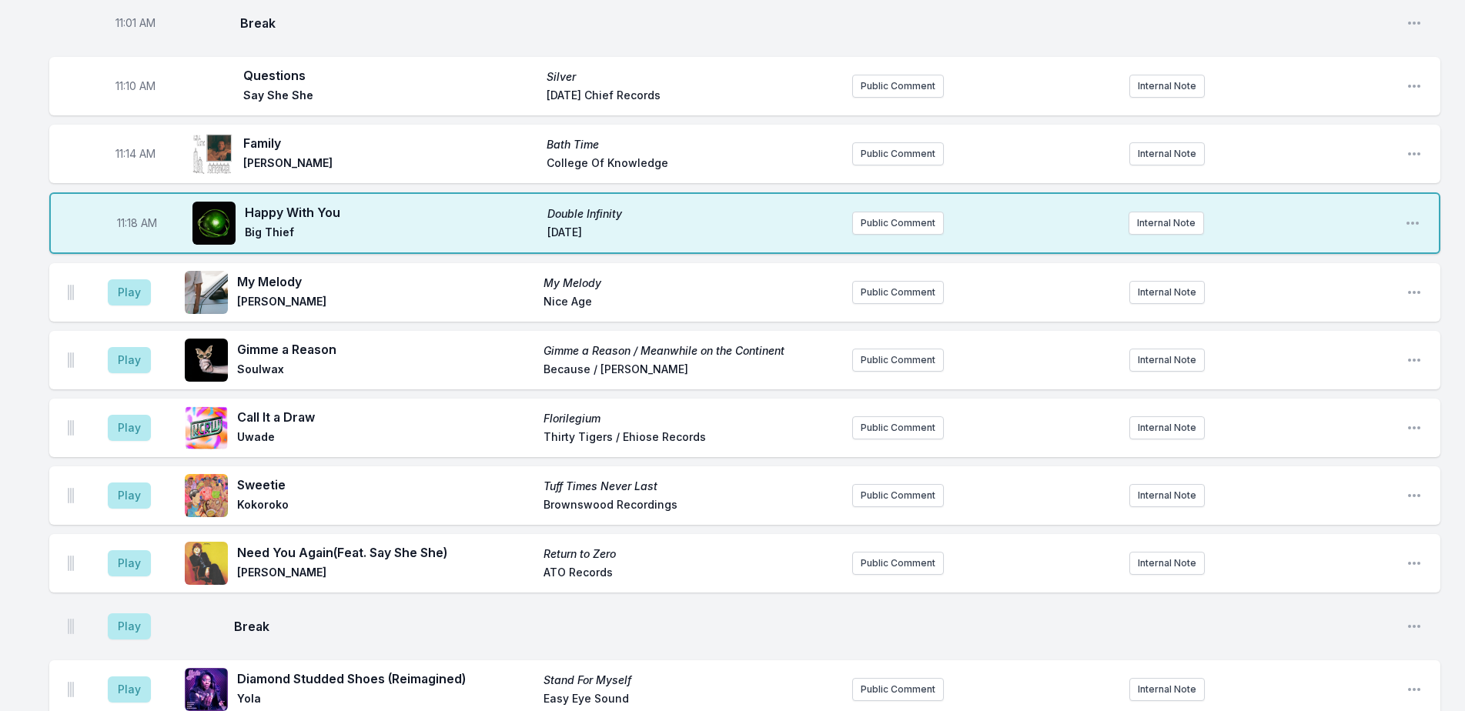
scroll to position [1670, 0]
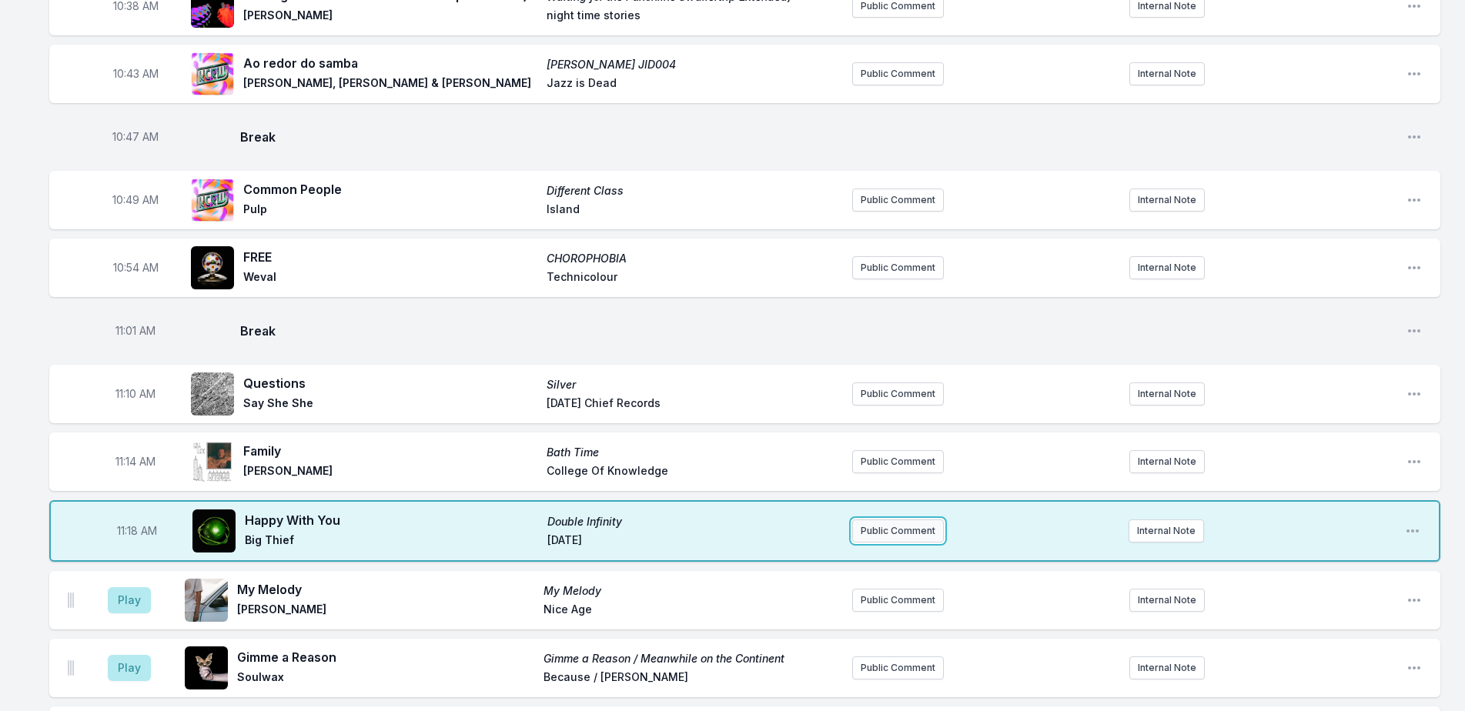
click at [866, 524] on button "Public Comment" at bounding box center [898, 530] width 92 height 23
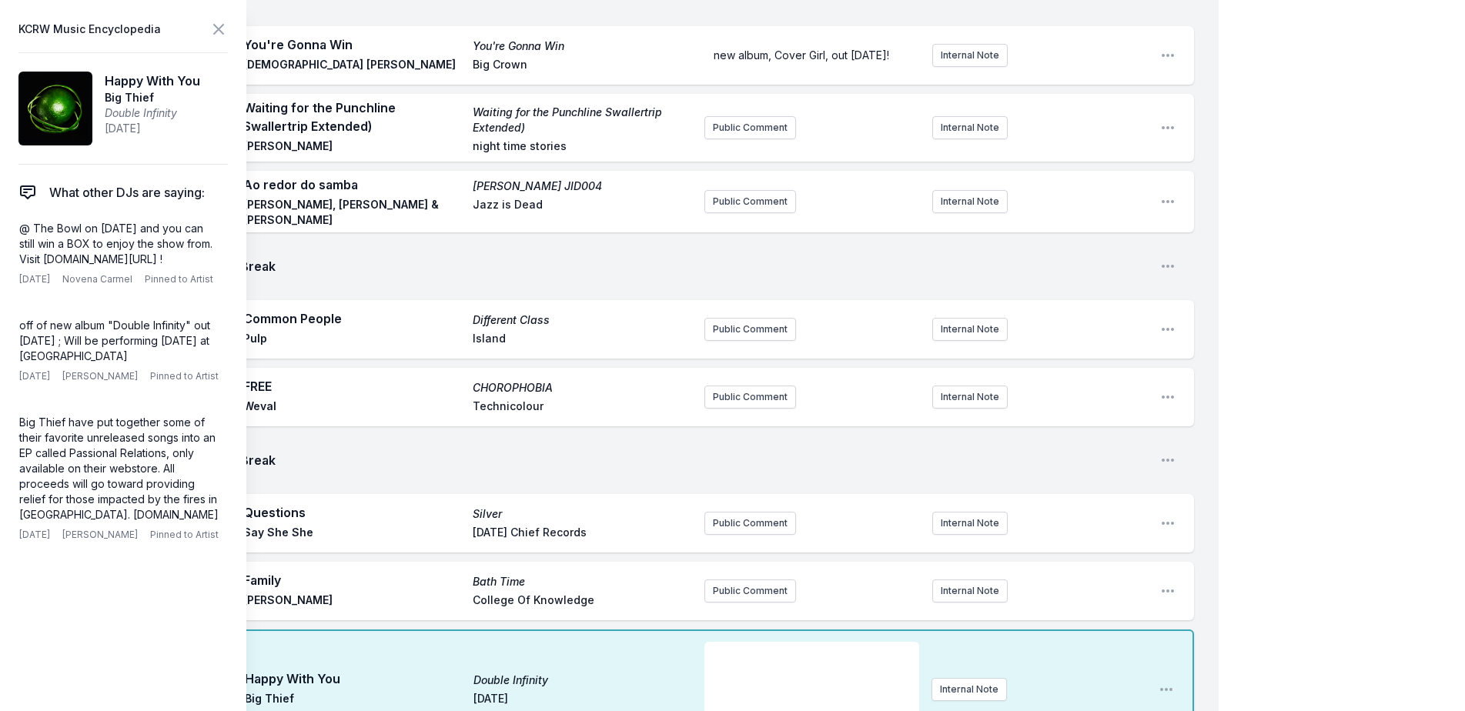
click at [787, 642] on div "﻿" at bounding box center [811, 679] width 215 height 74
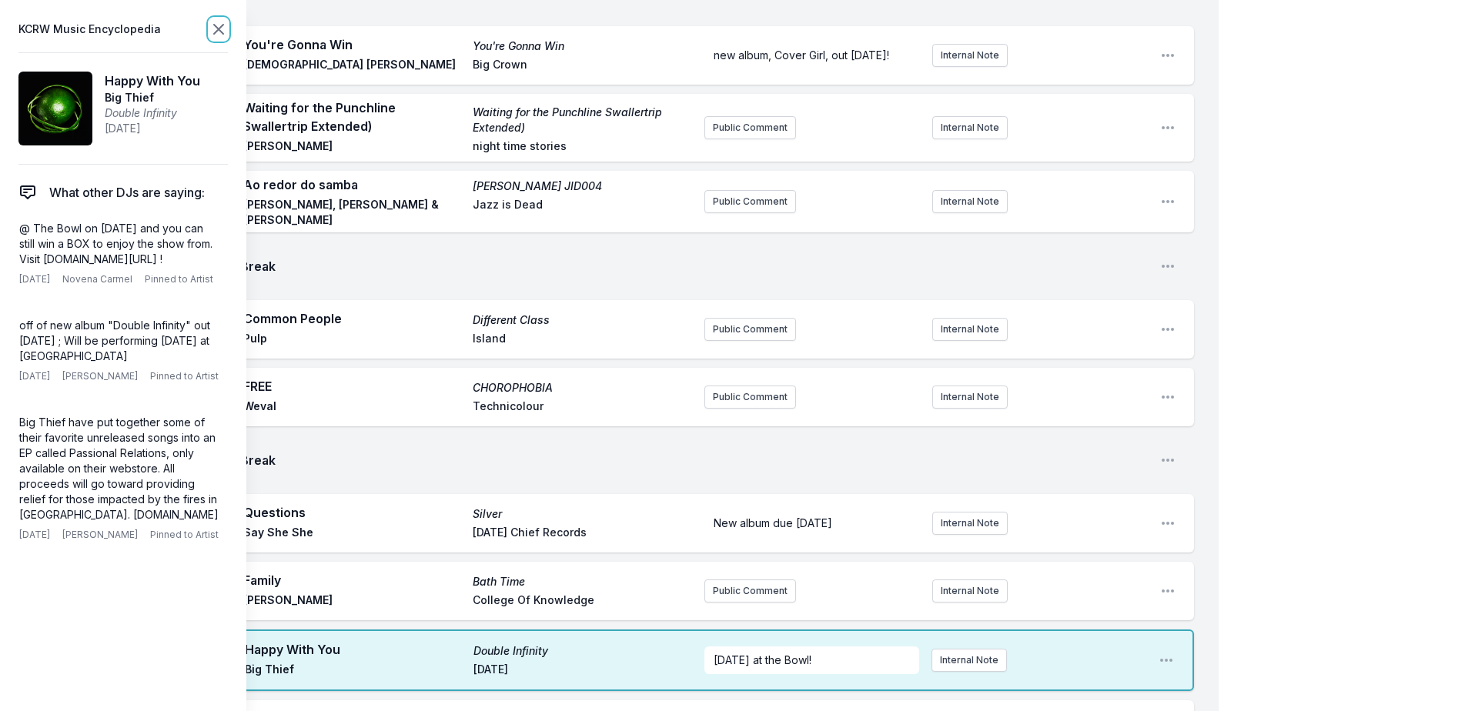
click at [222, 26] on icon at bounding box center [218, 29] width 9 height 9
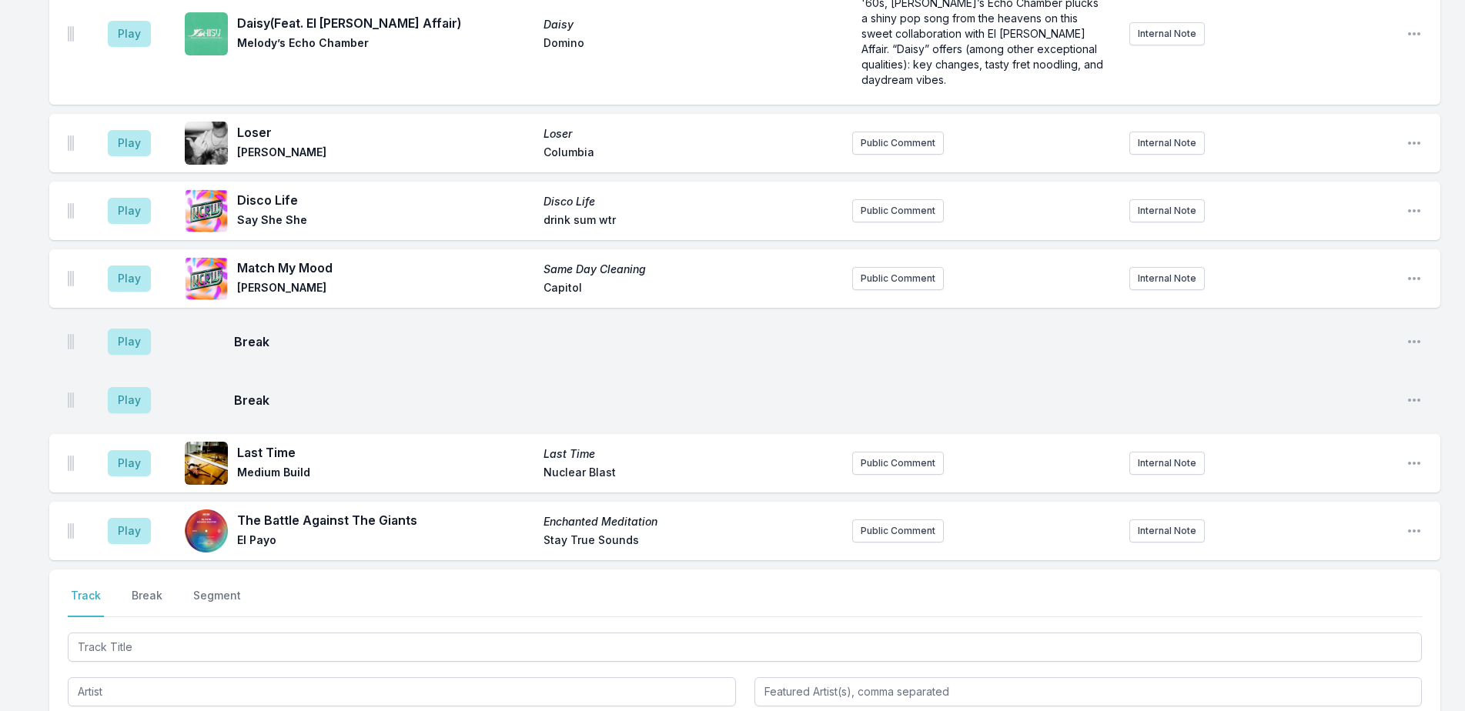
scroll to position [4825, 0]
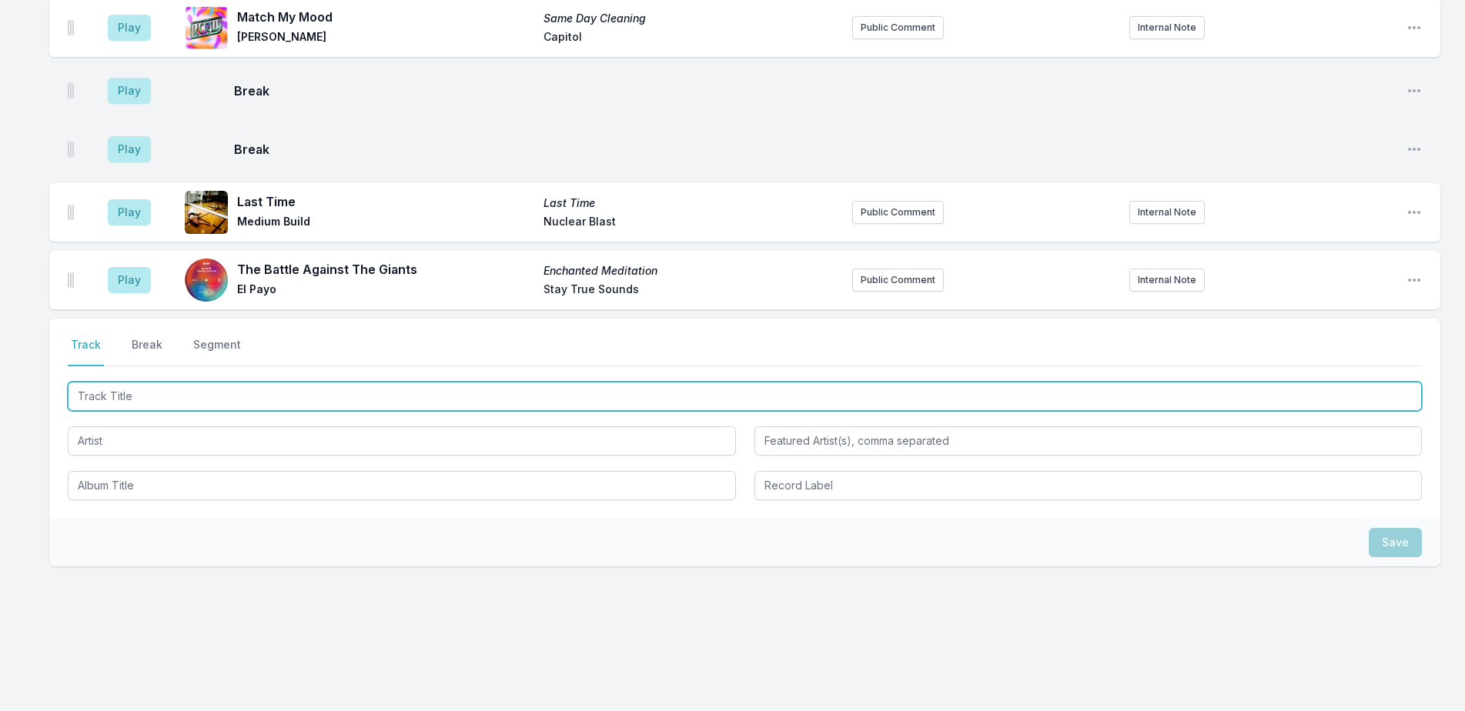
click at [267, 390] on input "Track Title" at bounding box center [745, 396] width 1354 height 29
type input "Let it Be (with The [PERSON_NAME] Flyers) [2020 Remaster]"
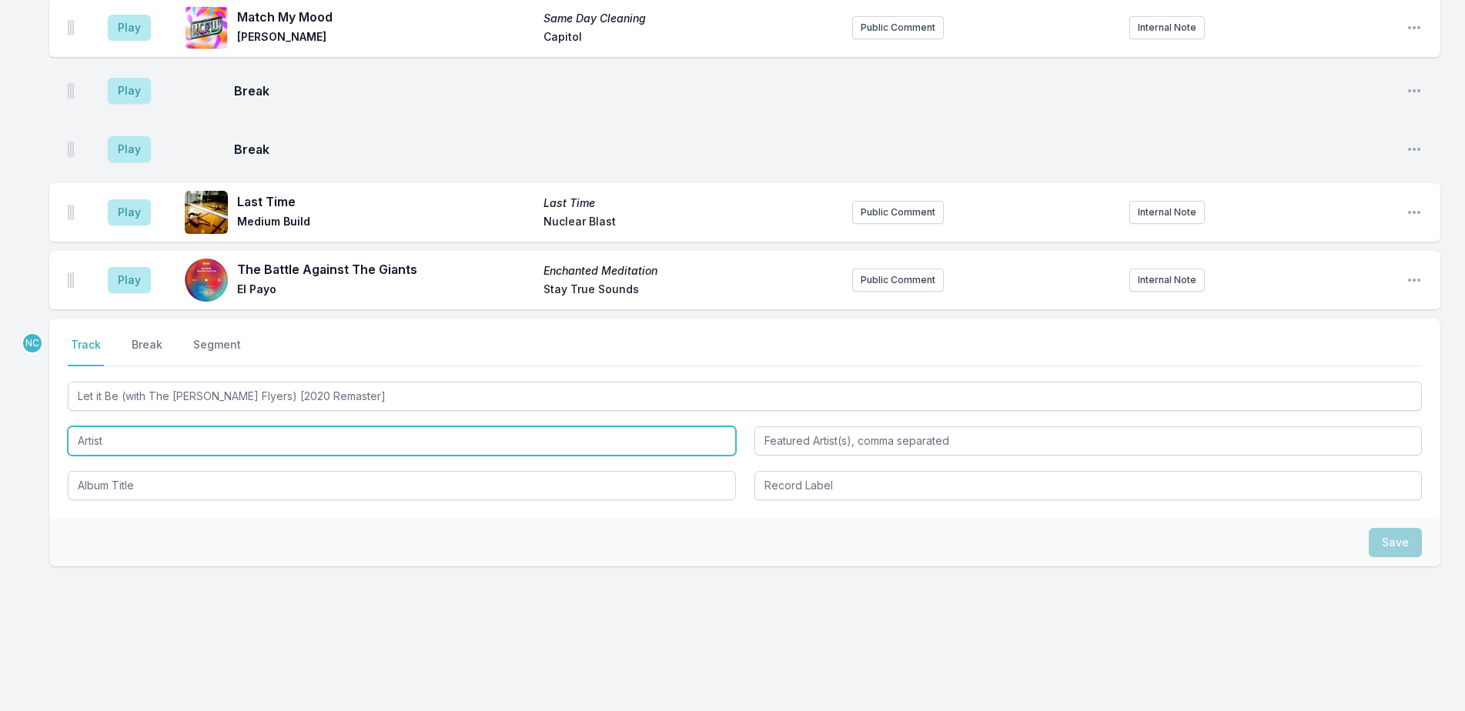
click at [278, 433] on input "Artist" at bounding box center [402, 440] width 668 height 29
type input "[PERSON_NAME]"
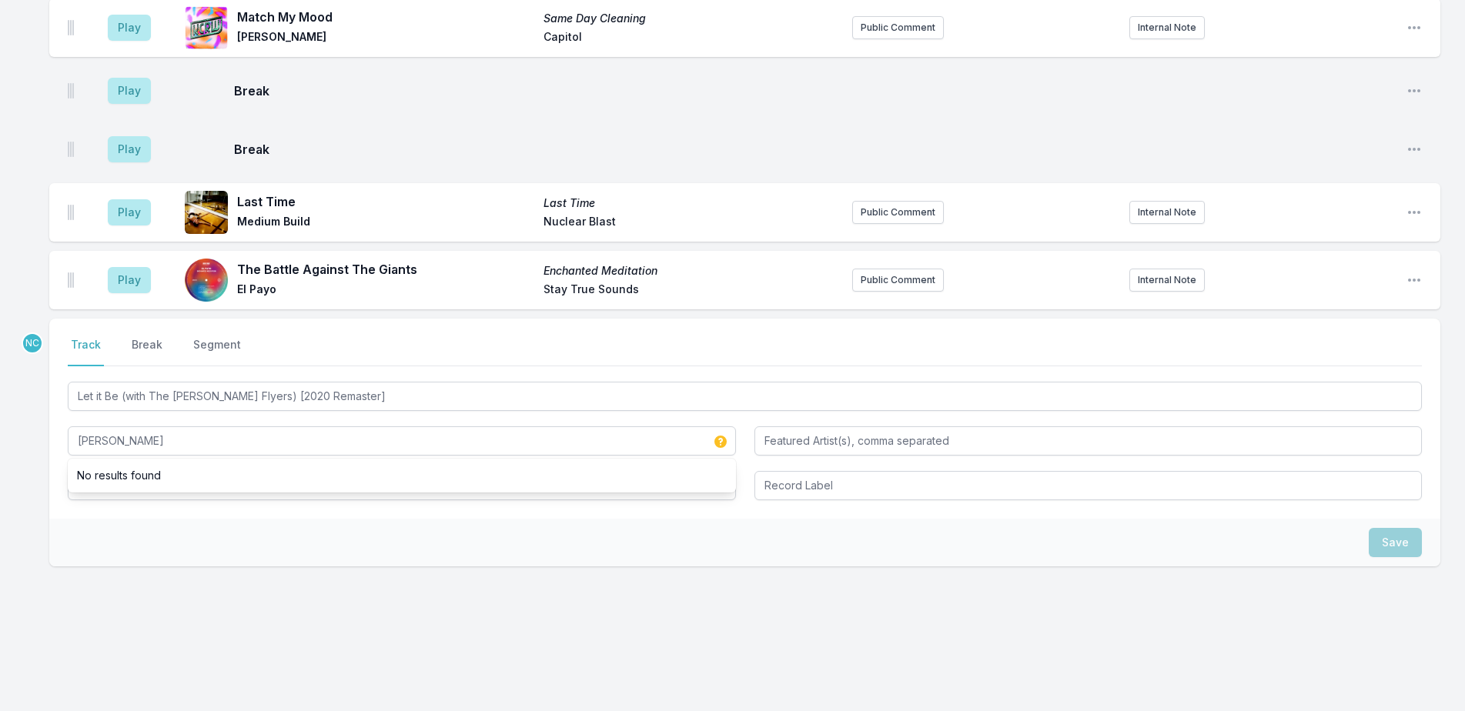
click at [384, 519] on div "Save" at bounding box center [744, 543] width 1391 height 48
click at [388, 480] on input "Album Title" at bounding box center [402, 485] width 668 height 29
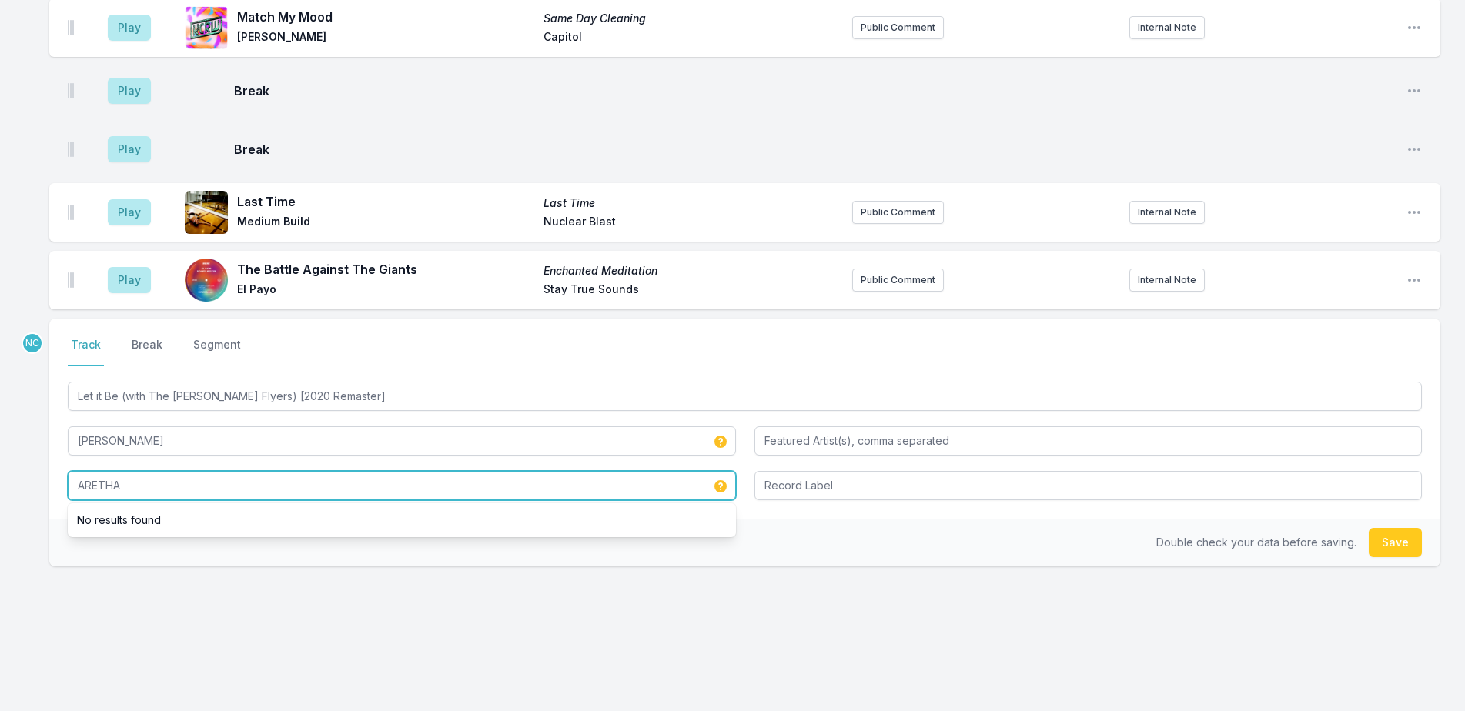
type input "ARETHA"
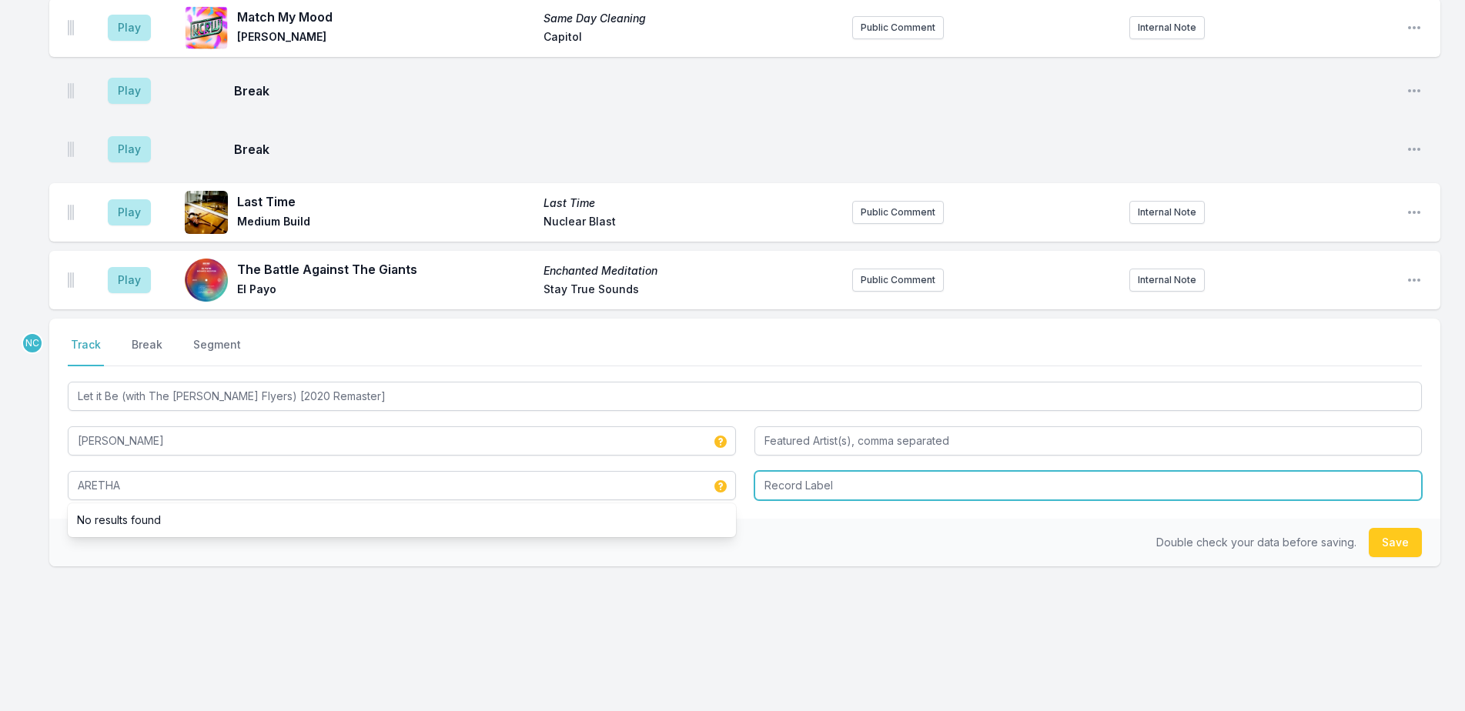
click at [812, 471] on input "Record Label" at bounding box center [1088, 485] width 668 height 29
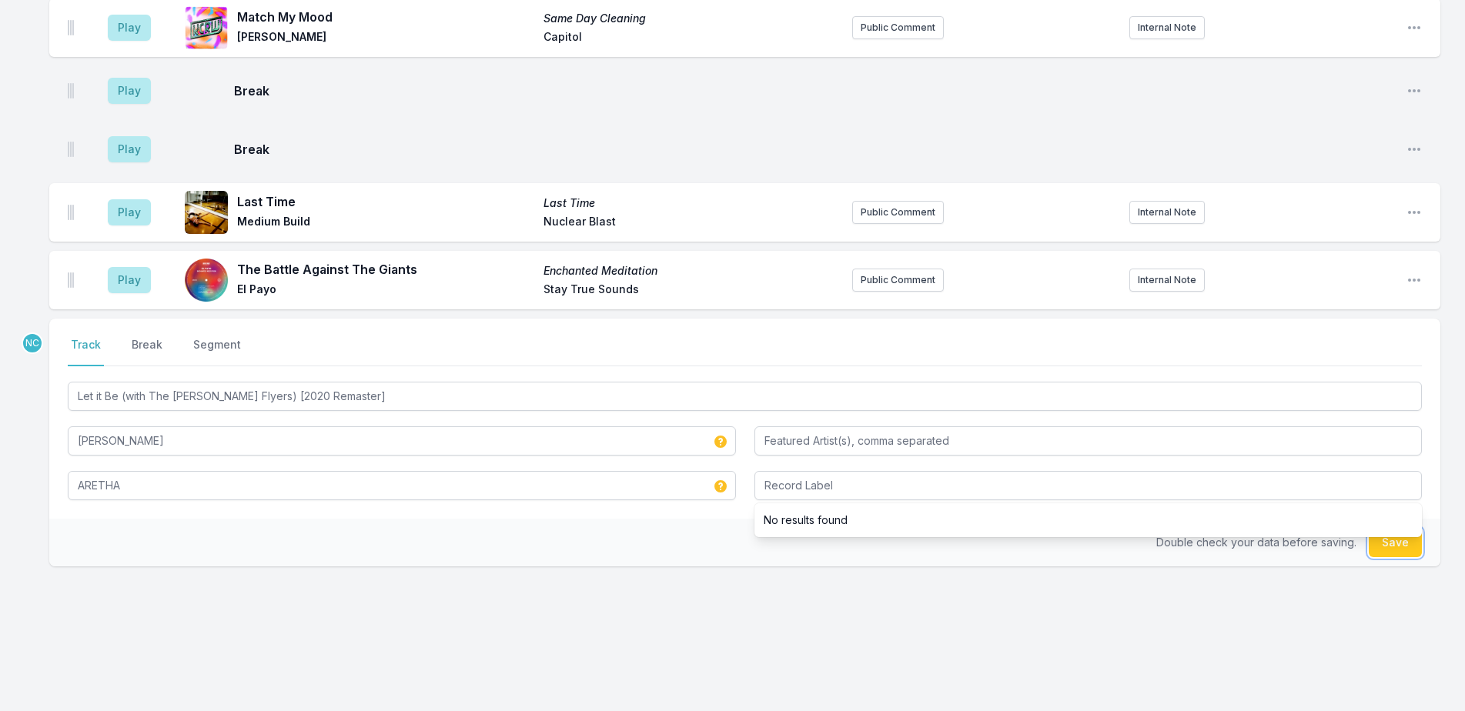
click at [1388, 547] on button "Save" at bounding box center [1394, 542] width 53 height 29
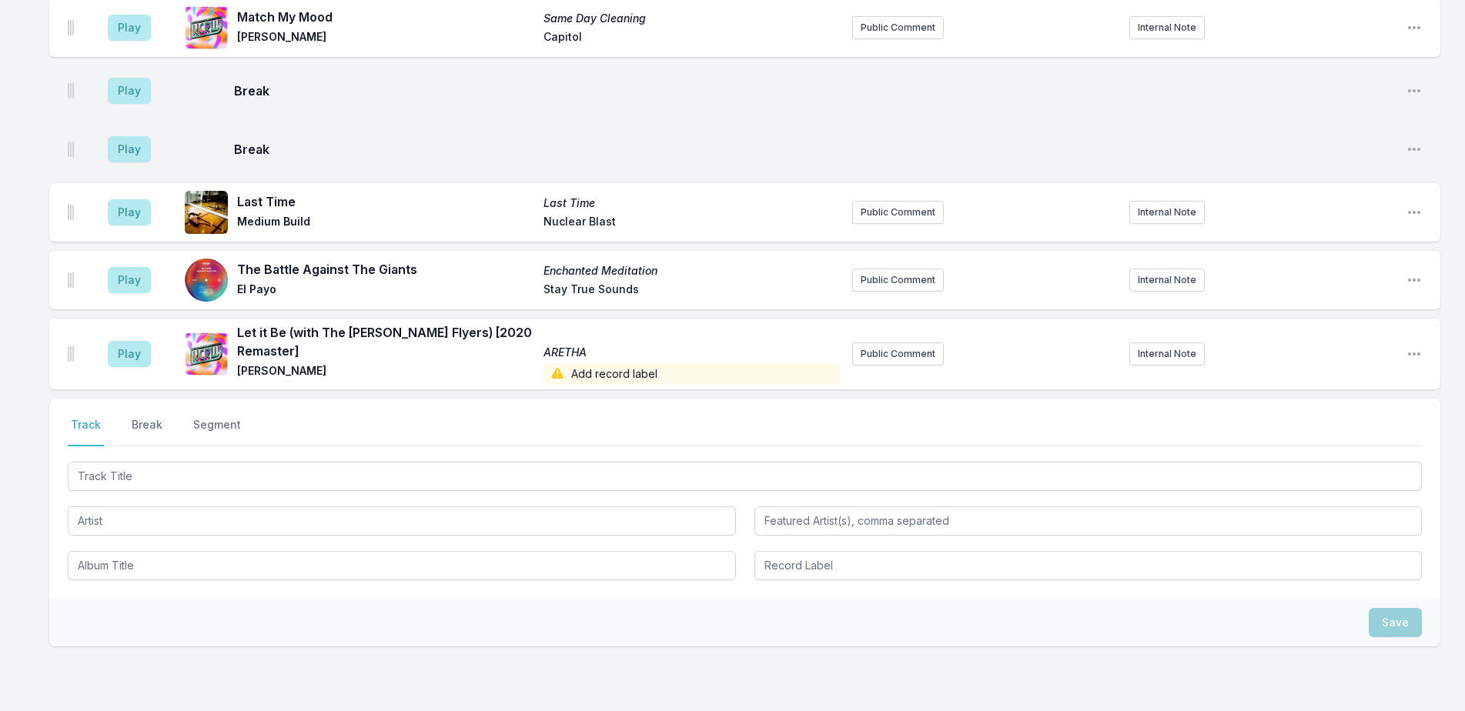
scroll to position [4893, 0]
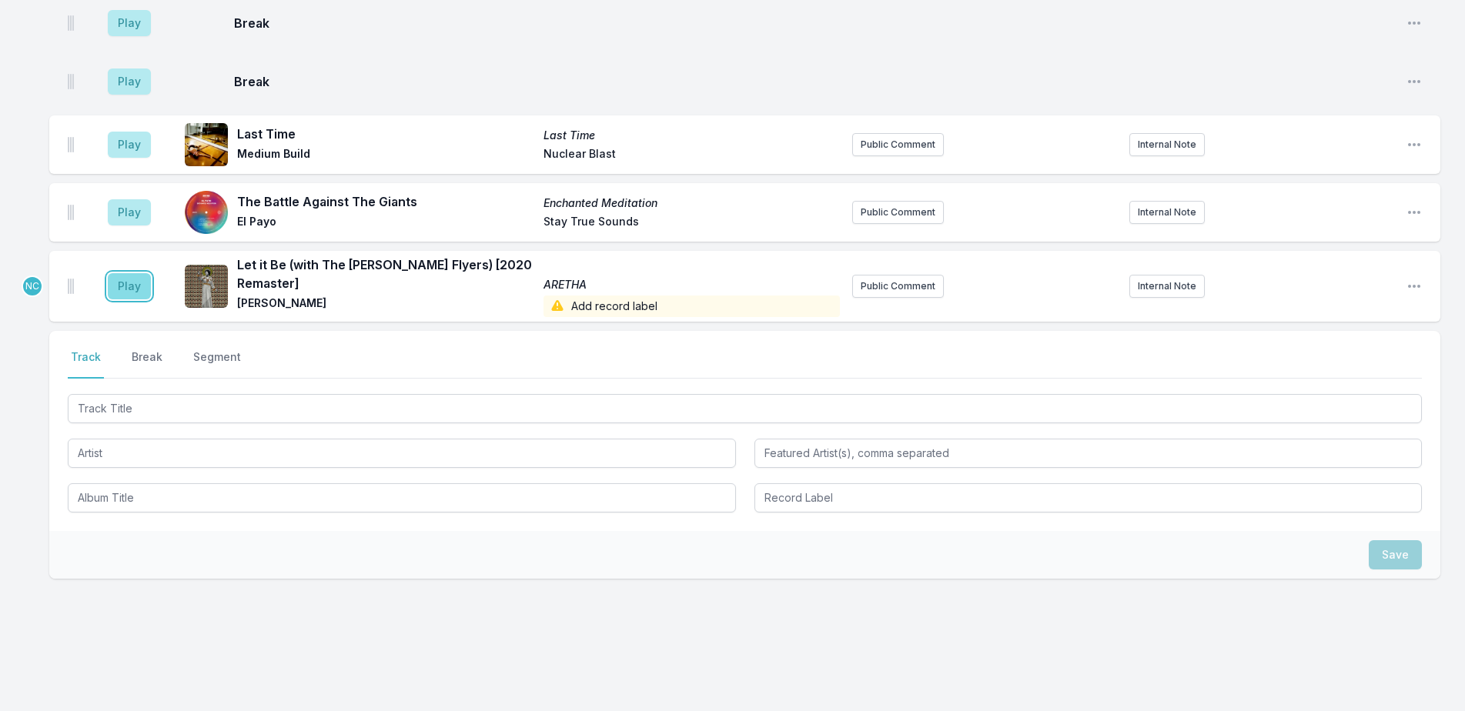
click at [132, 284] on button "Play" at bounding box center [129, 286] width 43 height 26
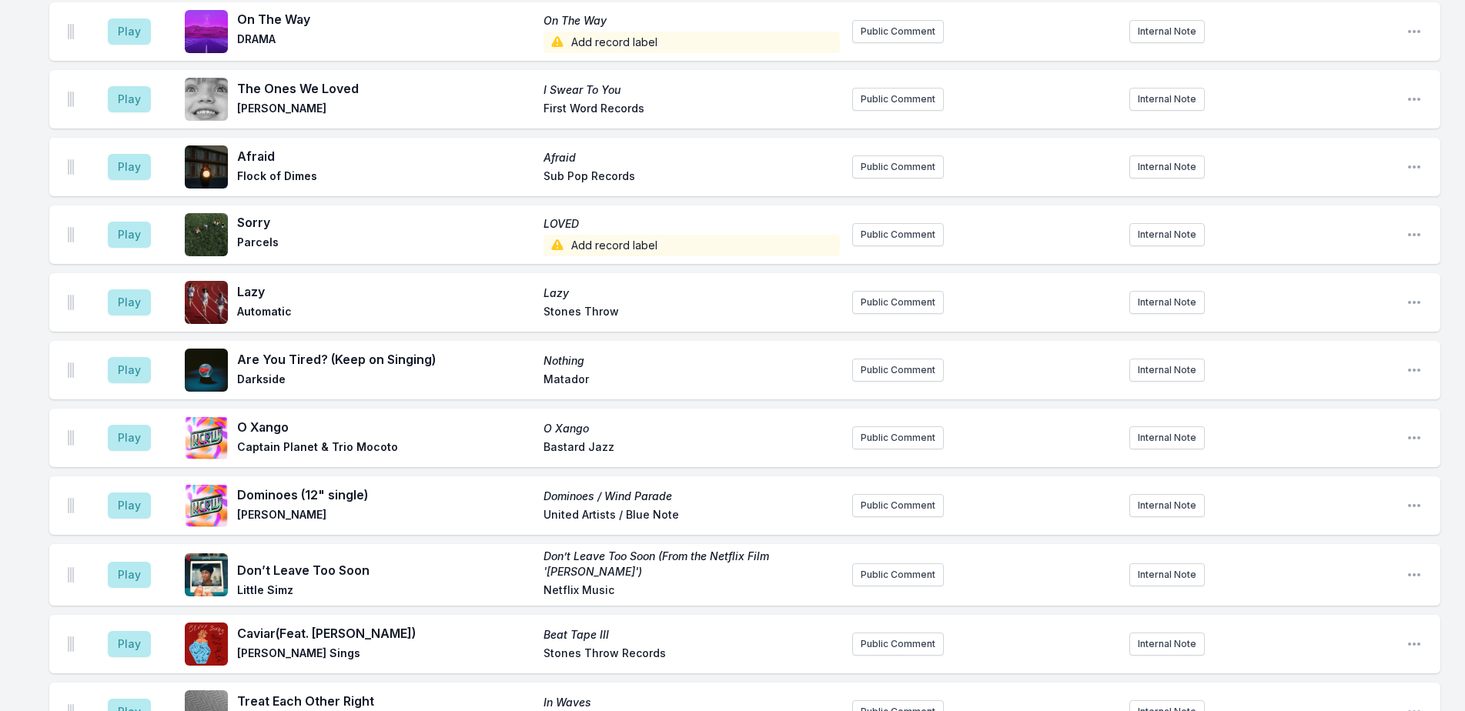
scroll to position [3739, 0]
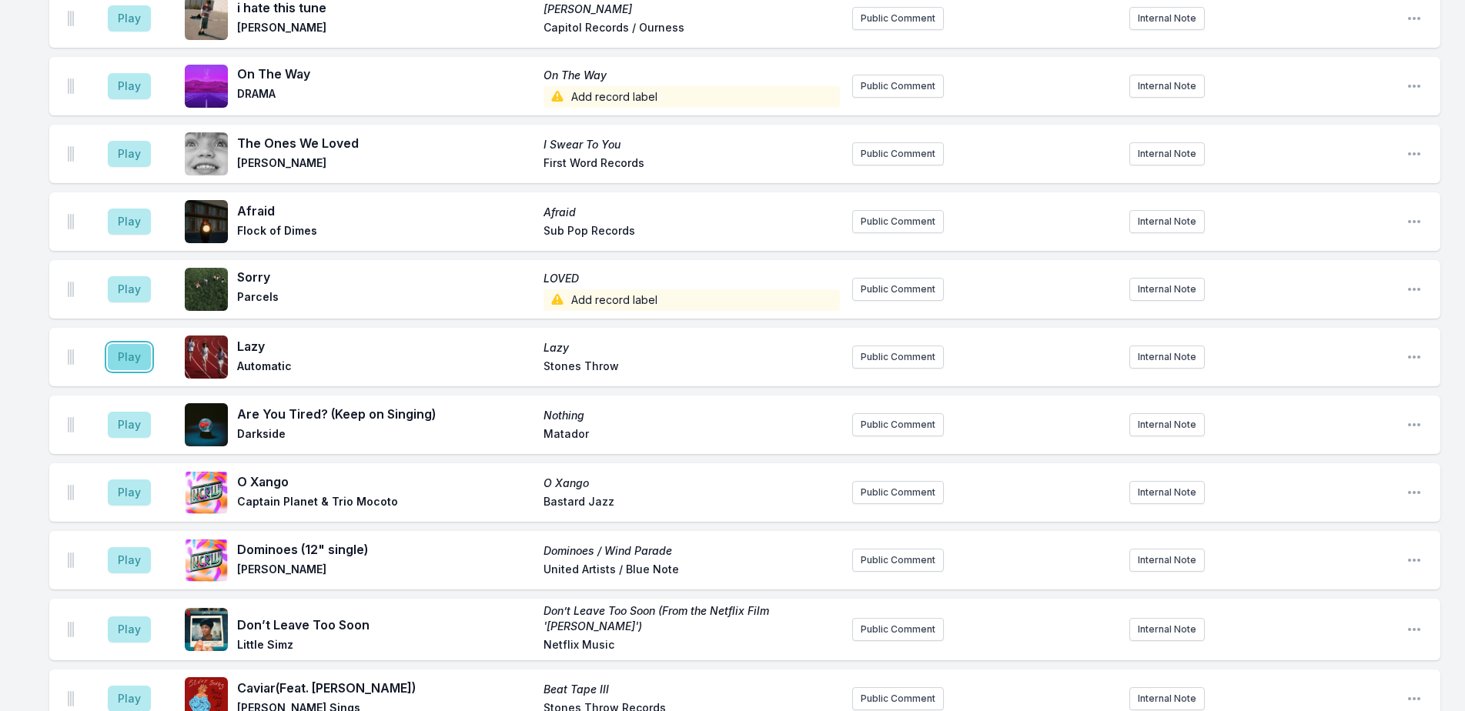
click at [109, 347] on button "Play" at bounding box center [129, 357] width 43 height 26
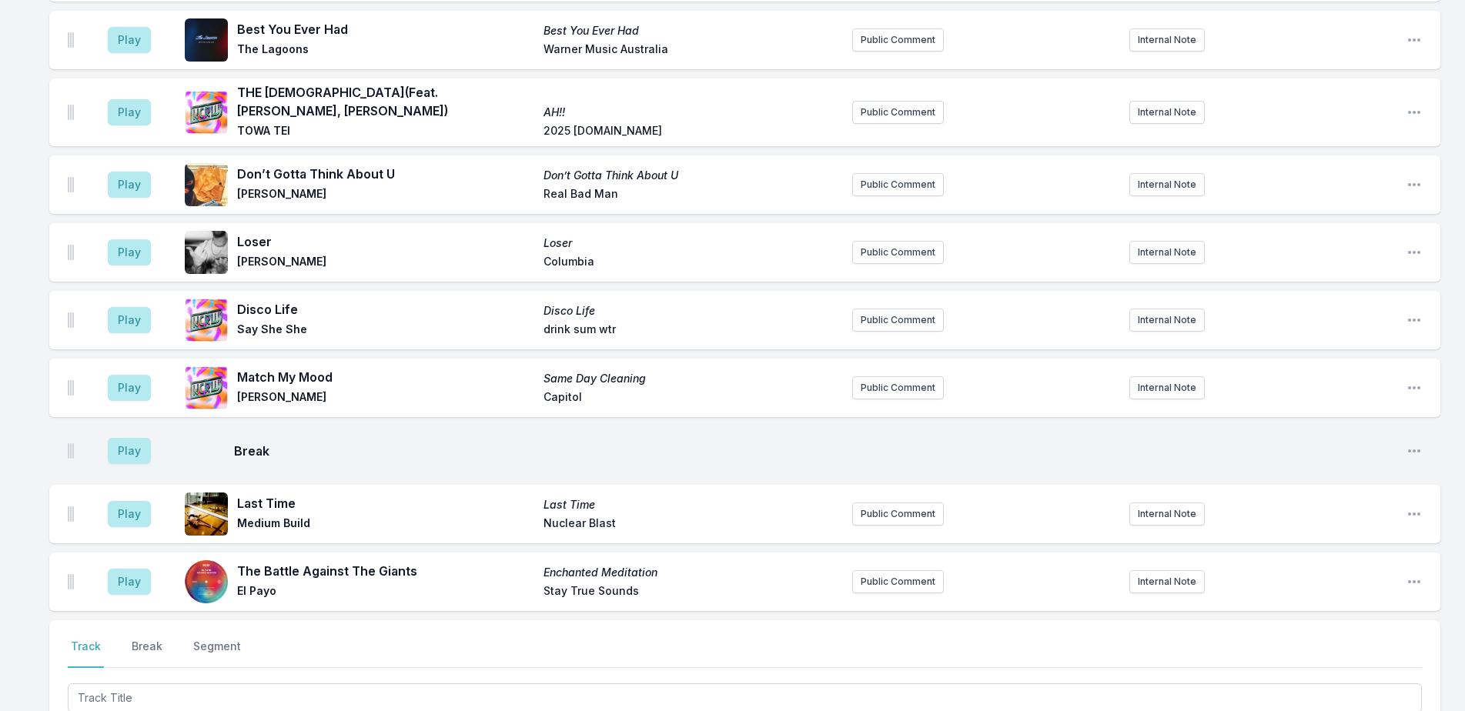
scroll to position [4662, 0]
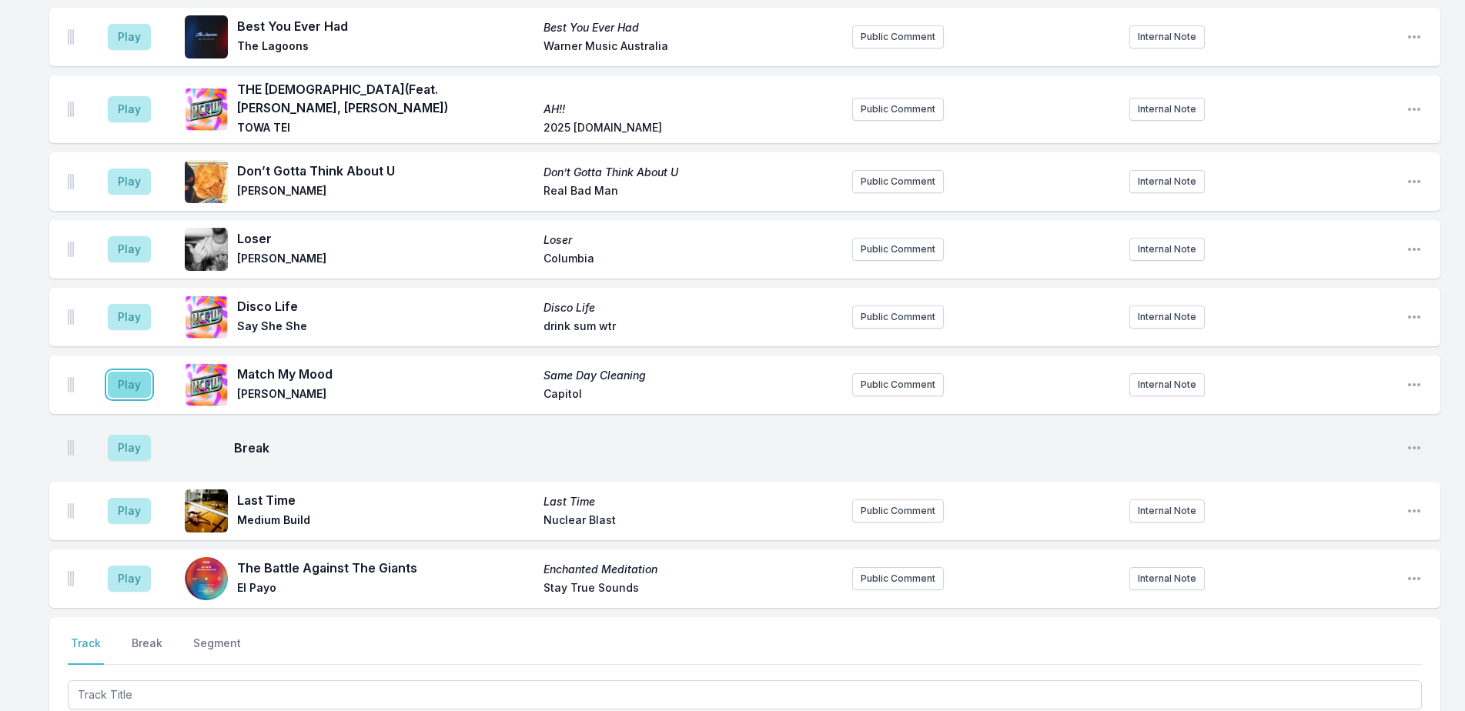
click at [119, 381] on button "Play" at bounding box center [129, 385] width 43 height 26
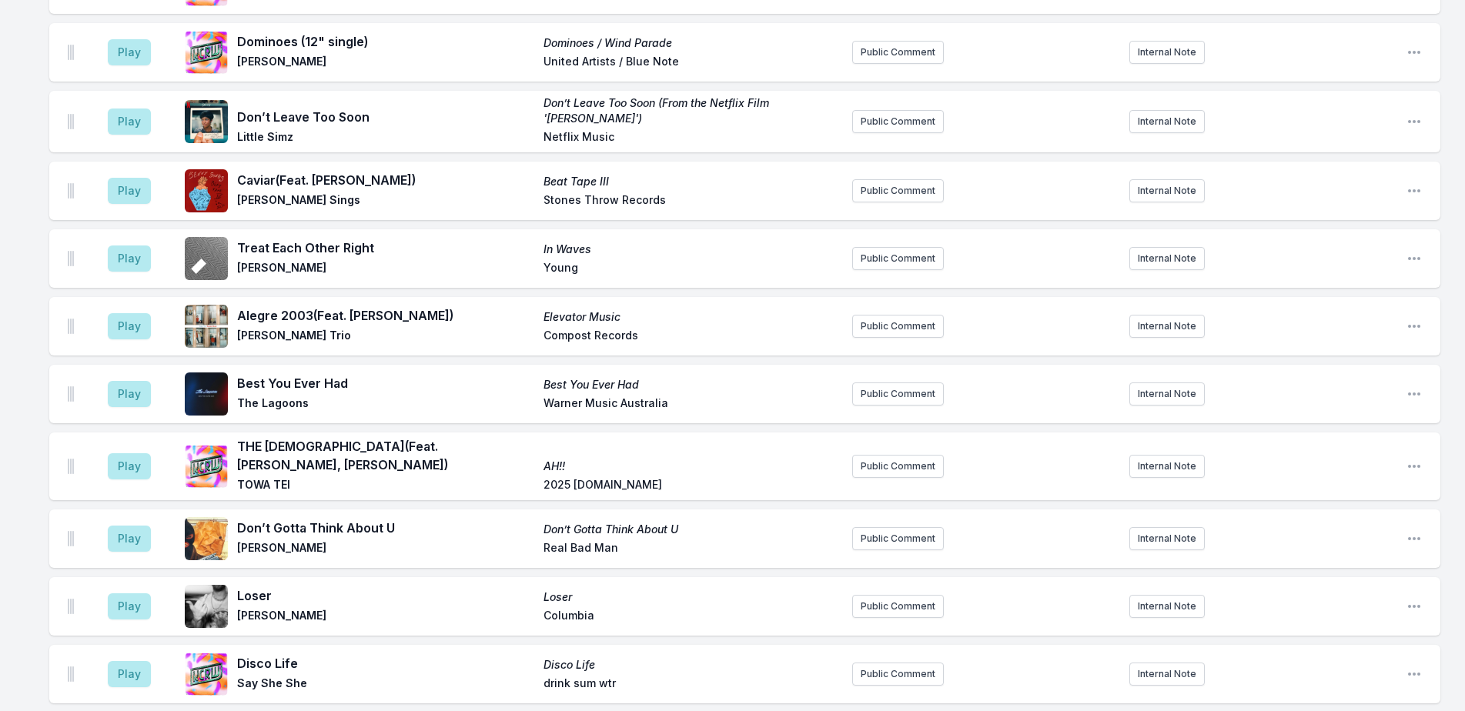
scroll to position [4354, 0]
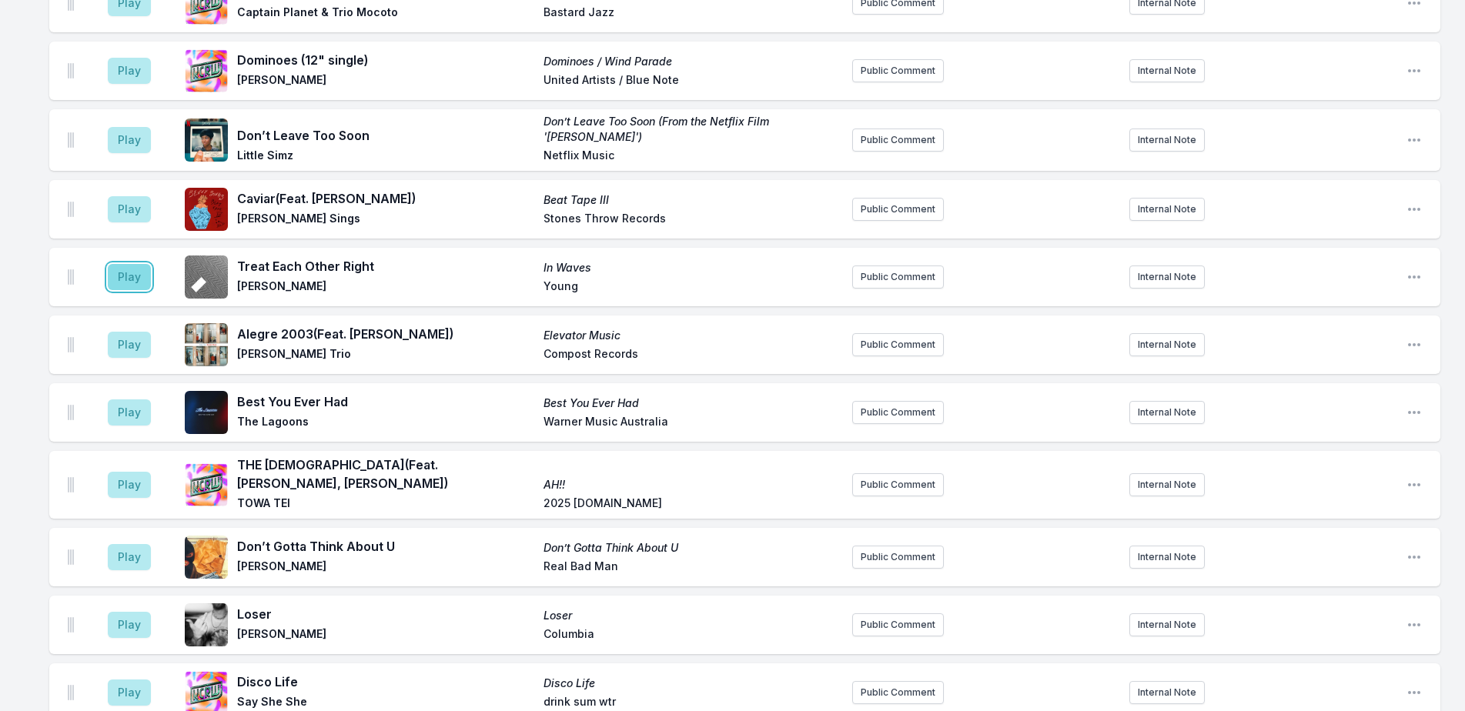
click at [127, 267] on button "Play" at bounding box center [129, 277] width 43 height 26
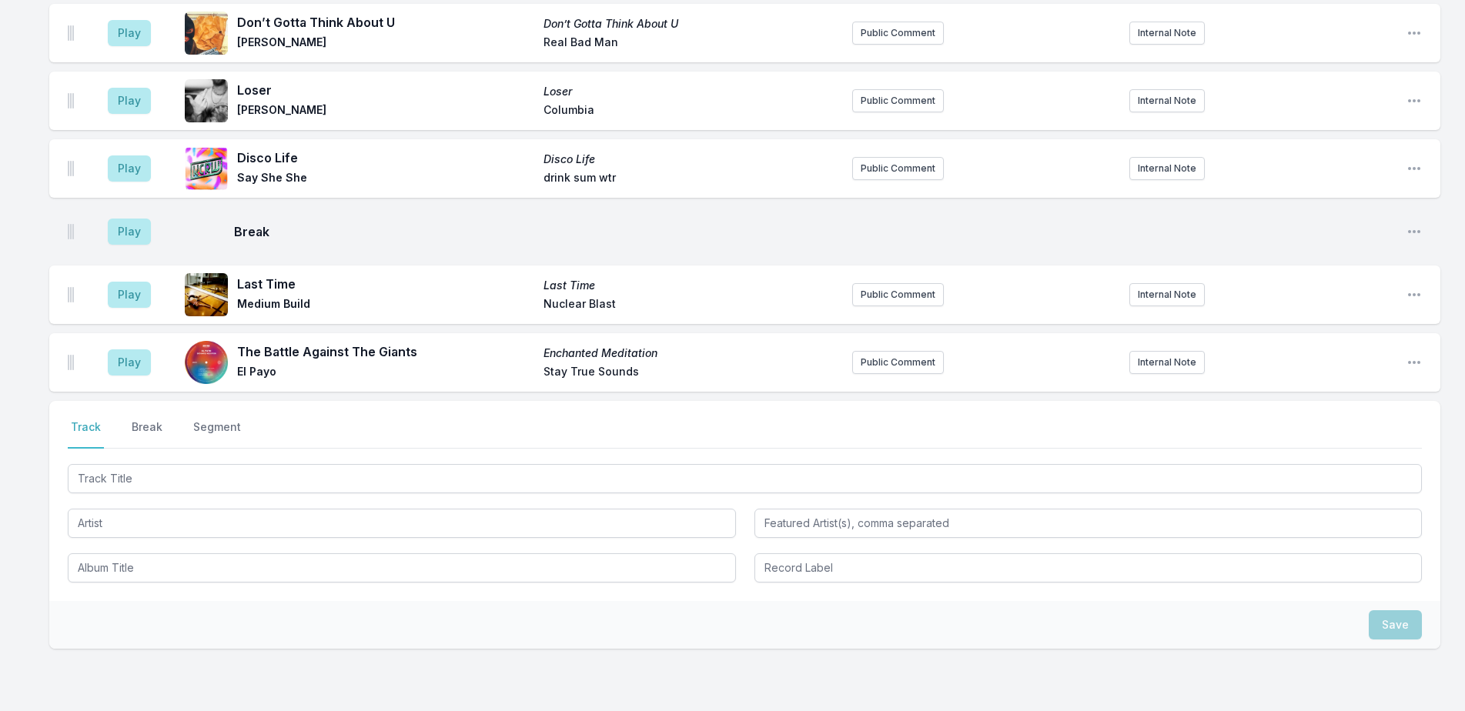
scroll to position [4951, 0]
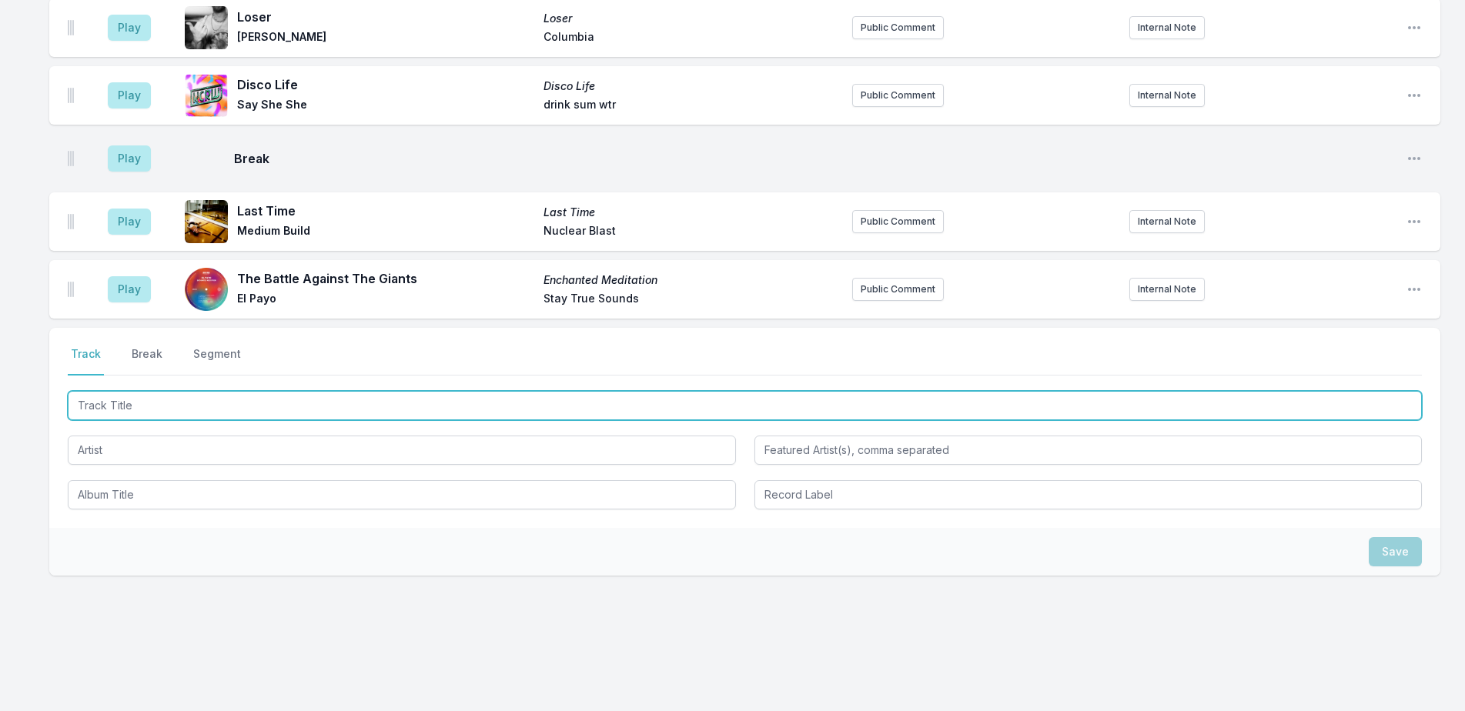
drag, startPoint x: 422, startPoint y: 398, endPoint x: 518, endPoint y: 389, distance: 95.9
click at [439, 397] on input "Track Title" at bounding box center [745, 405] width 1354 height 29
type input "o"
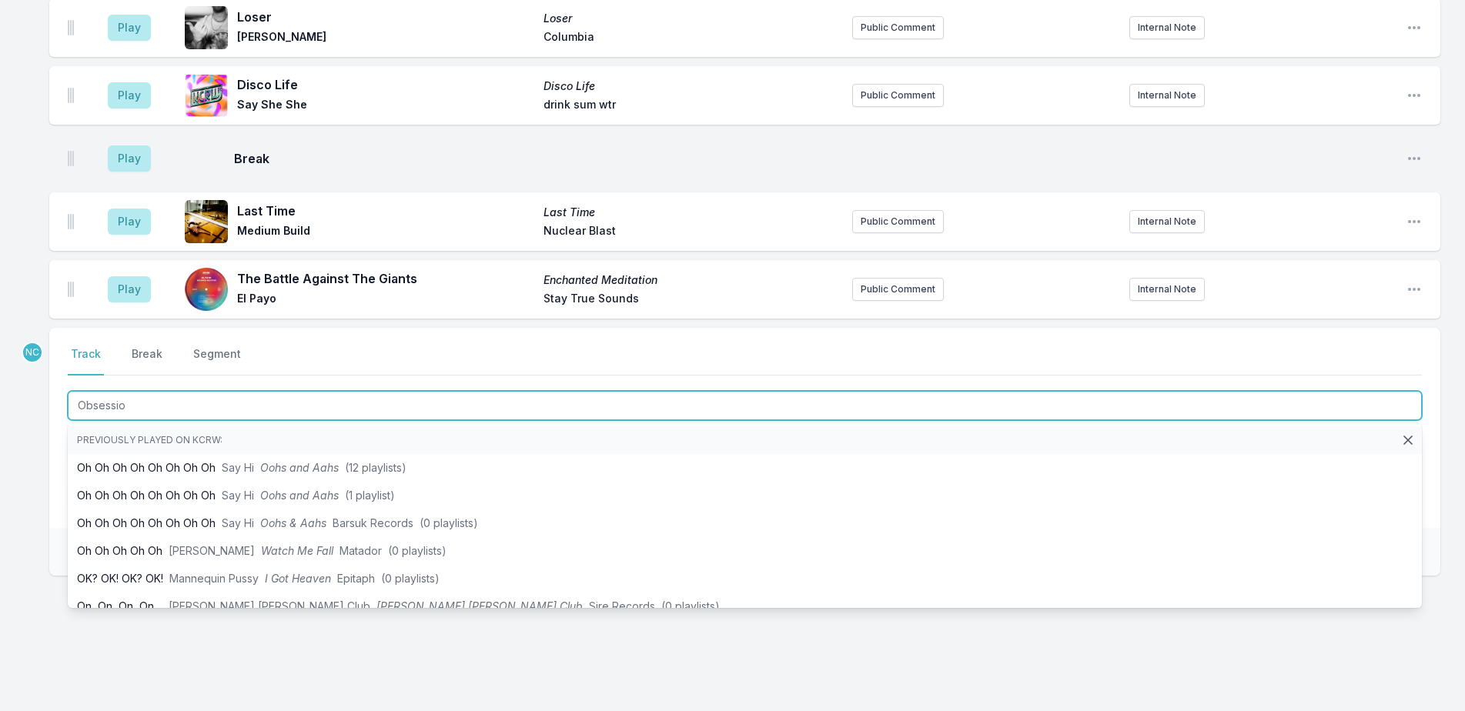
type input "Obsession"
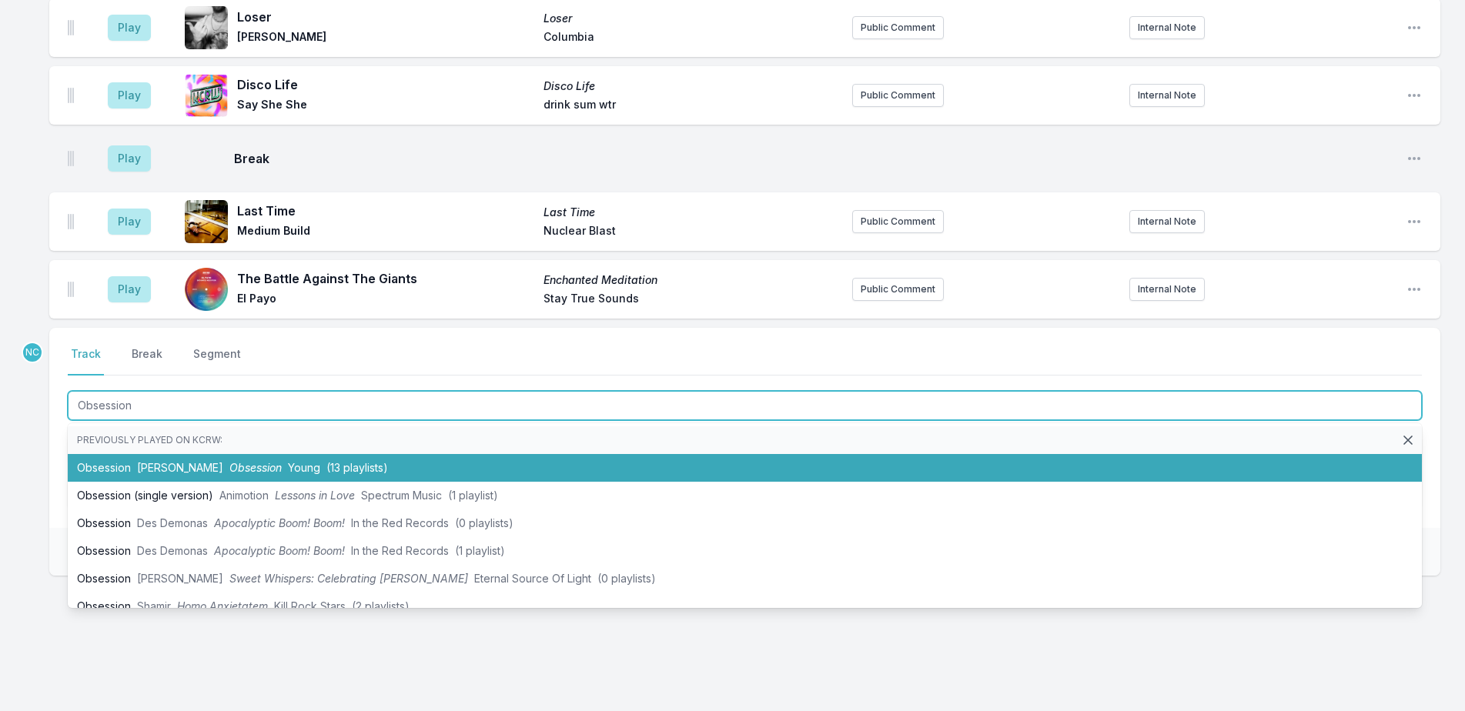
click at [193, 454] on li "Obsession [PERSON_NAME] Obsession Young (13 playlists)" at bounding box center [745, 468] width 1354 height 28
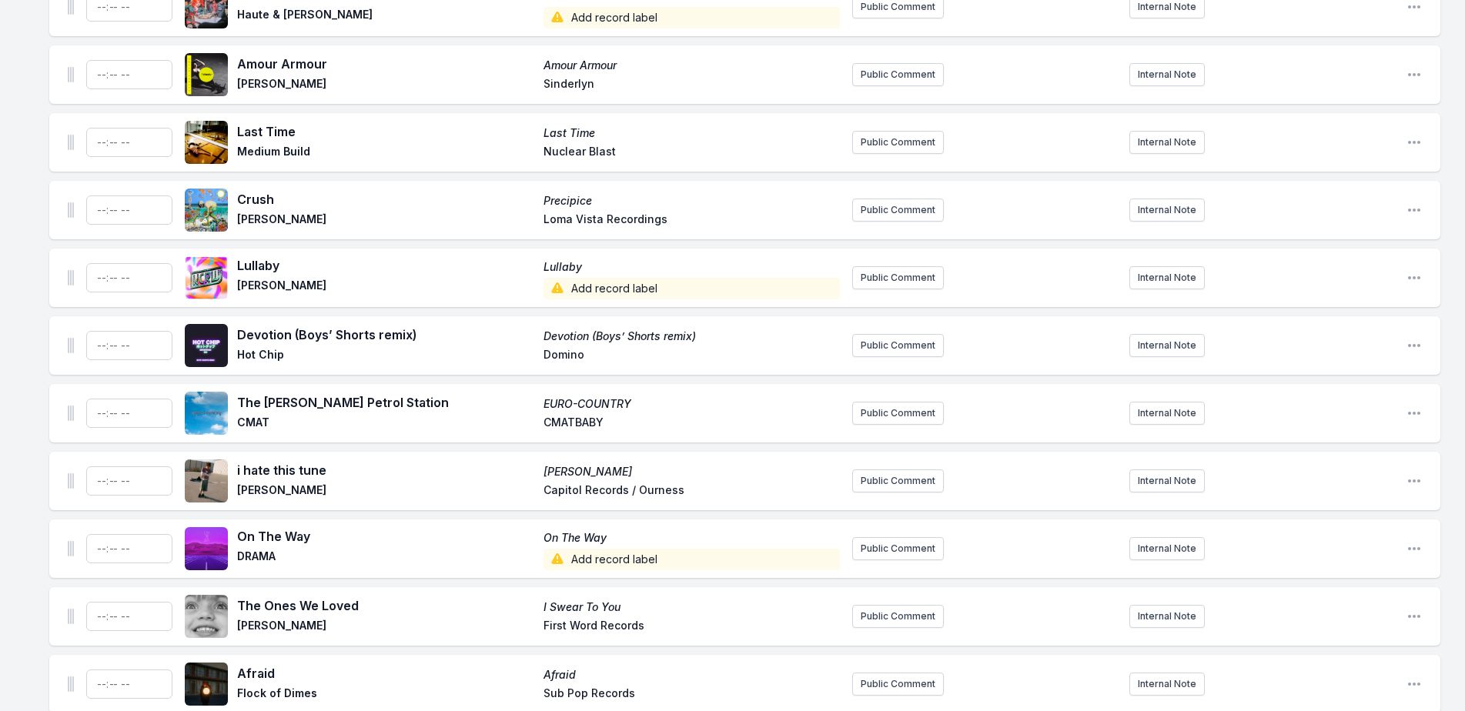
scroll to position [3326, 0]
